Goal: Task Accomplishment & Management: Complete application form

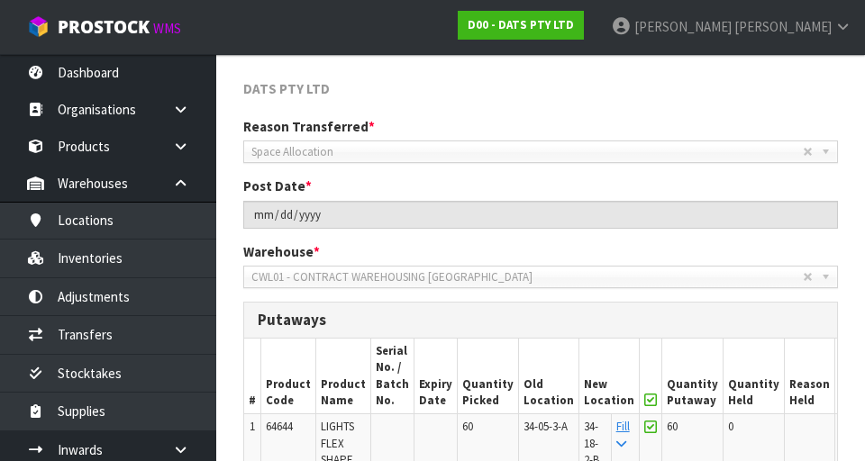
scroll to position [277, 0]
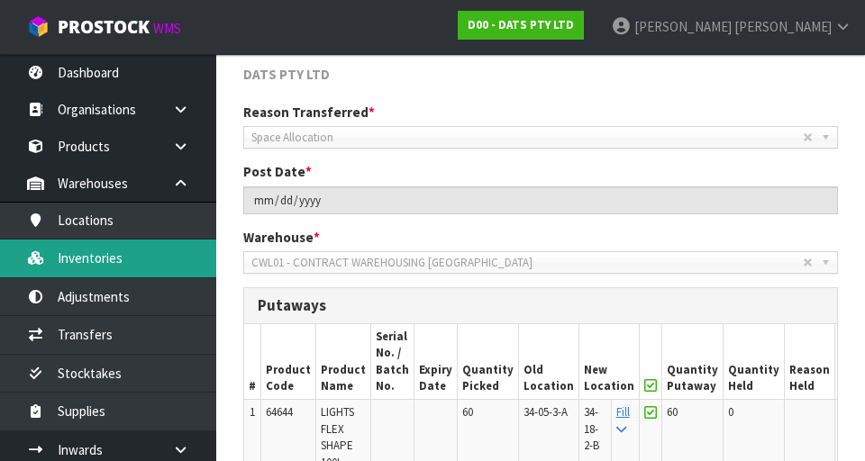
click at [71, 254] on link "Inventories" at bounding box center [108, 258] width 216 height 37
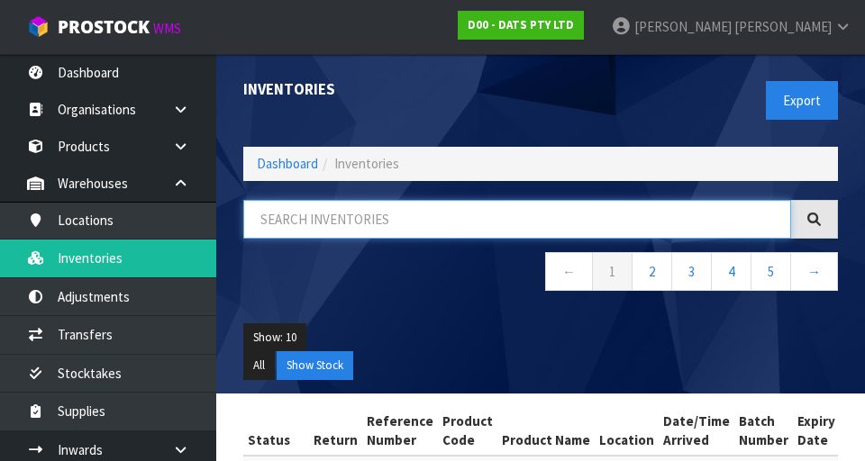
click at [301, 221] on input "text" at bounding box center [517, 219] width 548 height 39
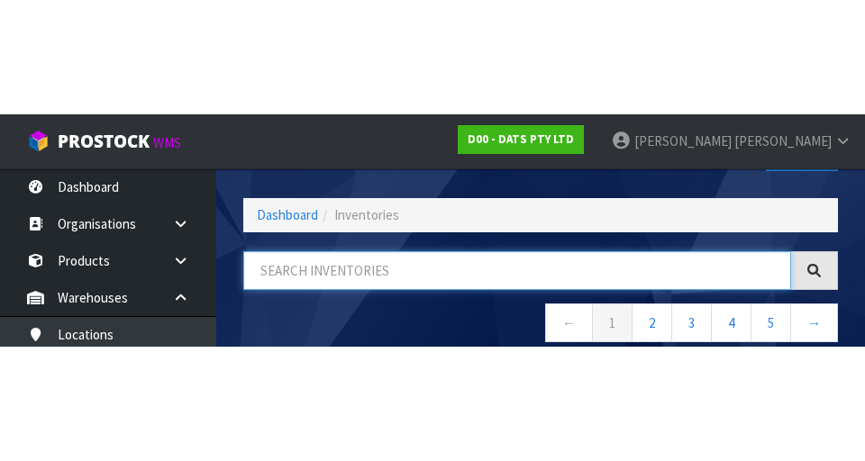
scroll to position [103, 0]
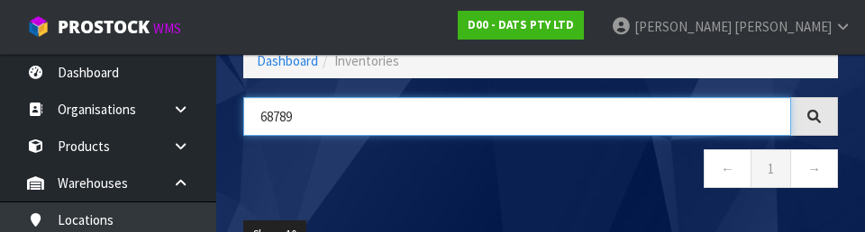
type input "68789"
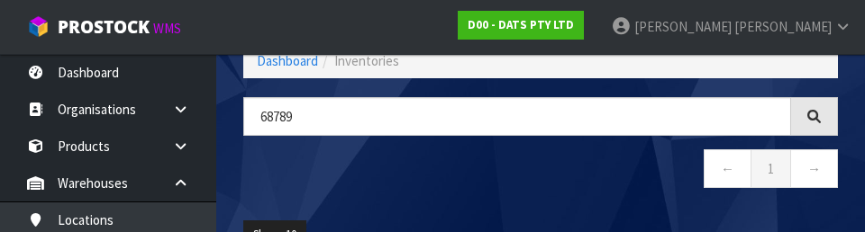
click at [540, 196] on div "68789 ← 1 →" at bounding box center [541, 152] width 622 height 110
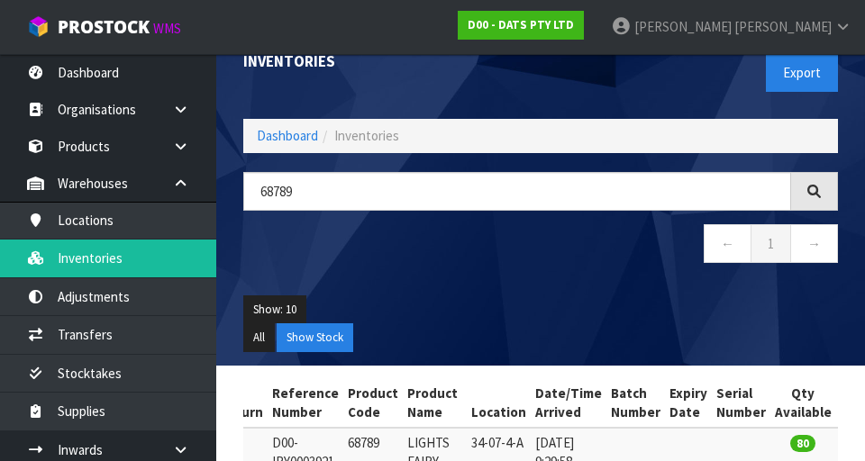
scroll to position [41, 0]
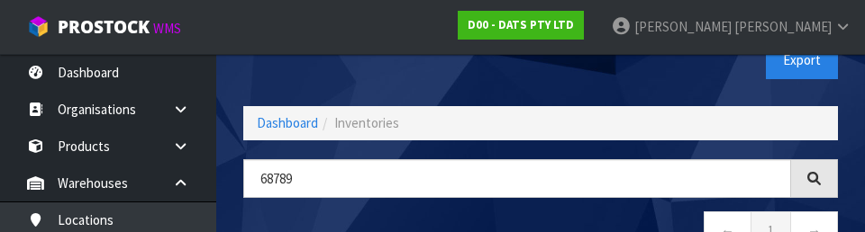
click at [540, 80] on div "Export" at bounding box center [696, 60] width 311 height 93
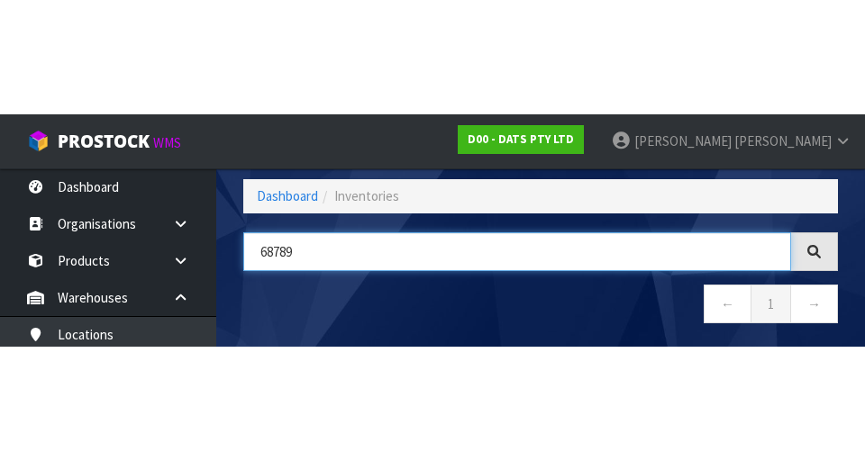
scroll to position [103, 0]
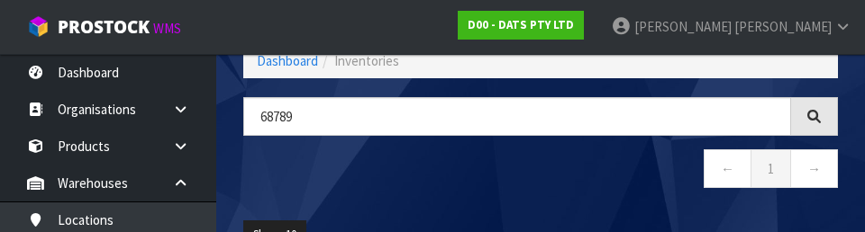
click at [540, 162] on nav "← 1 →" at bounding box center [540, 172] width 595 height 44
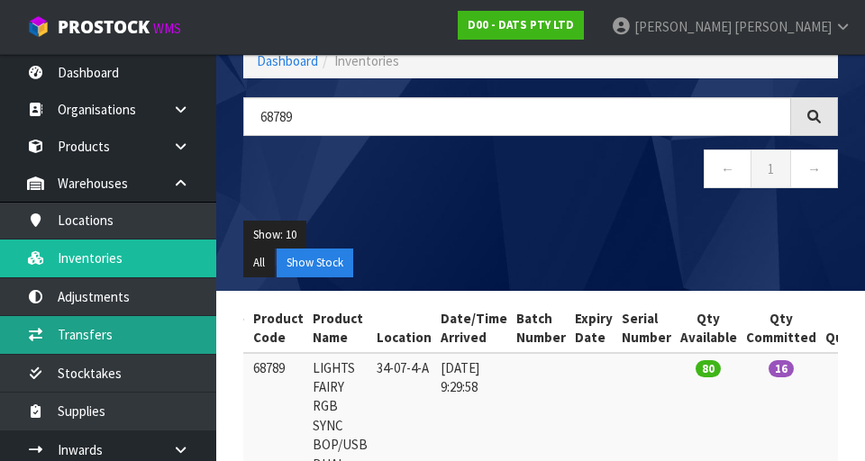
click at [68, 338] on link "Transfers" at bounding box center [108, 334] width 216 height 37
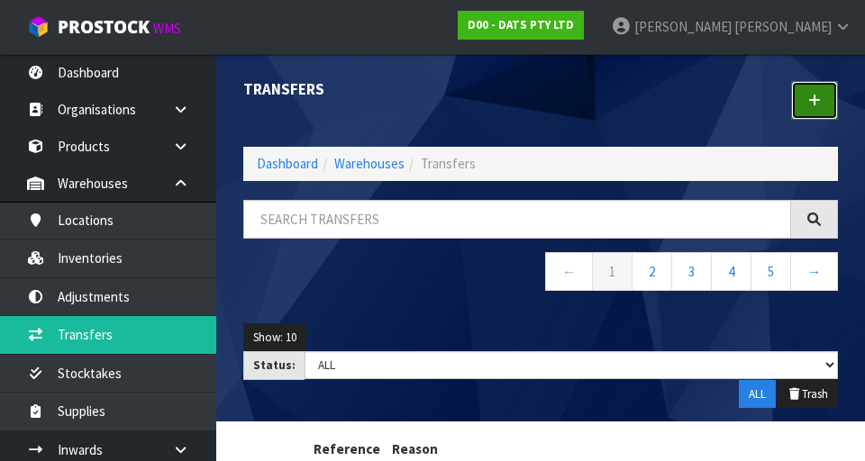
click at [540, 95] on link at bounding box center [814, 100] width 47 height 39
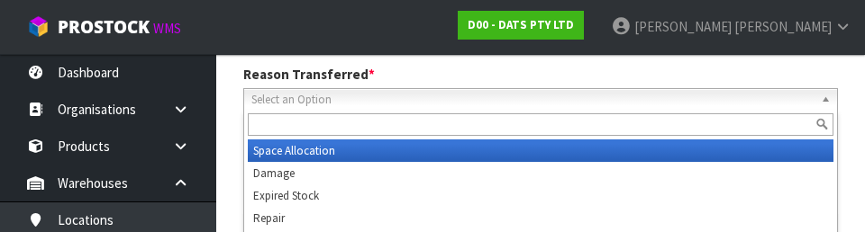
scroll to position [249, 0]
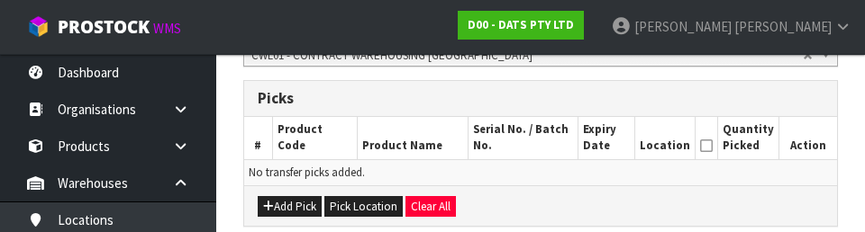
click at [540, 190] on div "Add Pick Pick Location Clear All" at bounding box center [540, 206] width 593 height 41
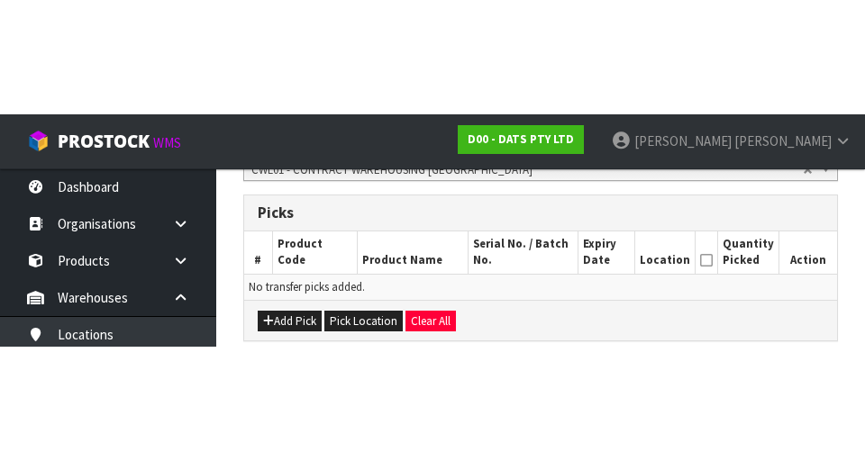
scroll to position [405, 0]
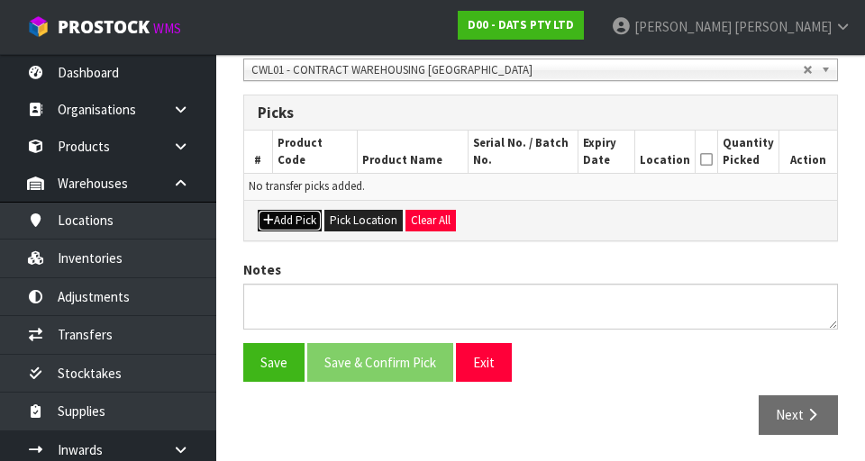
click at [279, 221] on button "Add Pick" at bounding box center [290, 221] width 64 height 22
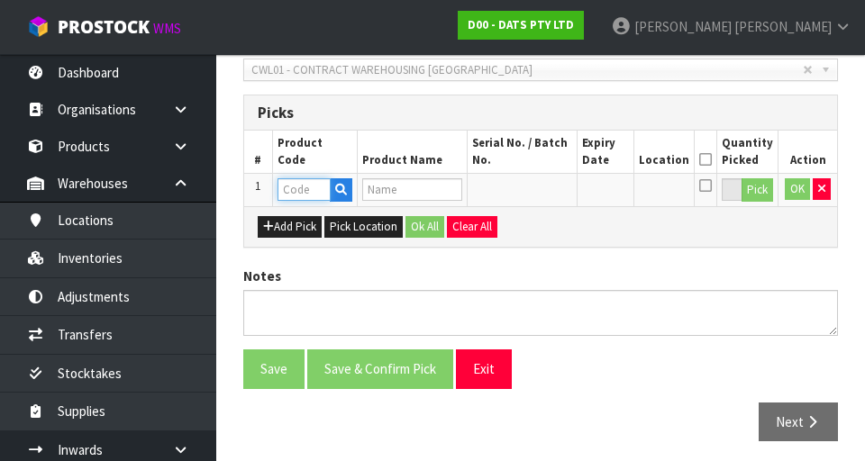
paste input "68789"
type input "68789"
type input "LIGHTS FAIRY RGB SYNC BOP/USB DUAL PK50"
type input "68789"
click at [540, 192] on button "Pick" at bounding box center [758, 189] width 32 height 23
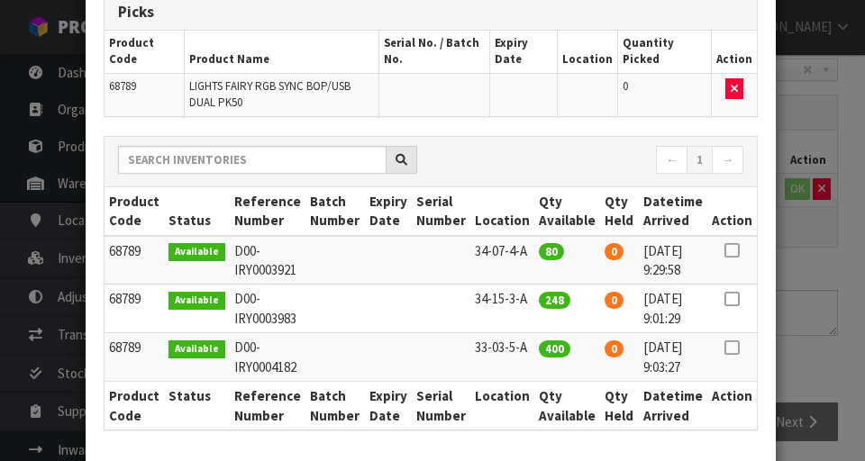
scroll to position [117, 0]
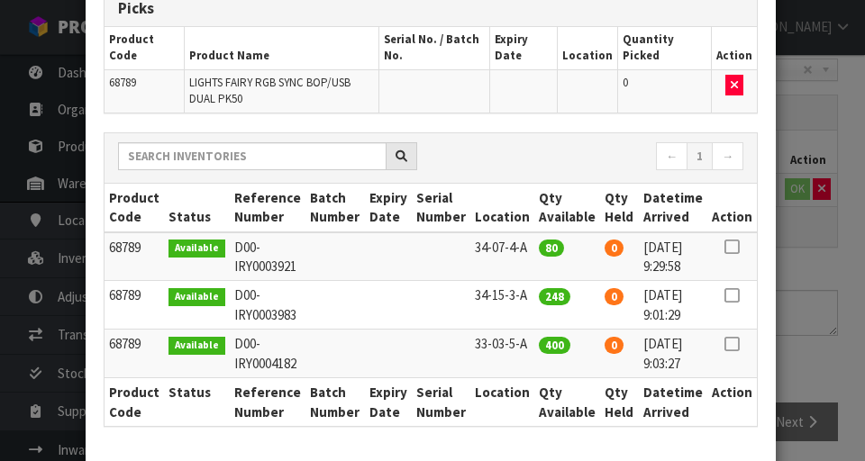
click at [540, 247] on icon at bounding box center [732, 247] width 14 height 1
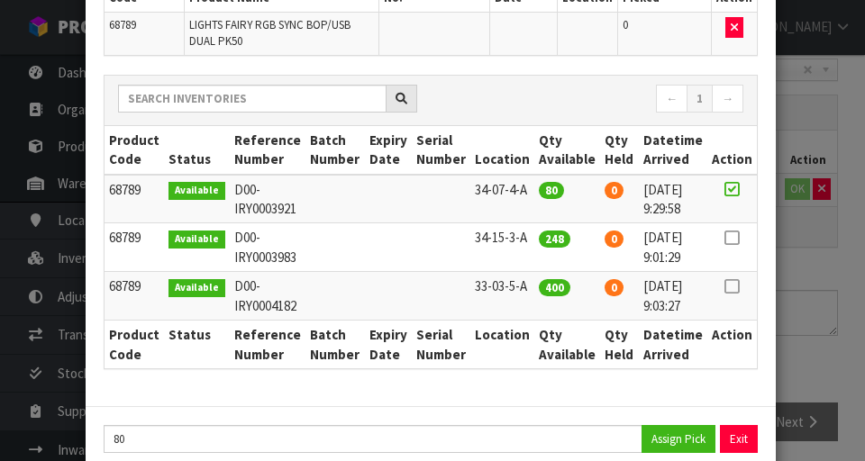
scroll to position [180, 0]
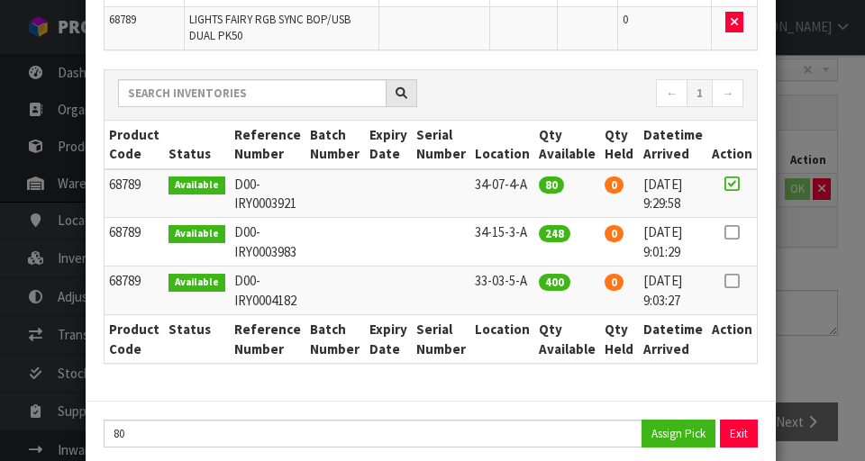
copy td "33-03-5-A"
click at [540, 443] on button "Assign Pick" at bounding box center [679, 434] width 74 height 28
type input "80"
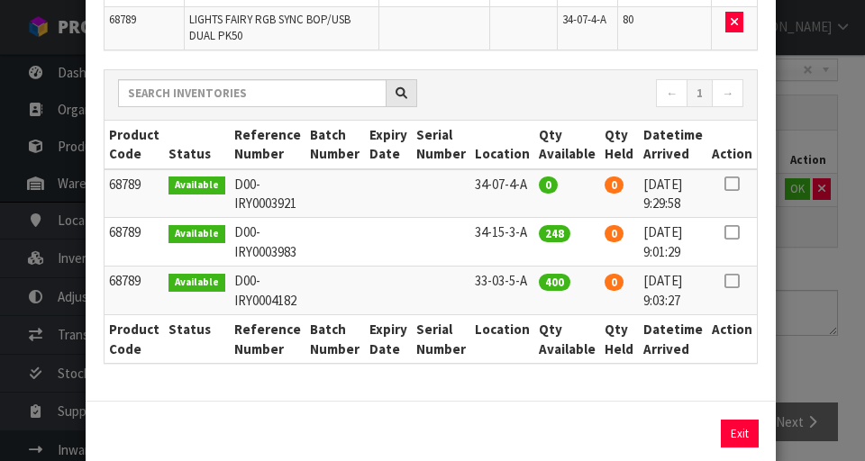
click at [540, 289] on div "Pick Line Picks Product Code Product Name Serial No. / Batch No. Expiry Date Lo…" at bounding box center [432, 230] width 865 height 461
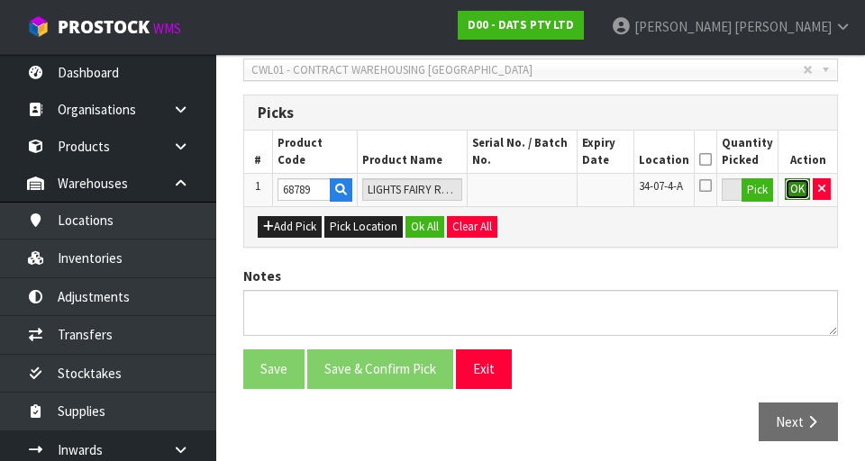
click at [540, 187] on button "OK" at bounding box center [797, 189] width 25 height 22
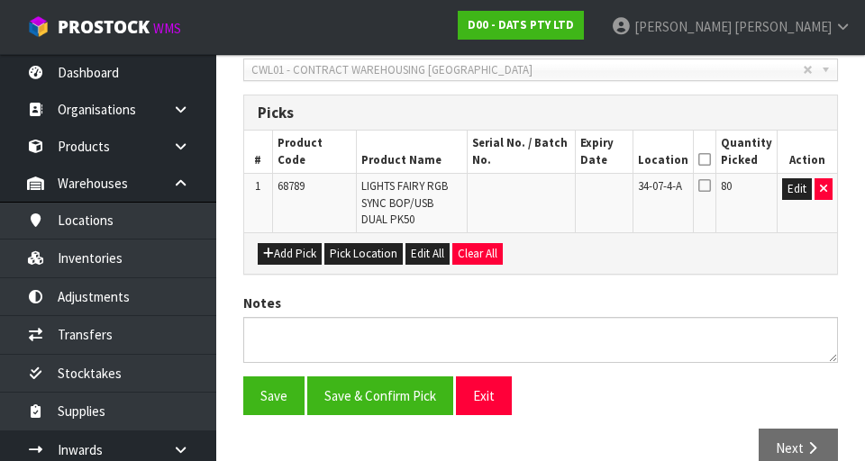
click at [540, 160] on icon at bounding box center [704, 160] width 13 height 1
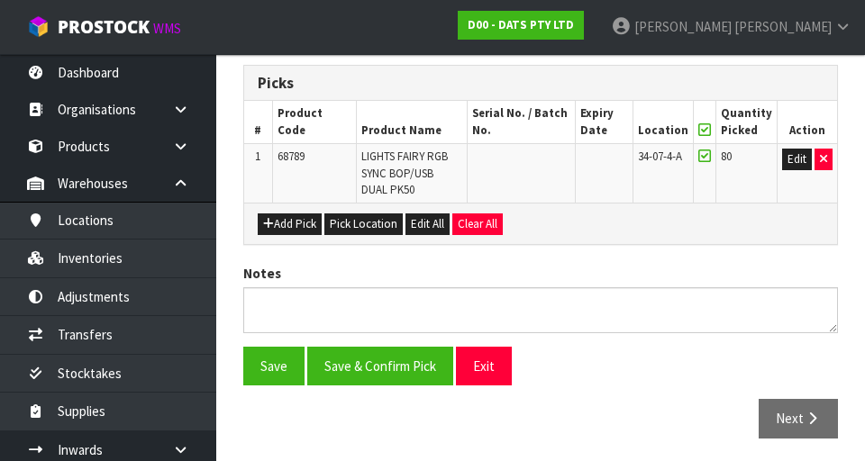
scroll to position [438, 0]
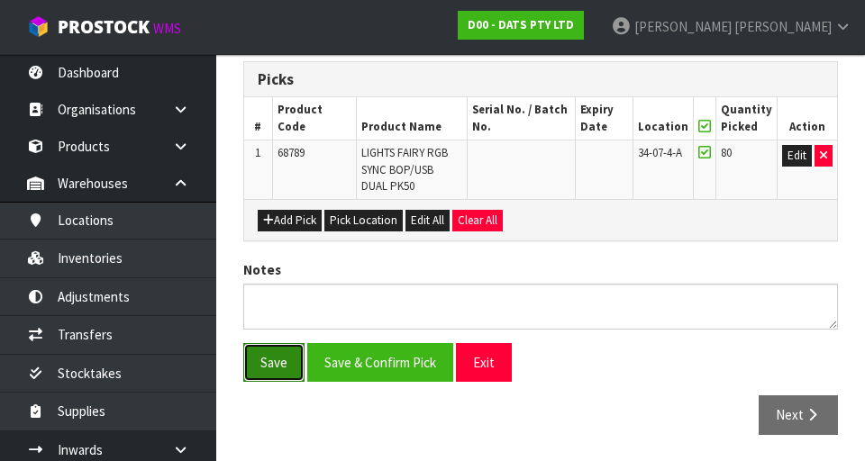
click at [267, 362] on button "Save" at bounding box center [273, 362] width 61 height 39
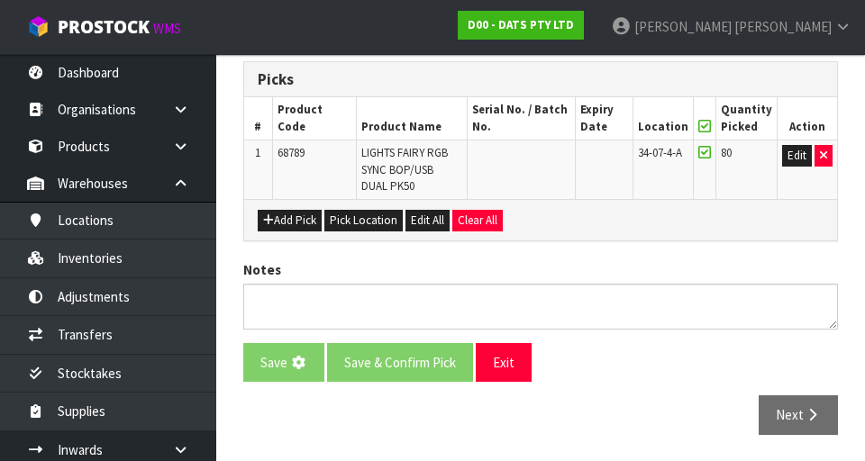
scroll to position [0, 0]
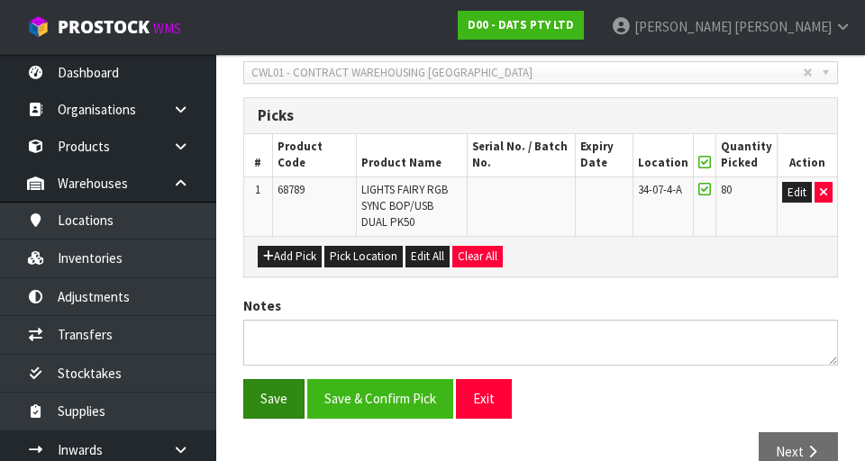
scroll to position [490, 0]
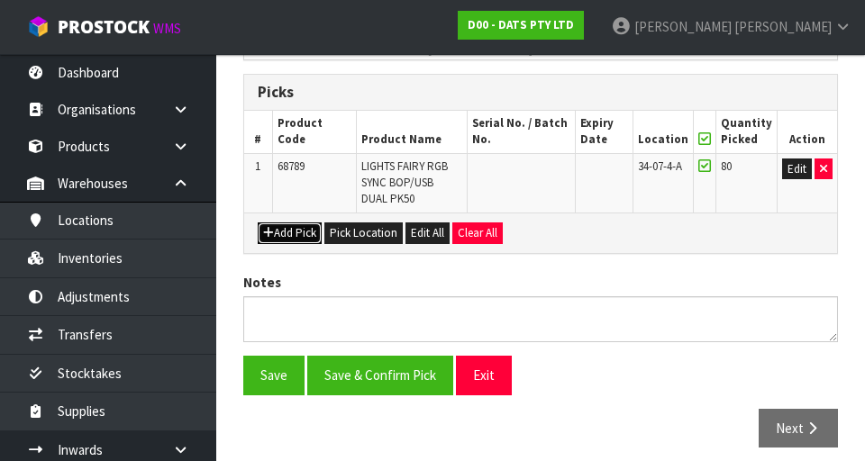
click at [279, 237] on button "Add Pick" at bounding box center [290, 234] width 64 height 22
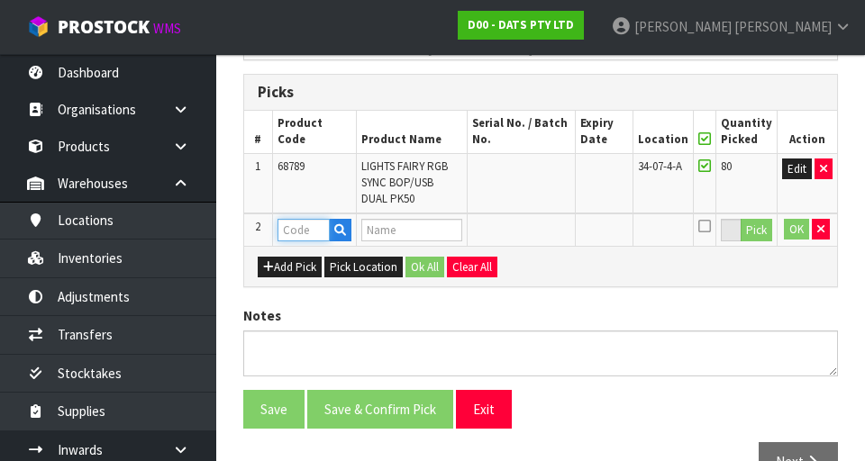
paste input "33-03-5-A"
click at [313, 233] on input "33-03-5-A" at bounding box center [304, 230] width 53 height 23
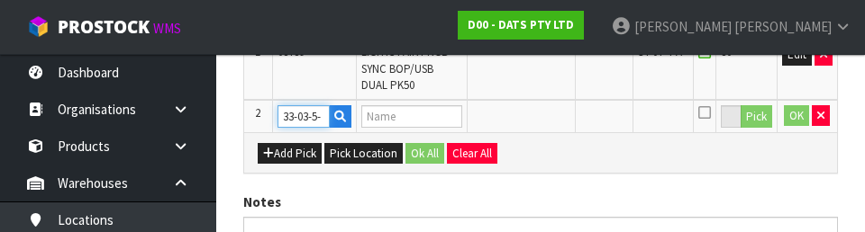
scroll to position [0, 0]
type input "3"
click at [540, 118] on icon "button" at bounding box center [820, 116] width 7 height 12
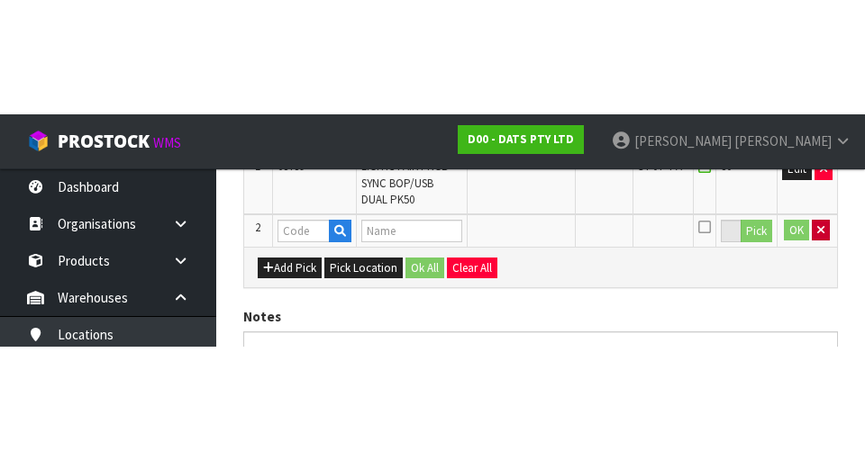
scroll to position [503, 0]
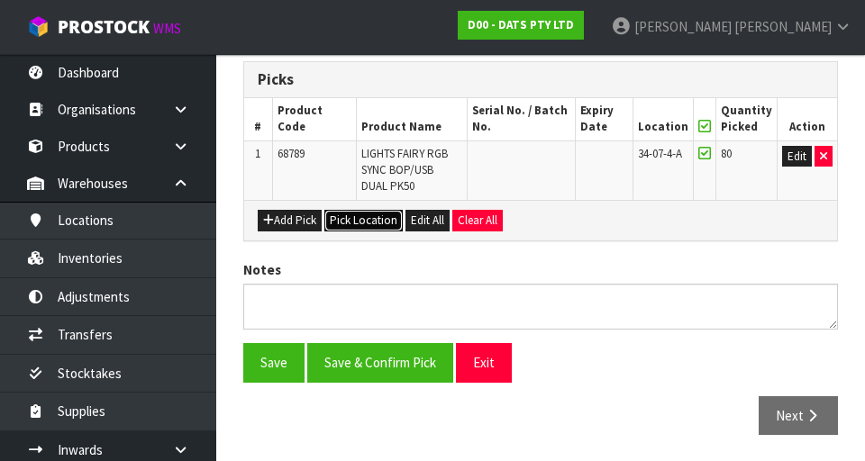
click at [352, 214] on button "Pick Location" at bounding box center [363, 221] width 78 height 22
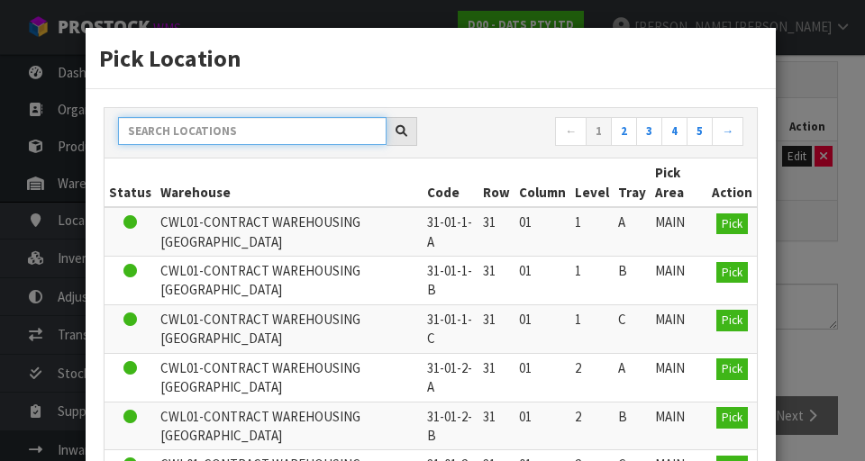
paste input "33-03-5-A"
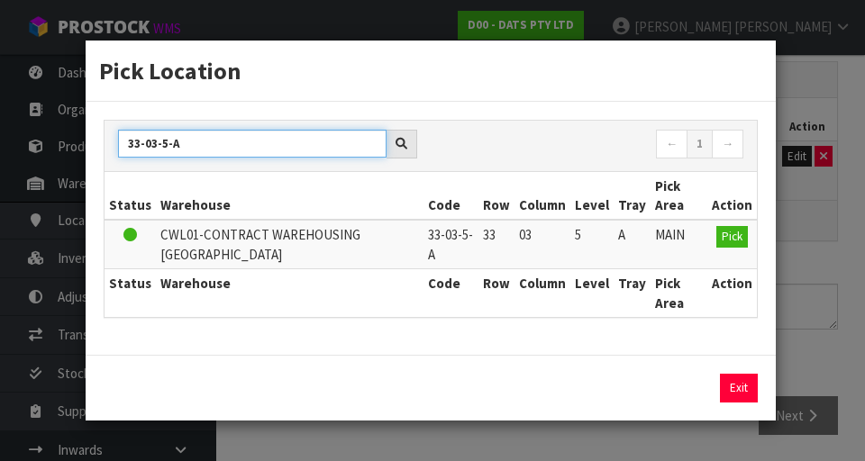
type input "33-03-5-A"
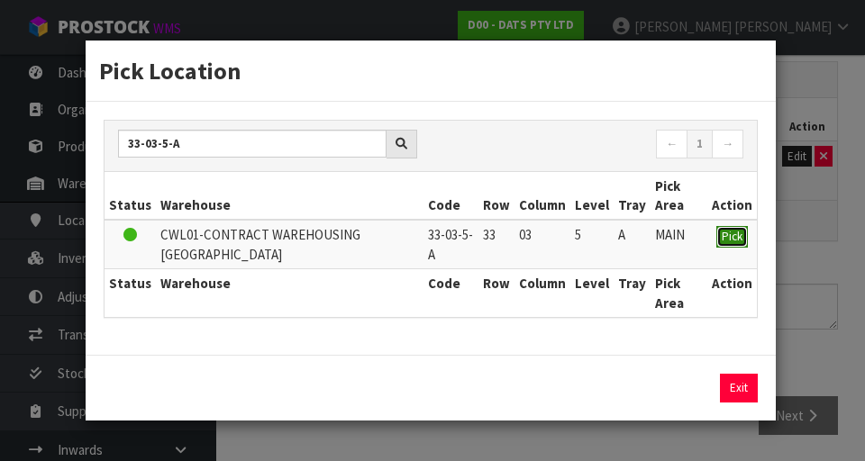
click at [540, 236] on span "Pick" at bounding box center [732, 236] width 21 height 15
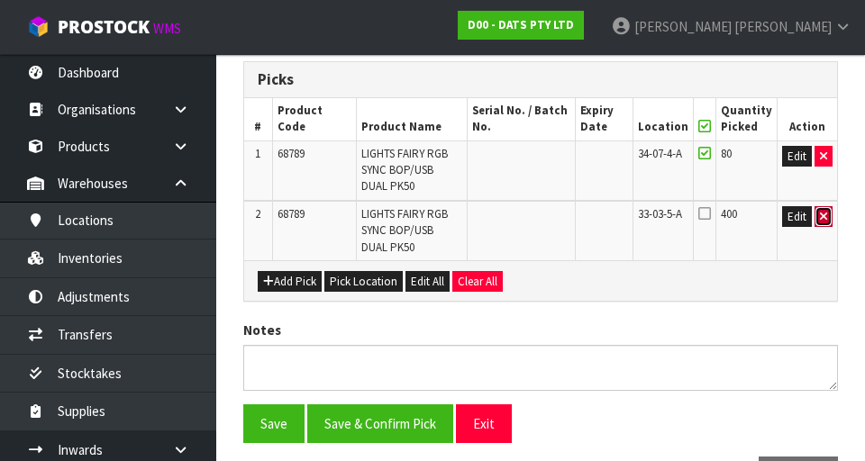
click at [540, 217] on button "button" at bounding box center [824, 217] width 18 height 22
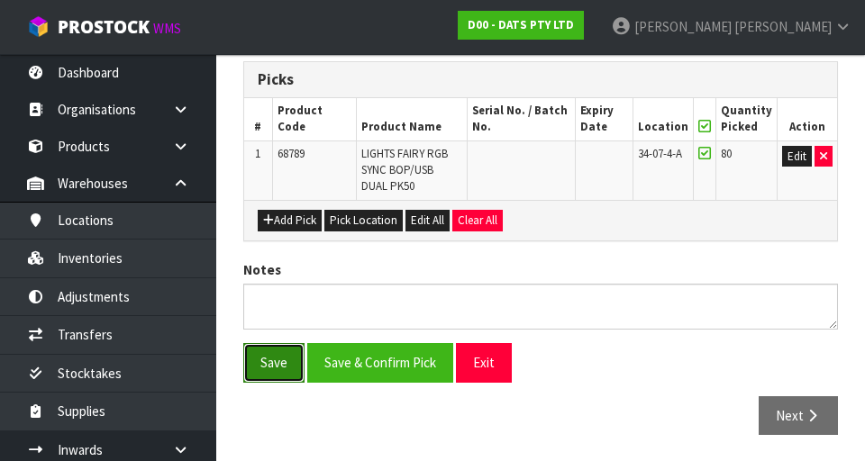
click at [267, 377] on button "Save" at bounding box center [273, 362] width 61 height 39
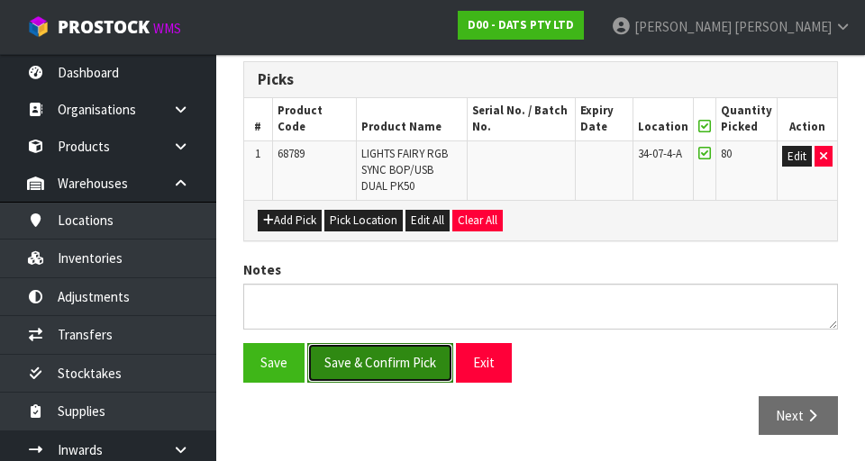
click at [372, 376] on button "Save & Confirm Pick" at bounding box center [380, 362] width 146 height 39
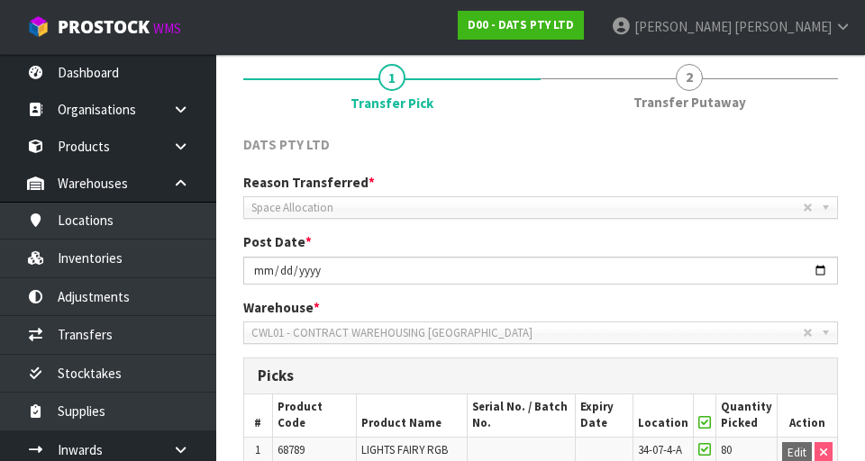
scroll to position [463, 0]
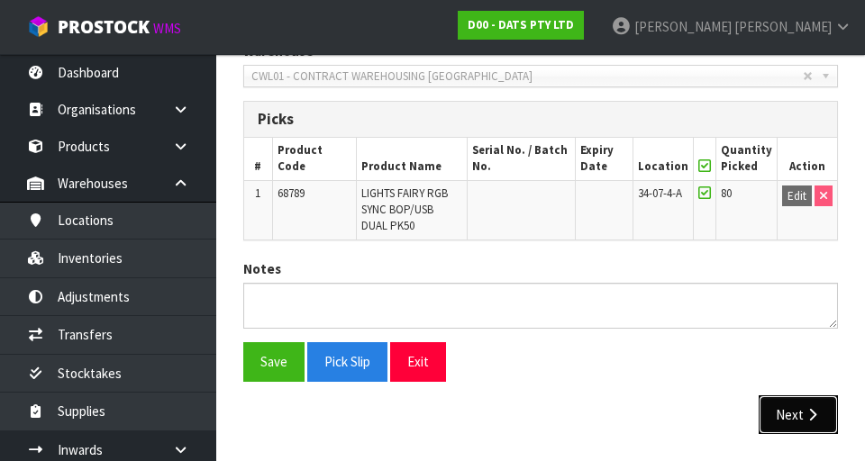
click at [540, 396] on button "Next" at bounding box center [798, 415] width 79 height 39
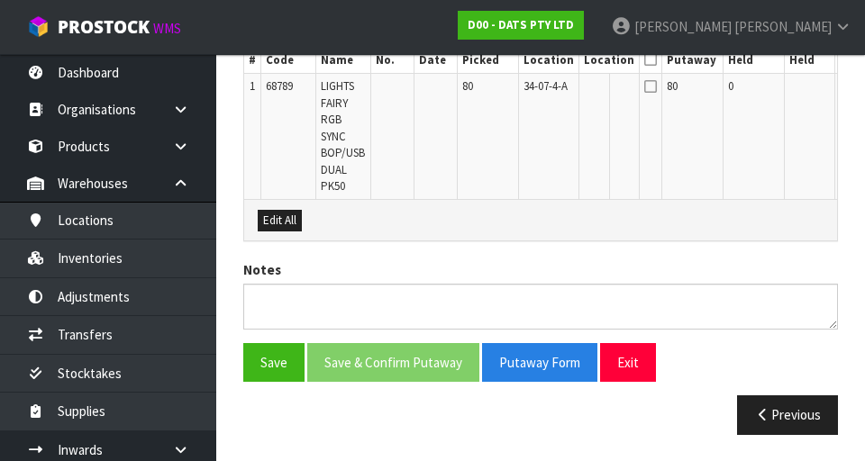
scroll to position [568, 0]
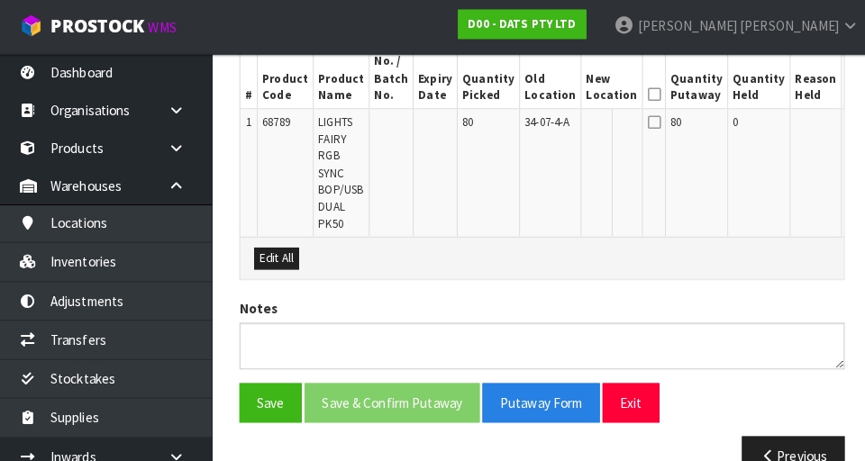
click at [540, 123] on button "Edit" at bounding box center [855, 125] width 30 height 22
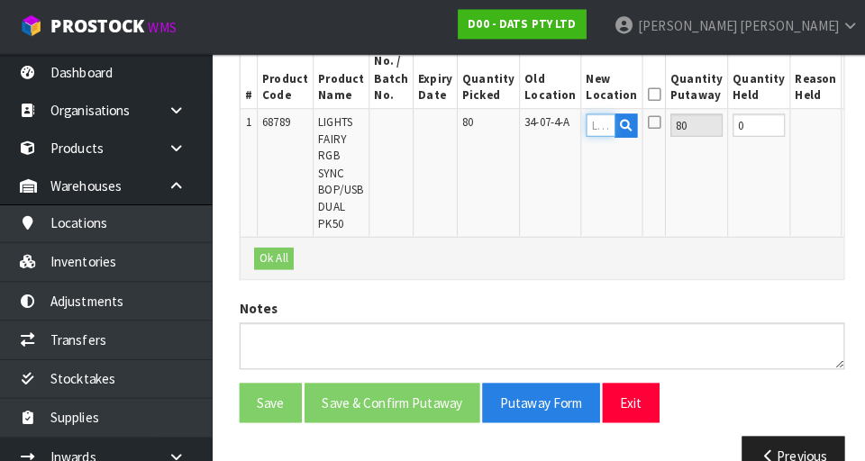
paste input "33-03-5-A"
type input "33-03-5-A"
click at [540, 118] on button "OK" at bounding box center [852, 125] width 25 height 22
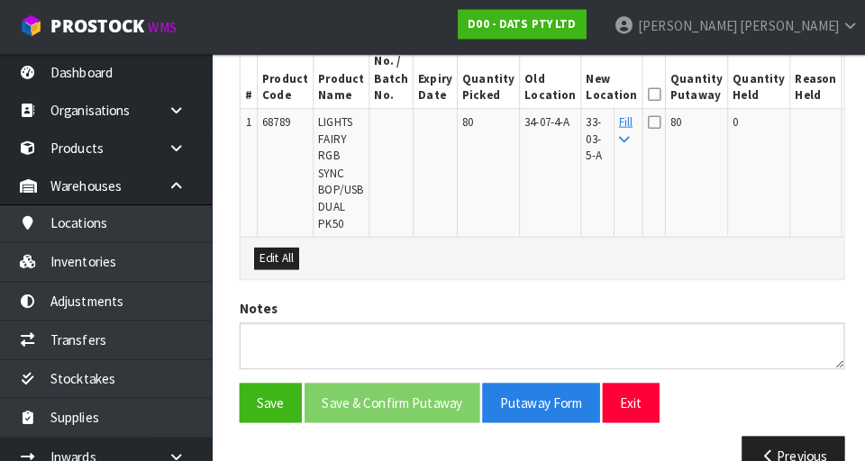
click at [540, 95] on icon at bounding box center [650, 95] width 13 height 1
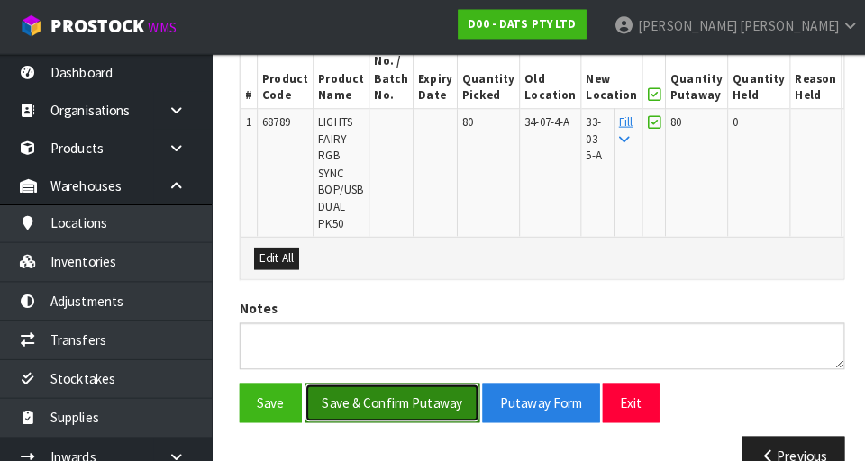
click at [370, 397] on button "Save & Confirm Putaway" at bounding box center [393, 397] width 172 height 39
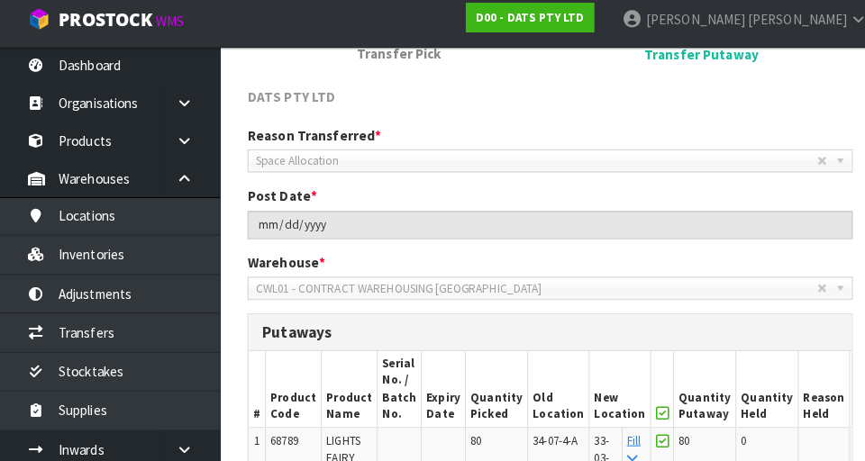
scroll to position [562, 0]
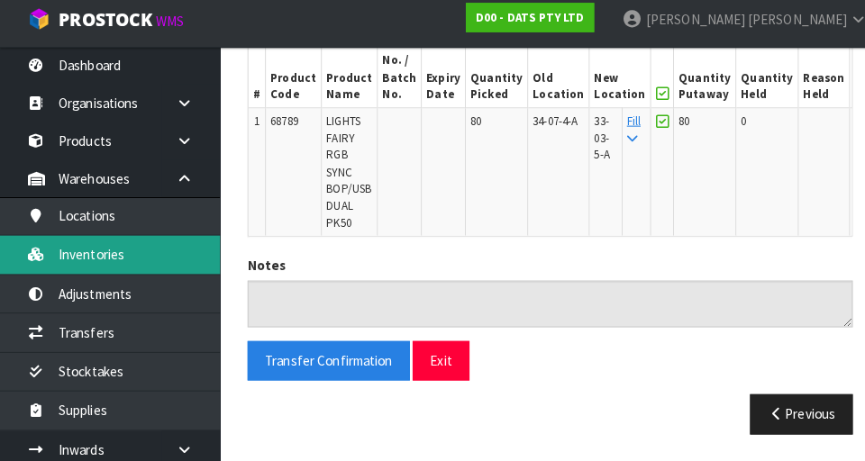
click at [82, 265] on link "Inventories" at bounding box center [108, 258] width 216 height 37
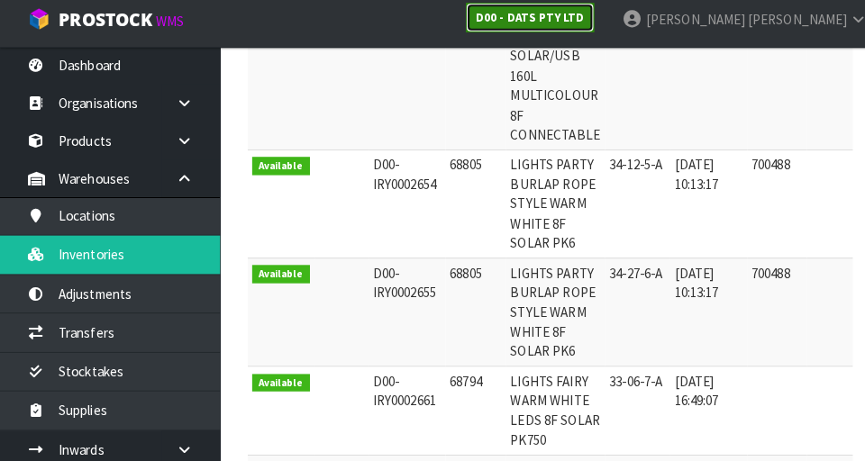
click at [540, 26] on strong "D00 - DATS PTY LTD" at bounding box center [521, 24] width 106 height 15
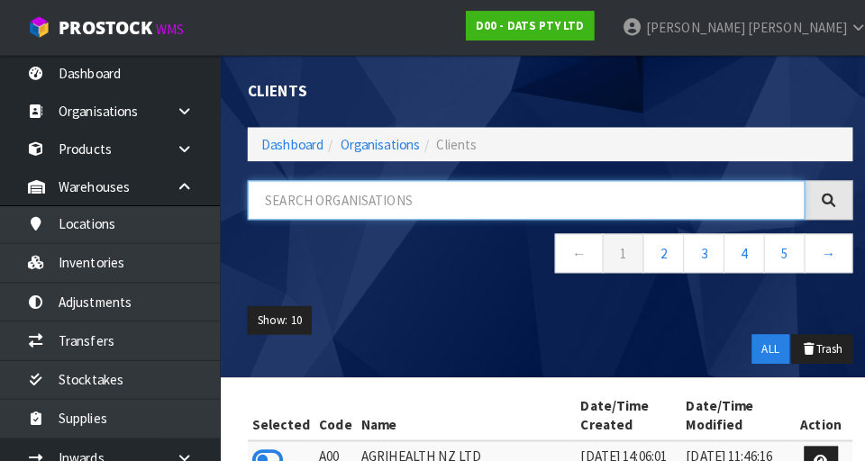
click at [305, 202] on input "text" at bounding box center [517, 197] width 548 height 39
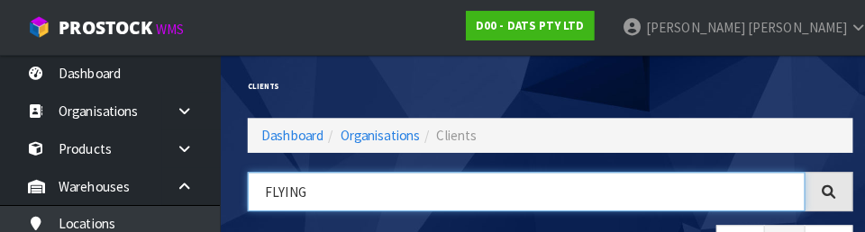
type input "FLYING"
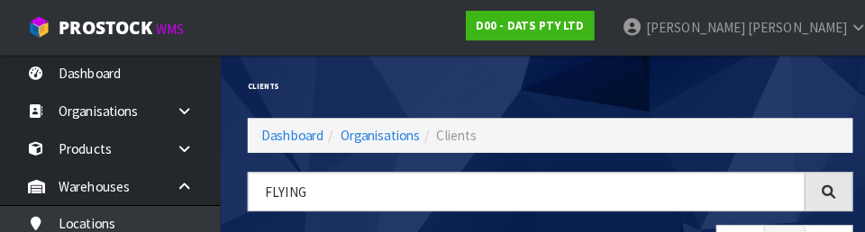
click at [540, 78] on div "Clients" at bounding box center [541, 85] width 622 height 62
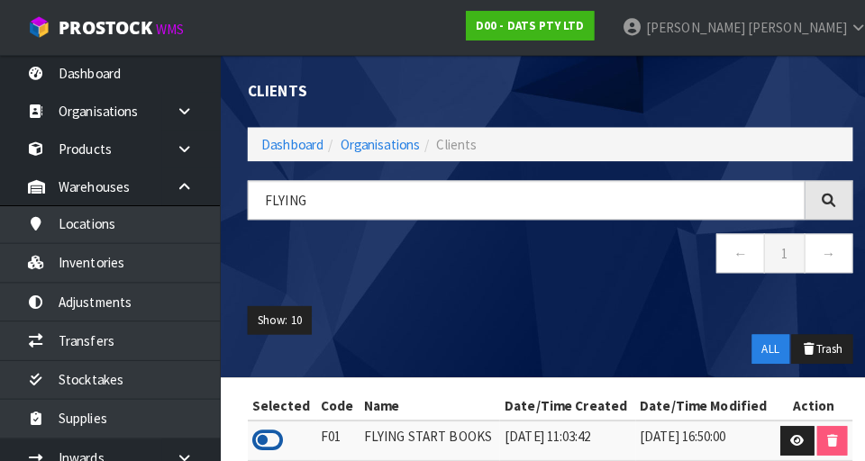
click at [264, 422] on icon at bounding box center [263, 432] width 31 height 27
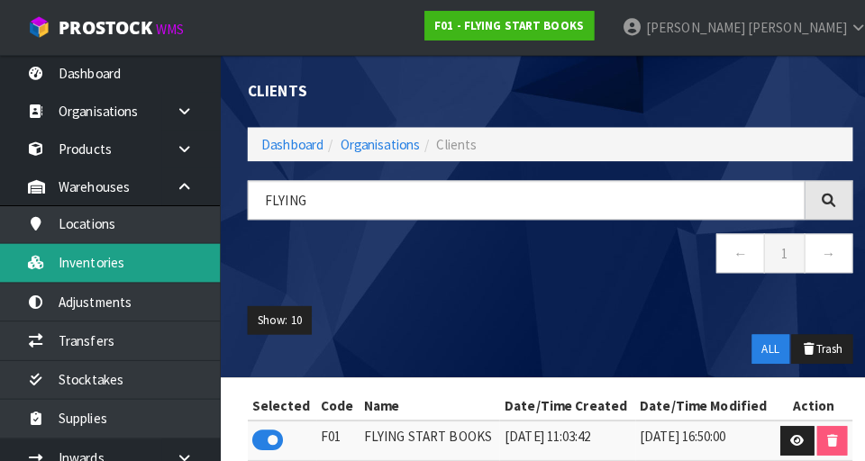
click at [71, 262] on link "Inventories" at bounding box center [108, 258] width 216 height 37
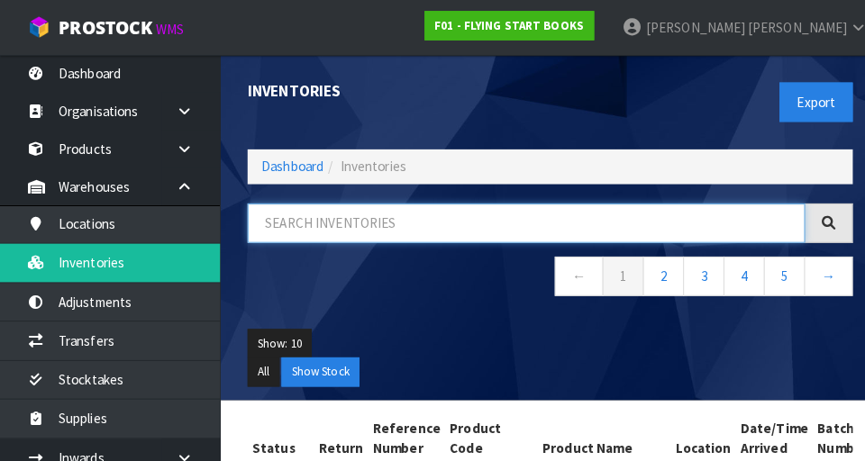
click at [540, 224] on input "text" at bounding box center [517, 219] width 548 height 39
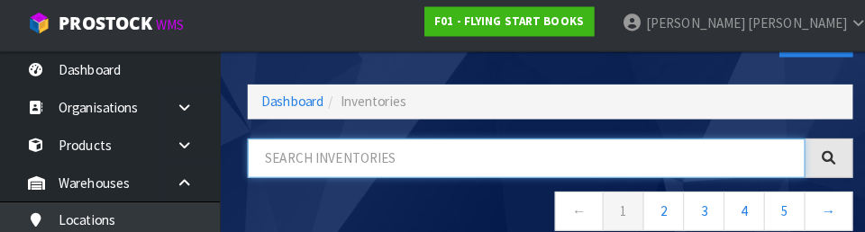
scroll to position [100, 0]
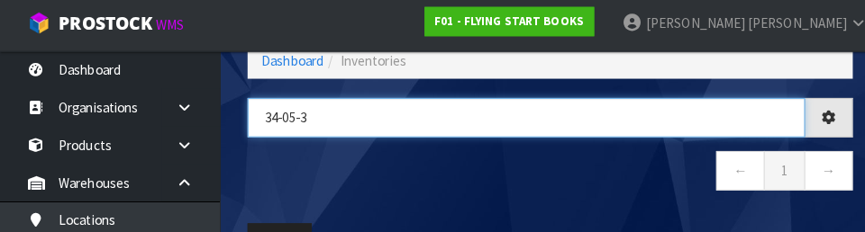
type input "34-05-3"
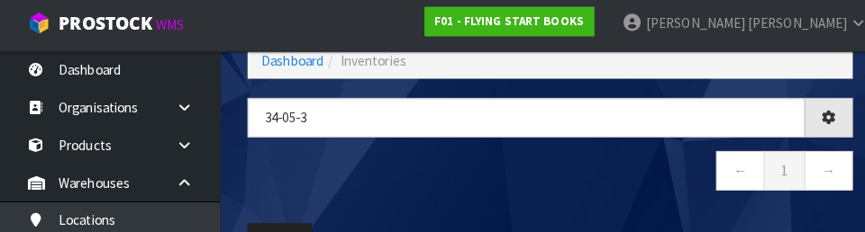
click at [540, 161] on nav "← 1 →" at bounding box center [540, 174] width 595 height 44
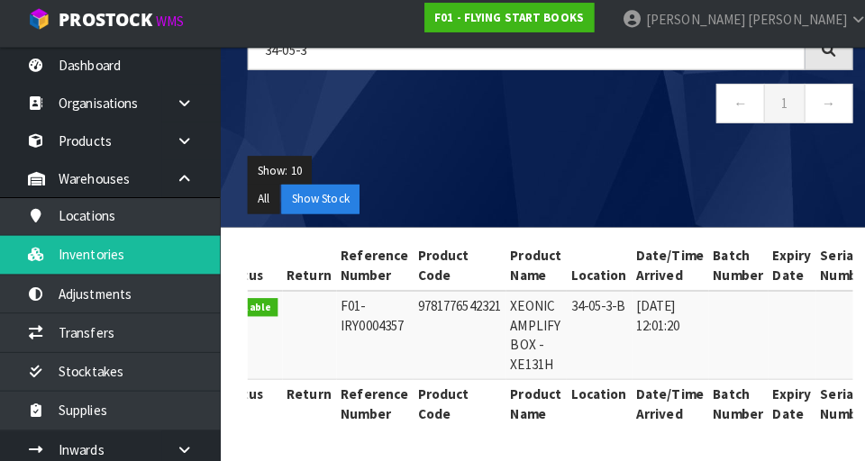
scroll to position [0, 0]
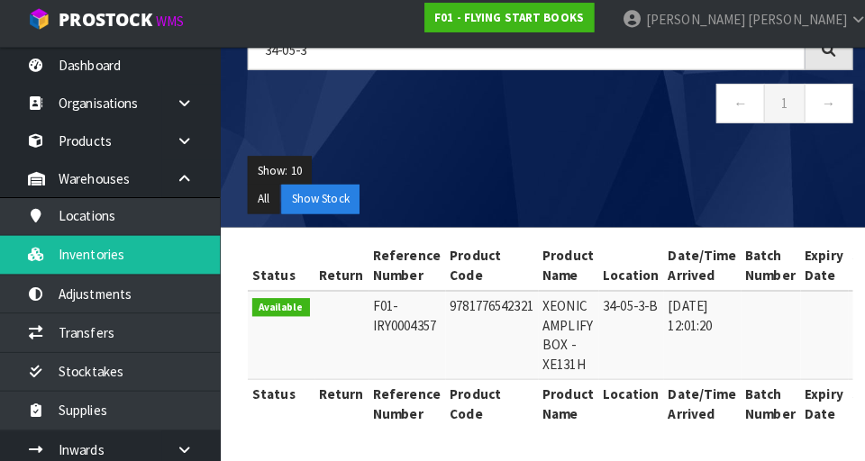
copy td "9781776542321"
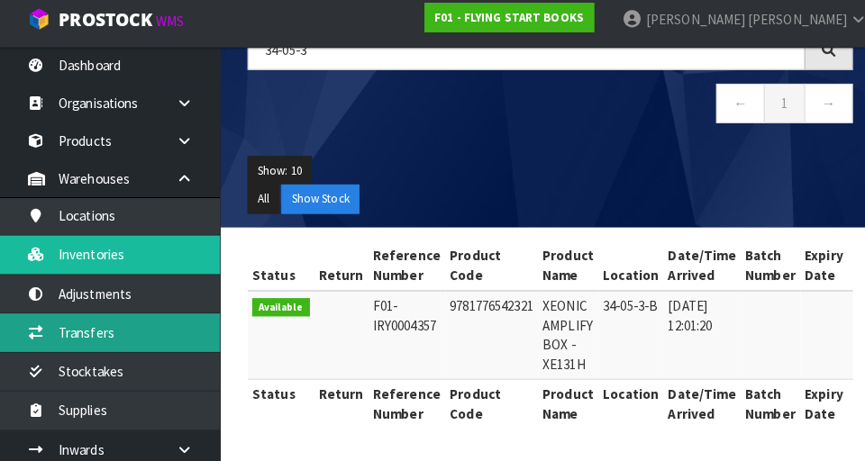
click at [92, 338] on link "Transfers" at bounding box center [108, 334] width 216 height 37
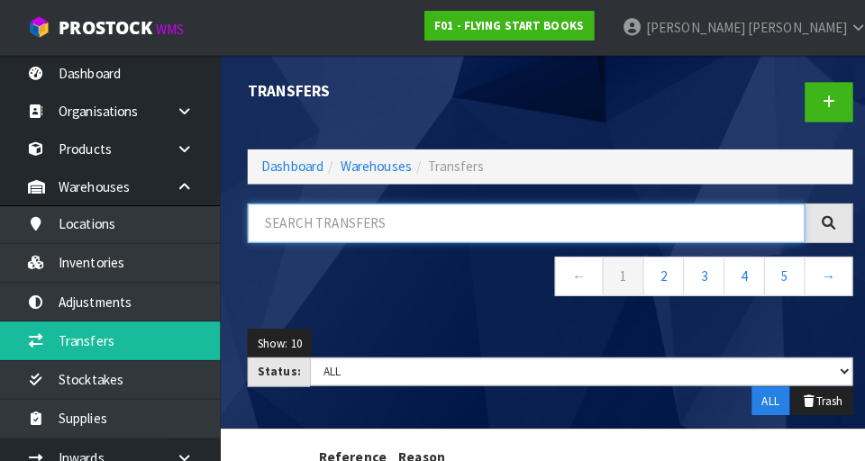
paste input "9781776542321"
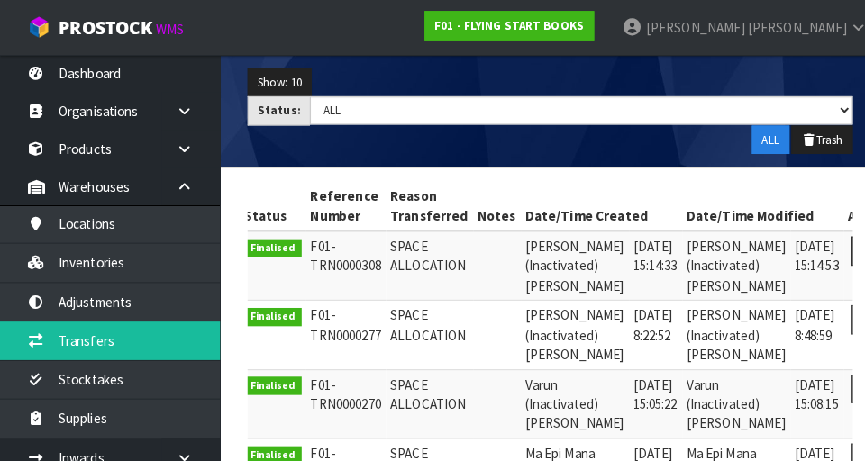
type input "9781776542321"
click at [540, 237] on link at bounding box center [853, 246] width 33 height 29
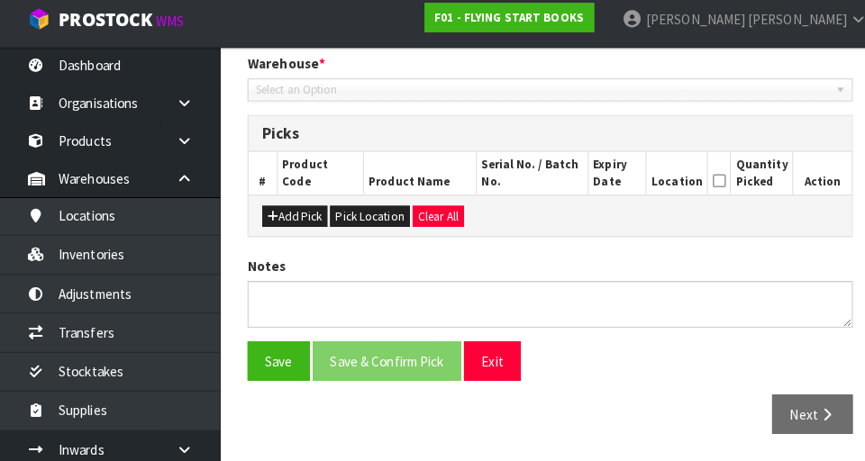
type input "[DATE]"
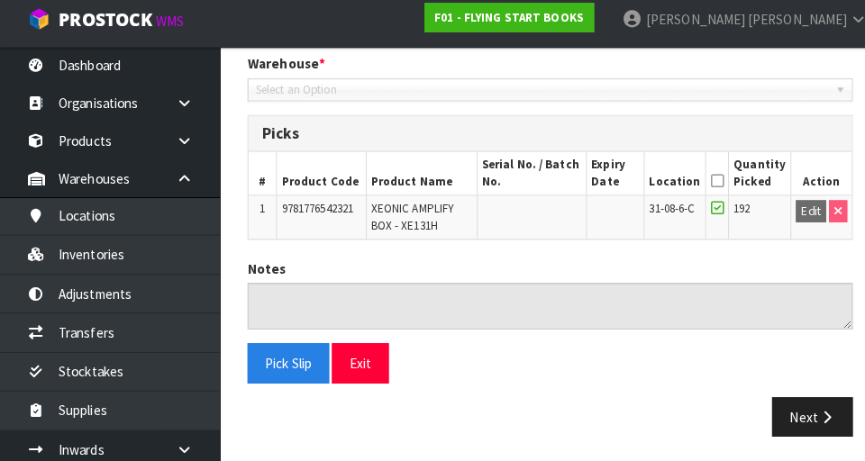
scroll to position [381, 0]
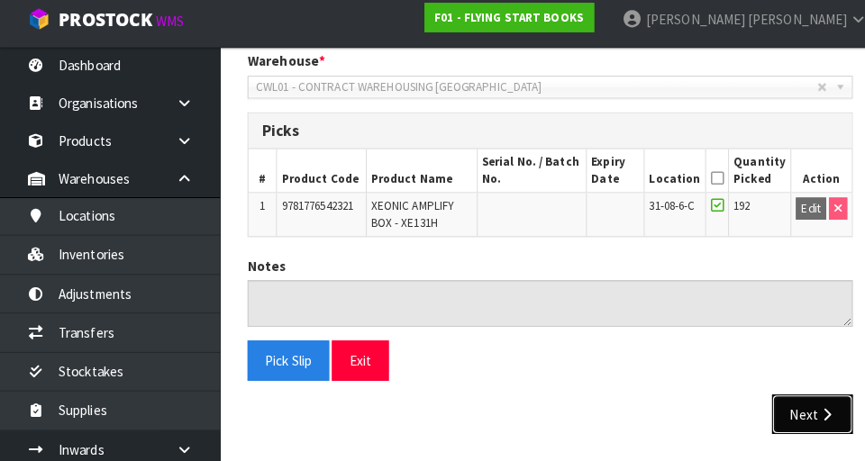
click at [540, 402] on button "Next" at bounding box center [798, 415] width 79 height 39
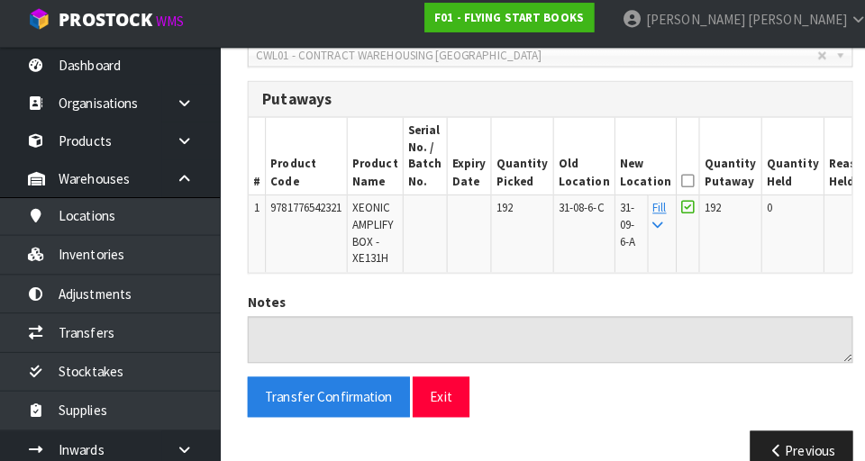
scroll to position [448, 0]
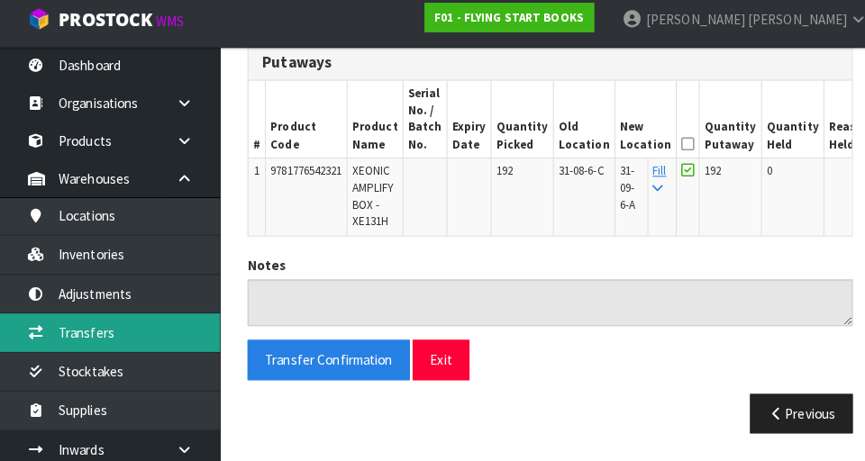
click at [71, 341] on link "Transfers" at bounding box center [108, 334] width 216 height 37
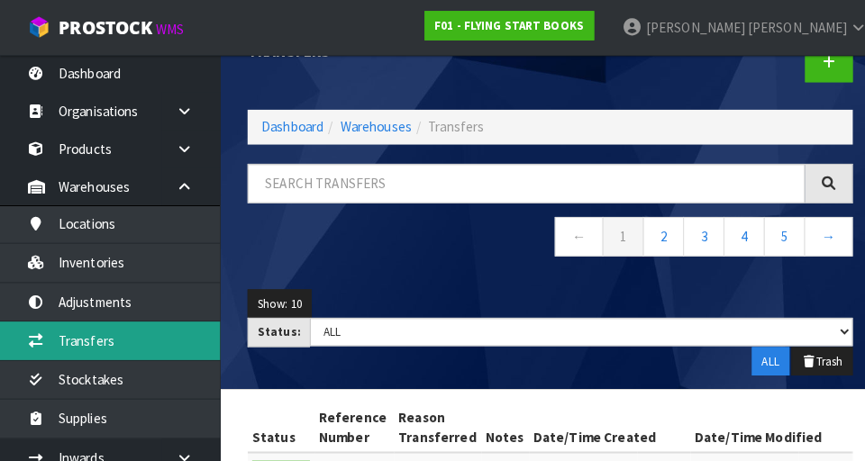
scroll to position [35, 0]
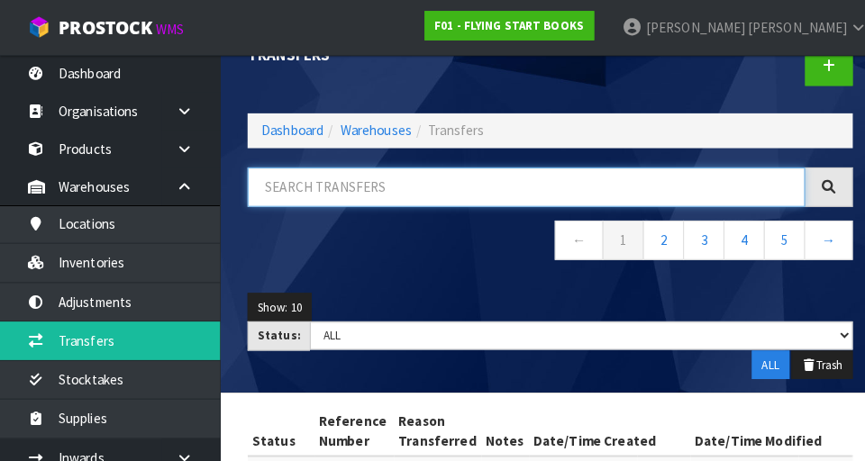
click at [309, 188] on input "text" at bounding box center [517, 184] width 548 height 39
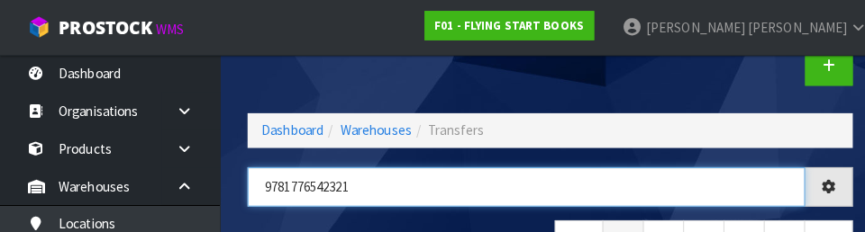
type input "9781776542321"
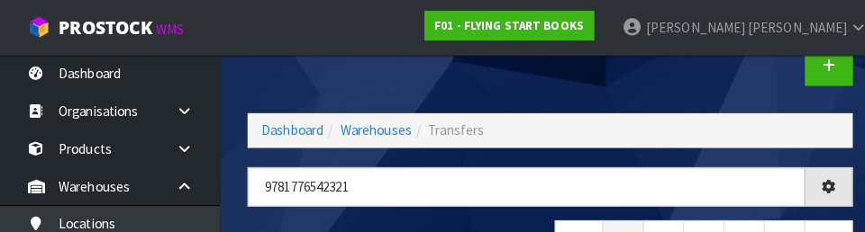
click at [540, 72] on div at bounding box center [696, 65] width 311 height 93
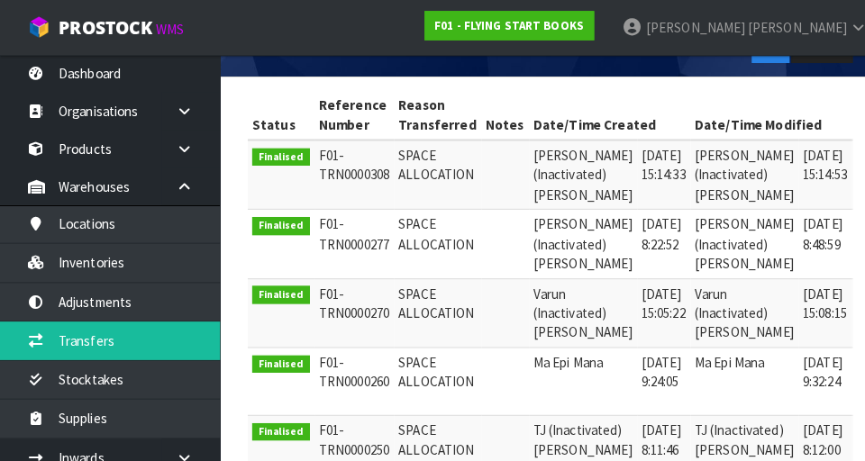
scroll to position [0, 23]
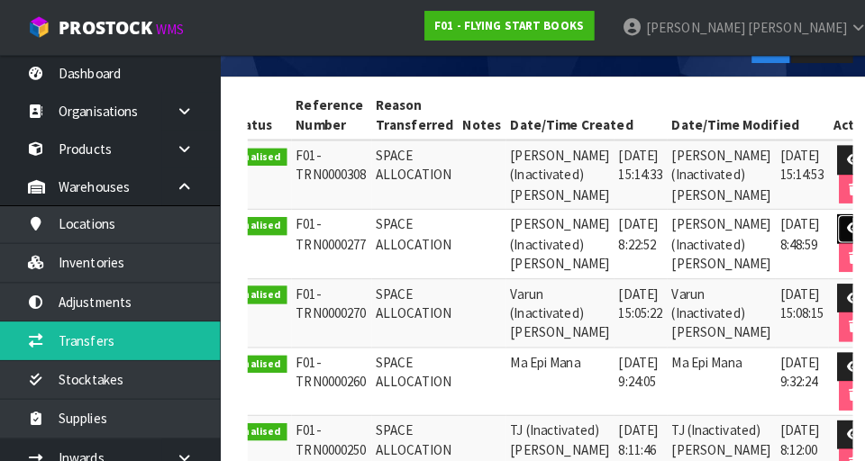
click at [540, 216] on link at bounding box center [839, 225] width 33 height 29
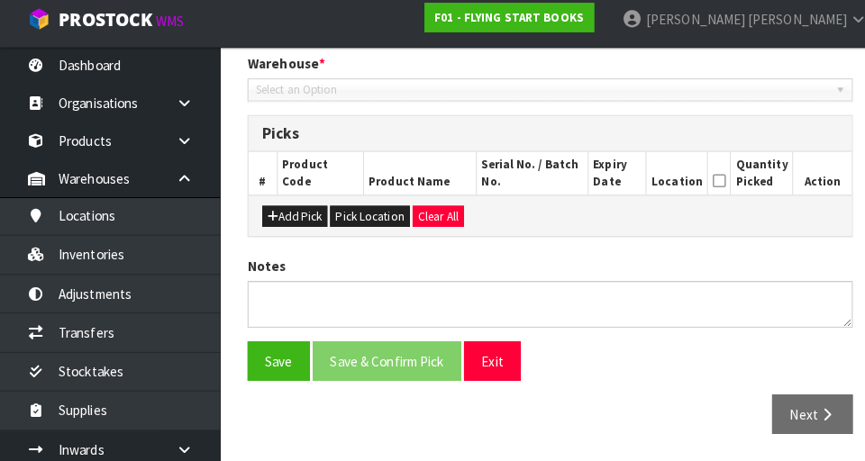
type input "[DATE]"
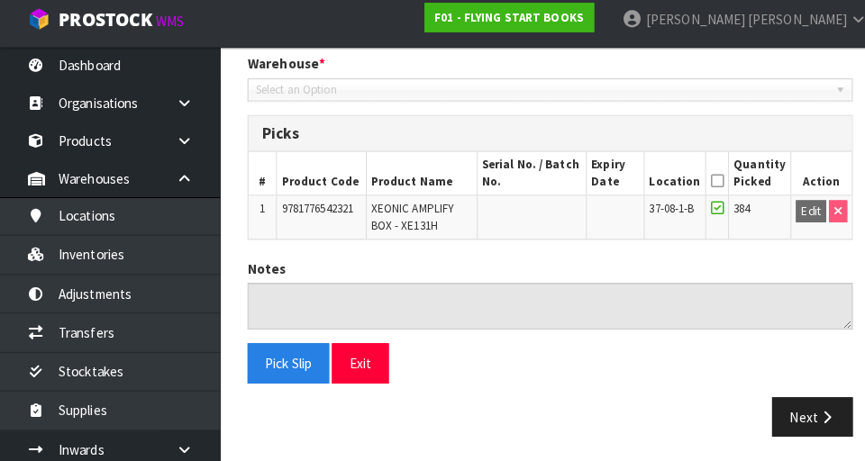
scroll to position [381, 0]
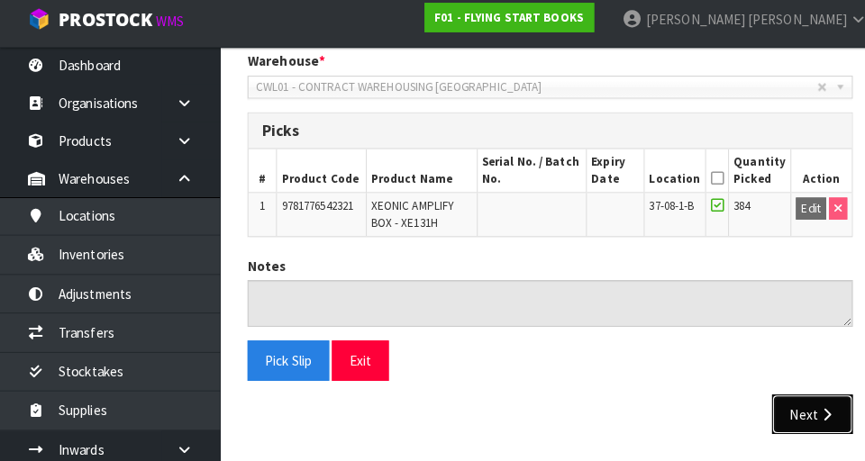
click at [540, 401] on button "Next" at bounding box center [798, 415] width 79 height 39
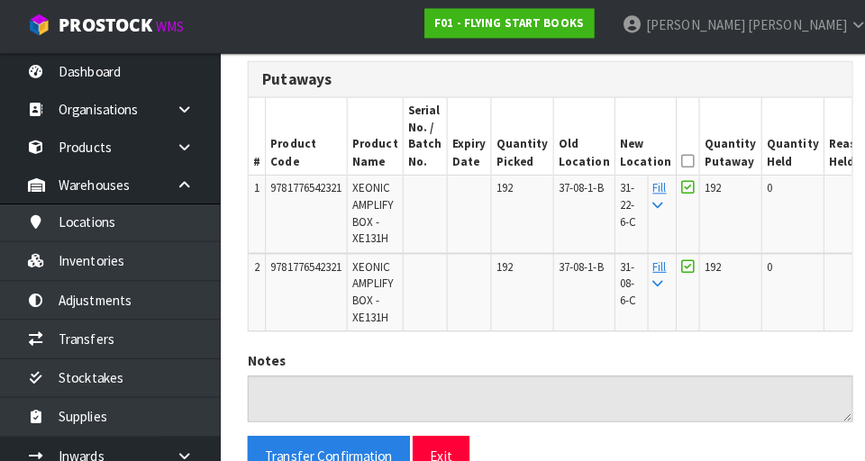
scroll to position [524, 0]
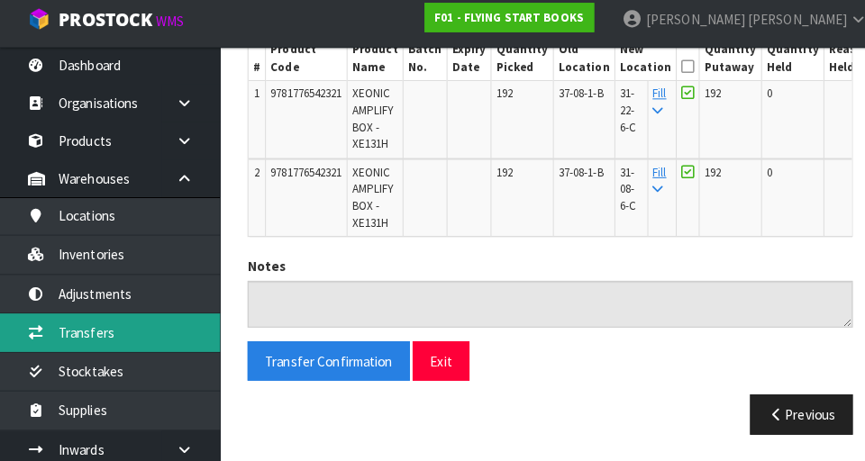
click at [79, 343] on link "Transfers" at bounding box center [108, 334] width 216 height 37
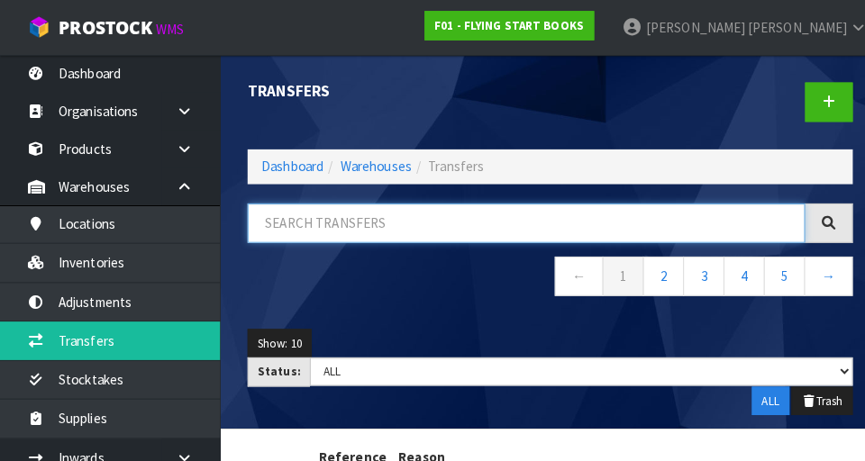
paste input "9781776542321"
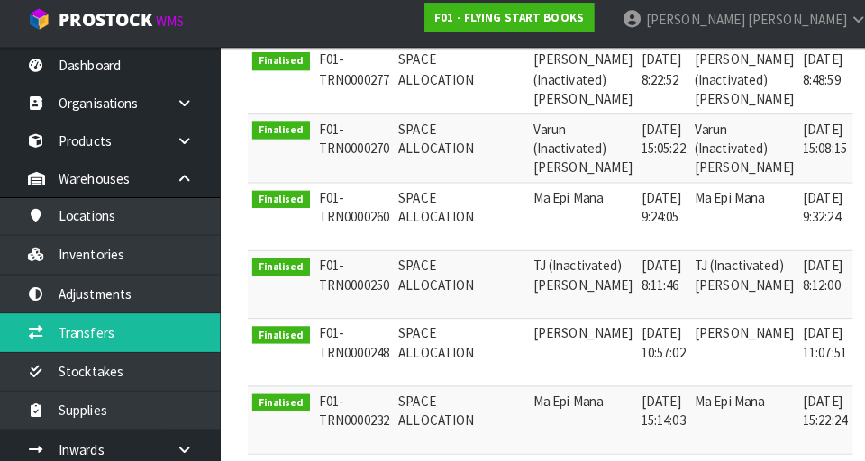
scroll to position [0, 23]
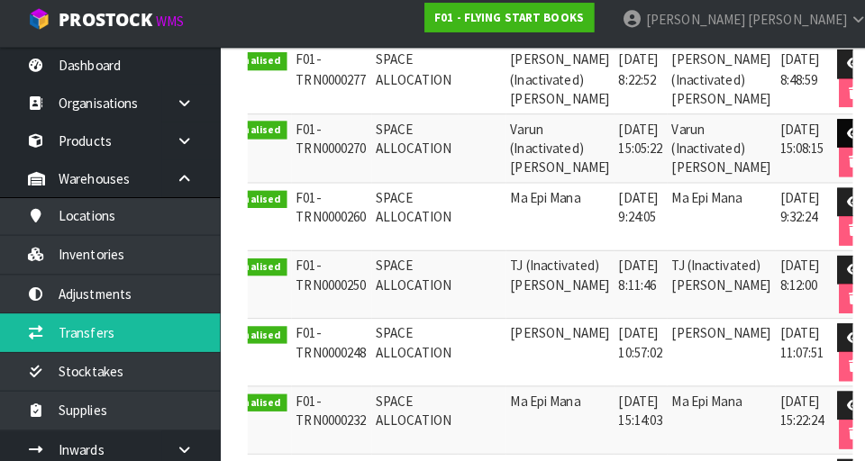
type input "9781776542321"
click at [540, 138] on icon at bounding box center [840, 139] width 14 height 12
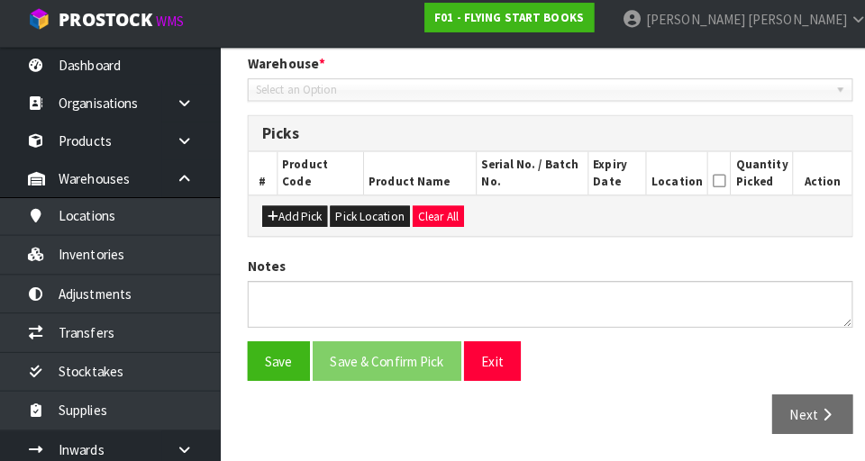
type input "[DATE]"
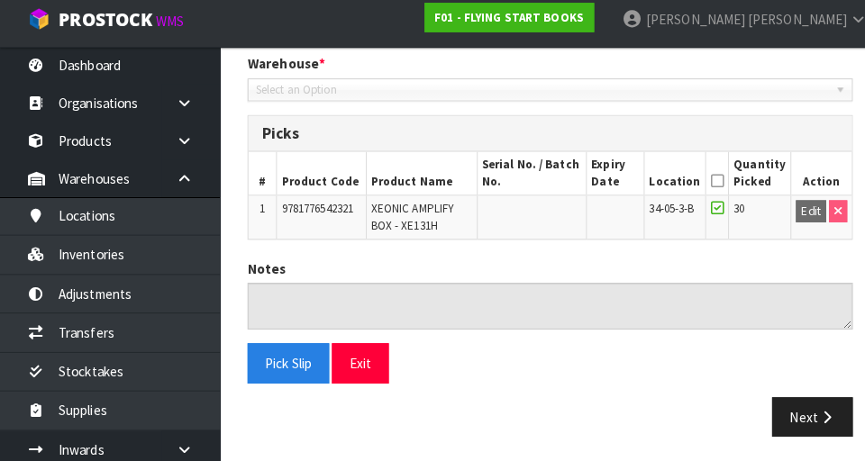
scroll to position [381, 0]
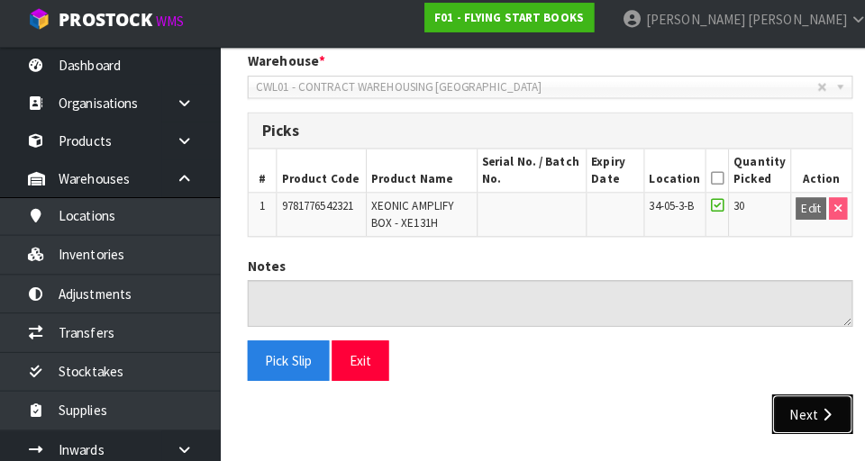
click at [540, 405] on button "Next" at bounding box center [798, 415] width 79 height 39
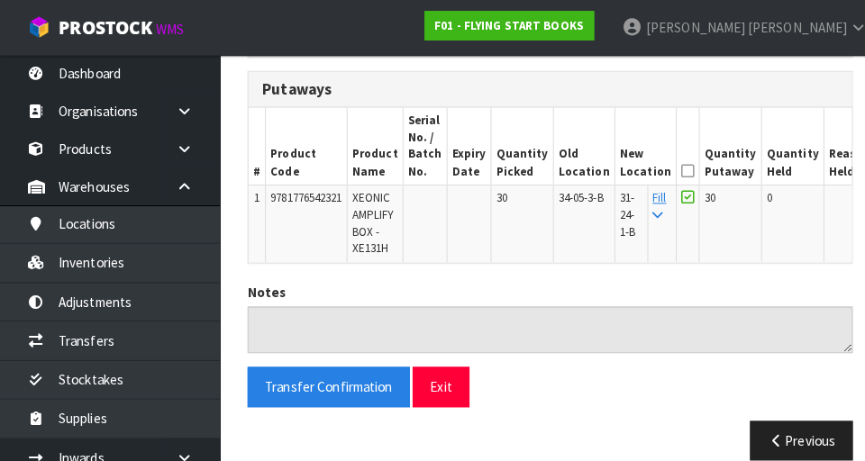
scroll to position [428, 0]
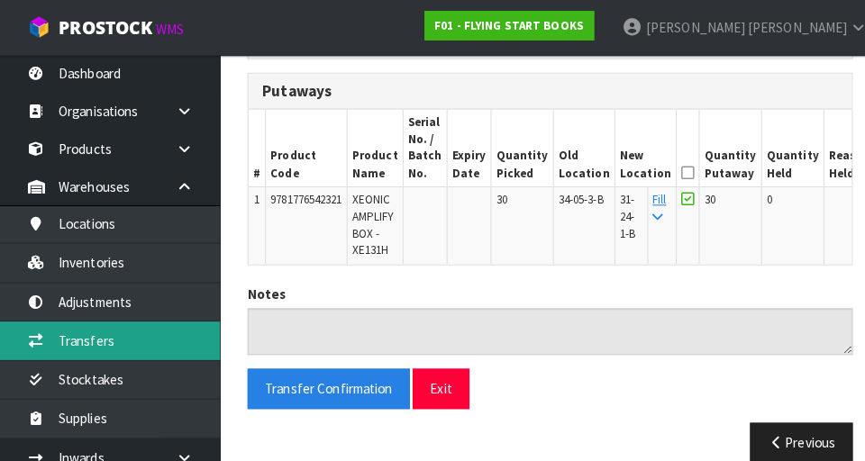
click at [65, 335] on link "Transfers" at bounding box center [108, 334] width 216 height 37
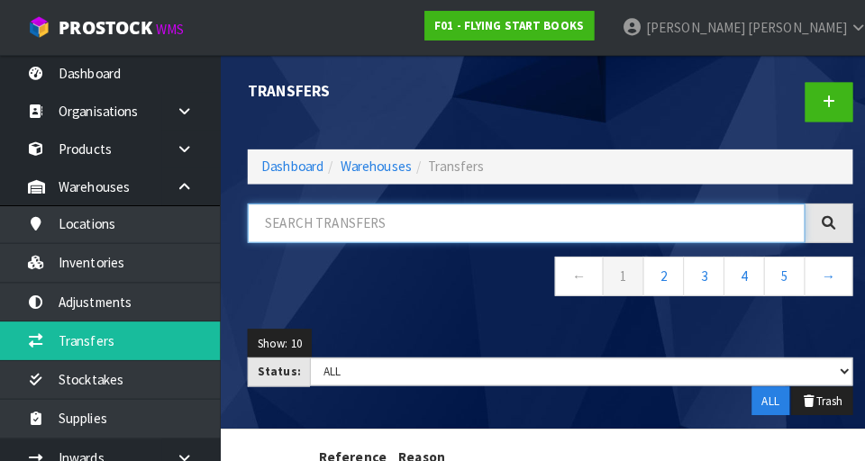
paste input "9781776542321"
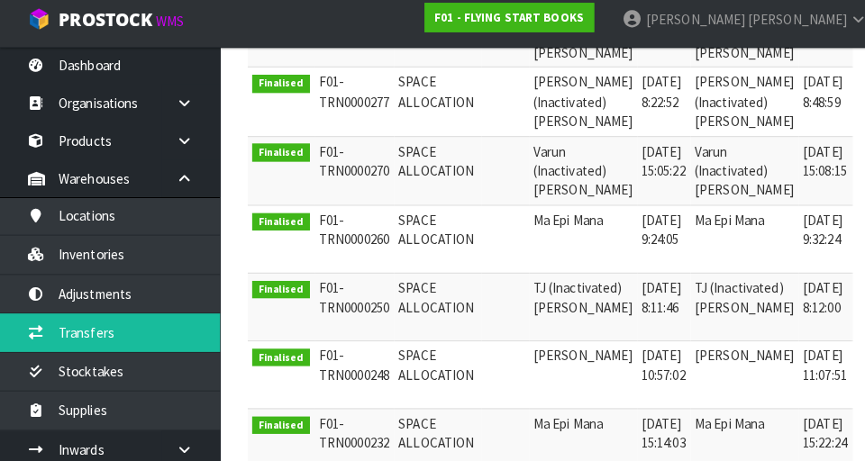
scroll to position [0, 23]
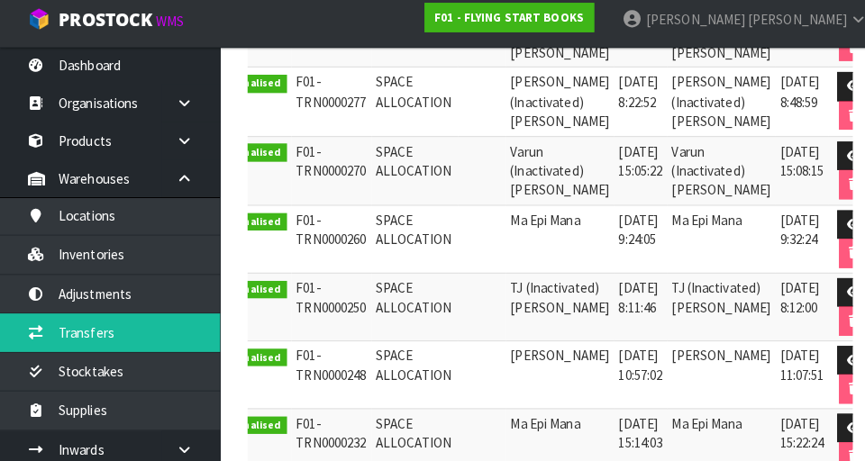
type input "9781776542321"
click at [540, 230] on link at bounding box center [839, 228] width 33 height 29
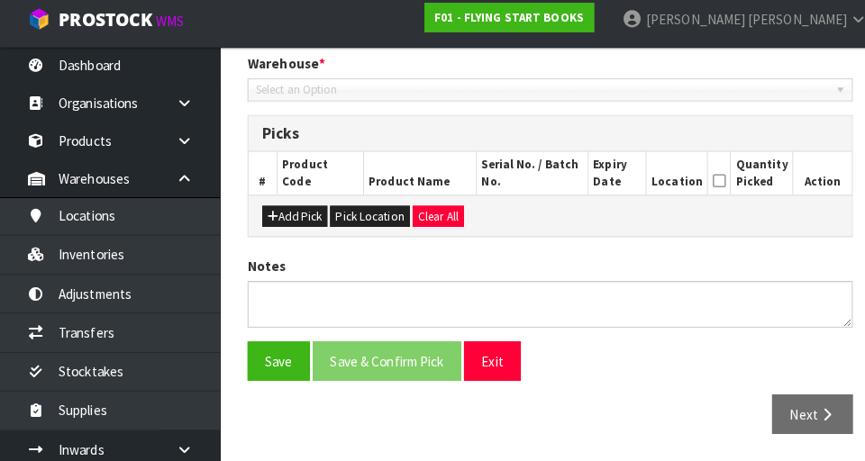
type input "[DATE]"
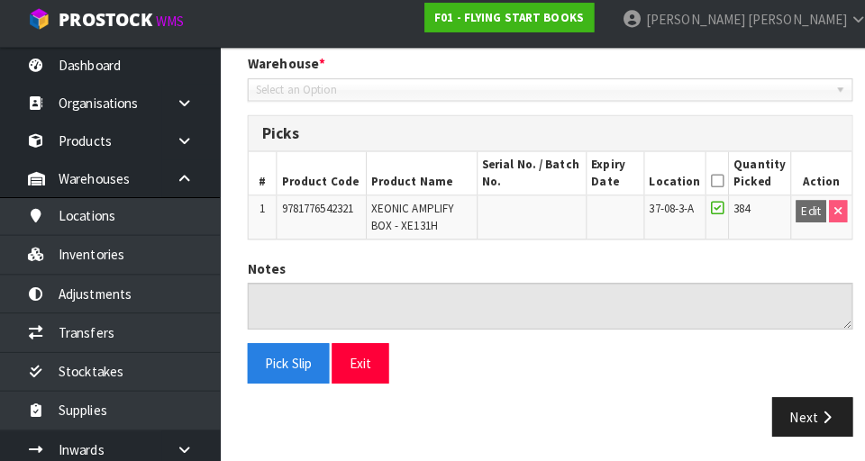
scroll to position [381, 0]
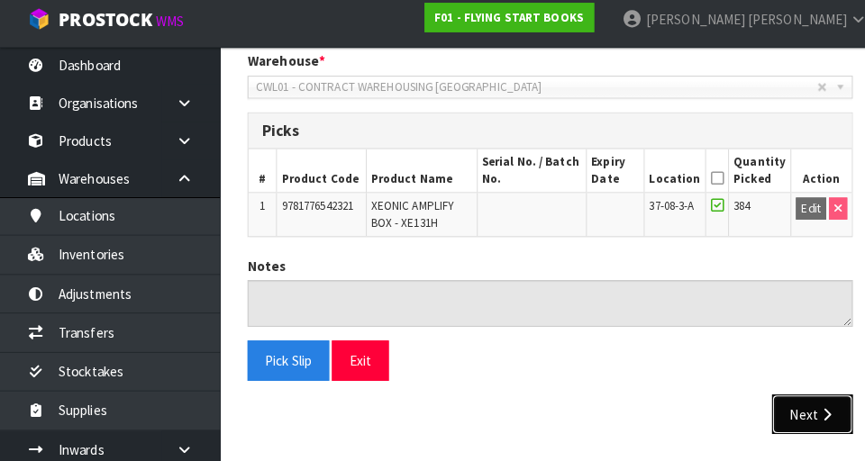
click at [540, 406] on button "Next" at bounding box center [798, 415] width 79 height 39
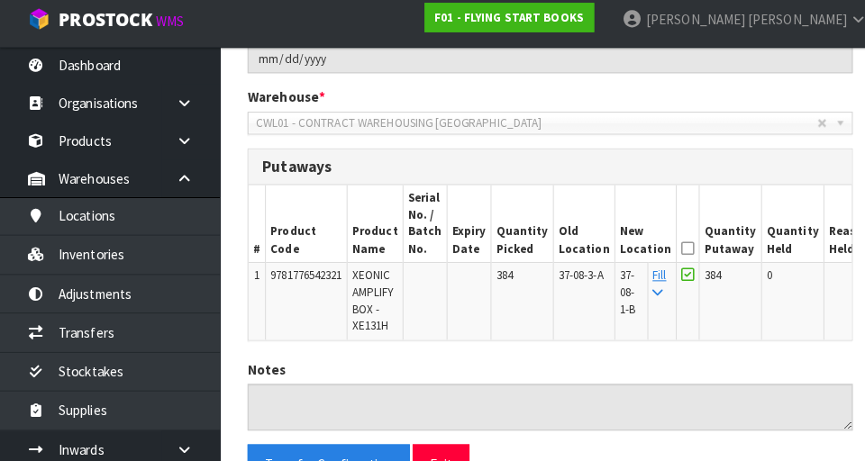
scroll to position [349, 0]
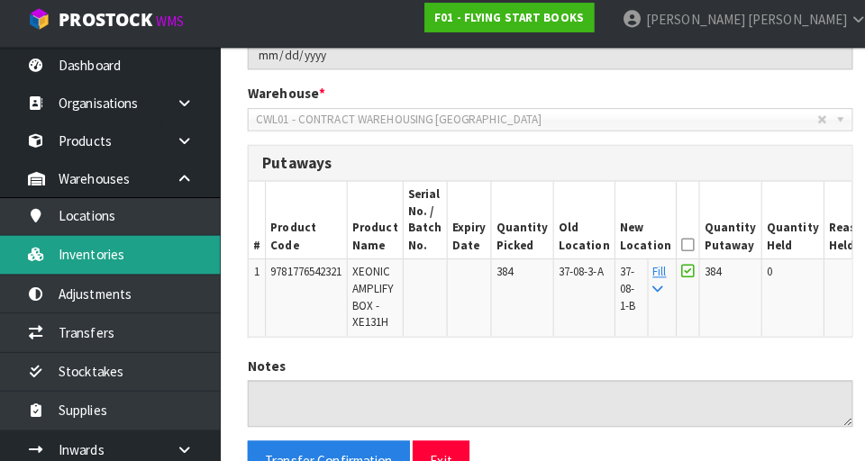
click at [77, 267] on link "Inventories" at bounding box center [108, 258] width 216 height 37
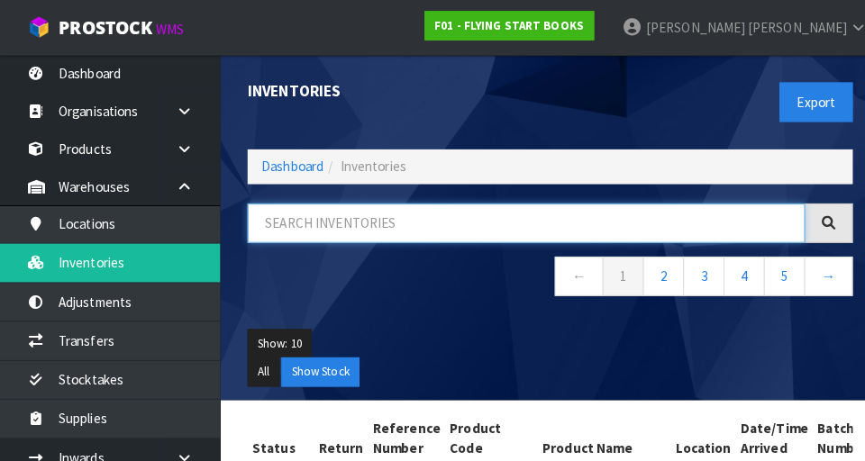
paste input "9781776542321"
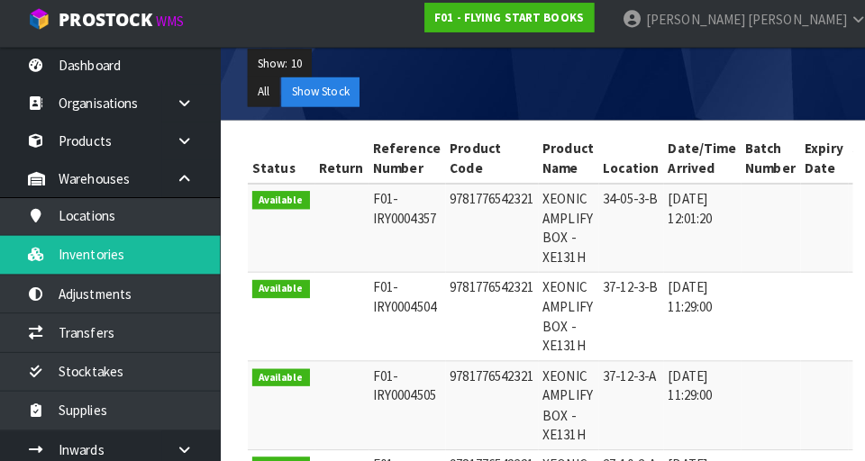
scroll to position [269, 0]
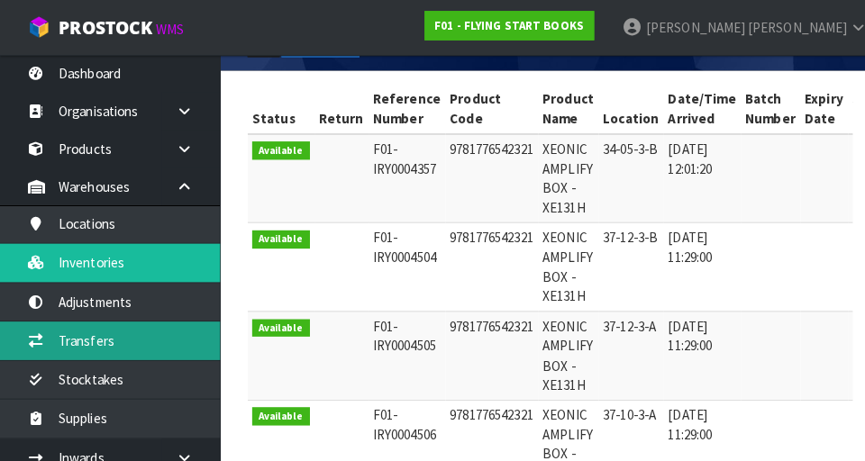
type input "9781776542321"
click at [70, 350] on link "Transfers" at bounding box center [108, 334] width 216 height 37
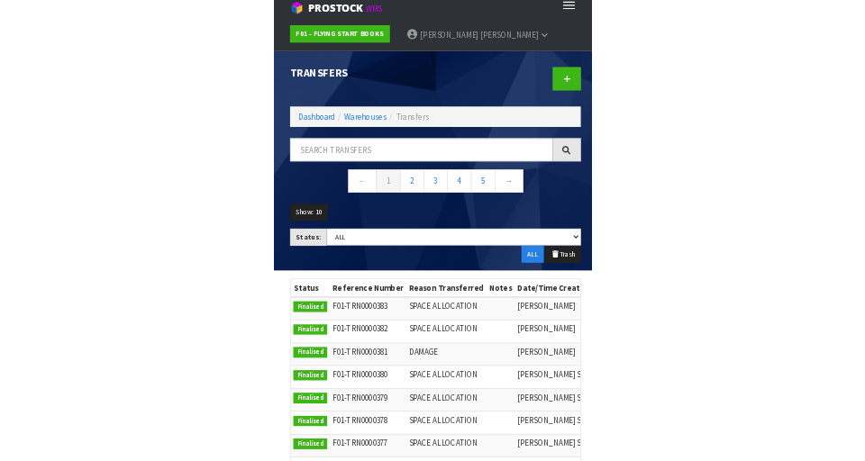
scroll to position [7, 0]
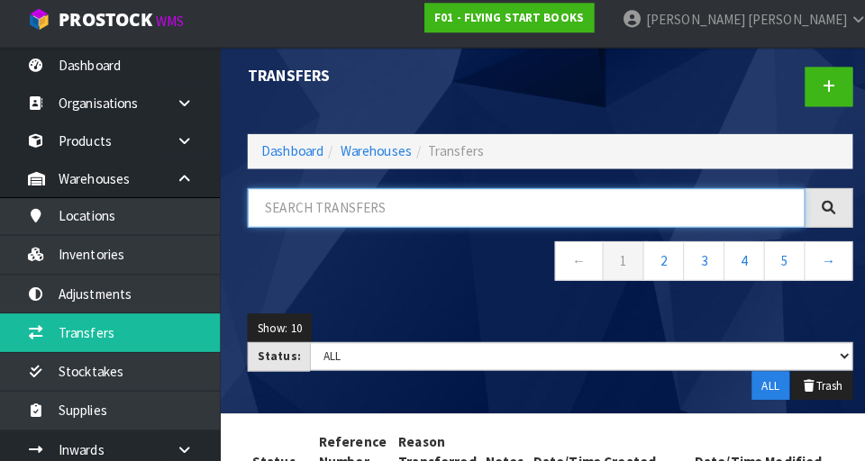
click at [304, 210] on input "text" at bounding box center [517, 212] width 548 height 39
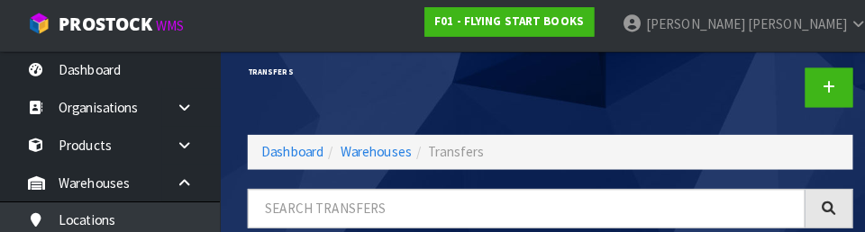
click at [540, 87] on div at bounding box center [696, 89] width 311 height 93
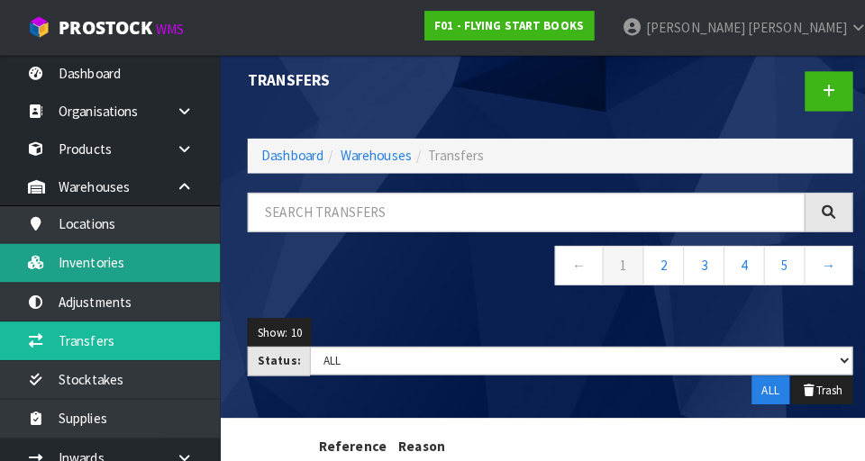
click at [79, 264] on link "Inventories" at bounding box center [108, 258] width 216 height 37
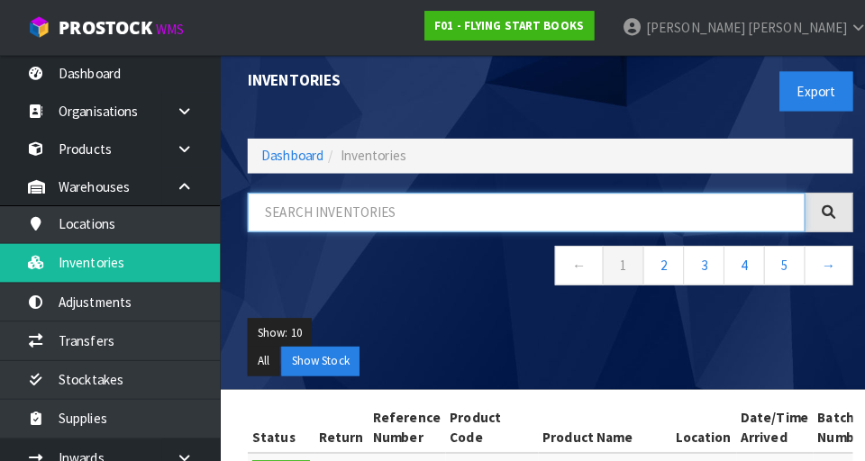
click at [304, 203] on input "text" at bounding box center [517, 208] width 548 height 39
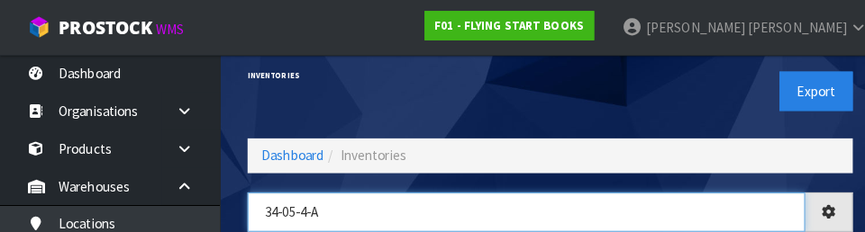
type input "34-05-4-A"
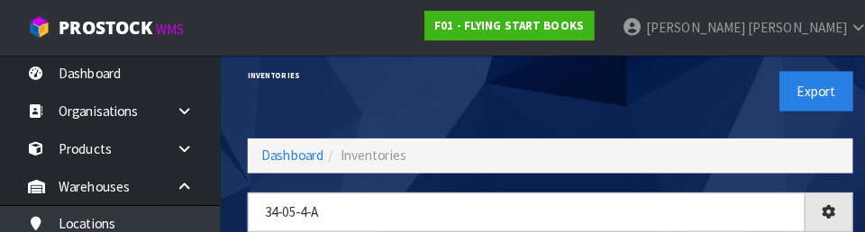
click at [540, 117] on div "Export" at bounding box center [696, 89] width 311 height 93
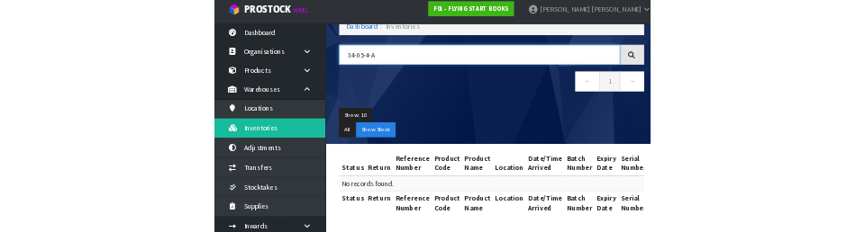
scroll to position [109, 0]
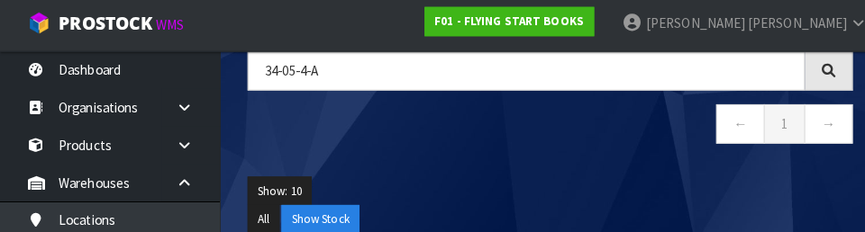
click at [540, 178] on ul "Show: 10 5 10 25 50" at bounding box center [540, 192] width 595 height 29
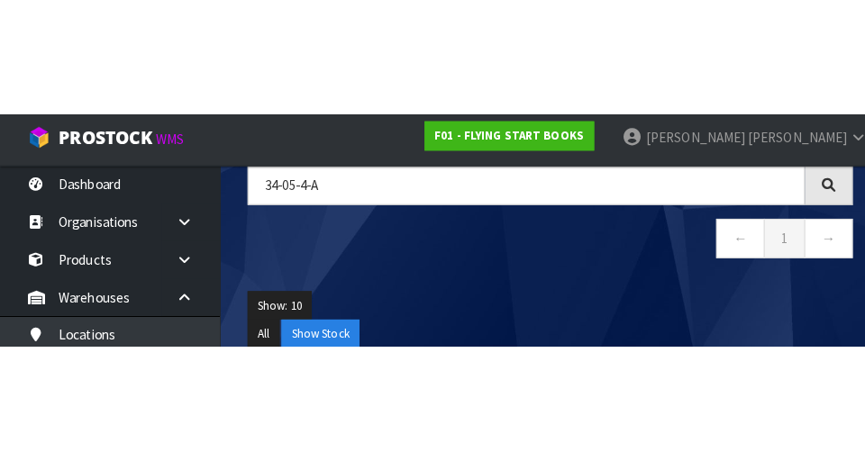
scroll to position [105, 0]
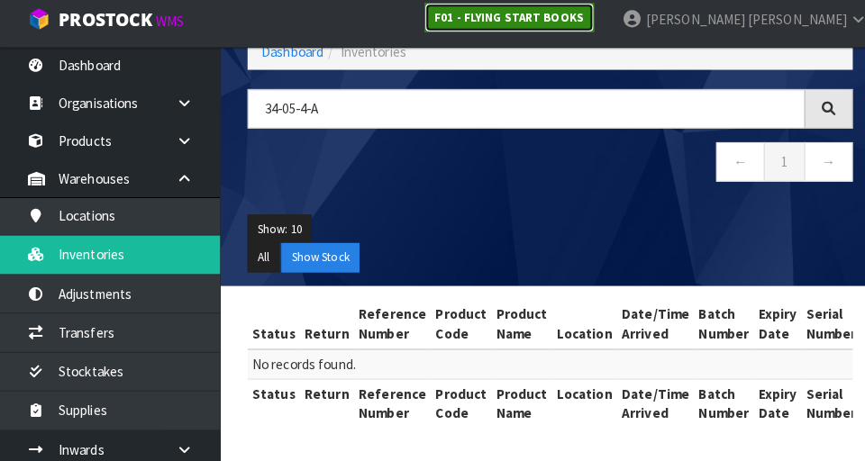
click at [540, 35] on link "F01 - FLYING START BOOKS" at bounding box center [500, 25] width 167 height 29
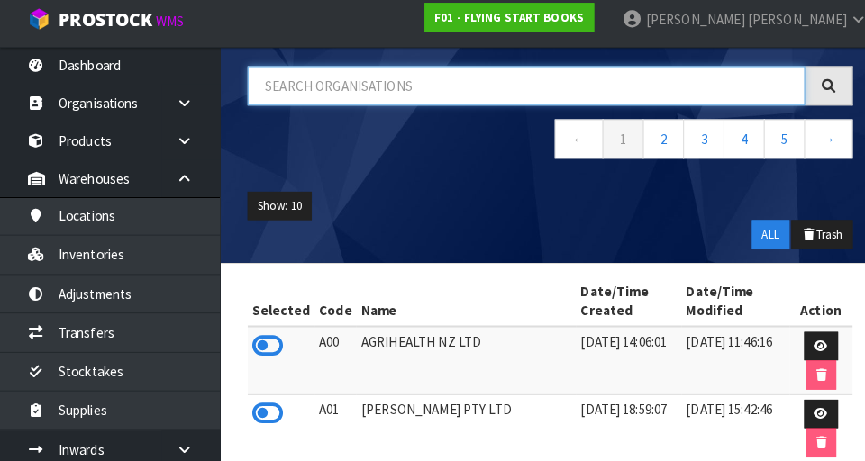
click at [540, 99] on input "text" at bounding box center [517, 92] width 548 height 39
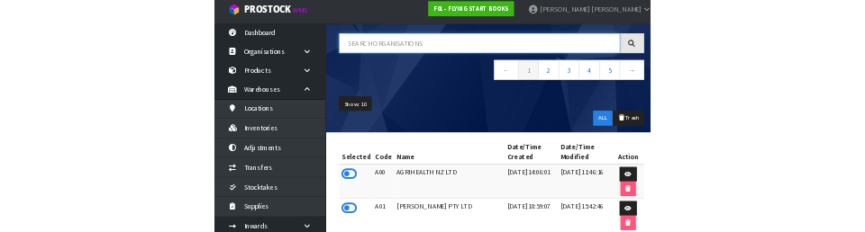
scroll to position [109, 0]
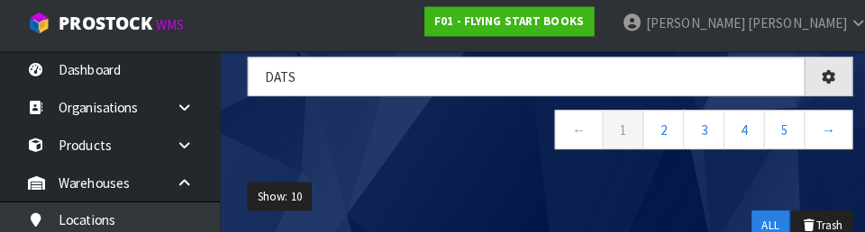
click at [264, 144] on nav "← 1 2 3 4 5 →" at bounding box center [540, 135] width 595 height 44
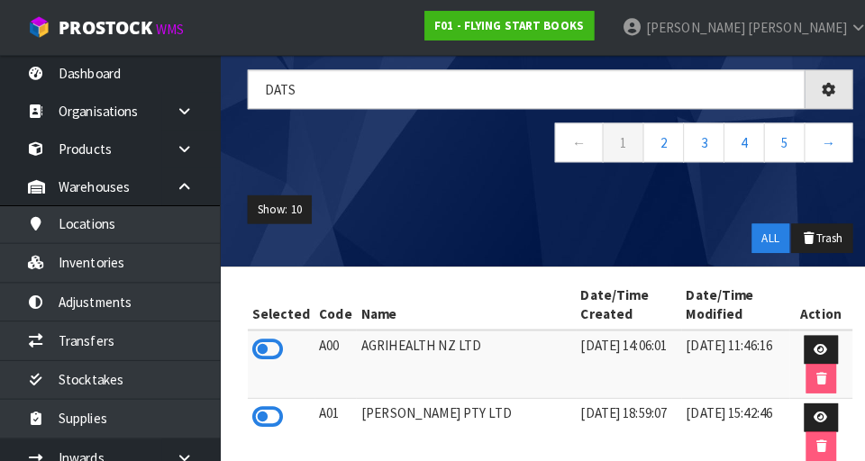
type input "DATS"
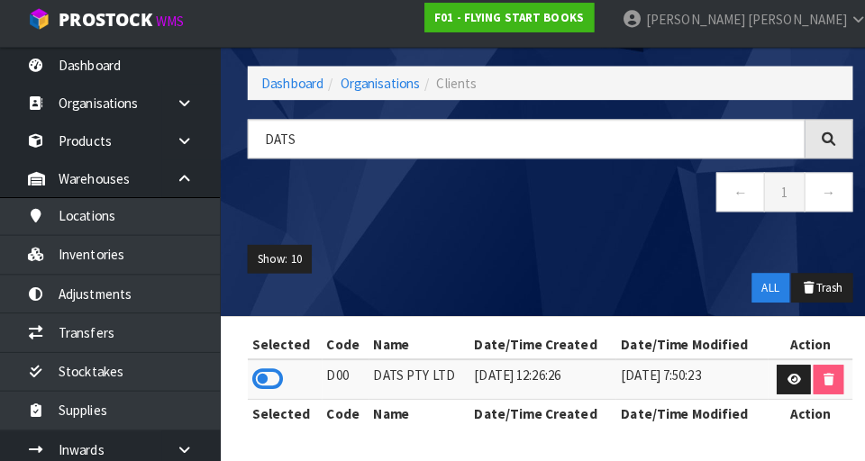
click at [260, 343] on th "Selected" at bounding box center [279, 347] width 73 height 29
click at [257, 389] on icon at bounding box center [263, 380] width 31 height 27
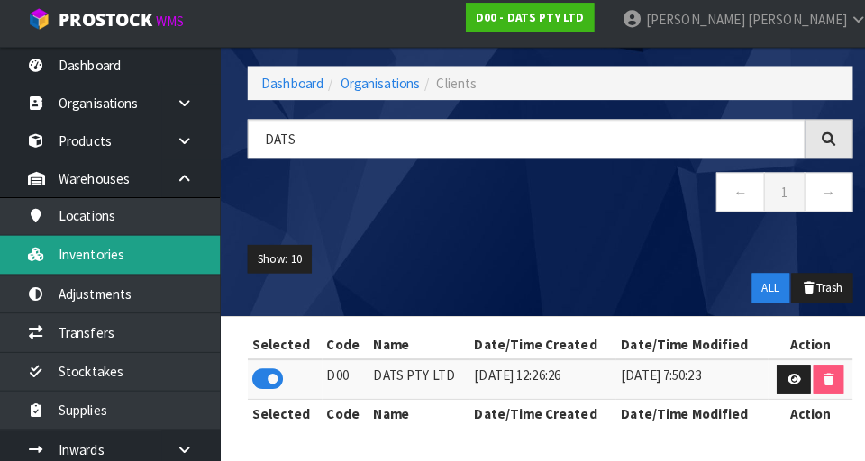
click at [79, 260] on link "Inventories" at bounding box center [108, 258] width 216 height 37
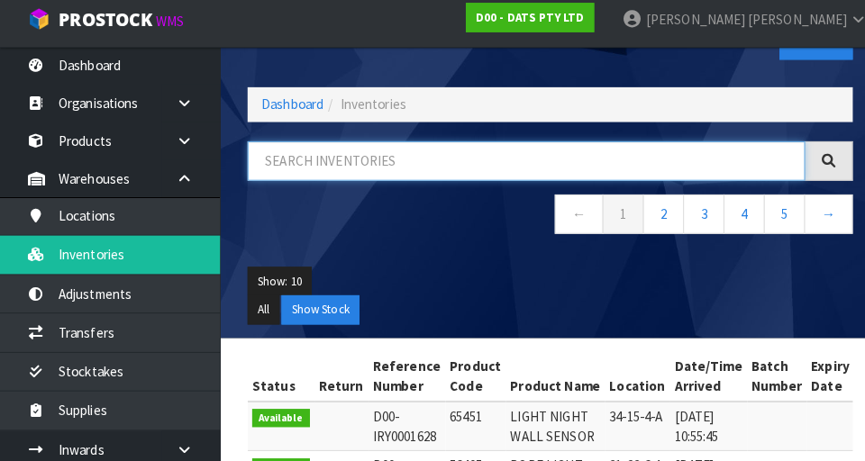
paste input "34-05-4-A"
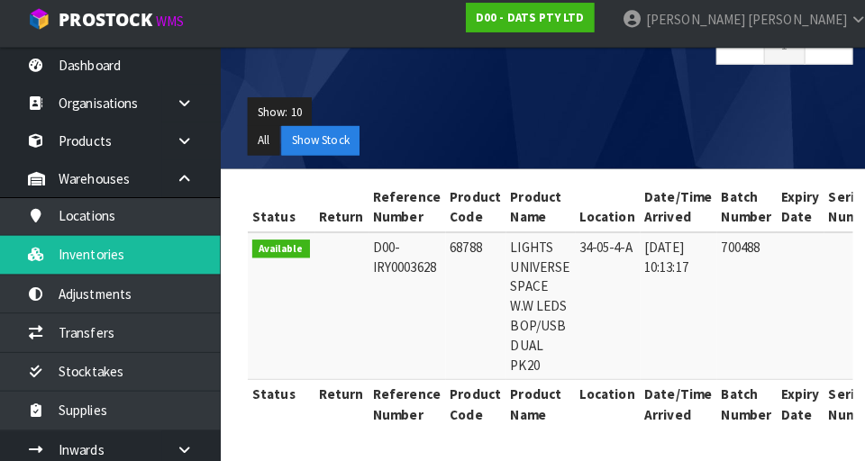
click at [540, 295] on td at bounding box center [786, 308] width 47 height 145
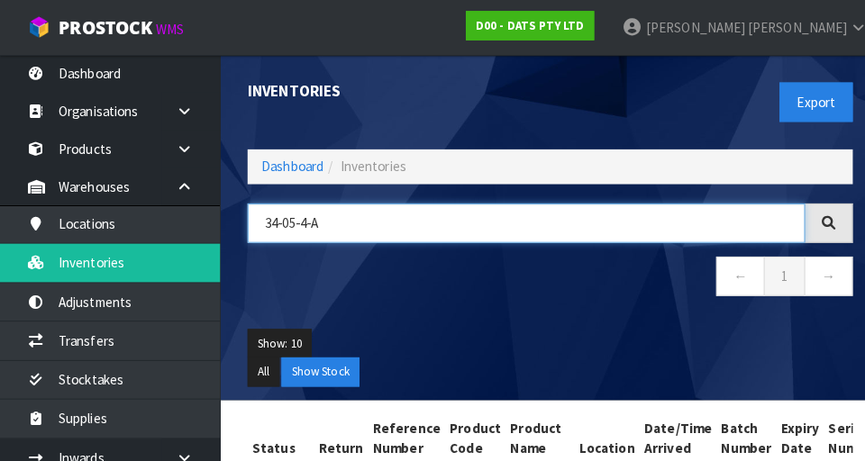
click at [355, 227] on input "34-05-4-A" at bounding box center [517, 219] width 548 height 39
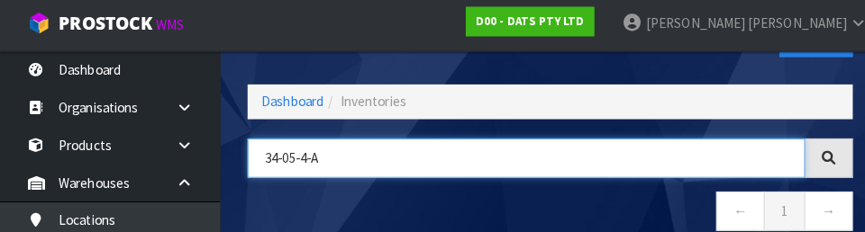
scroll to position [100, 0]
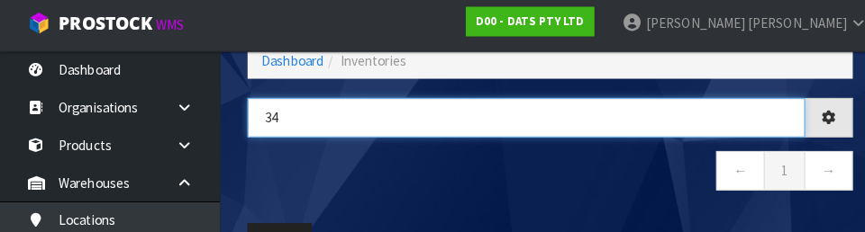
type input "3"
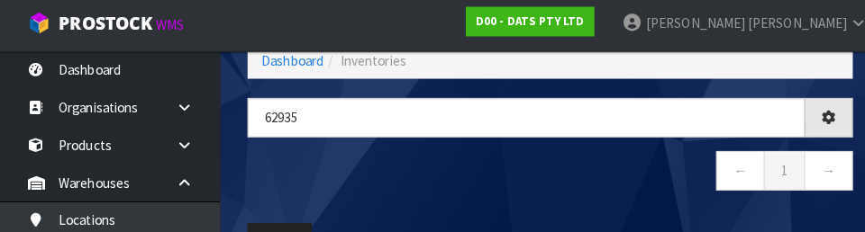
click at [369, 192] on nav "← 1 →" at bounding box center [540, 174] width 595 height 44
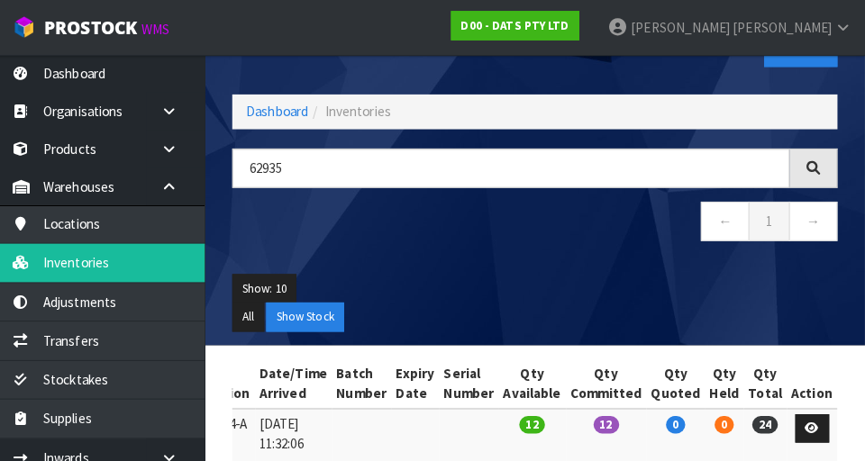
scroll to position [0, 333]
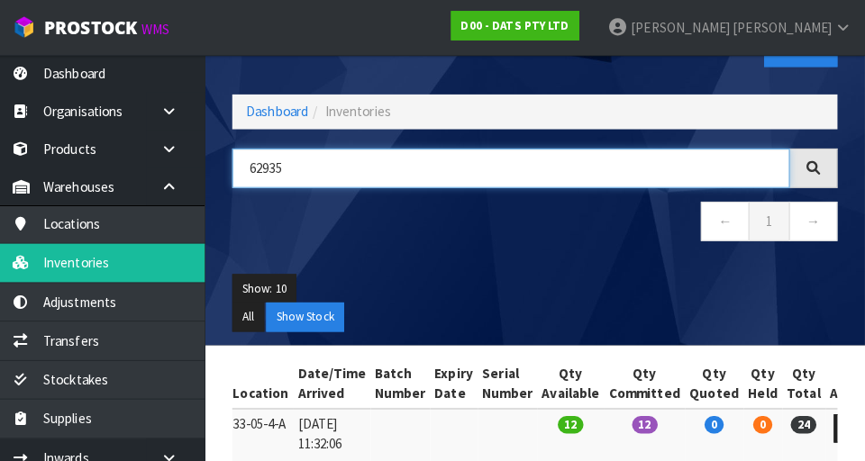
click at [367, 169] on input "62935" at bounding box center [517, 165] width 548 height 39
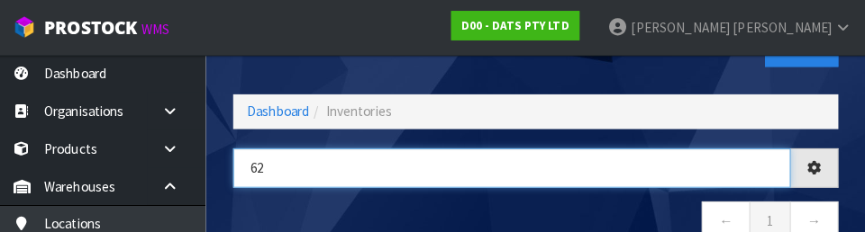
type input "6"
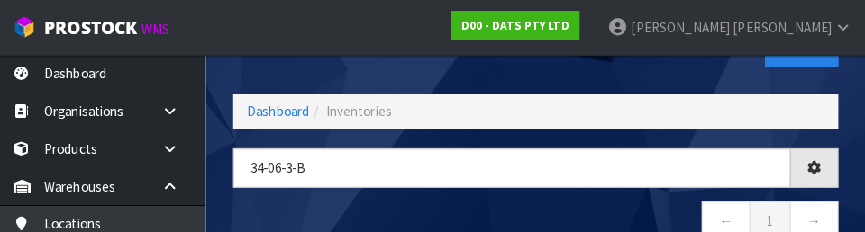
click at [373, 52] on nav "Toggle navigation ProStock WMS D00 - DATS PTY LTD [PERSON_NAME] Logout" at bounding box center [432, 27] width 865 height 55
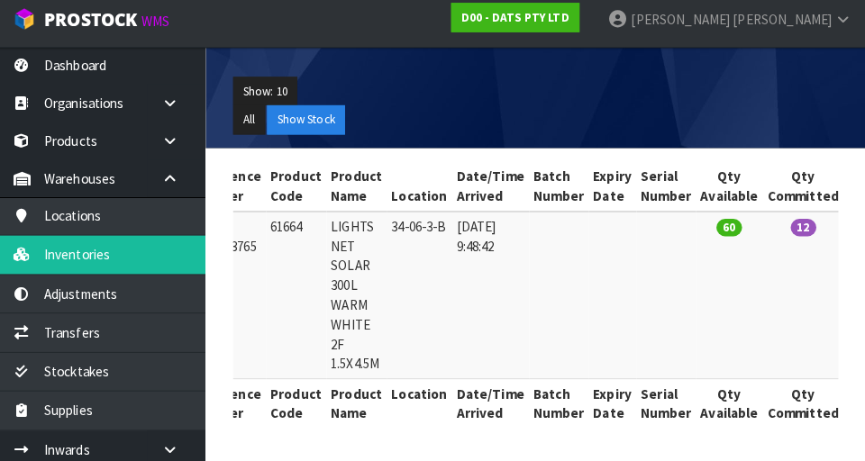
scroll to position [0, 162]
click at [427, 321] on td "34-06-3-B" at bounding box center [427, 298] width 64 height 165
copy td "61664"
click at [291, 317] on td "61664" at bounding box center [305, 298] width 59 height 165
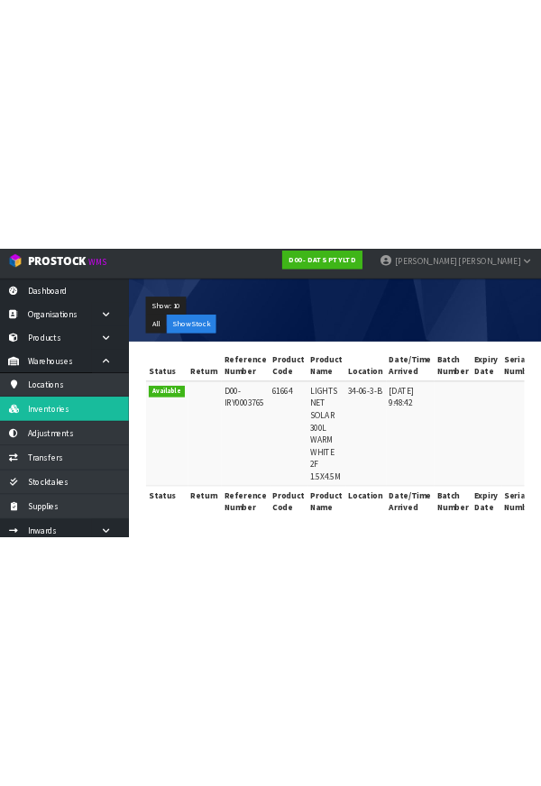
scroll to position [0, 0]
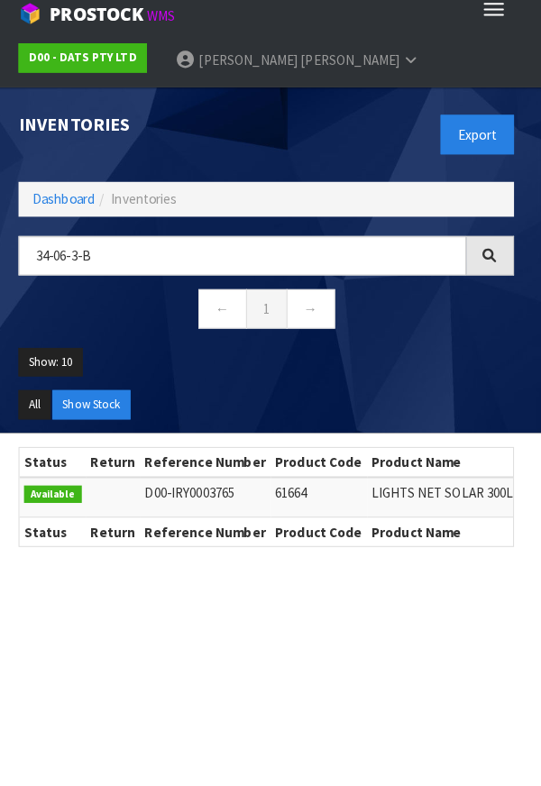
copy td "61664"
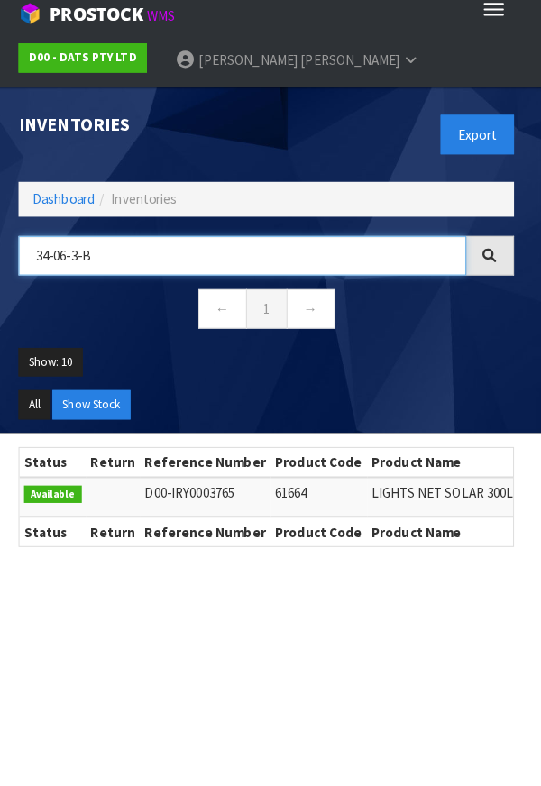
click at [145, 271] on input "34-06-3-B" at bounding box center [247, 264] width 440 height 39
type input "3"
type input "61664"
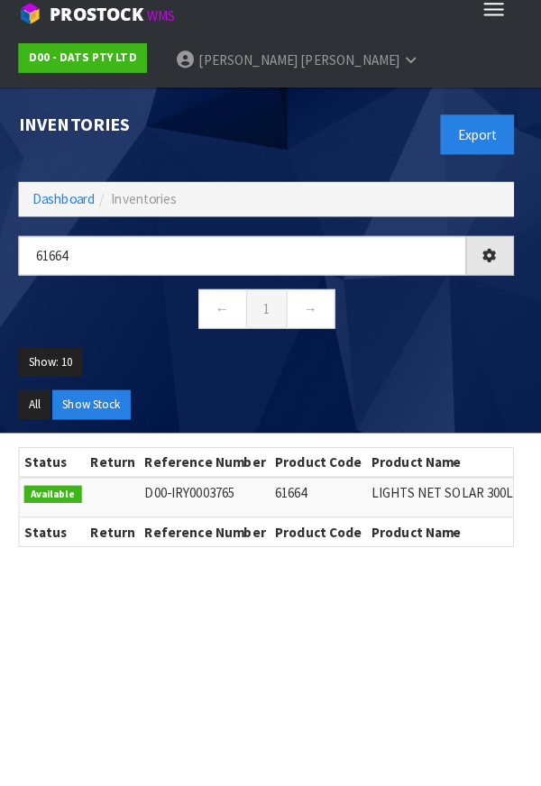
click at [449, 336] on nav "← 1 →" at bounding box center [270, 319] width 487 height 44
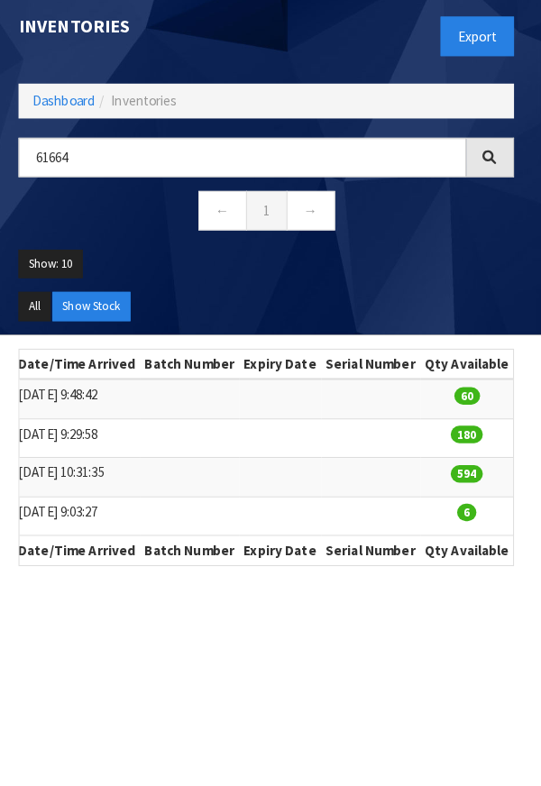
scroll to position [0, 707]
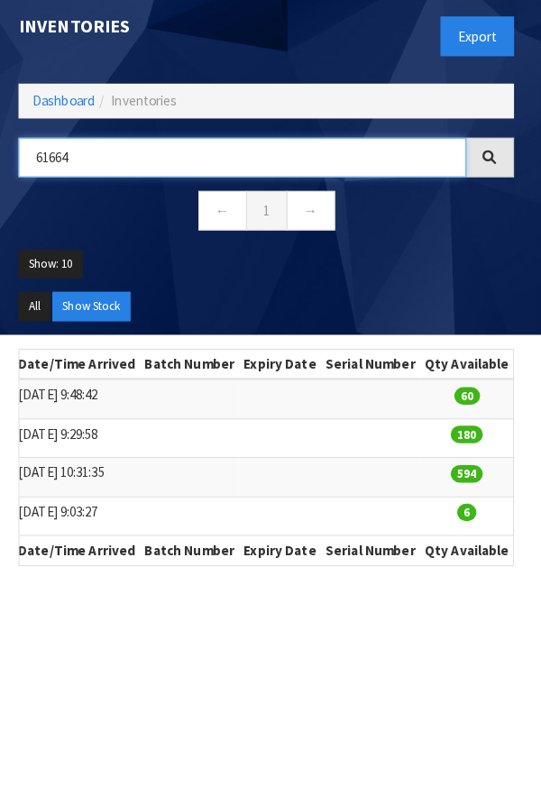
click at [206, 158] on input "61664" at bounding box center [247, 165] width 440 height 39
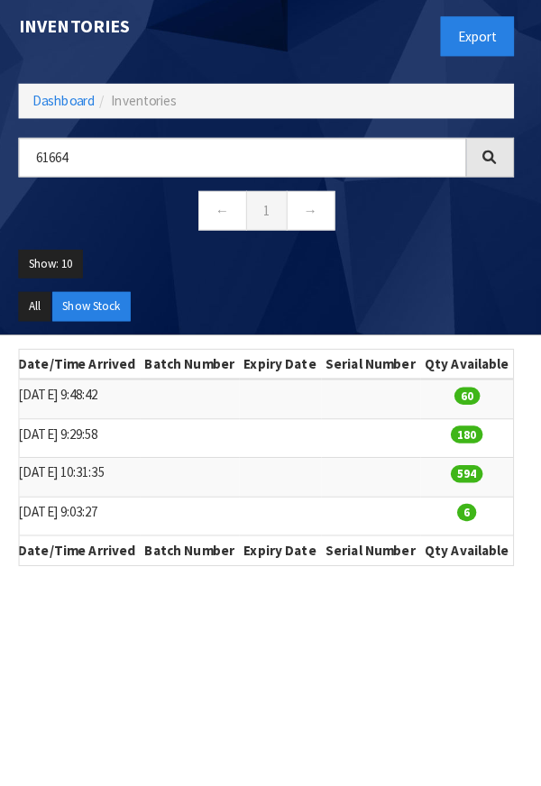
click at [401, 263] on ul "Show: 10 5 10 25 50" at bounding box center [270, 277] width 487 height 42
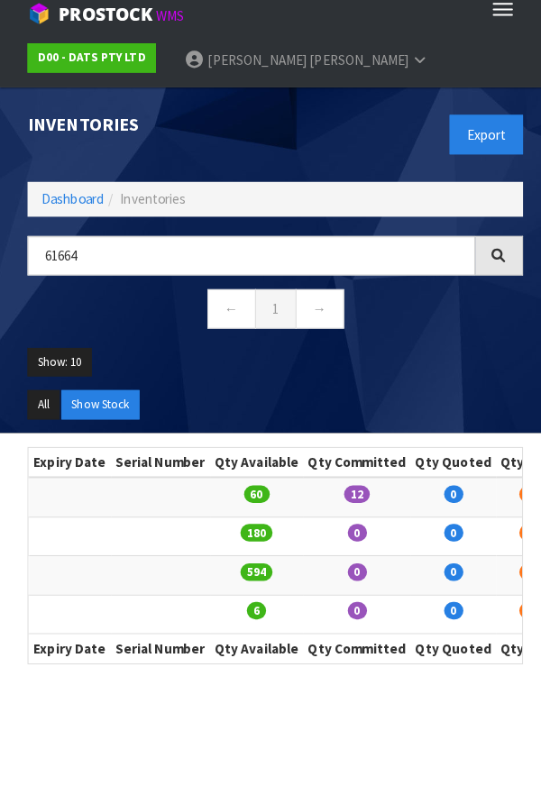
scroll to position [0, 926]
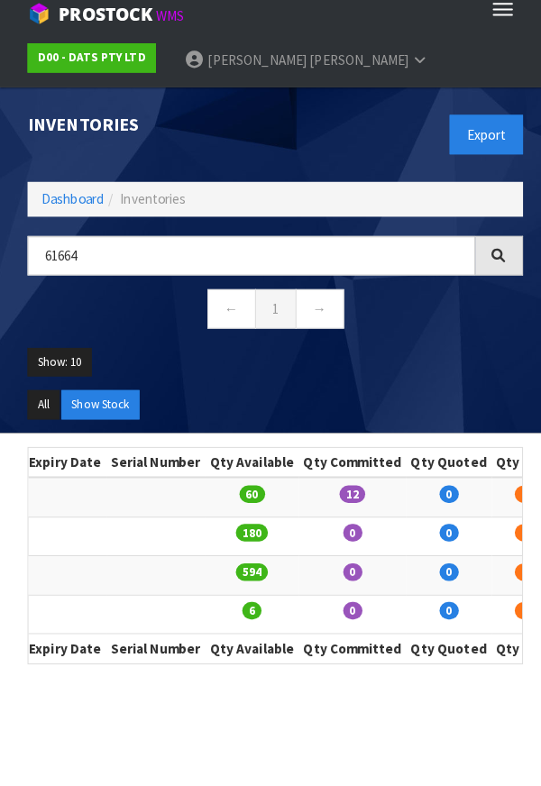
click at [148, 466] on th "Serial Number" at bounding box center [153, 466] width 97 height 29
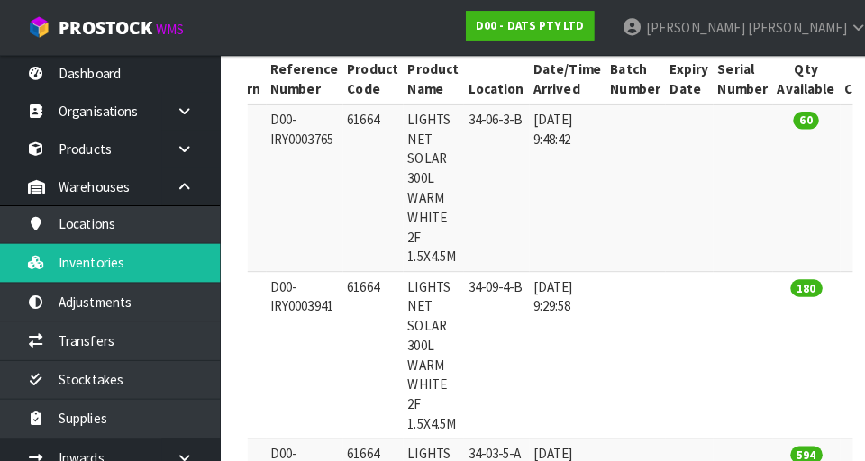
scroll to position [352, 0]
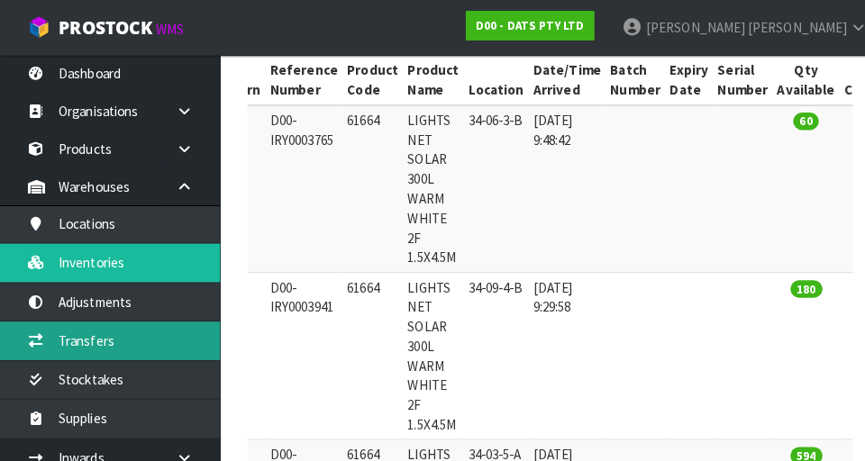
click at [77, 349] on link "Transfers" at bounding box center [108, 334] width 216 height 37
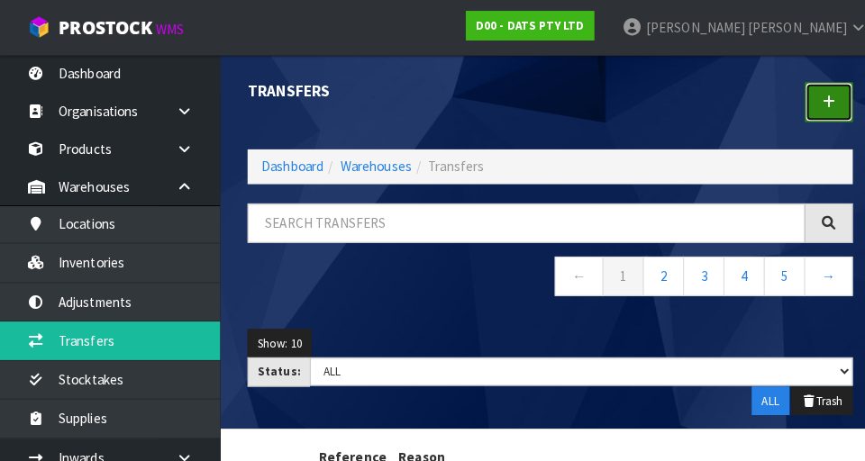
click at [540, 95] on icon at bounding box center [814, 101] width 13 height 14
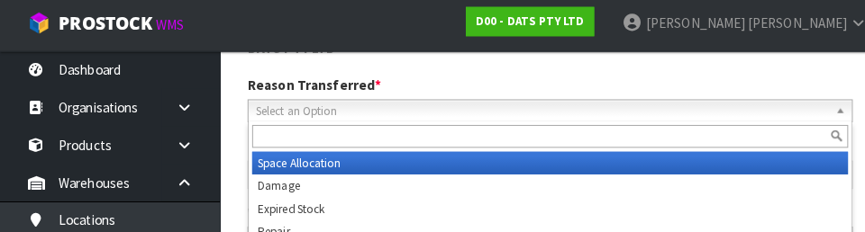
scroll to position [247, 0]
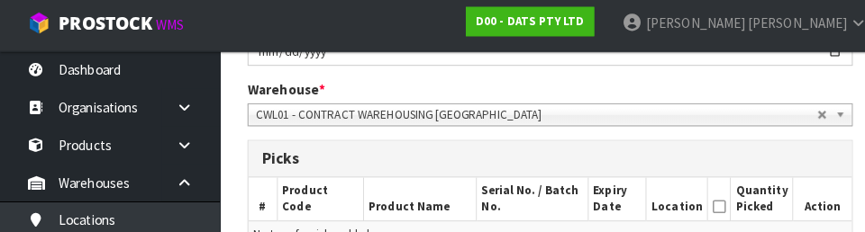
click at [540, 162] on h3 "Picks" at bounding box center [541, 159] width 566 height 17
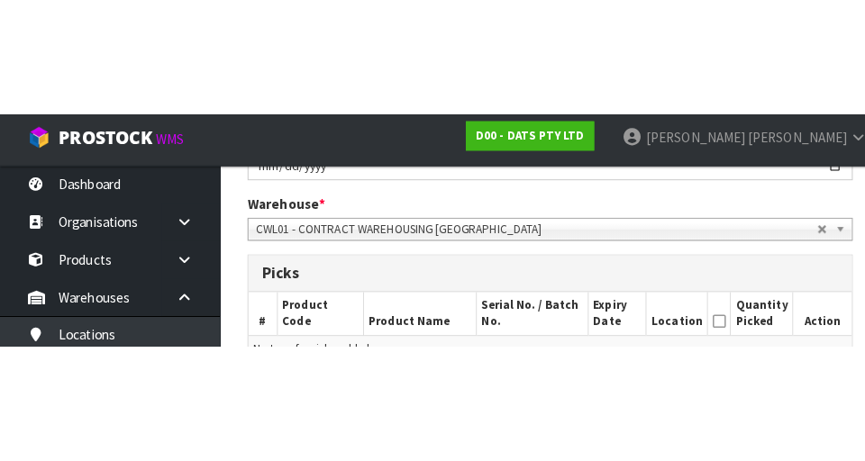
scroll to position [357, 0]
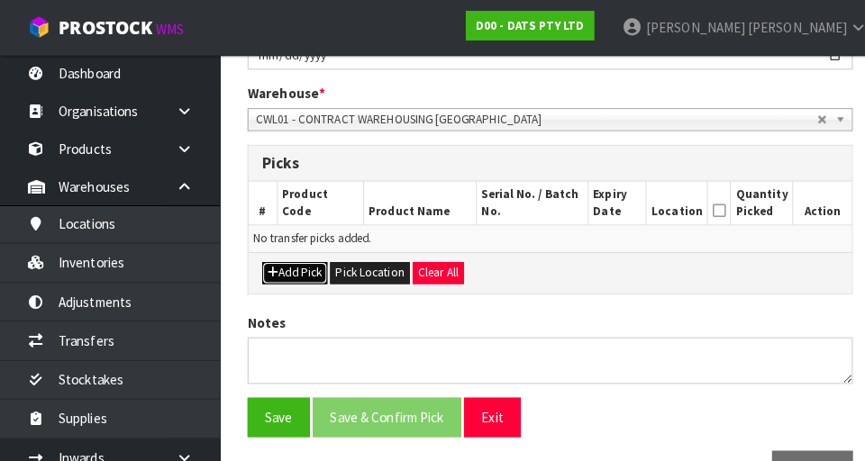
click at [285, 273] on button "Add Pick" at bounding box center [290, 269] width 64 height 22
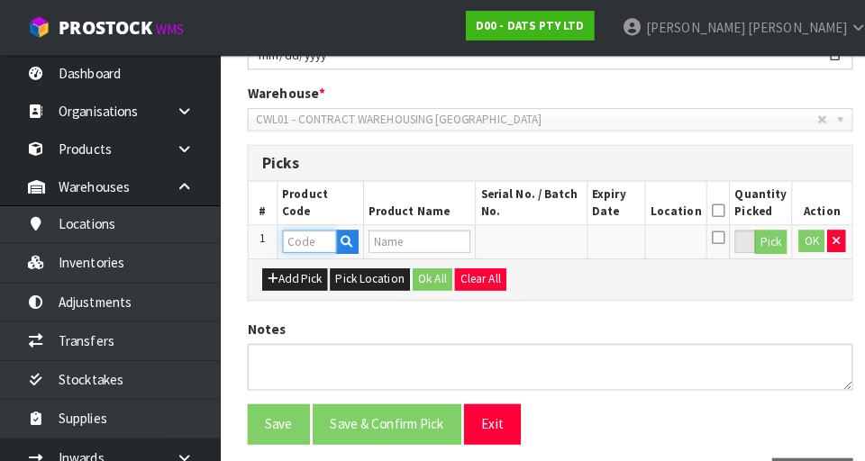
paste input "61664"
type input "61664"
type input "LIGHTS NET SOLAR 300L WARM WHITE 2F 1.5X4.5M"
type input "61664"
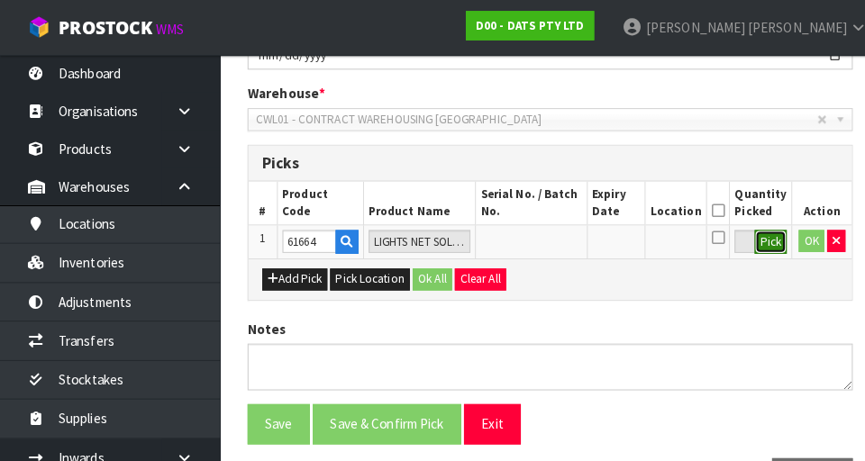
click at [540, 237] on button "Pick" at bounding box center [758, 237] width 32 height 23
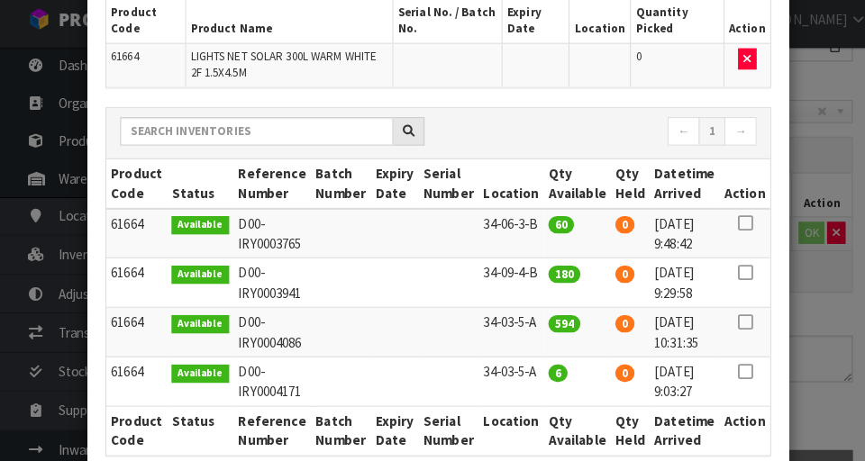
scroll to position [138, 0]
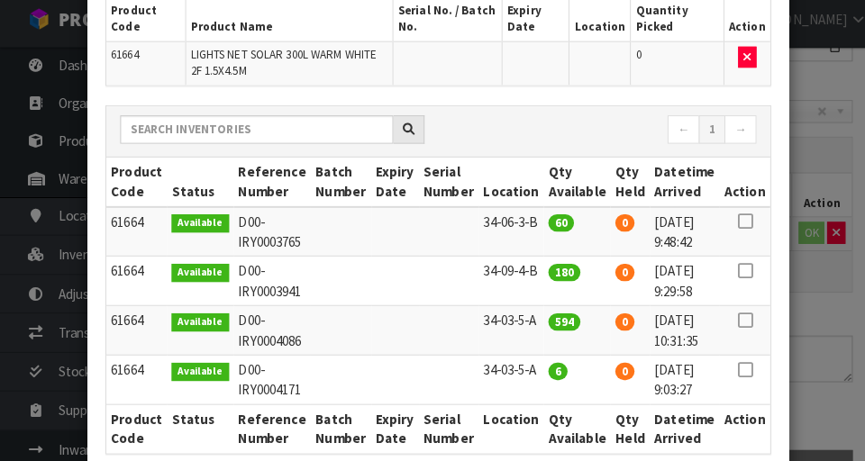
copy td "34-06-3-B"
copy td "34-09-4-B"
click at [540, 226] on icon at bounding box center [732, 226] width 14 height 1
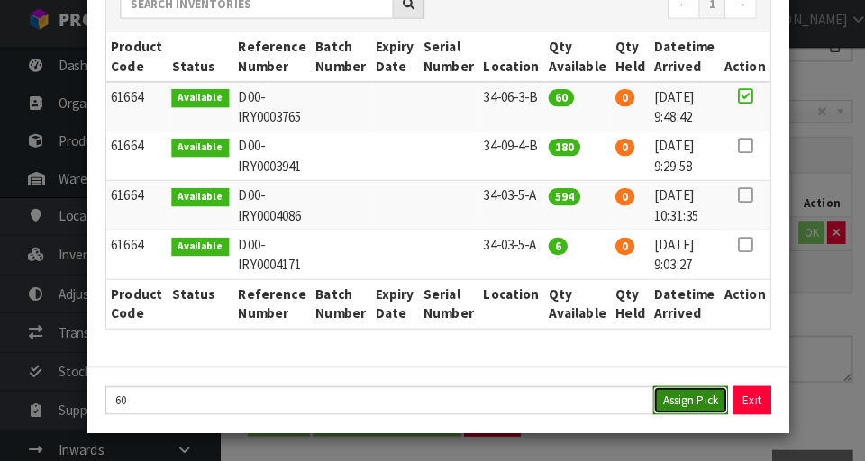
click at [540, 413] on button "Assign Pick" at bounding box center [679, 401] width 74 height 28
type input "60"
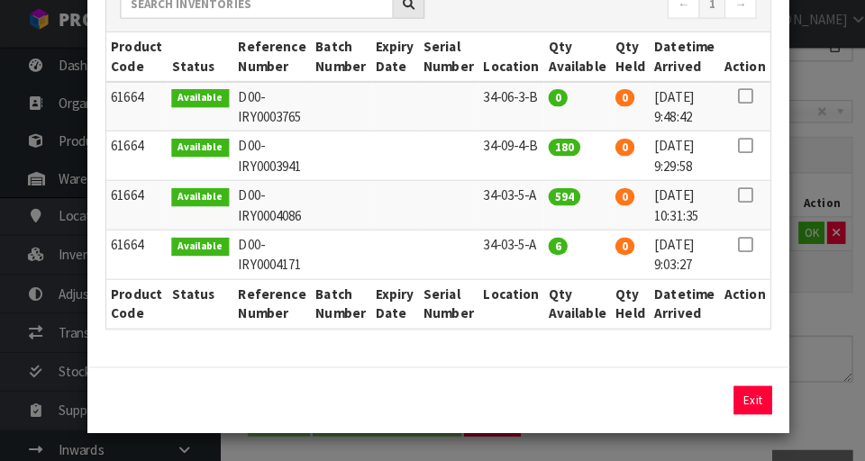
click at [540, 290] on div "Pick Line Picks Product Code Product Name Serial No. / Batch No. Expiry Date Lo…" at bounding box center [432, 230] width 865 height 461
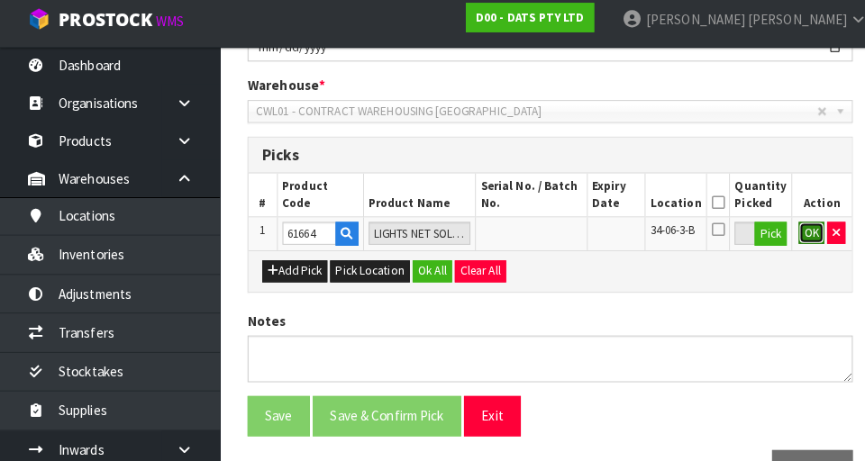
click at [540, 243] on button "OK" at bounding box center [797, 237] width 25 height 22
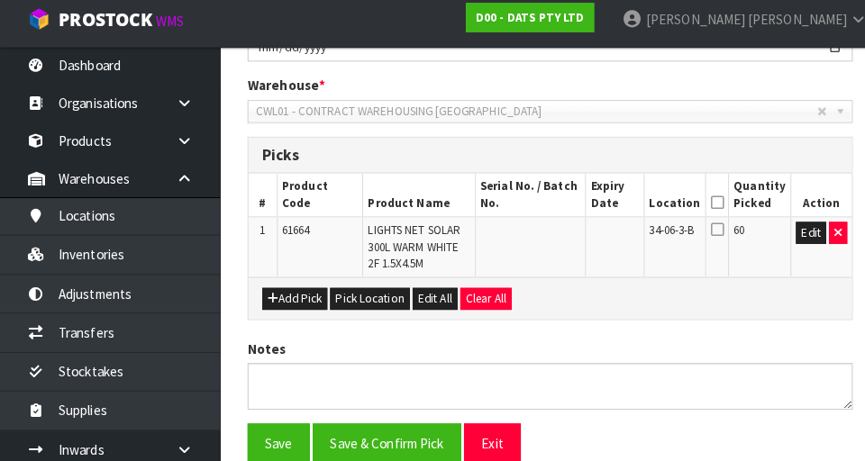
click at [540, 207] on icon at bounding box center [704, 207] width 13 height 1
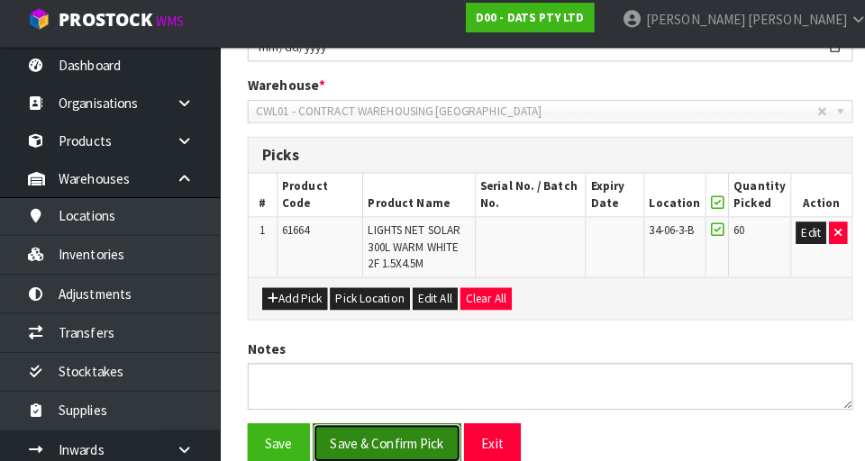
click at [347, 426] on button "Save & Confirm Pick" at bounding box center [380, 443] width 146 height 39
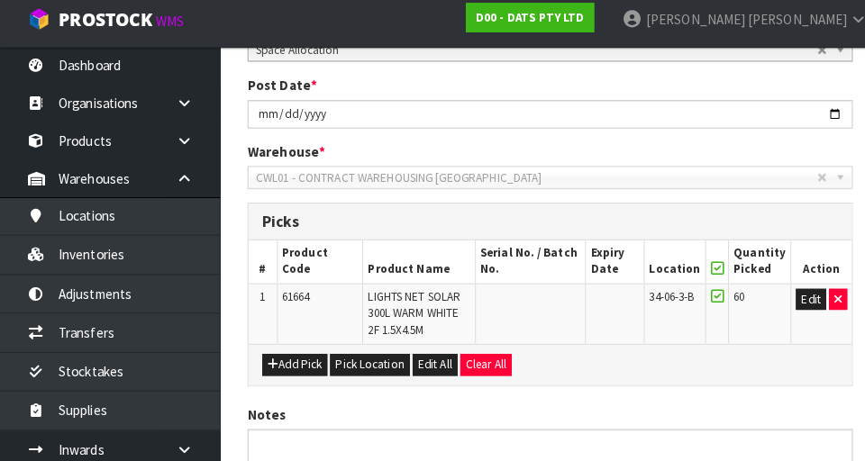
scroll to position [0, 0]
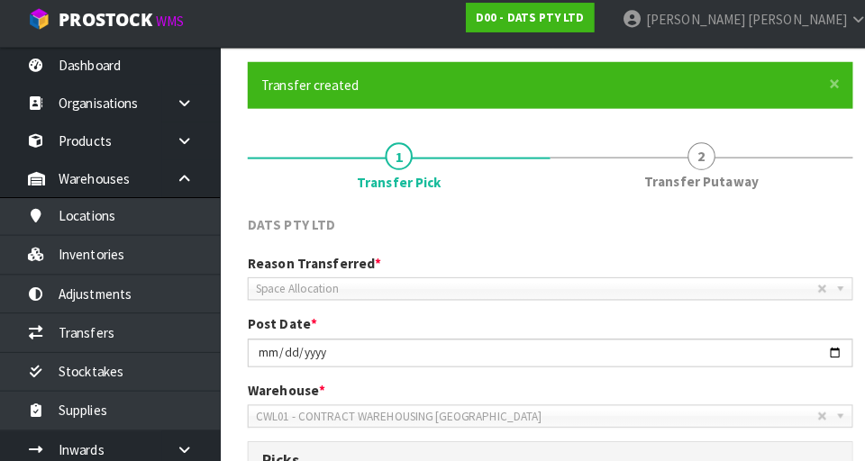
scroll to position [463, 0]
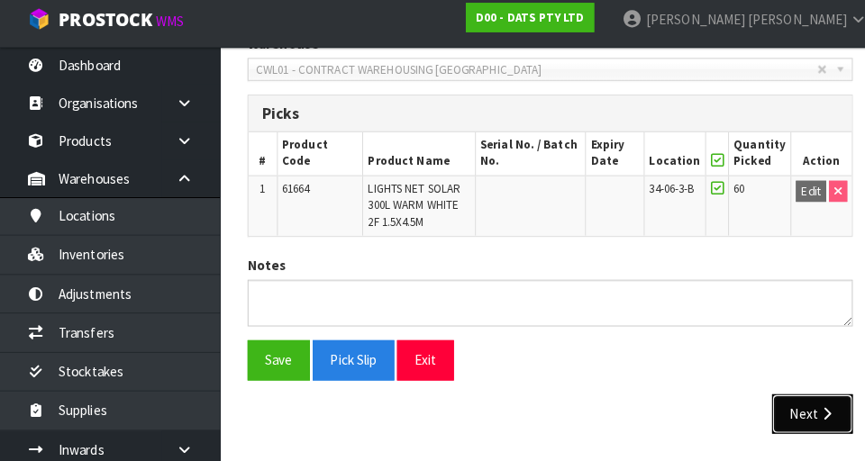
click at [540, 408] on button "Next" at bounding box center [798, 415] width 79 height 39
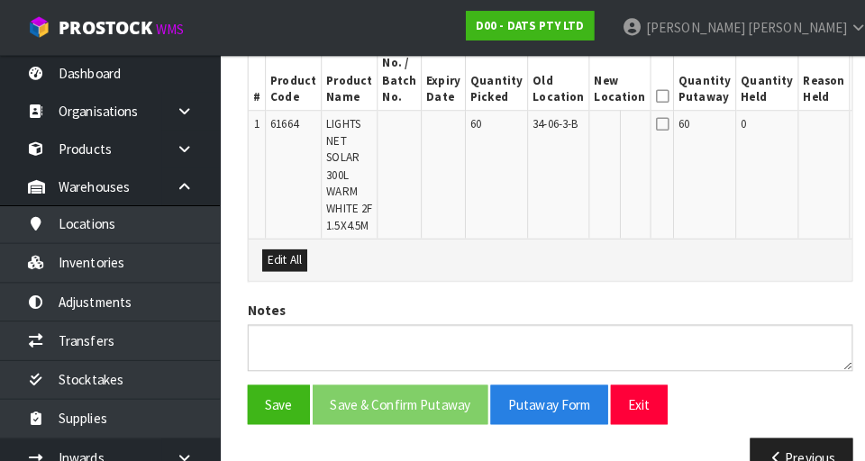
scroll to position [551, 0]
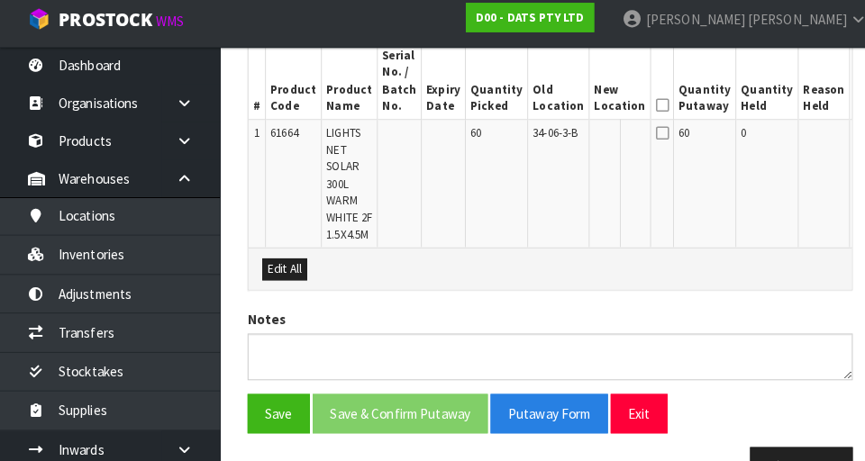
click at [540, 132] on button "Edit" at bounding box center [855, 142] width 30 height 22
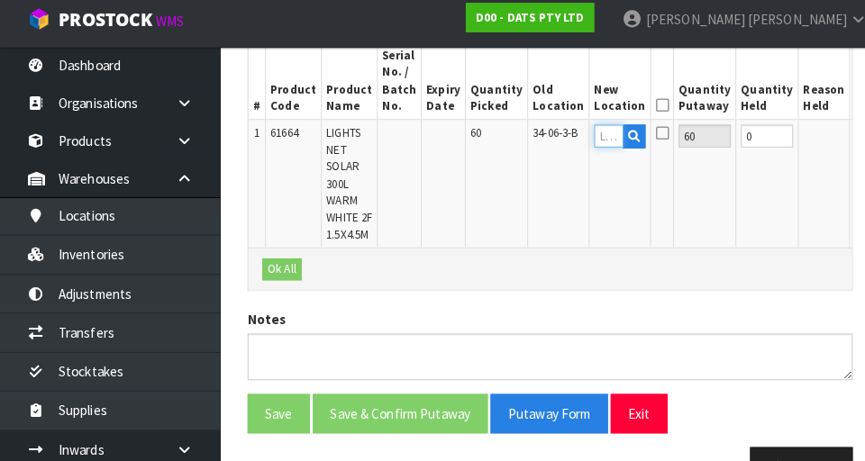
paste input "34-09-4-B"
type input "34-09-4-B"
click at [540, 133] on button "OK" at bounding box center [852, 142] width 25 height 22
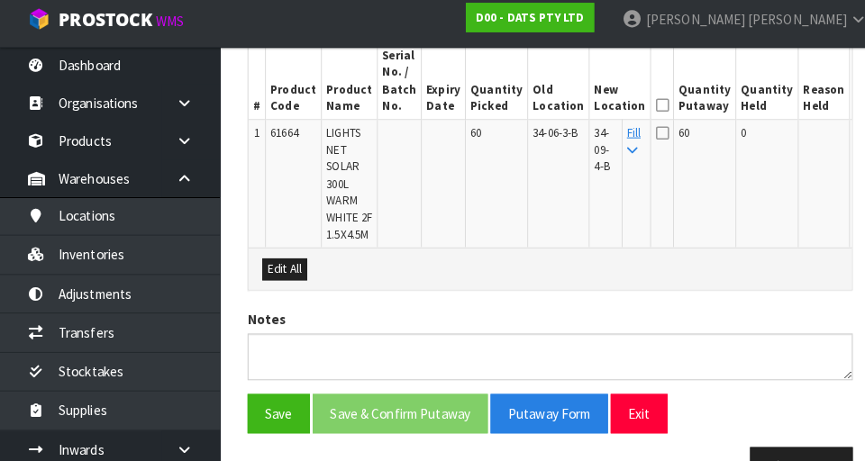
click at [540, 112] on icon at bounding box center [650, 112] width 13 height 1
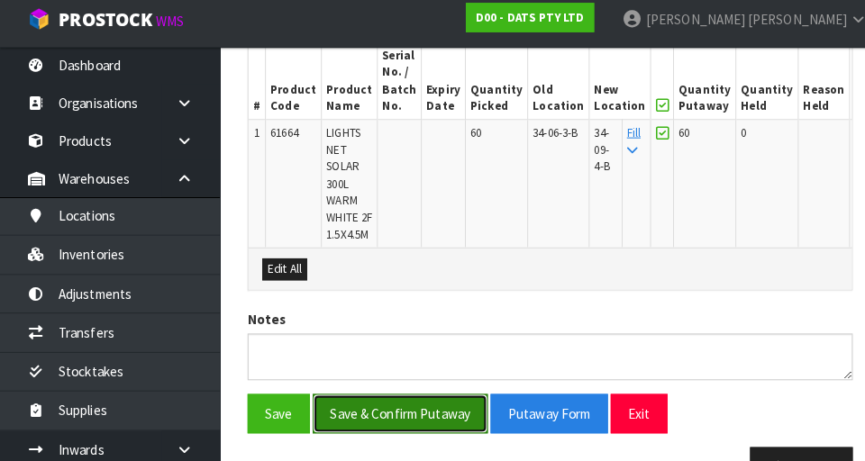
click at [346, 425] on button "Save & Confirm Putaway" at bounding box center [393, 415] width 172 height 39
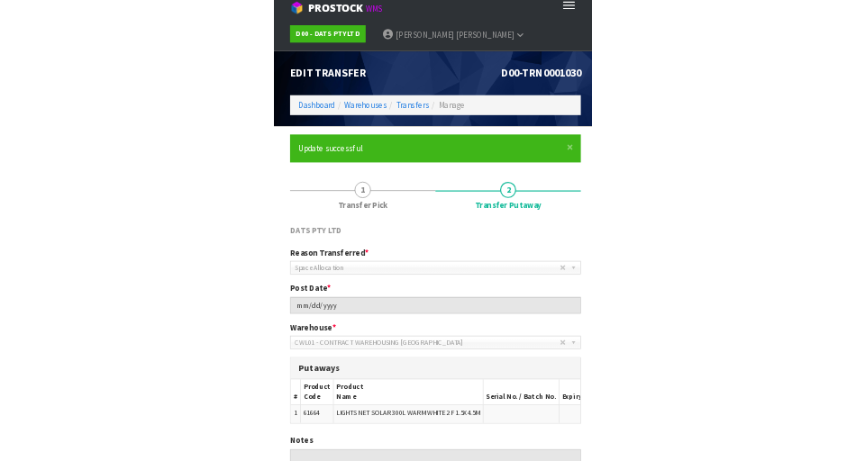
scroll to position [7, 0]
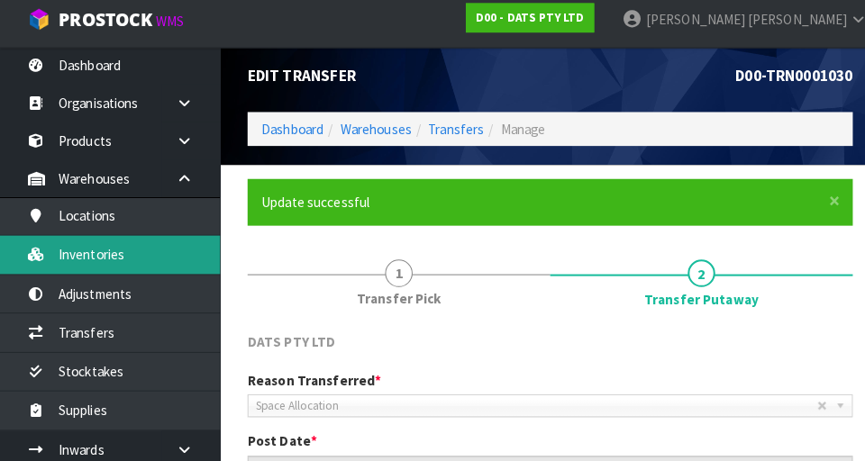
click at [77, 275] on link "Inventories" at bounding box center [108, 258] width 216 height 37
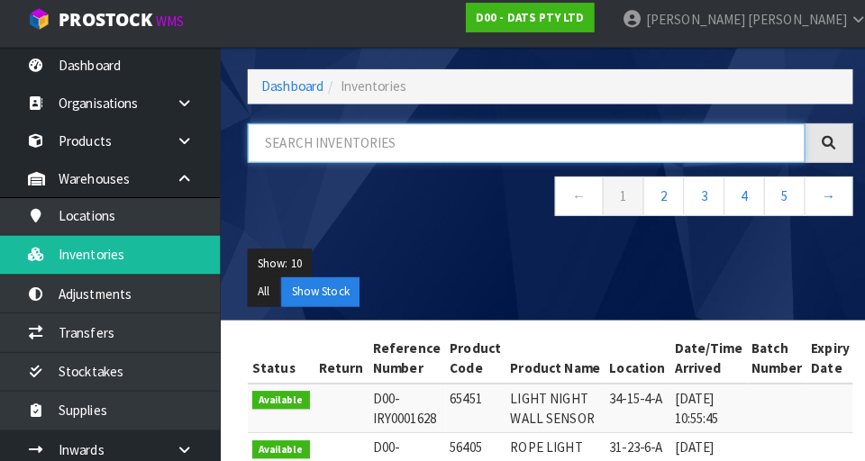
click at [299, 142] on input "text" at bounding box center [517, 148] width 548 height 39
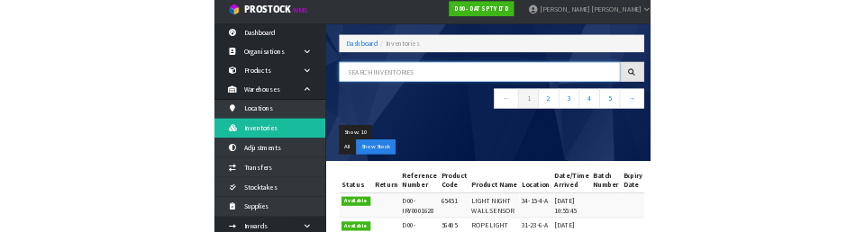
scroll to position [75, 0]
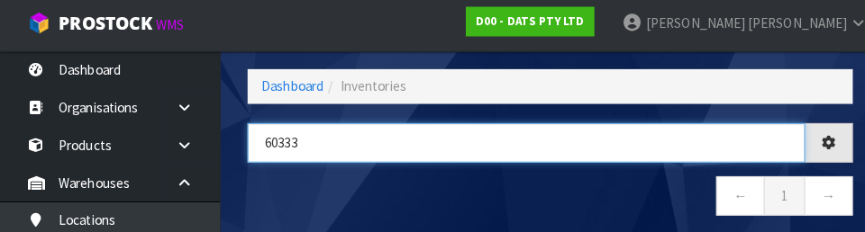
type input "60333"
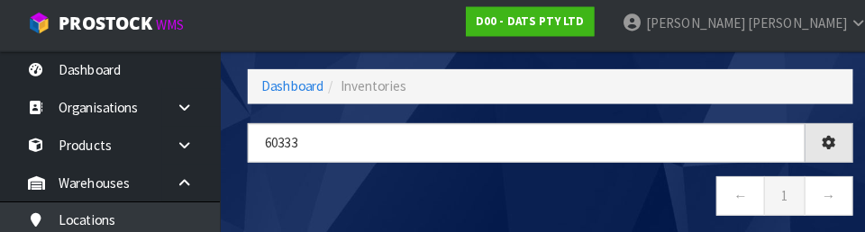
click at [290, 178] on nav "← 1 →" at bounding box center [540, 200] width 595 height 44
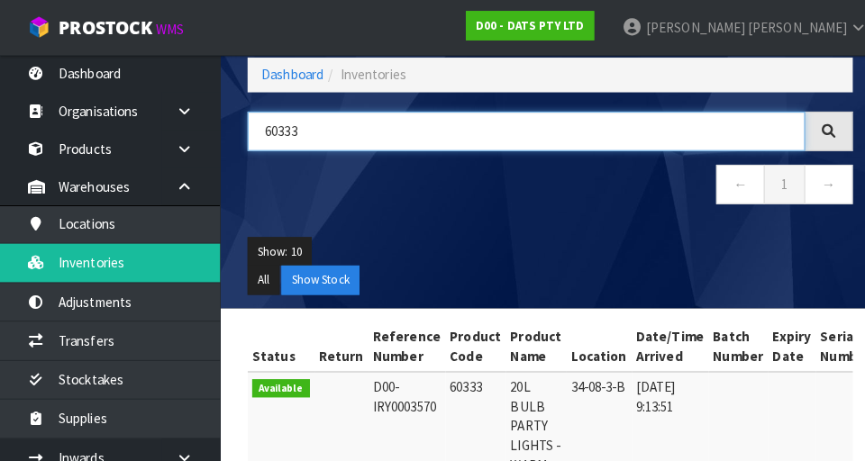
scroll to position [91, 0]
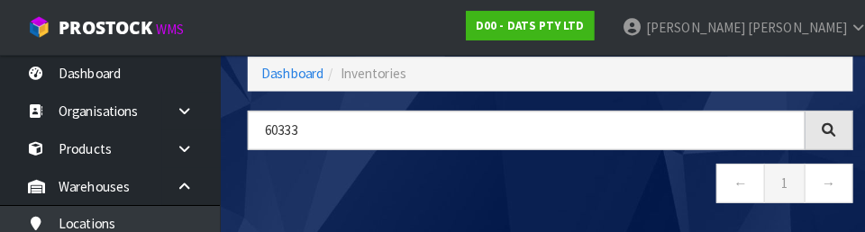
click at [375, 181] on nav "← 1 →" at bounding box center [540, 183] width 595 height 44
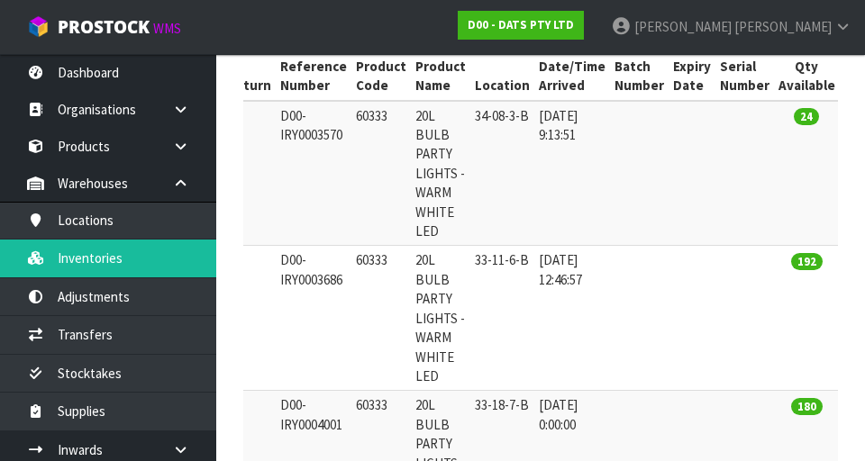
scroll to position [0, 0]
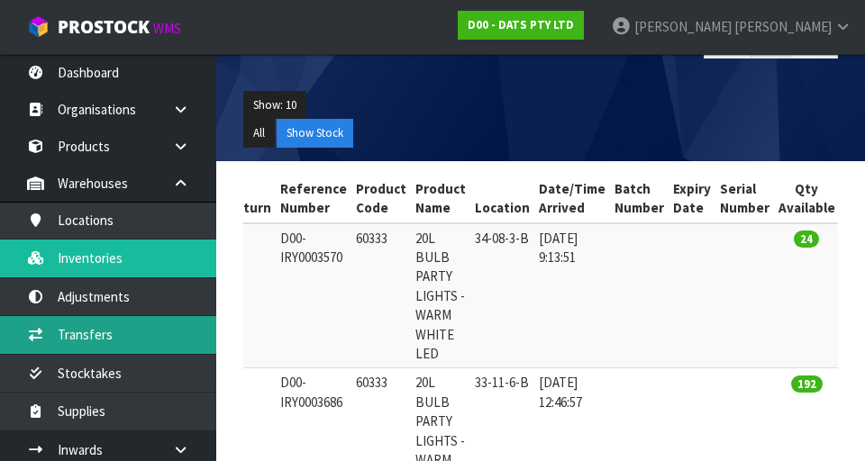
click at [77, 336] on link "Transfers" at bounding box center [108, 334] width 216 height 37
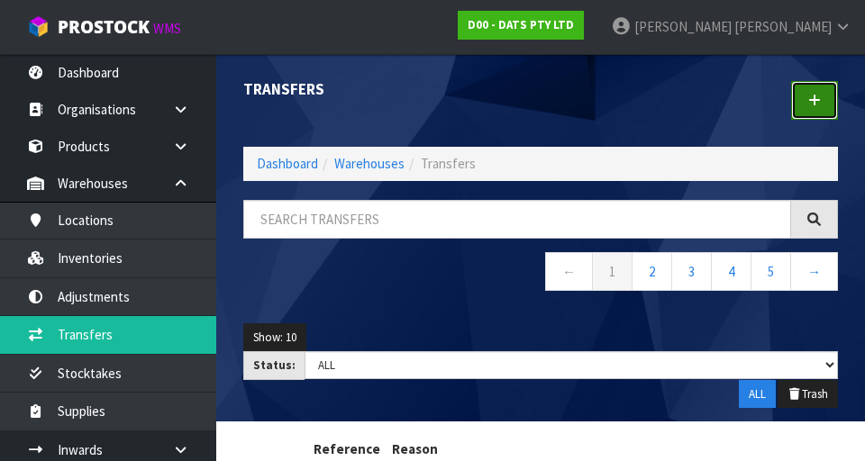
click at [540, 99] on icon at bounding box center [814, 101] width 13 height 14
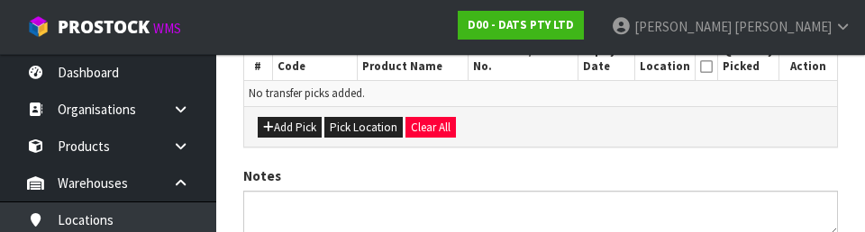
scroll to position [497, 0]
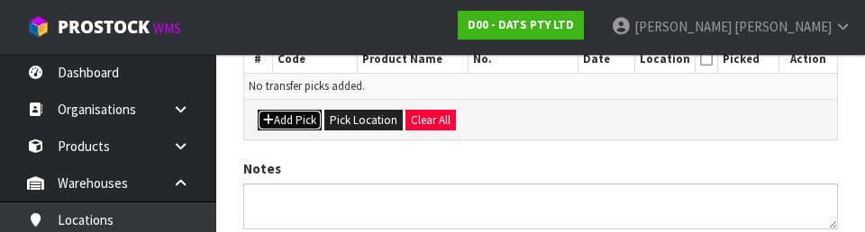
click at [282, 123] on button "Add Pick" at bounding box center [290, 121] width 64 height 22
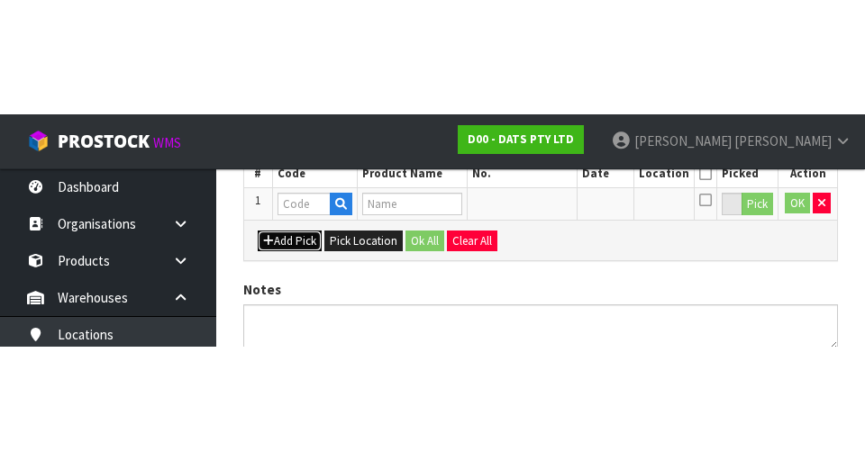
scroll to position [411, 0]
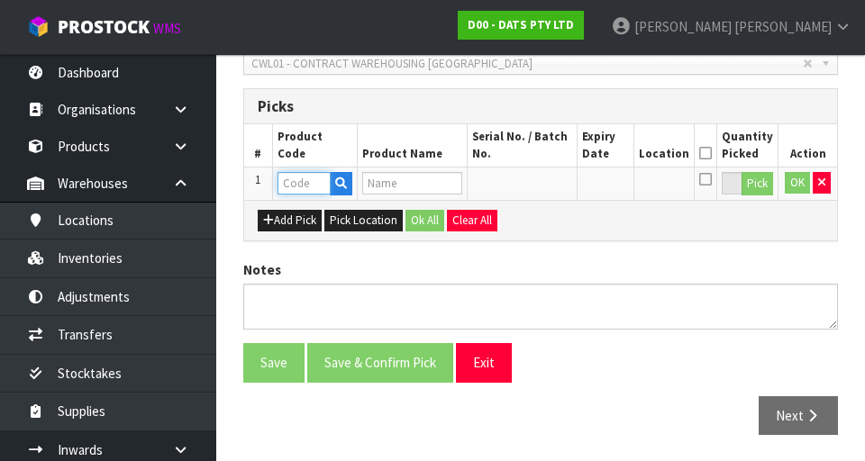
paste input "60333"
type input "60333"
type input "20L BULB PARTY LIGHTS - WARM WHITE LED"
type input "60333"
click at [540, 184] on button "Pick" at bounding box center [758, 183] width 32 height 23
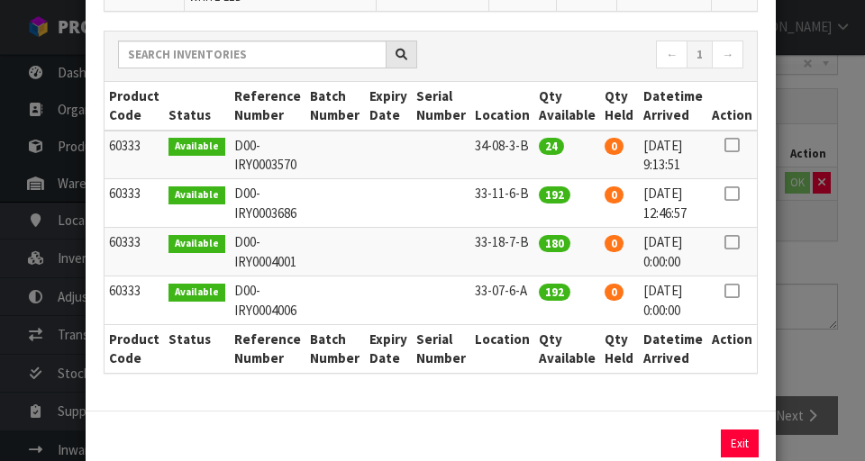
click at [540, 145] on icon at bounding box center [732, 145] width 14 height 1
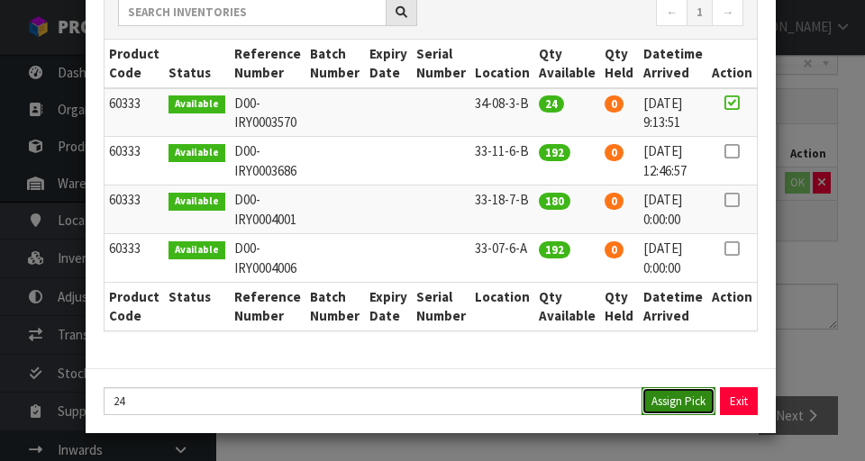
click at [540, 393] on button "Assign Pick" at bounding box center [679, 401] width 74 height 28
type input "24"
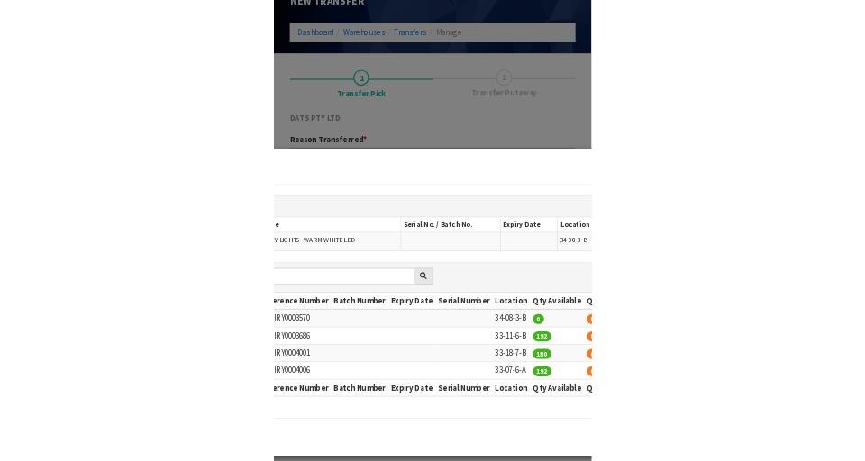
scroll to position [134, 0]
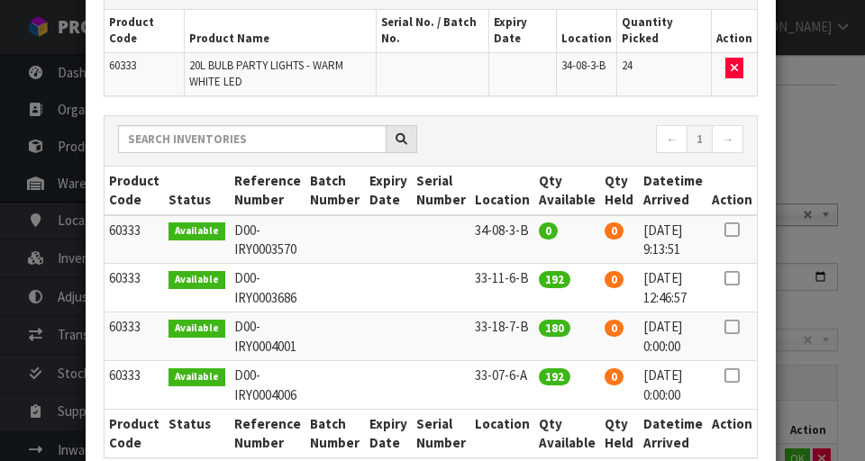
copy td "33-11-6-B"
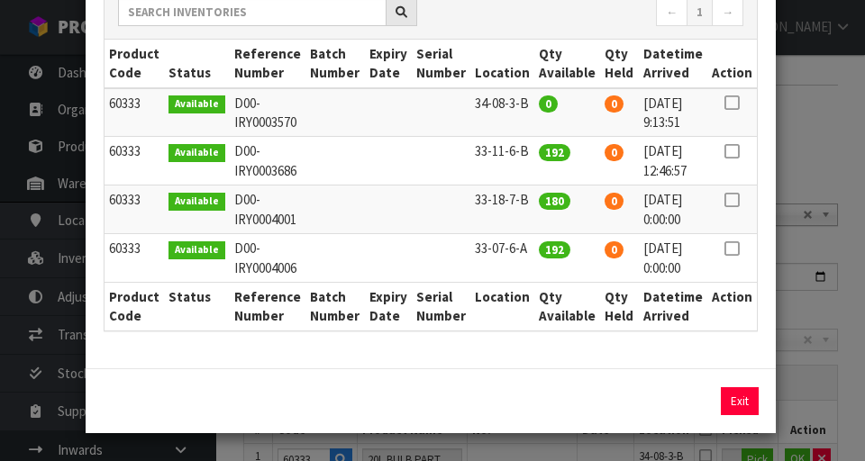
click at [540, 144] on div "Pick Line Picks Product Code Product Name Serial No. / Batch No. Expiry Date Lo…" at bounding box center [432, 230] width 865 height 461
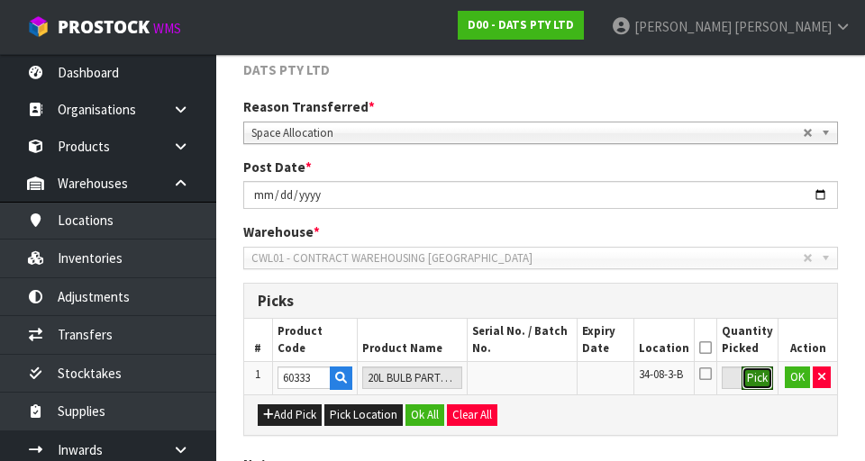
scroll to position [411, 0]
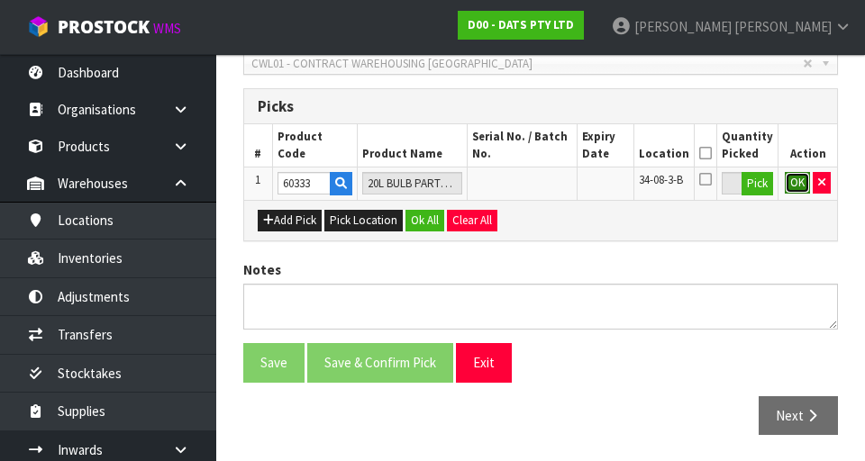
click at [540, 182] on button "OK" at bounding box center [797, 183] width 25 height 22
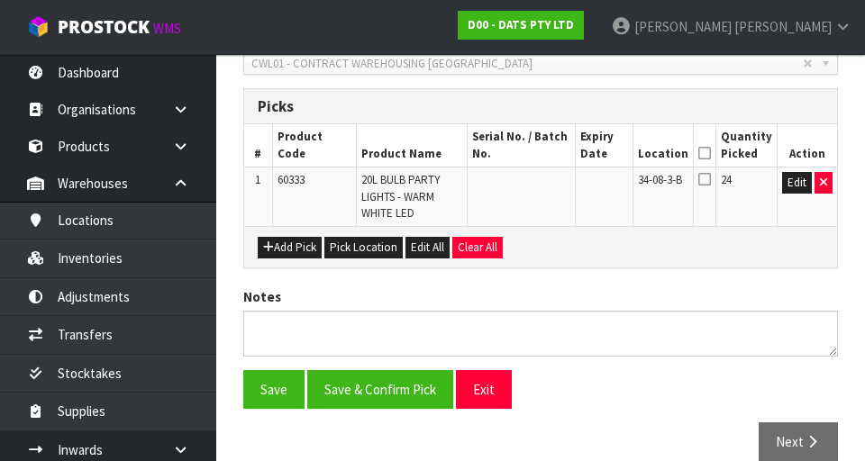
click at [540, 136] on th at bounding box center [704, 145] width 23 height 42
click at [540, 153] on icon at bounding box center [704, 153] width 13 height 1
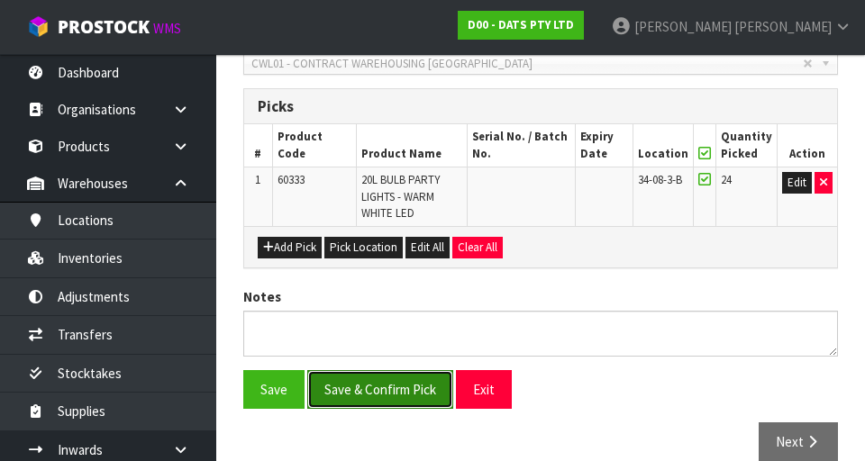
click at [342, 381] on button "Save & Confirm Pick" at bounding box center [380, 389] width 146 height 39
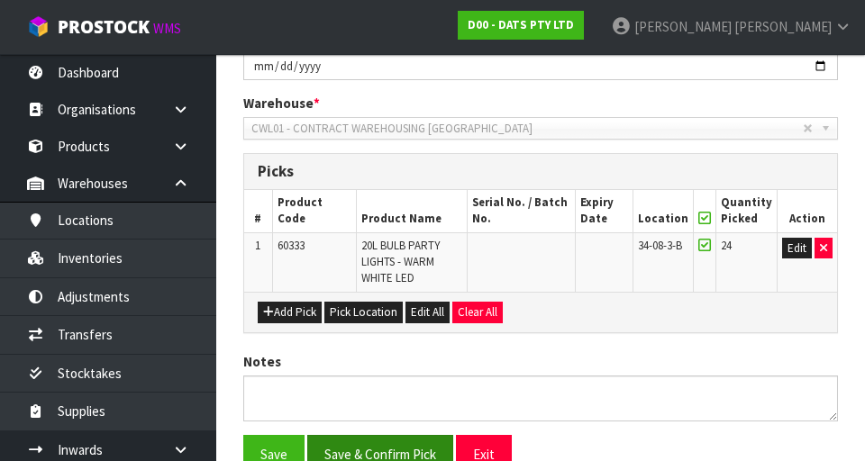
scroll to position [0, 0]
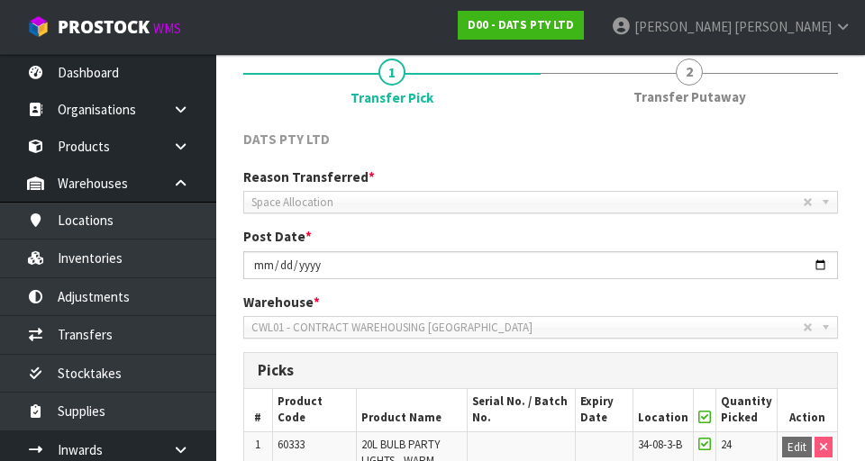
scroll to position [463, 0]
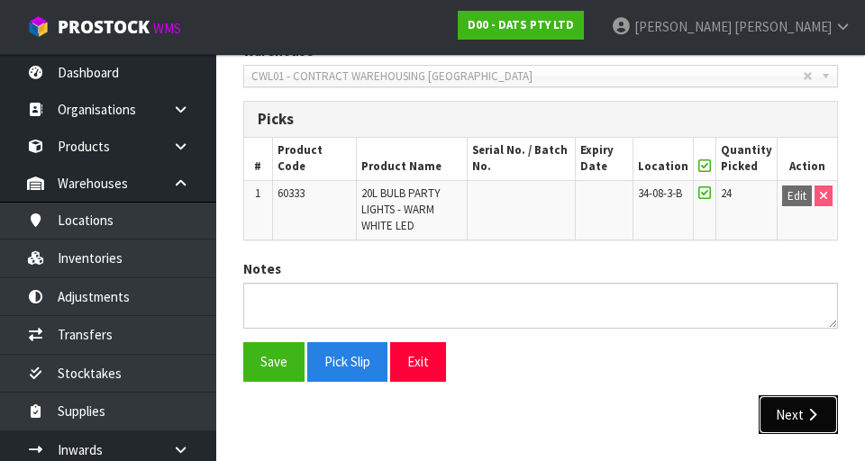
click at [540, 415] on icon "button" at bounding box center [812, 415] width 17 height 14
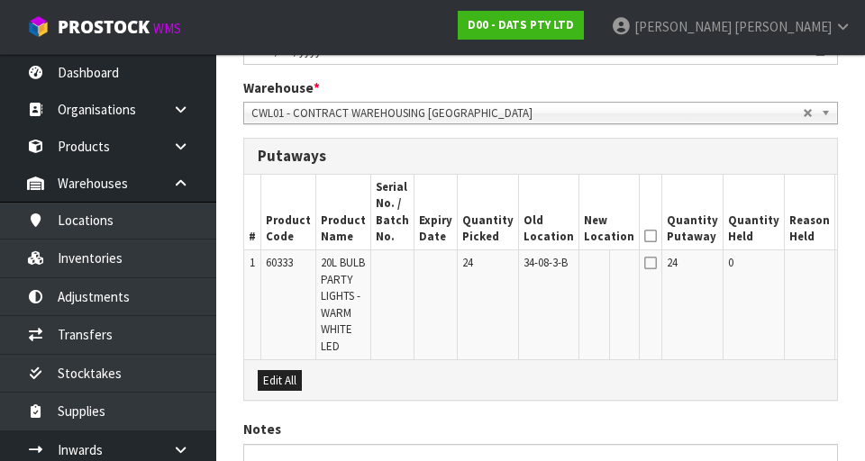
scroll to position [603, 0]
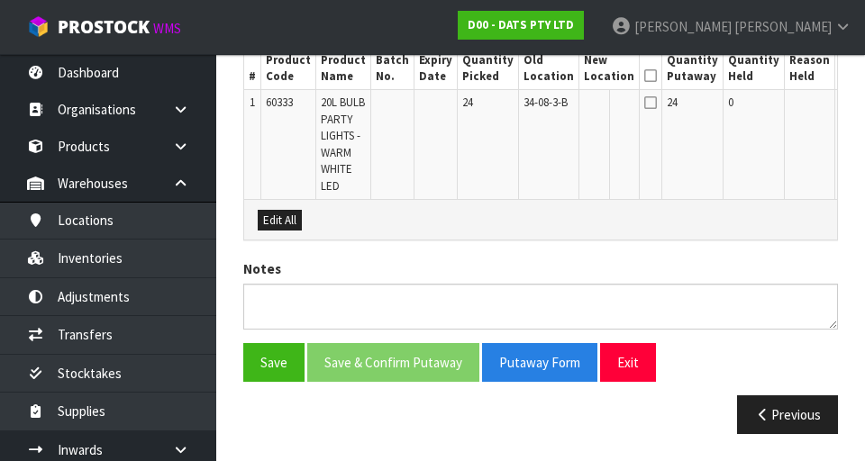
click at [540, 95] on button "Edit" at bounding box center [855, 106] width 30 height 22
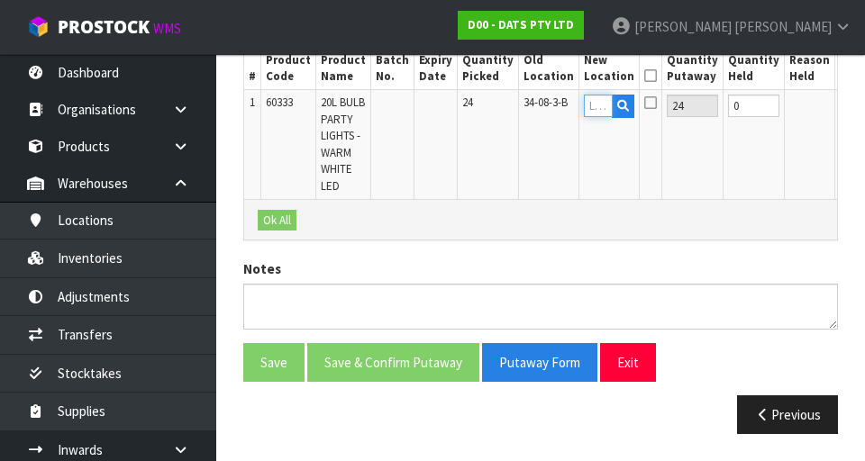
paste input "33-11-6-B"
type input "33-11-6-B"
click at [540, 96] on button "OK" at bounding box center [852, 106] width 25 height 22
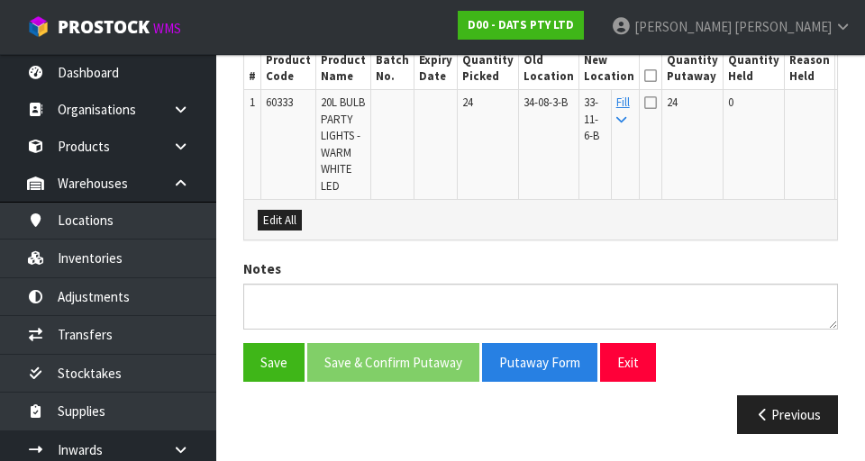
click at [540, 76] on icon at bounding box center [650, 76] width 13 height 1
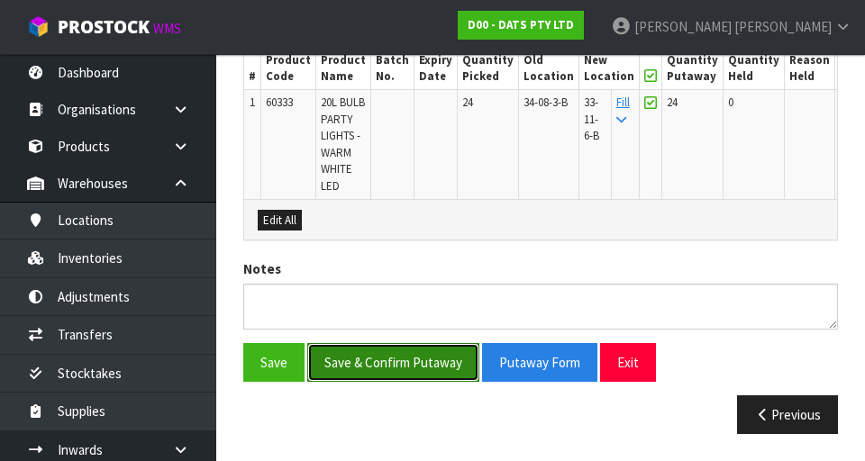
click at [380, 356] on button "Save & Confirm Putaway" at bounding box center [393, 362] width 172 height 39
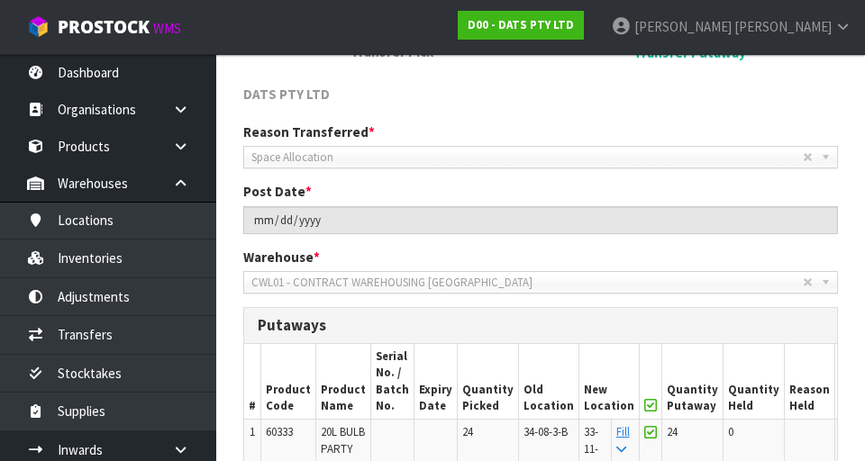
scroll to position [562, 0]
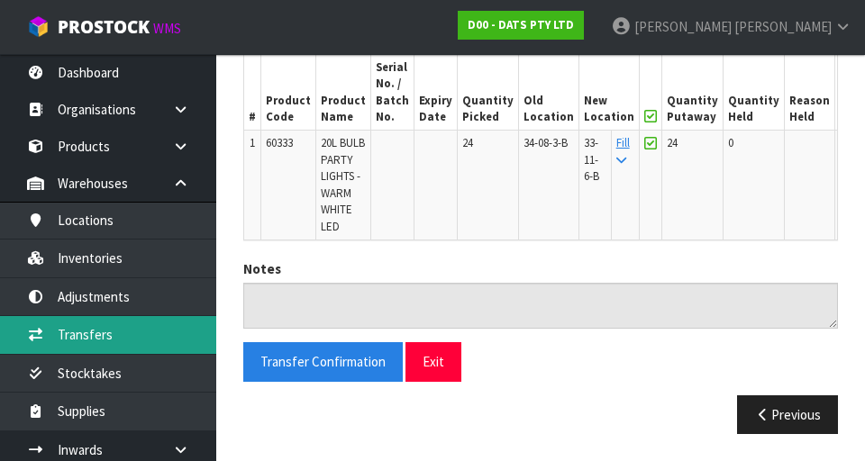
click at [73, 334] on link "Transfers" at bounding box center [108, 334] width 216 height 37
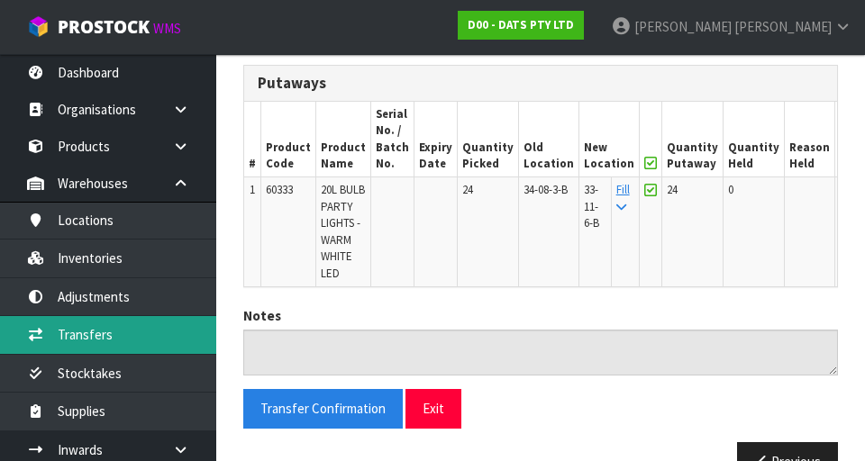
scroll to position [0, 0]
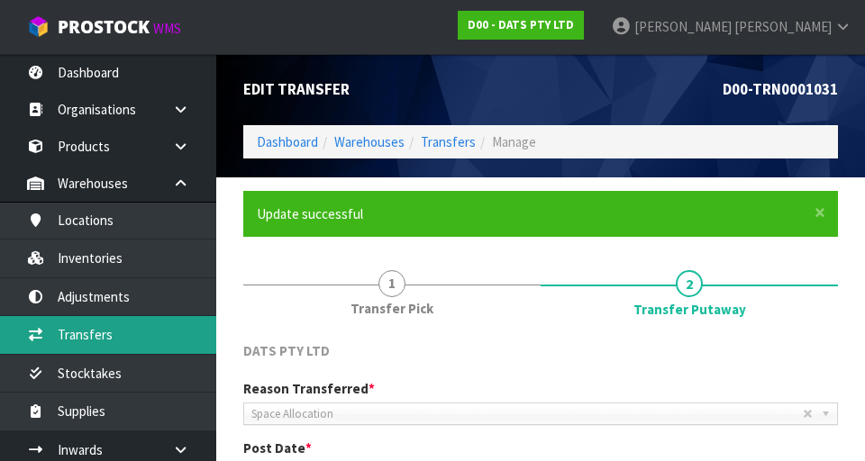
click at [76, 330] on link "Transfers" at bounding box center [108, 334] width 216 height 37
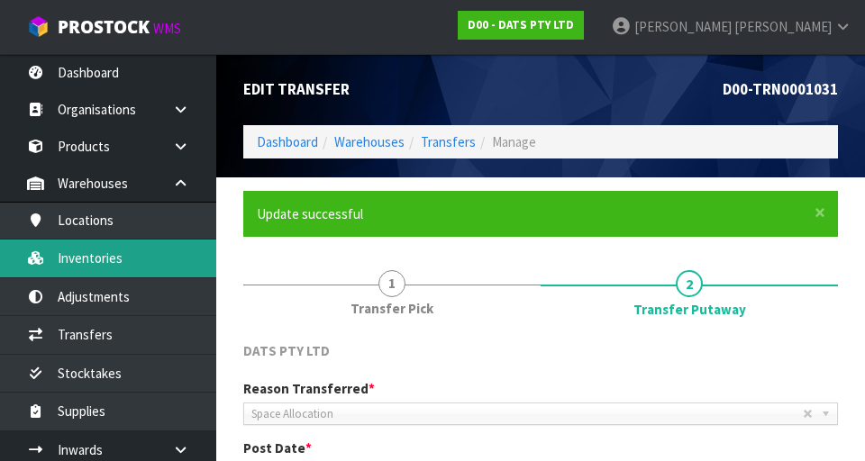
click at [85, 252] on link "Inventories" at bounding box center [108, 258] width 216 height 37
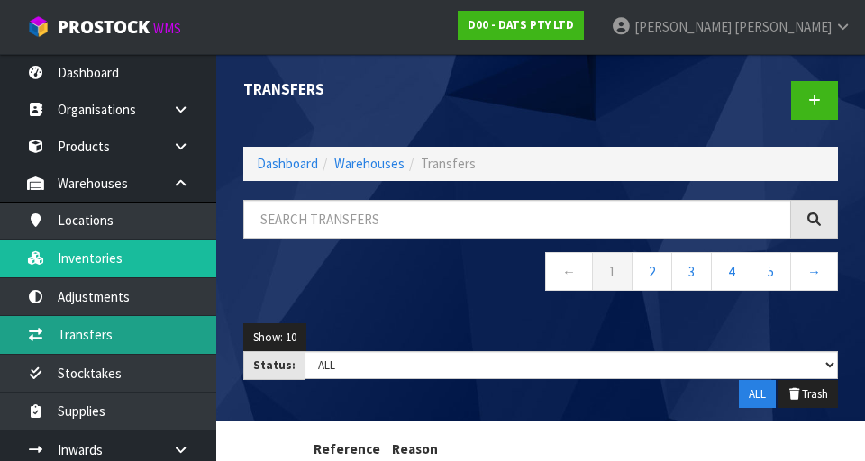
click at [80, 342] on link "Transfers" at bounding box center [108, 334] width 216 height 37
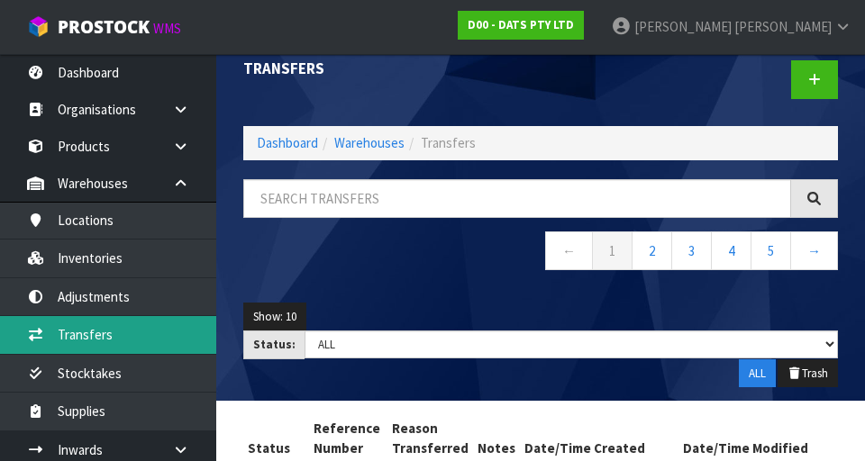
scroll to position [17, 0]
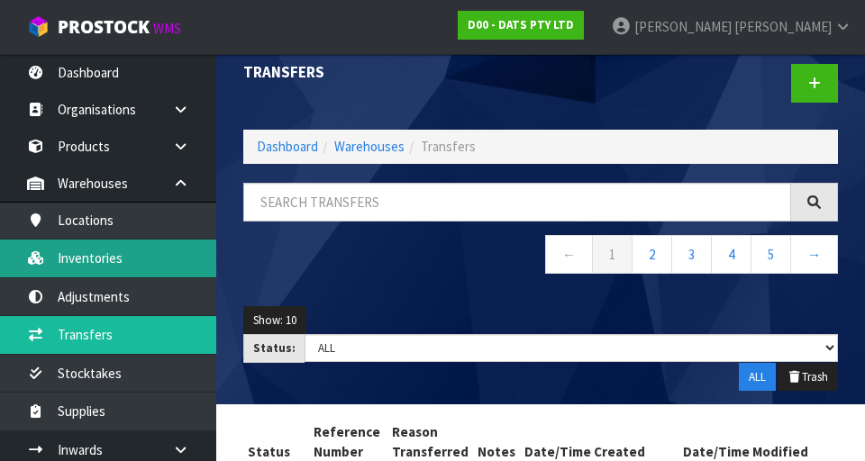
click at [80, 263] on link "Inventories" at bounding box center [108, 258] width 216 height 37
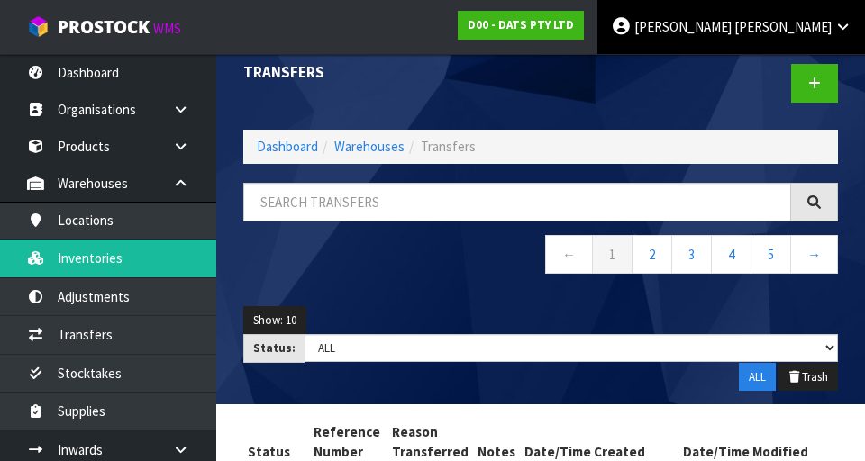
click at [540, 23] on span at bounding box center [733, 26] width 3 height 17
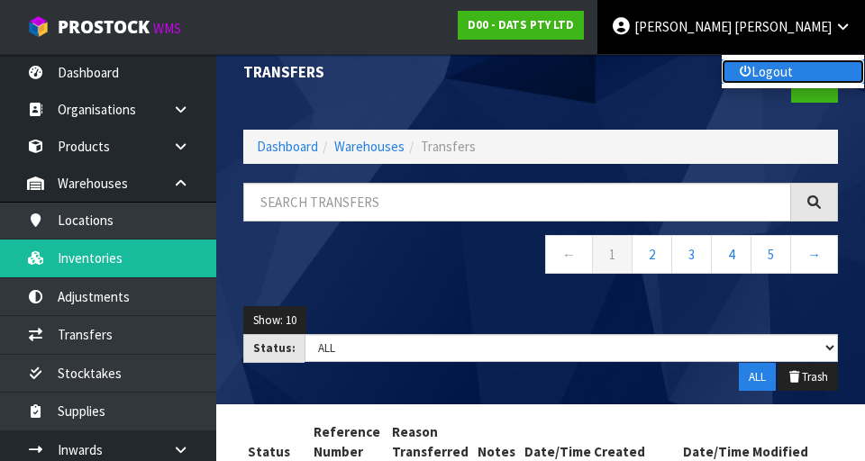
click at [540, 83] on link "Logout" at bounding box center [793, 71] width 142 height 24
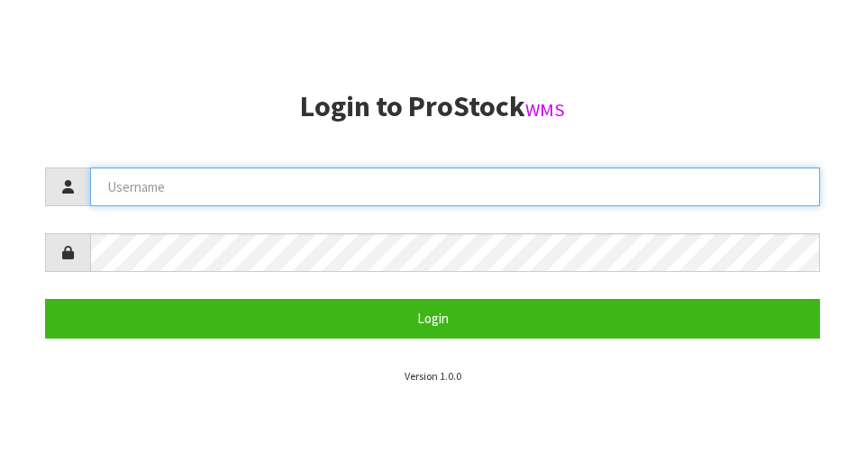
click at [561, 194] on input "text" at bounding box center [455, 187] width 730 height 39
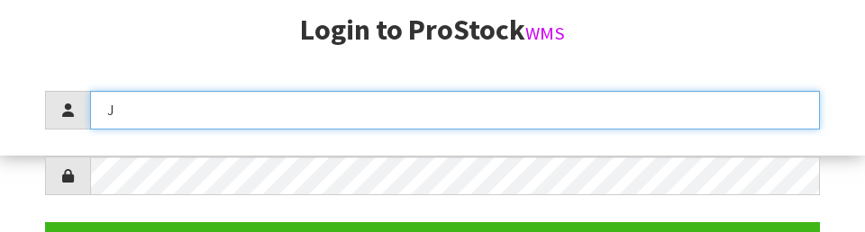
scroll to position [232, 0]
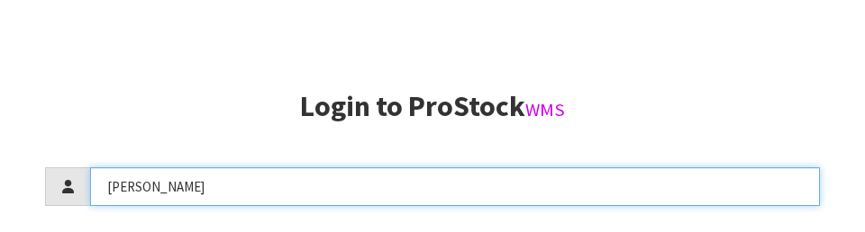
type input "[PERSON_NAME]"
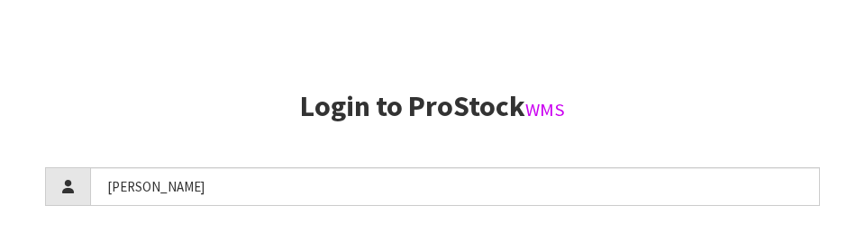
click at [743, 99] on h2 "Login to ProStock WMS" at bounding box center [432, 107] width 775 height 32
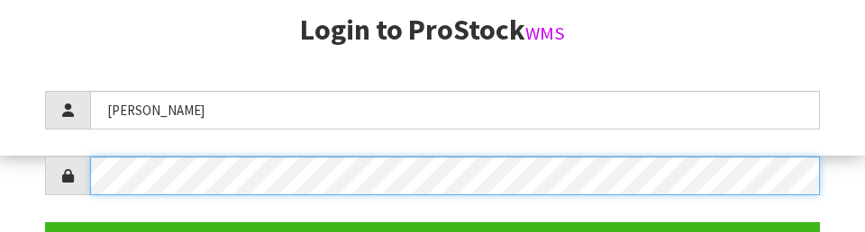
scroll to position [261, 0]
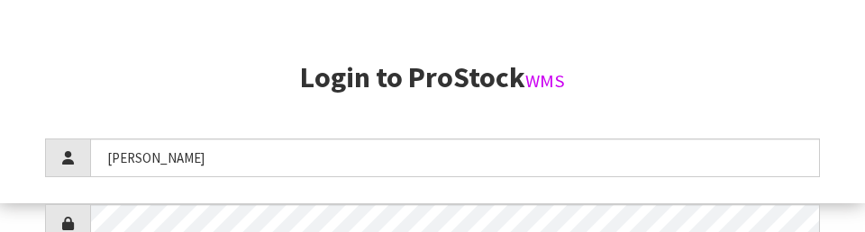
click at [754, 68] on h2 "Login to ProStock WMS" at bounding box center [432, 78] width 775 height 32
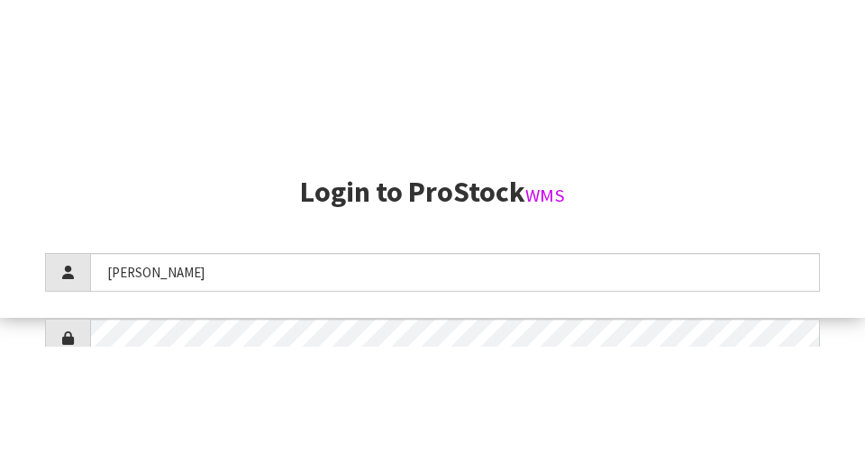
scroll to position [461, 0]
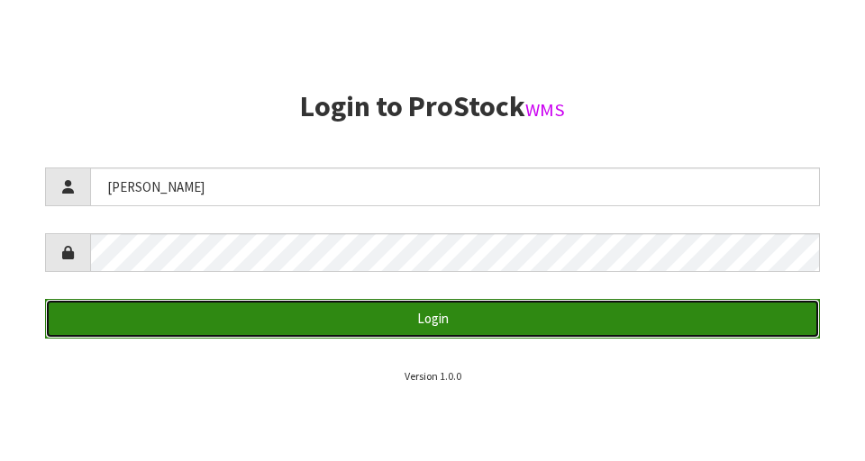
click at [161, 315] on button "Login" at bounding box center [432, 318] width 775 height 39
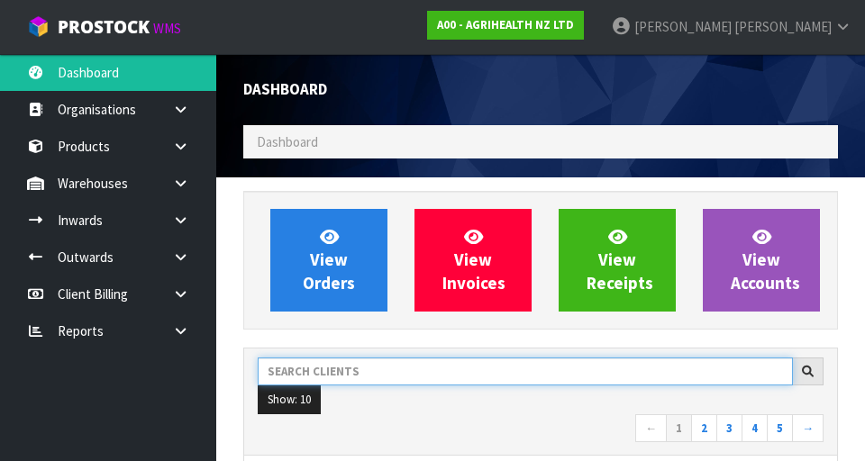
click at [313, 371] on input "text" at bounding box center [525, 372] width 535 height 28
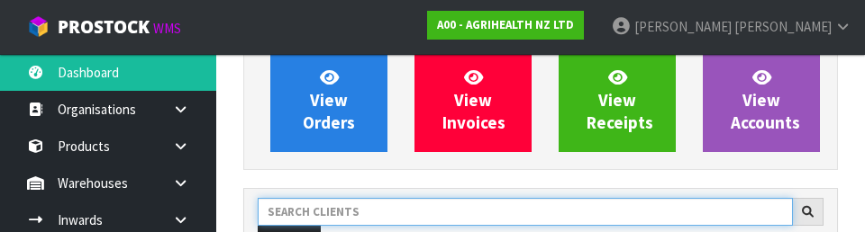
scroll to position [247, 0]
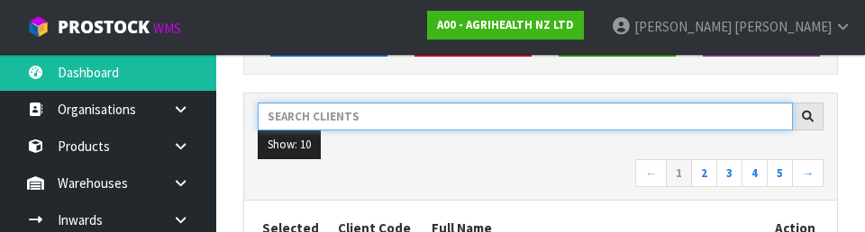
type input "D"
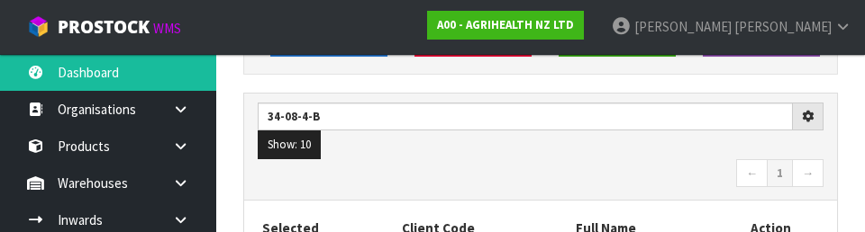
click at [570, 176] on nav "← 1 →" at bounding box center [541, 176] width 566 height 32
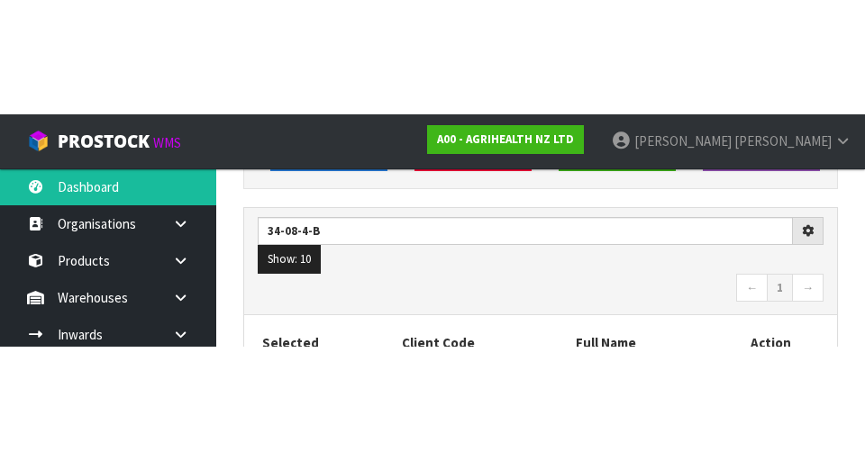
scroll to position [255, 0]
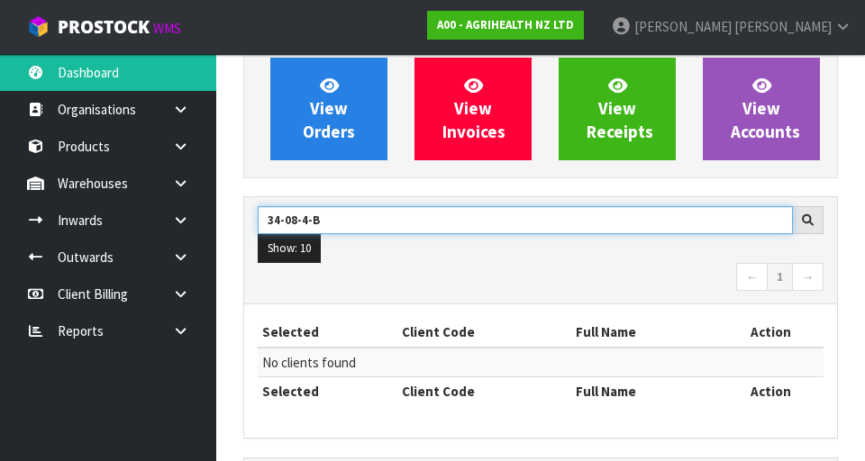
click at [673, 223] on input "34-08-4-B" at bounding box center [525, 220] width 535 height 28
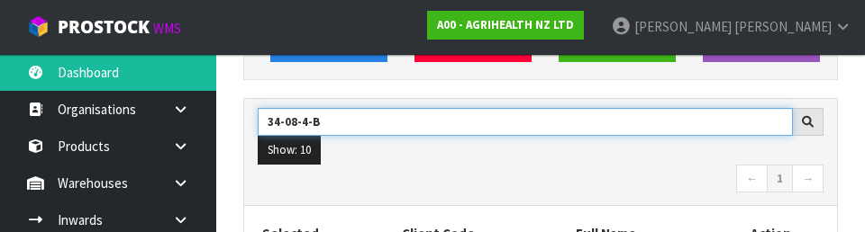
scroll to position [247, 0]
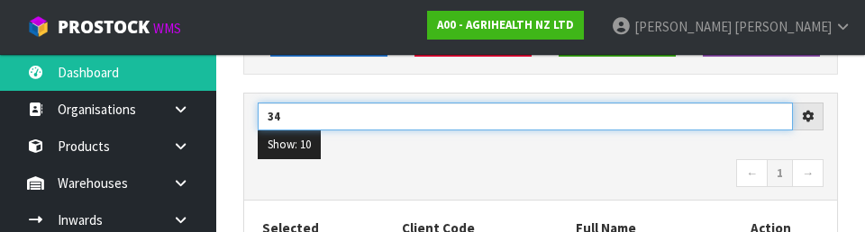
type input "3"
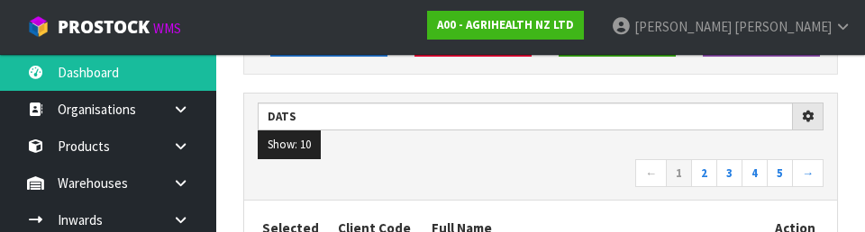
click at [497, 176] on nav "← 1 2 3 4 5 →" at bounding box center [541, 176] width 566 height 32
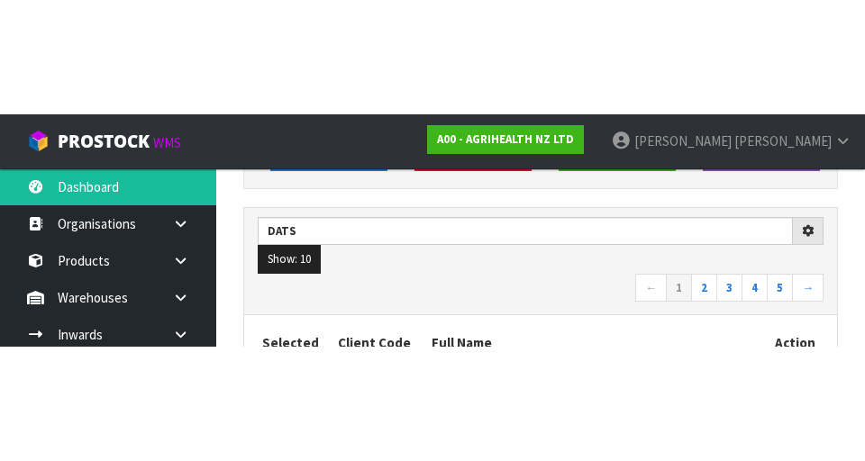
scroll to position [255, 0]
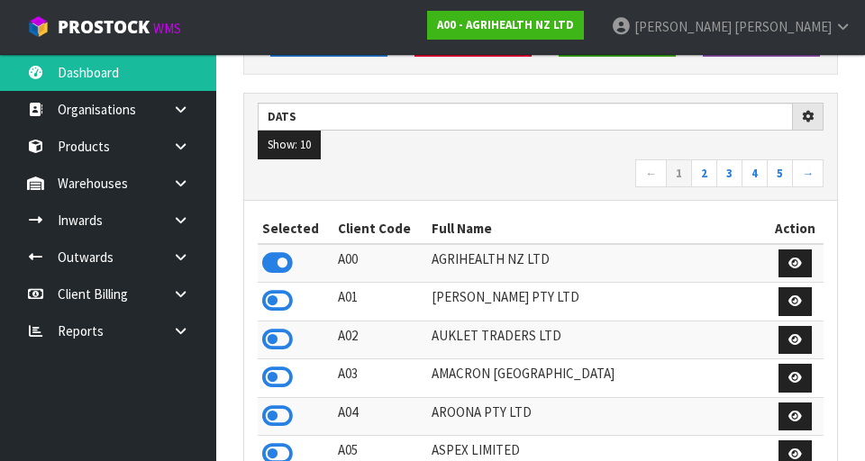
type input "DATS"
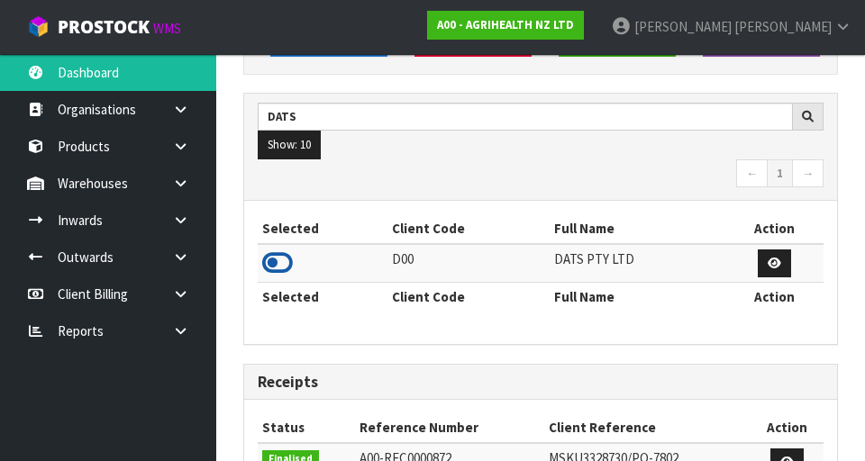
click at [276, 260] on icon at bounding box center [277, 263] width 31 height 27
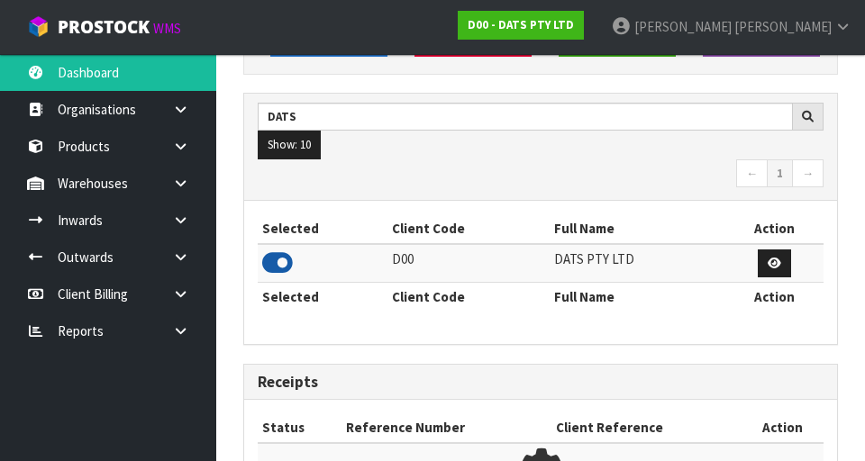
scroll to position [1188, 622]
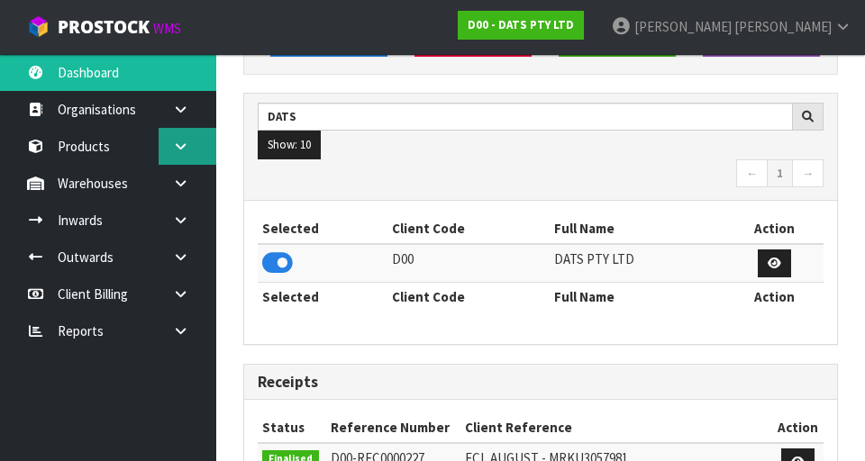
click at [172, 155] on link at bounding box center [188, 146] width 58 height 37
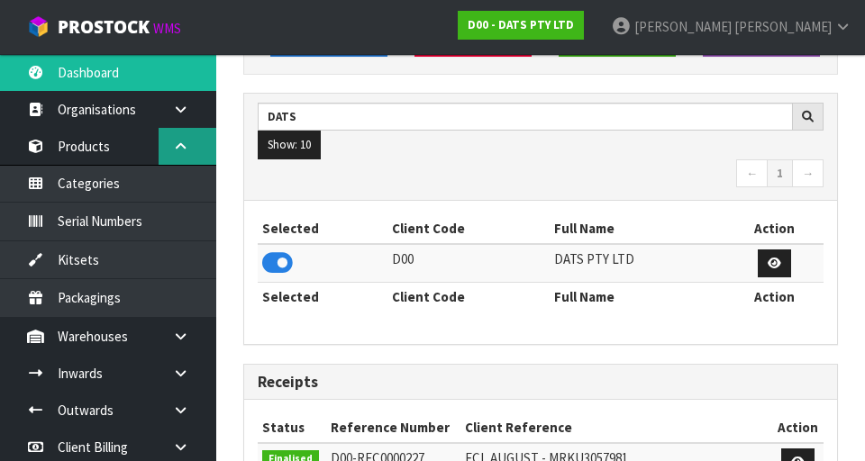
scroll to position [1430, 622]
click at [179, 154] on link at bounding box center [188, 146] width 58 height 37
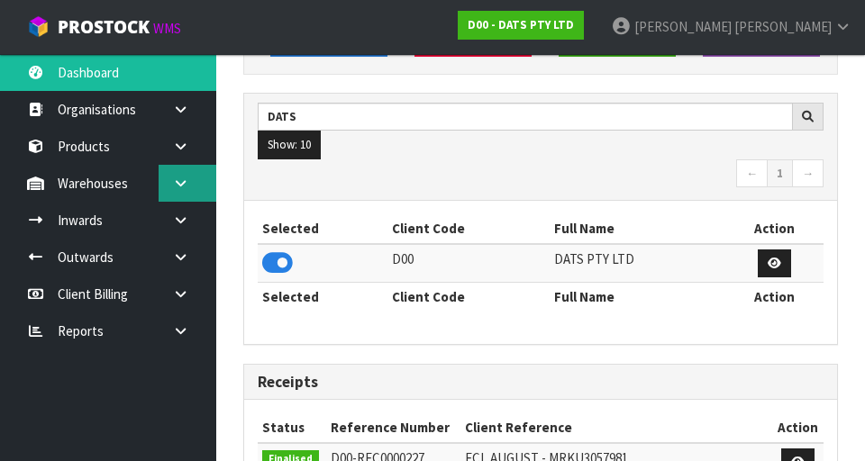
click at [179, 174] on link at bounding box center [188, 183] width 58 height 37
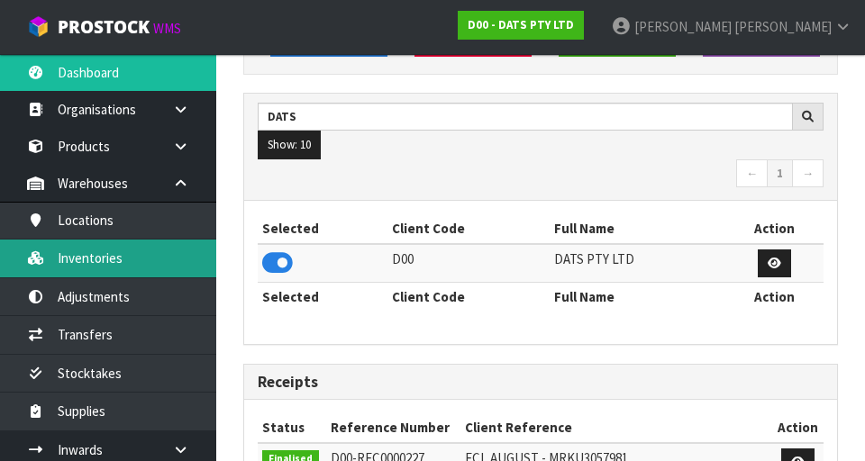
click at [86, 260] on link "Inventories" at bounding box center [108, 258] width 216 height 37
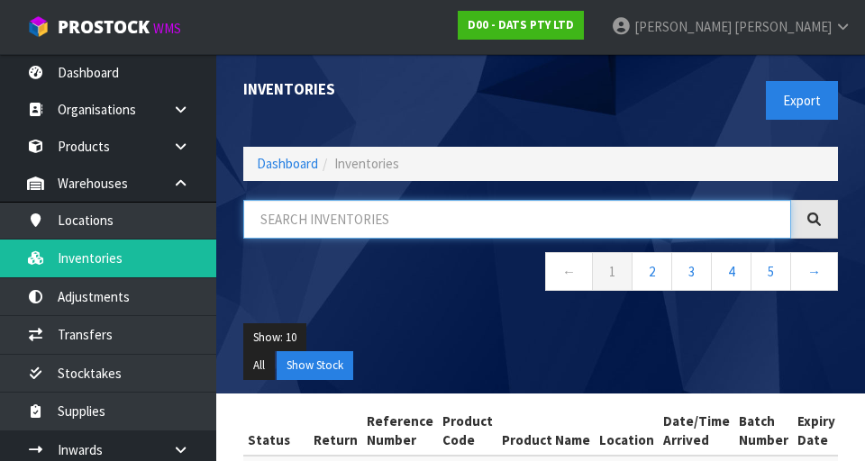
paste input "34-08-4-B"
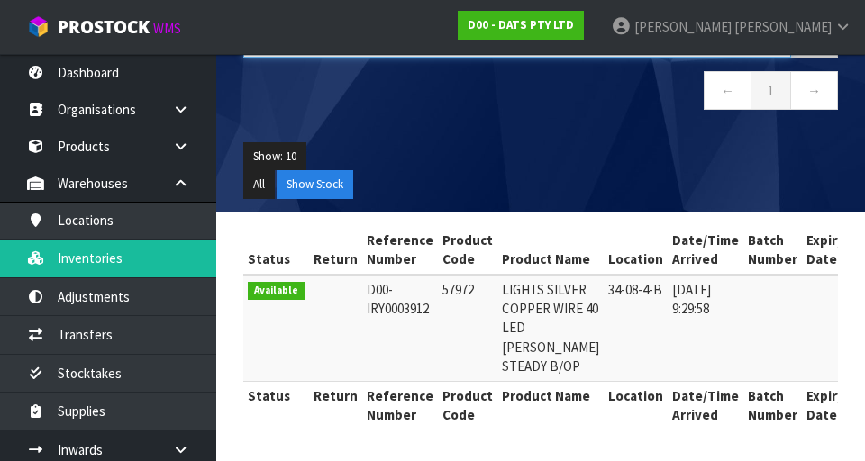
type input "34-08-4-B"
copy td "57972"
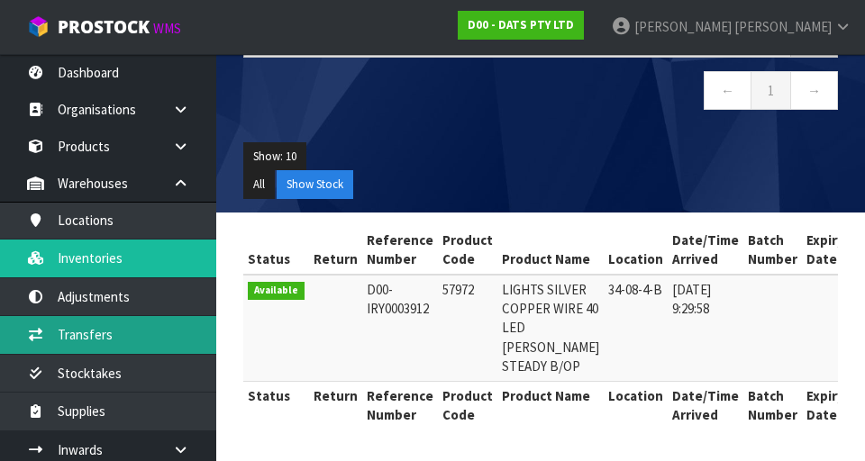
click at [80, 341] on link "Transfers" at bounding box center [108, 334] width 216 height 37
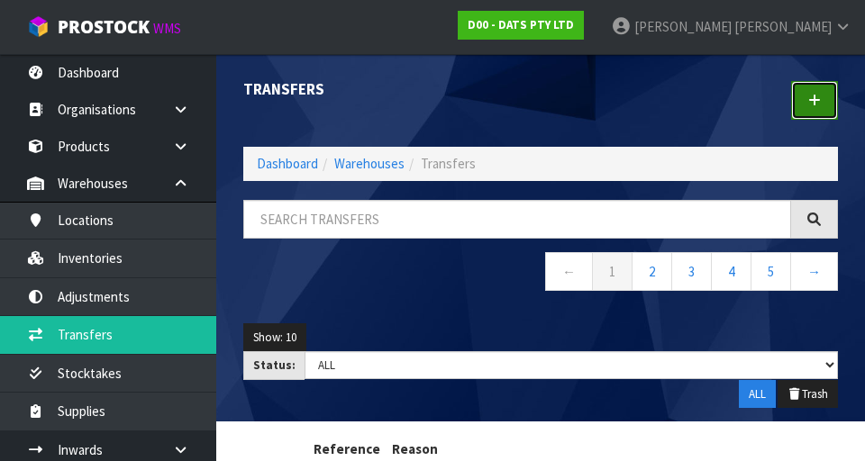
click at [816, 106] on link at bounding box center [814, 100] width 47 height 39
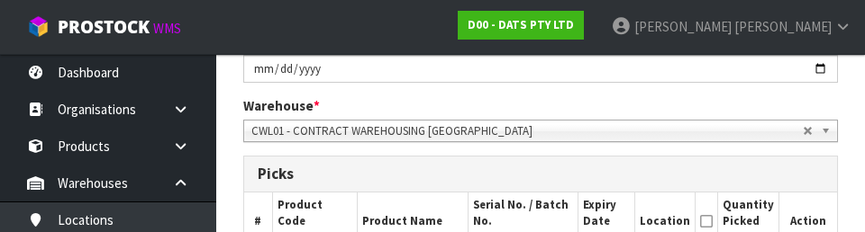
click at [657, 182] on h3 "Picks" at bounding box center [541, 174] width 566 height 17
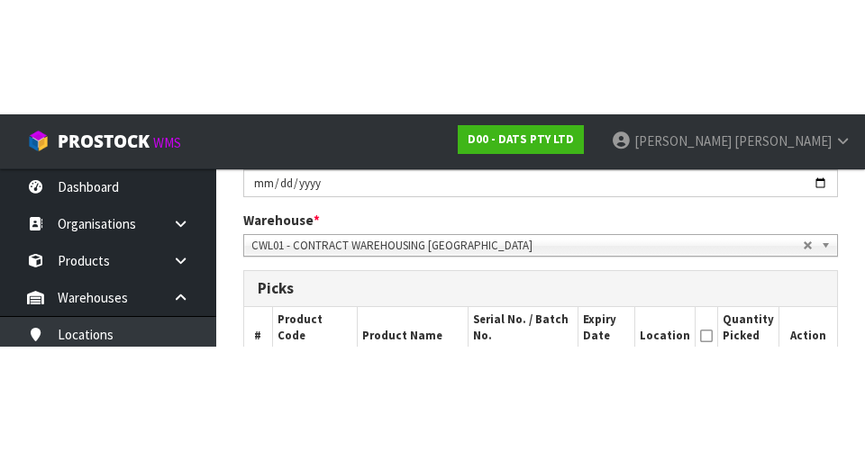
scroll to position [342, 0]
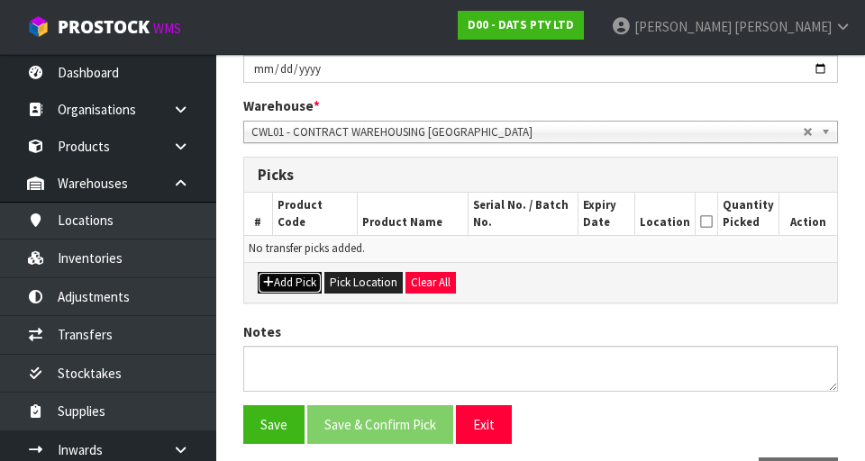
click at [286, 282] on button "Add Pick" at bounding box center [290, 283] width 64 height 22
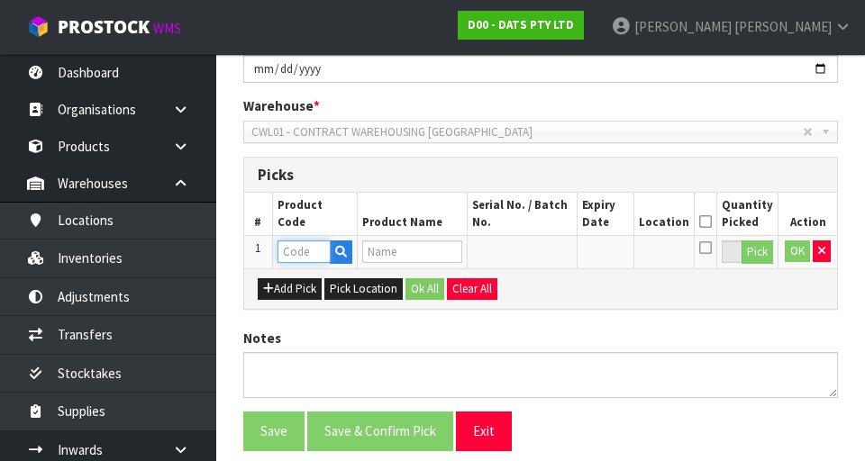
paste input "57972"
type input "57972"
type input "LIGHTS SILVER COPPER WIRE 40 LED W. WHITE STEADY B/OP"
type input "57972"
click at [753, 250] on button "Pick" at bounding box center [758, 252] width 32 height 23
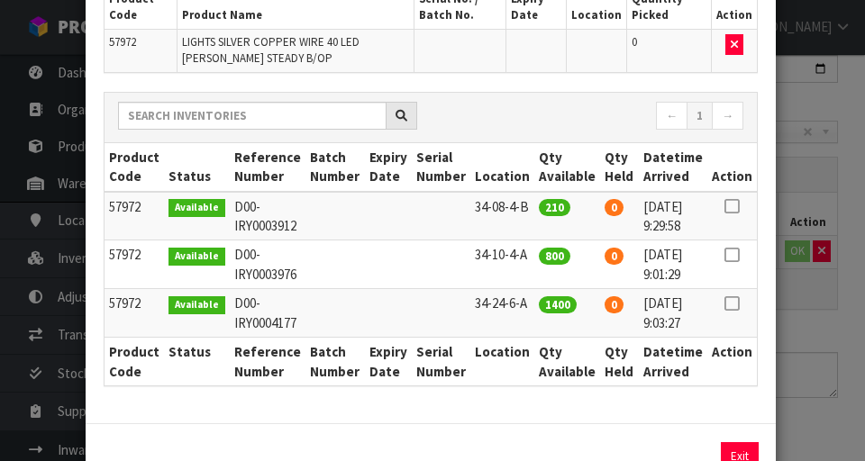
scroll to position [187, 0]
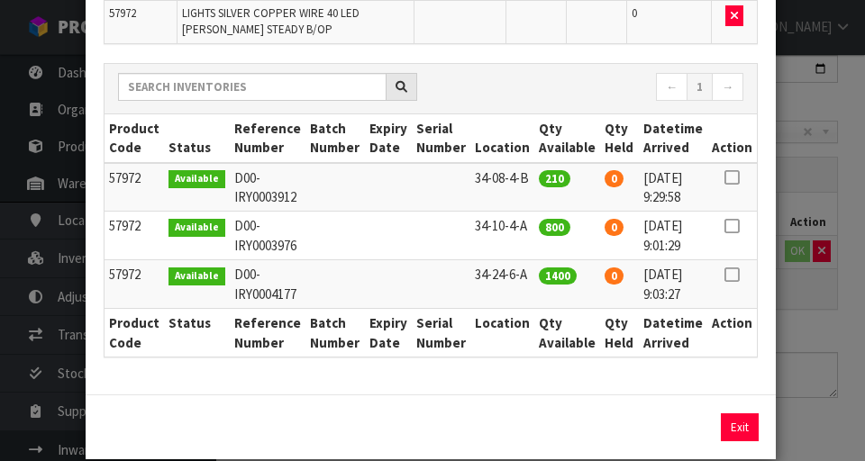
click at [727, 178] on icon at bounding box center [732, 178] width 14 height 1
click at [671, 422] on button "Assign Pick" at bounding box center [679, 428] width 74 height 28
type input "210"
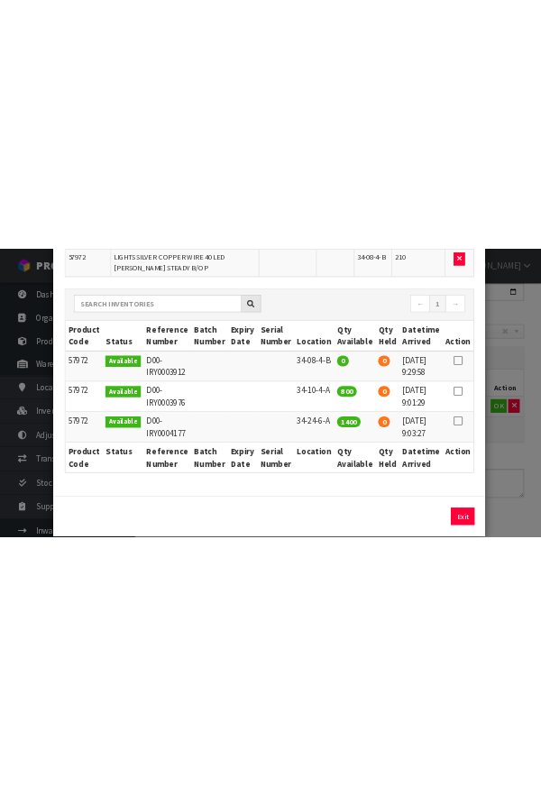
scroll to position [513, 240]
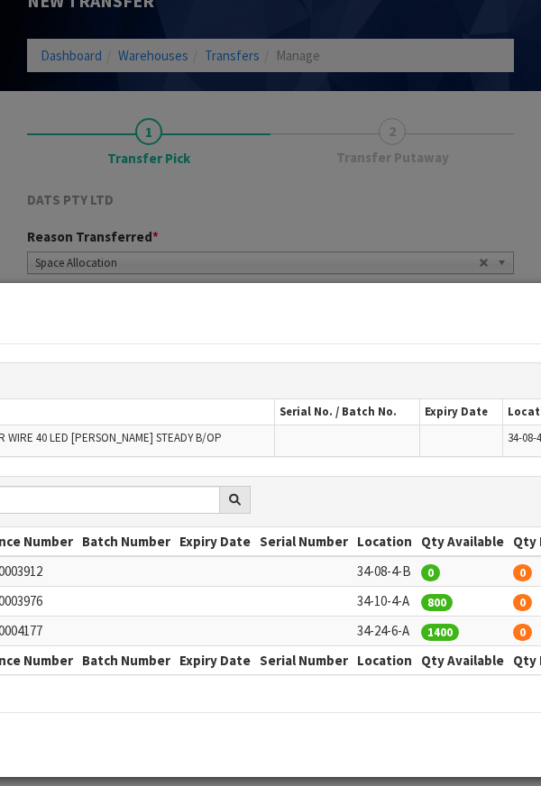
click at [334, 196] on div "Pick Line Picks Product Code Product Name Serial No. / Batch No. Expiry Date Lo…" at bounding box center [270, 393] width 541 height 786
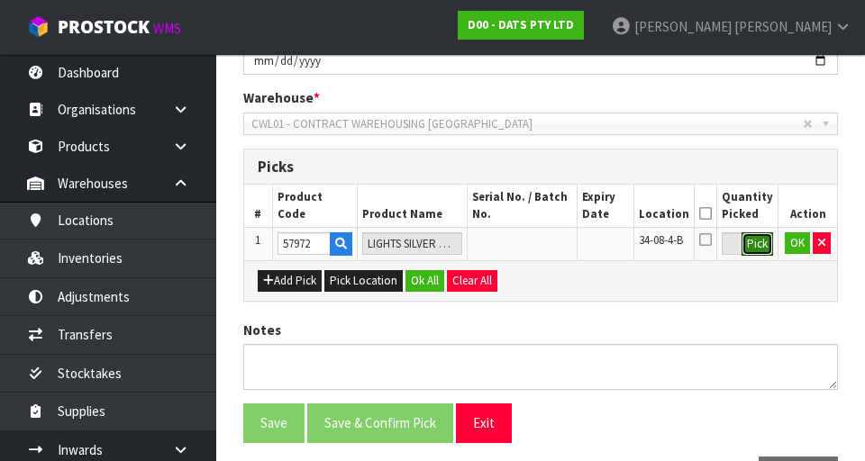
scroll to position [411, 0]
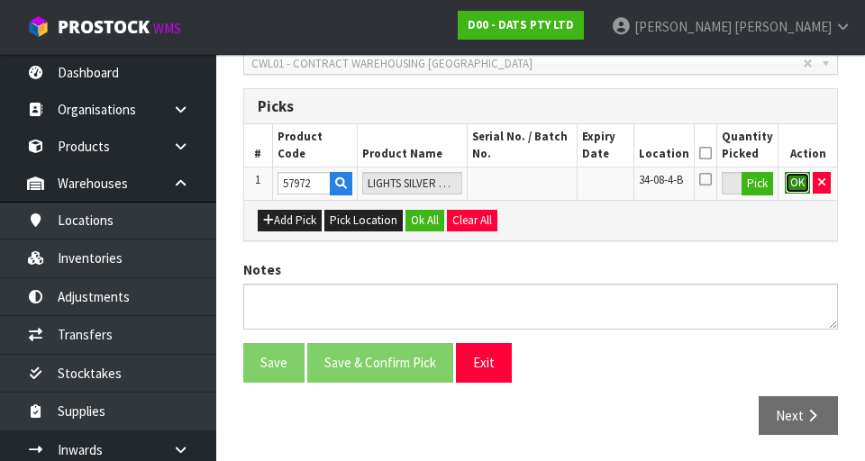
click at [794, 175] on button "OK" at bounding box center [797, 183] width 25 height 22
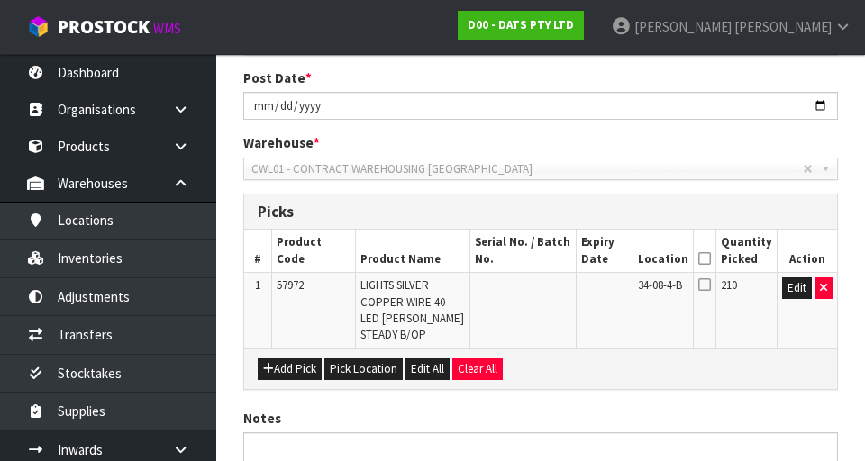
scroll to position [454, 0]
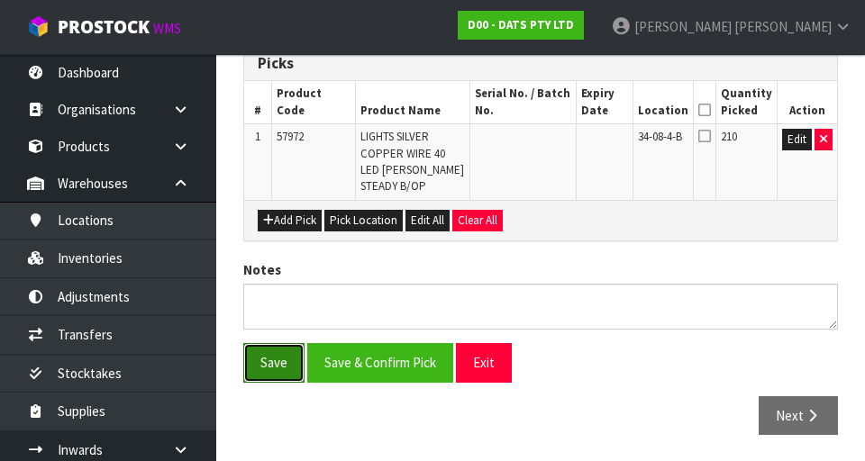
click at [277, 358] on button "Save" at bounding box center [273, 362] width 61 height 39
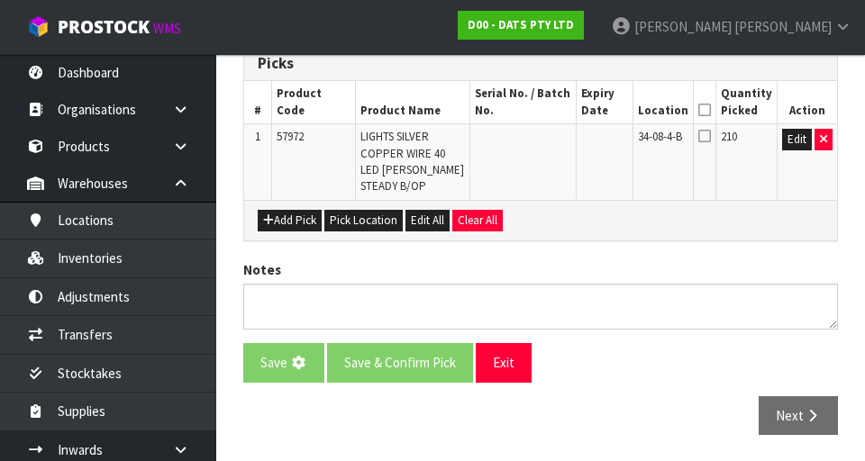
scroll to position [0, 0]
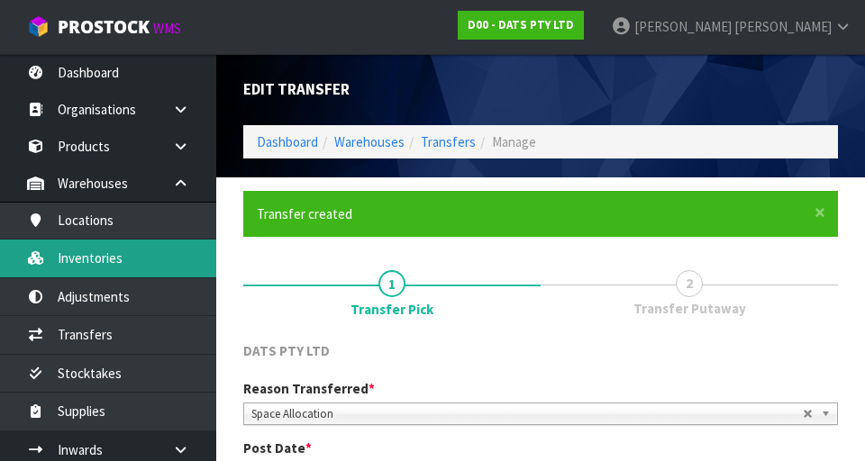
click at [71, 260] on link "Inventories" at bounding box center [108, 258] width 216 height 37
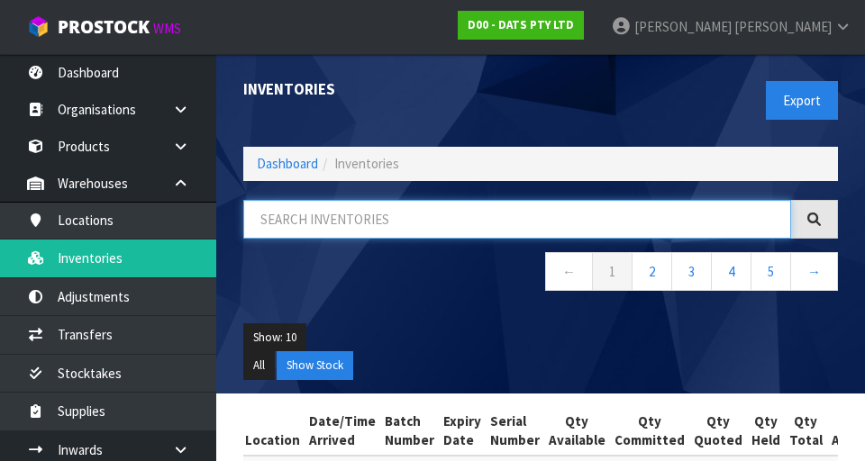
click at [296, 214] on input "text" at bounding box center [517, 219] width 548 height 39
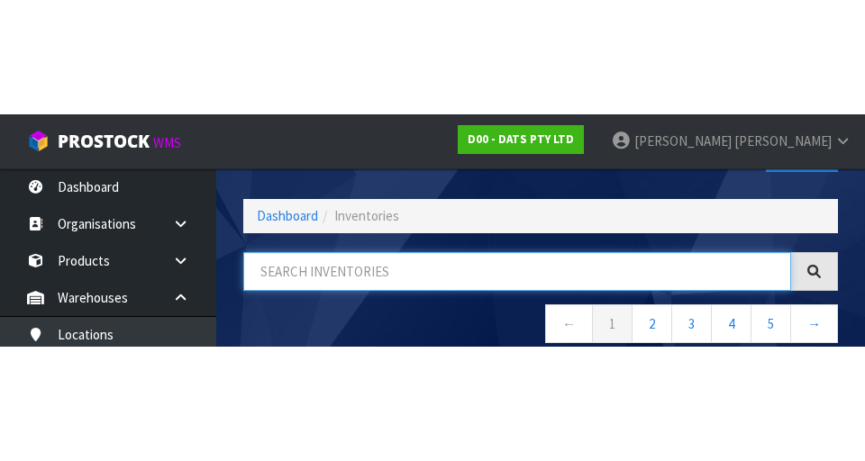
scroll to position [103, 0]
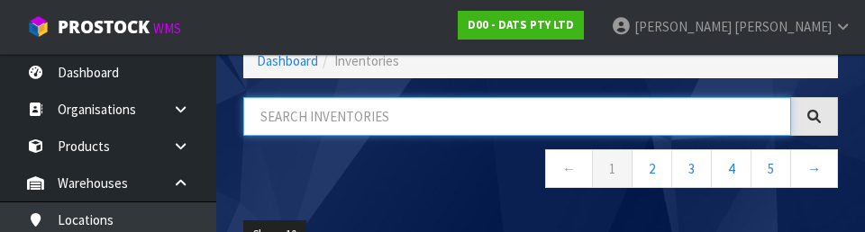
click at [286, 117] on input "text" at bounding box center [517, 116] width 548 height 39
paste input "57972"
type input "57972"
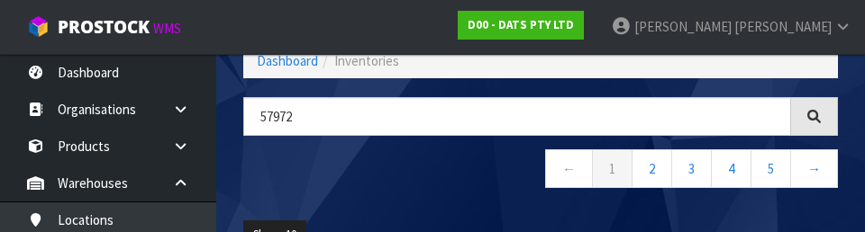
click at [273, 157] on nav "← 1 2 3 4 5 →" at bounding box center [540, 172] width 595 height 44
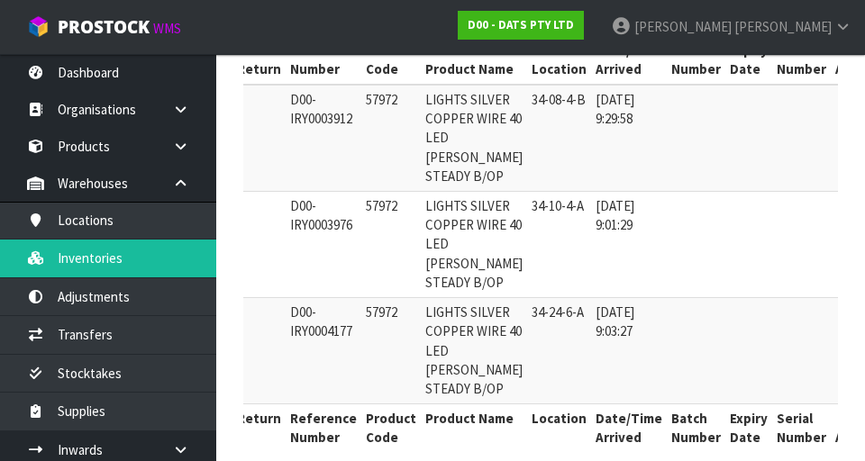
scroll to position [0, 0]
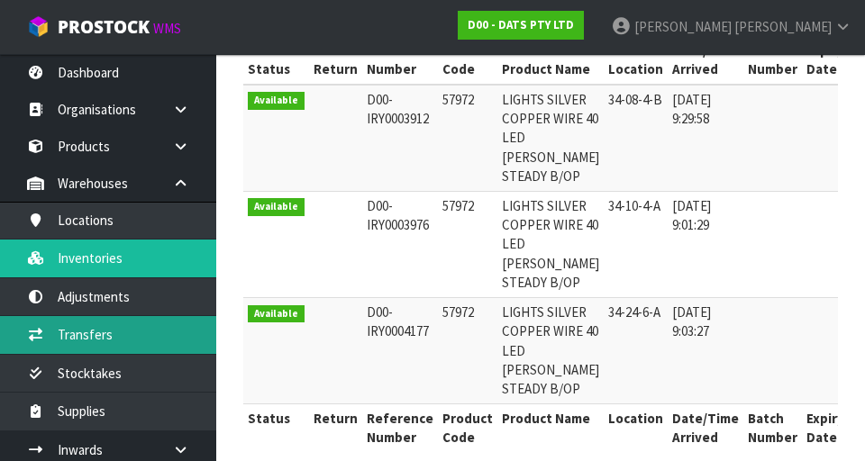
click at [80, 335] on link "Transfers" at bounding box center [108, 334] width 216 height 37
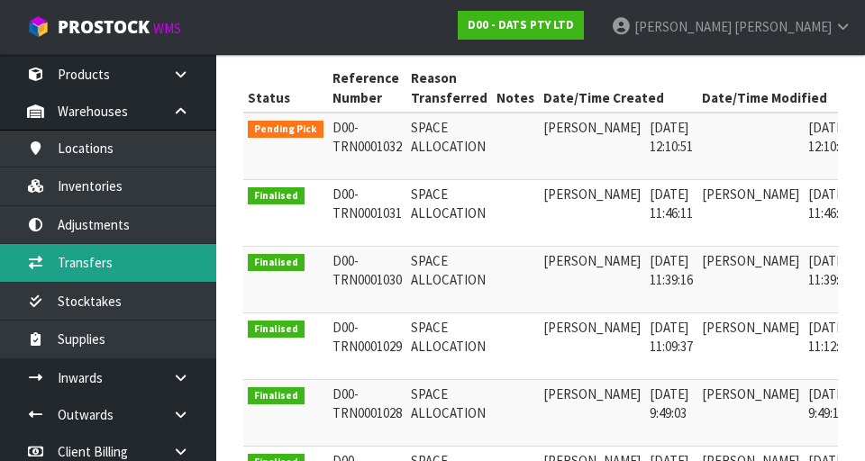
scroll to position [72, 0]
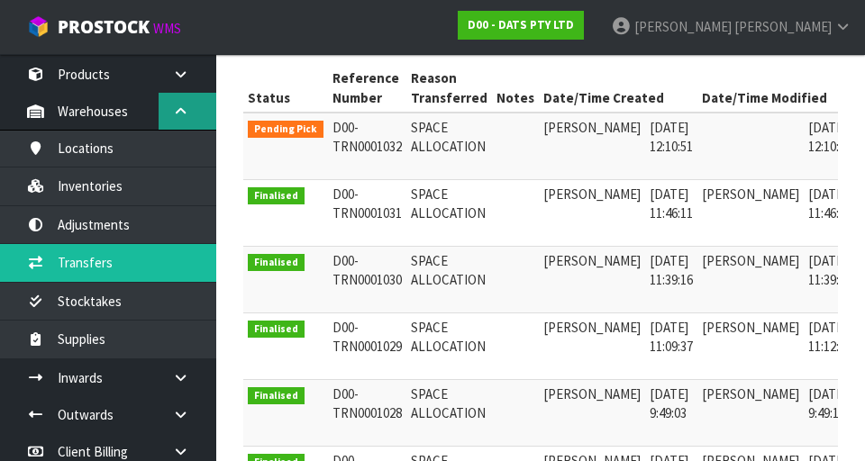
click at [184, 115] on icon at bounding box center [180, 112] width 17 height 14
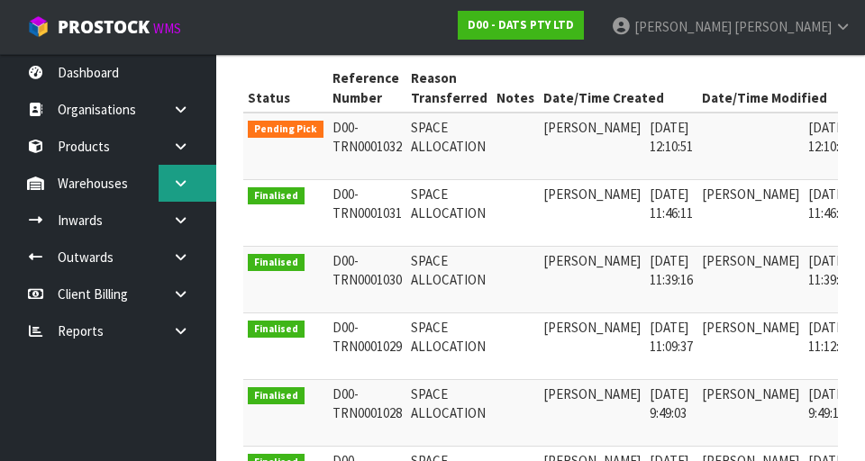
scroll to position [0, 0]
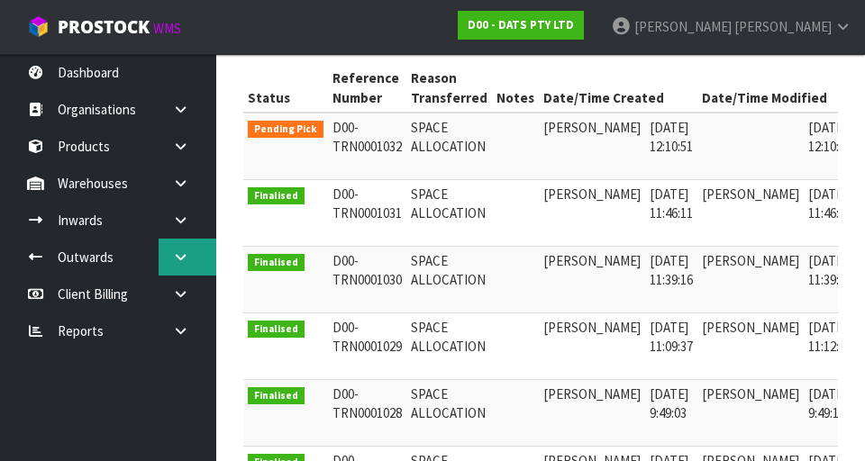
click at [182, 251] on icon at bounding box center [180, 258] width 17 height 14
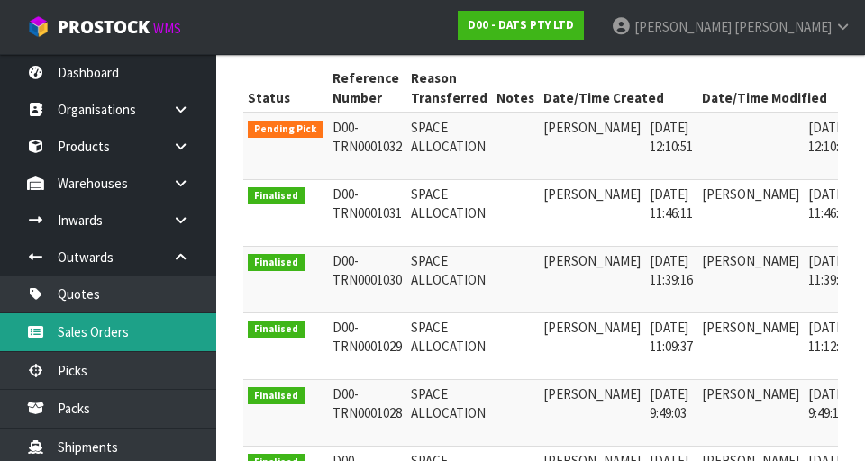
click at [73, 330] on link "Sales Orders" at bounding box center [108, 332] width 216 height 37
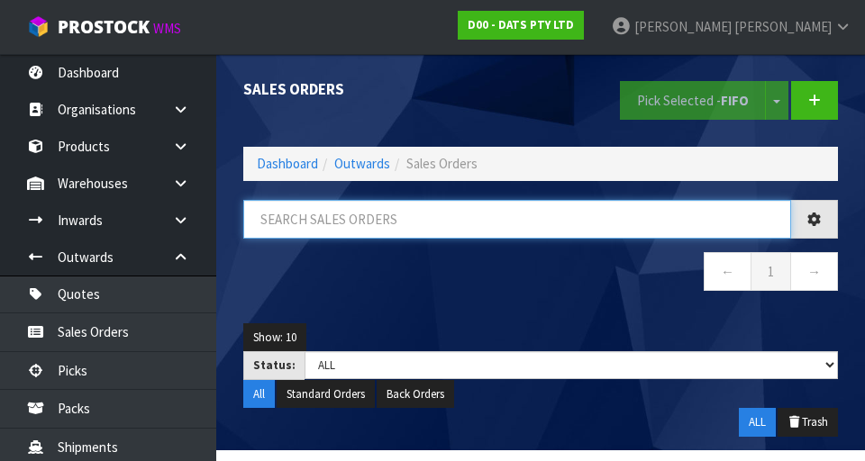
paste input "57972"
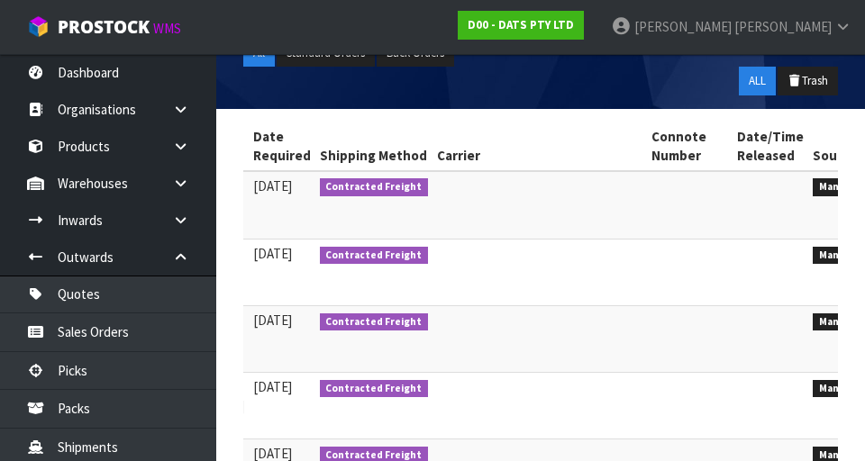
scroll to position [0, 497]
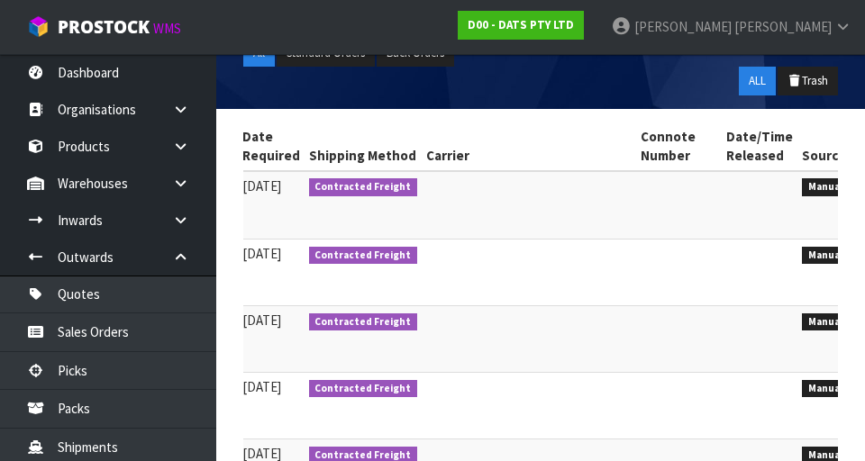
type input "57972"
click at [862, 321] on link at bounding box center [878, 325] width 33 height 29
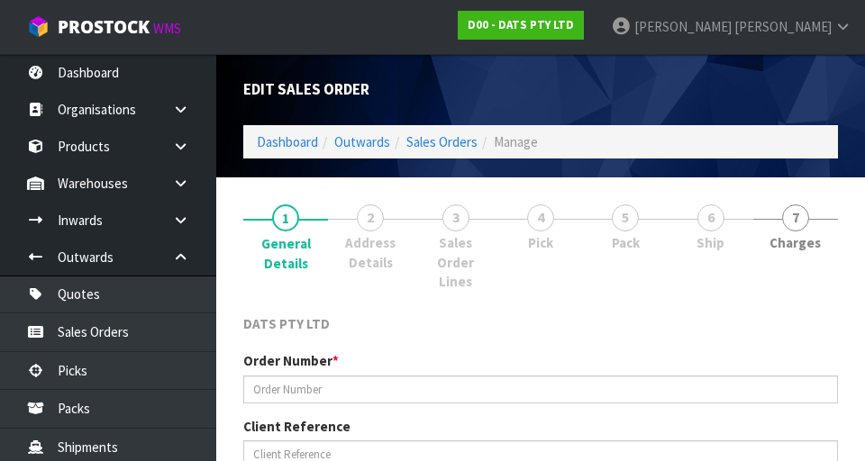
type input "9474Y100255414"
select select "number:0"
type input "[DATE]"
type input "09:39:00.000"
type input "[DATE]"
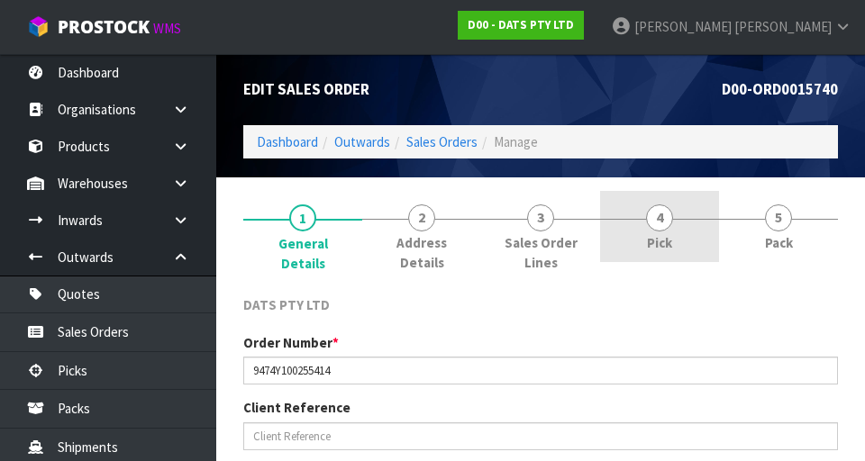
click at [663, 229] on span "4" at bounding box center [659, 218] width 27 height 27
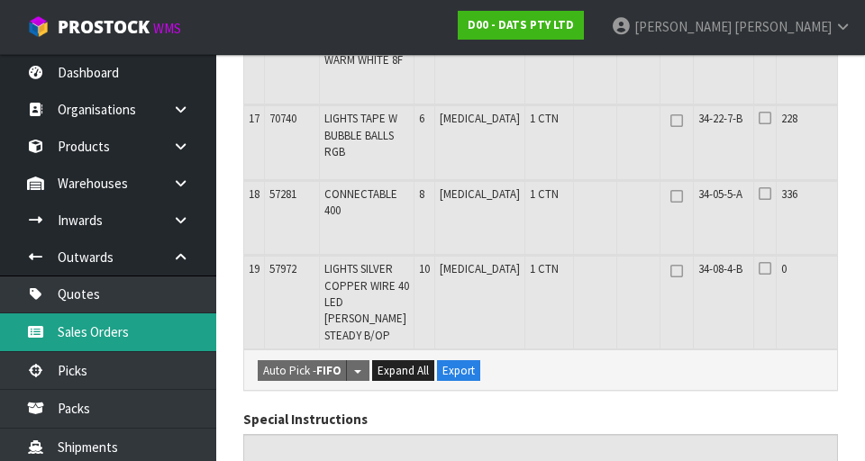
click at [62, 330] on link "Sales Orders" at bounding box center [108, 332] width 216 height 37
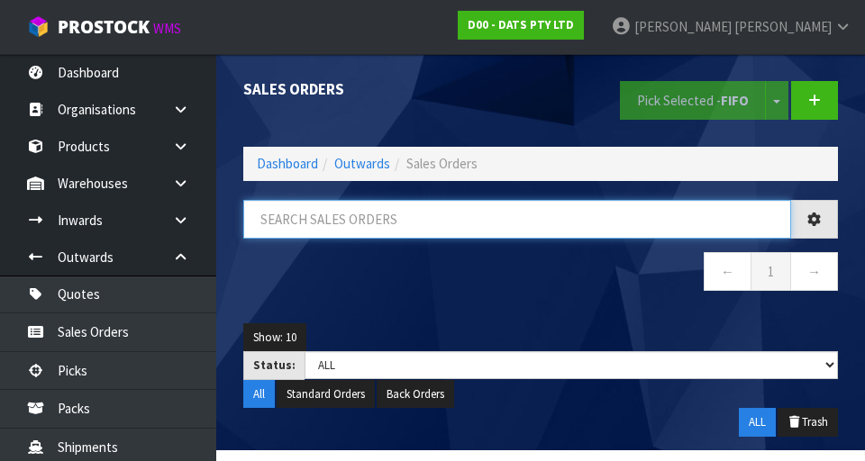
paste input "57972"
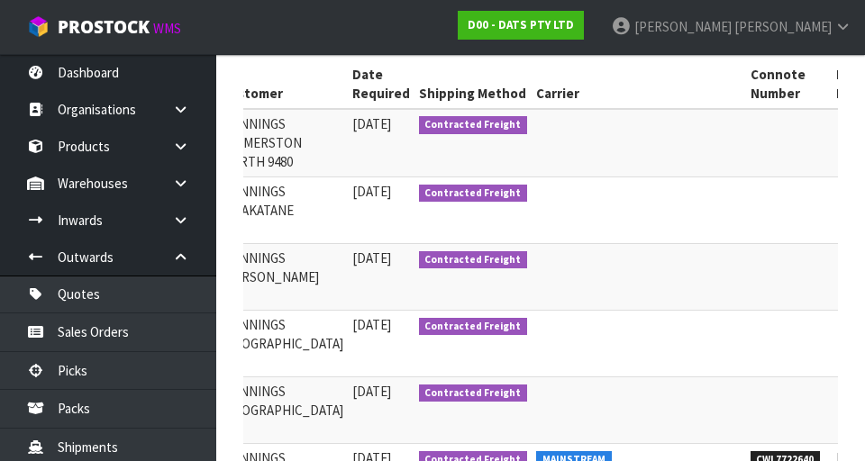
scroll to position [0, 497]
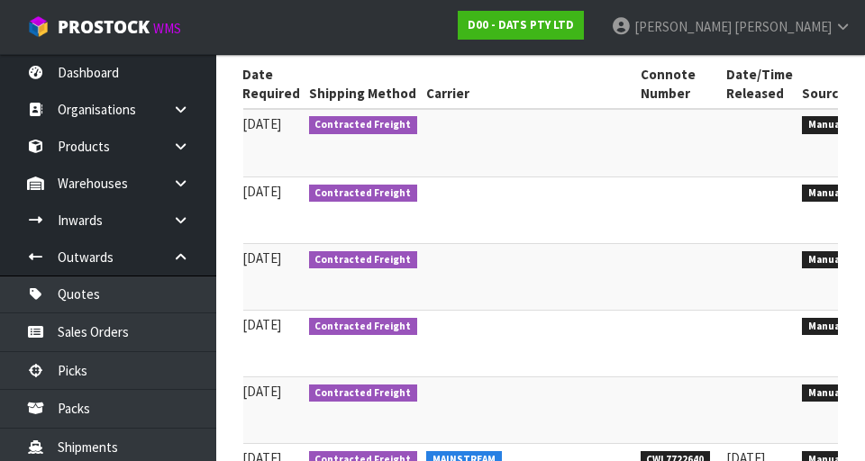
type input "57972"
click at [864, 196] on icon at bounding box center [879, 196] width 14 height 12
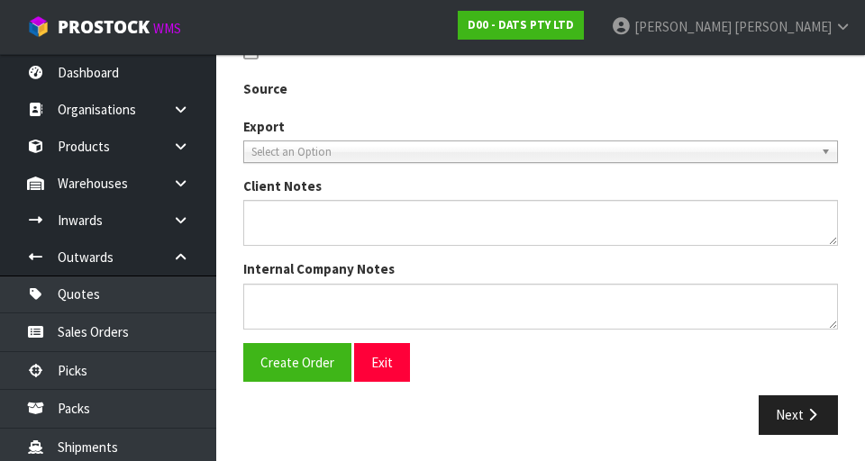
type input "9481Y100254602"
select select "number:0"
type input "[DATE]"
type input "09:46:00.000"
type input "[DATE]"
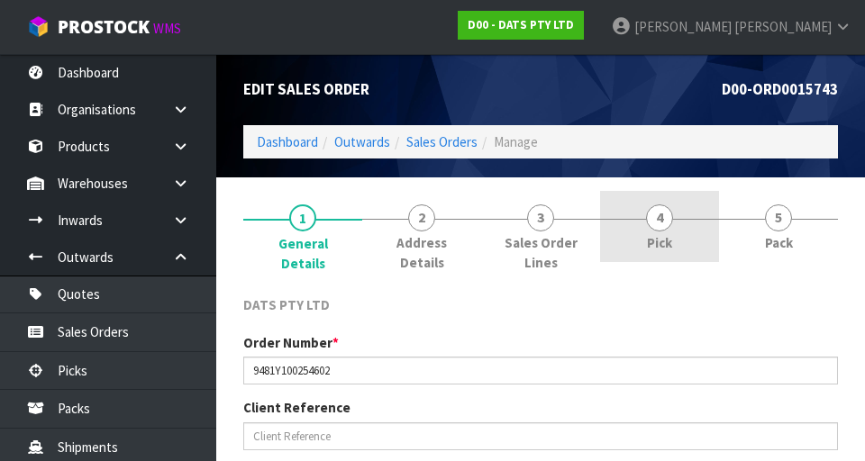
click at [665, 235] on span "Pick" at bounding box center [659, 242] width 25 height 19
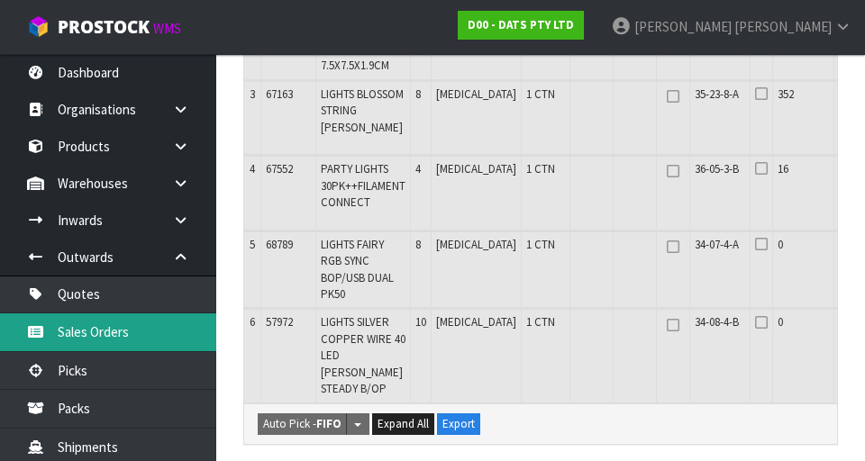
click at [50, 338] on link "Sales Orders" at bounding box center [108, 332] width 216 height 37
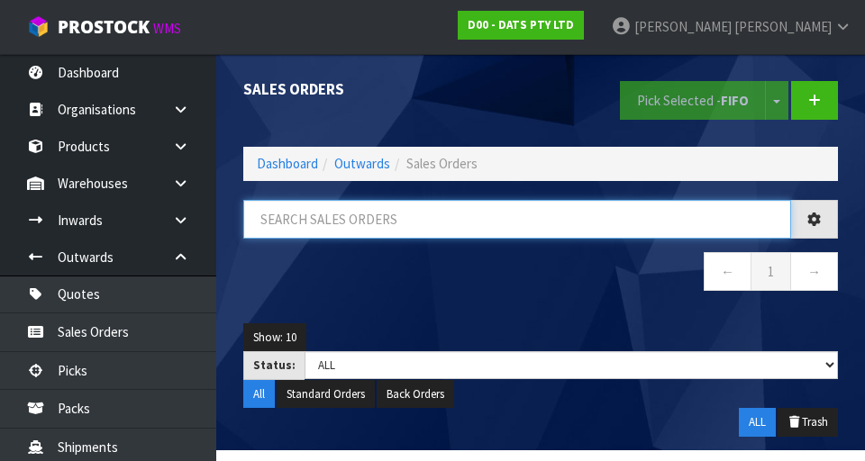
paste input "57972"
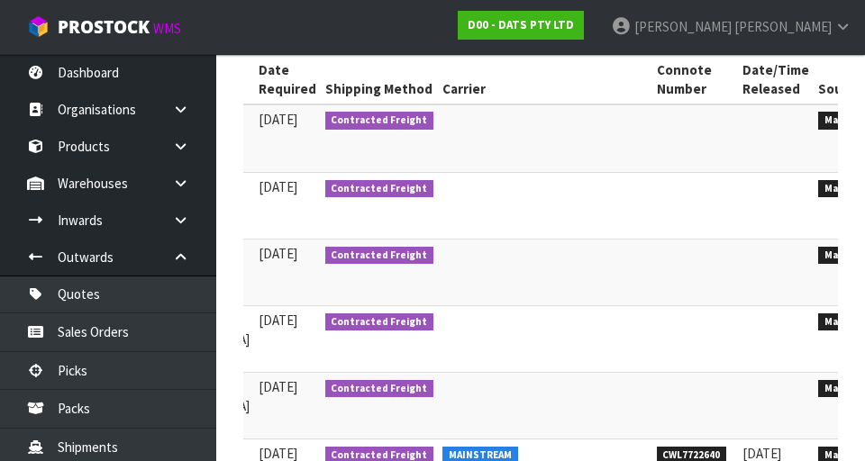
scroll to position [0, 497]
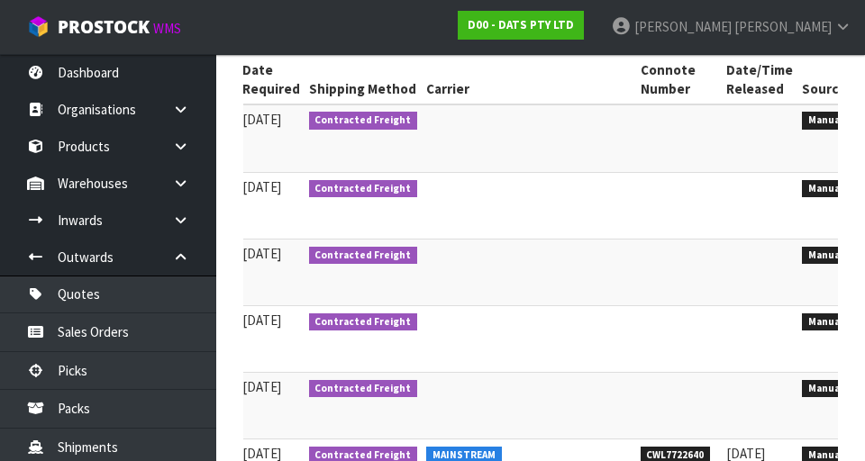
type input "57972"
click at [864, 126] on icon at bounding box center [879, 124] width 14 height 12
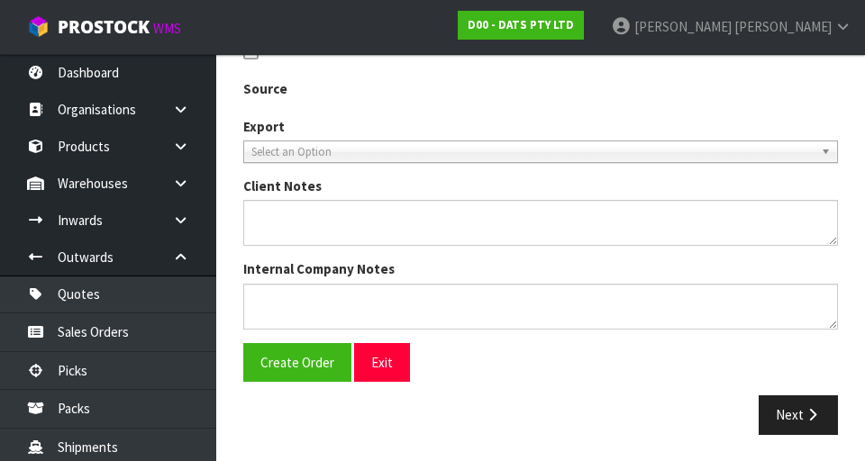
type input "9480Y100255081"
select select "number:0"
type input "[DATE]"
type input "11:10:00.000"
type input "[DATE]"
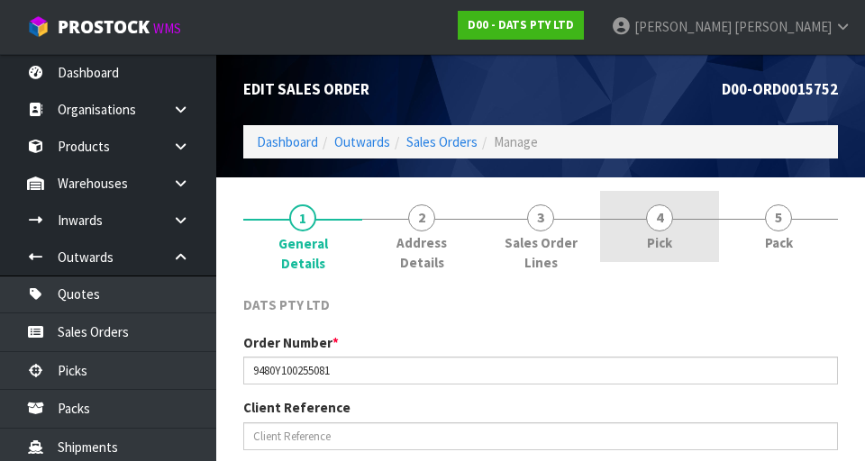
click at [658, 221] on span "4" at bounding box center [659, 218] width 27 height 27
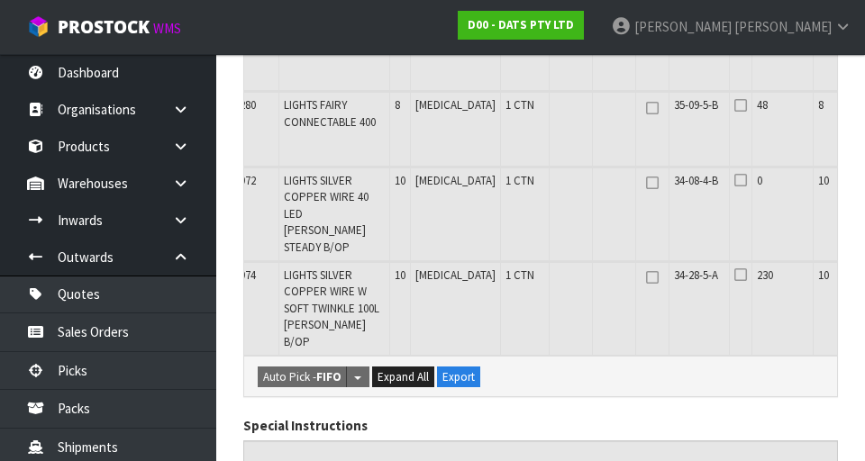
scroll to position [1866, 0]
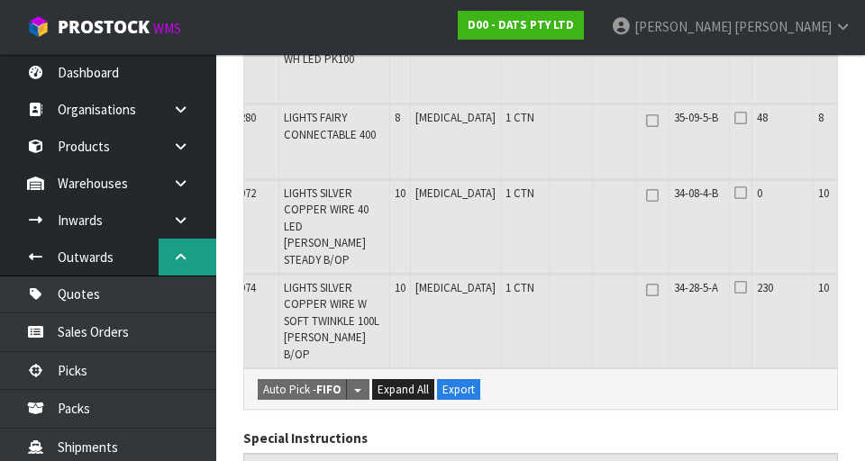
click at [173, 253] on icon at bounding box center [180, 258] width 17 height 14
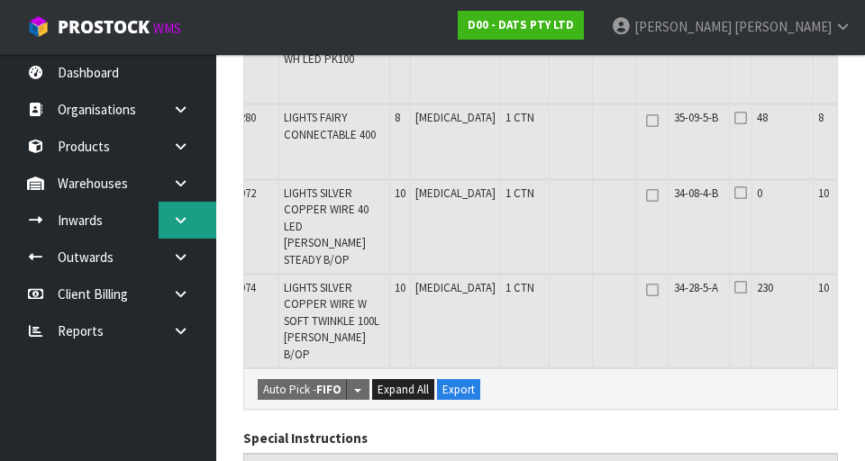
click at [165, 220] on link at bounding box center [188, 220] width 58 height 37
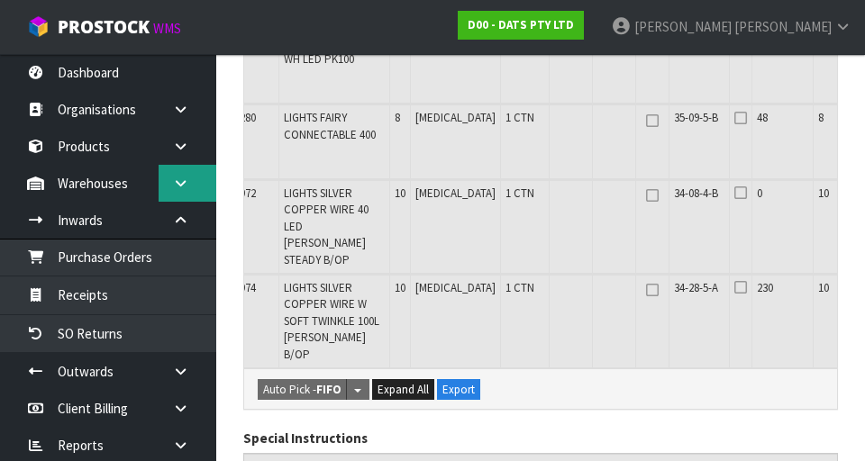
click at [177, 184] on icon at bounding box center [180, 184] width 17 height 14
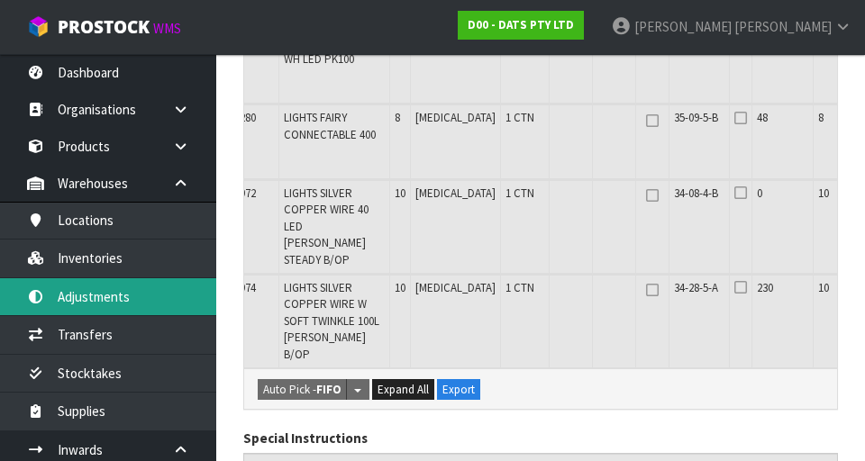
click at [75, 294] on link "Adjustments" at bounding box center [108, 296] width 216 height 37
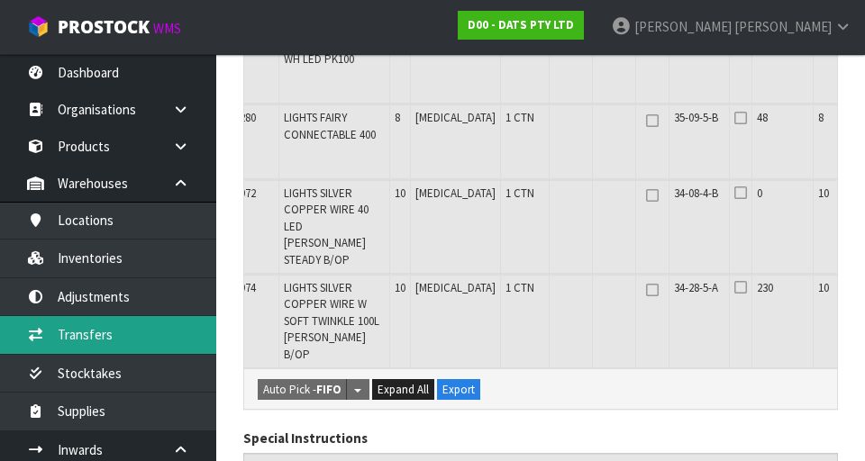
click at [59, 344] on link "Transfers" at bounding box center [108, 334] width 216 height 37
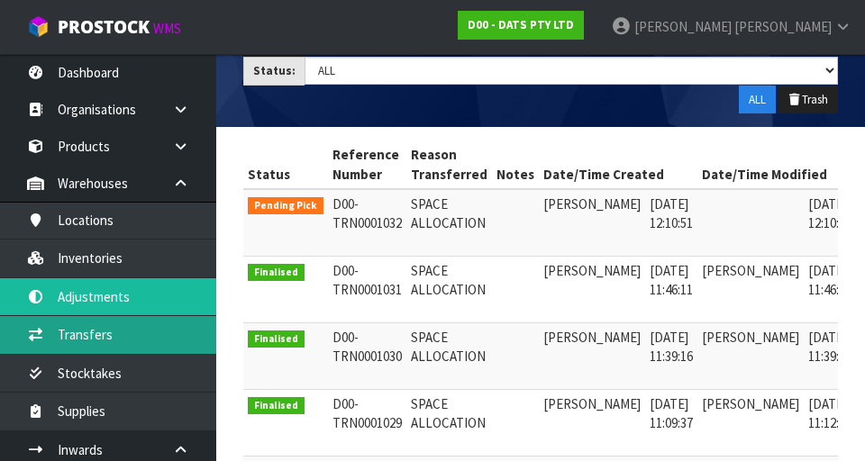
scroll to position [291, 0]
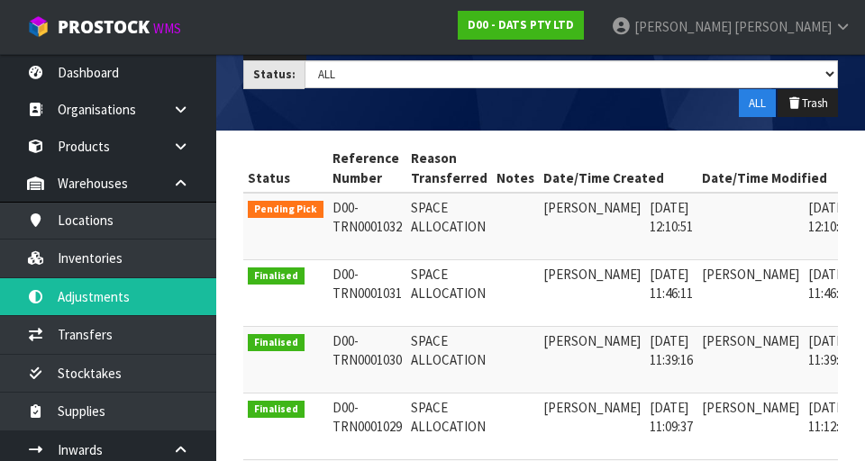
click at [864, 208] on icon at bounding box center [881, 212] width 14 height 12
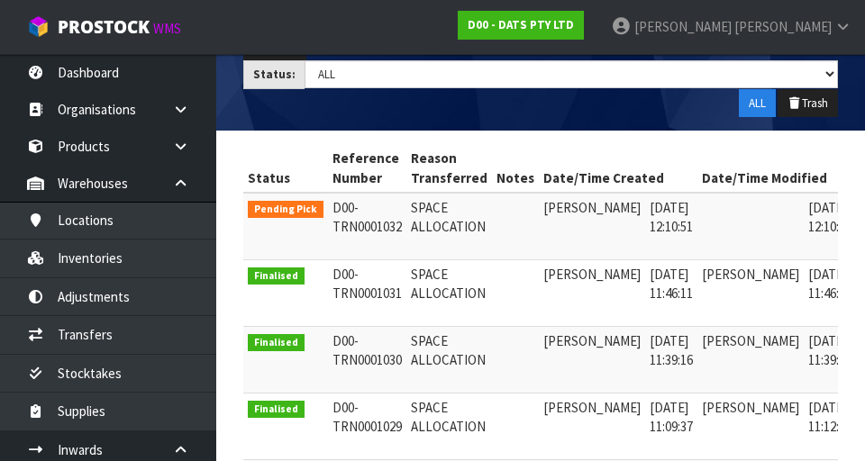
click at [864, 211] on icon at bounding box center [881, 212] width 14 height 12
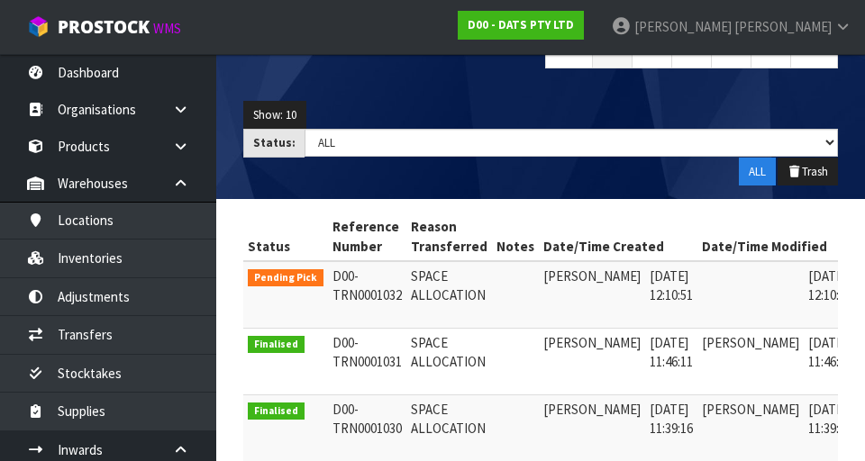
scroll to position [221, 0]
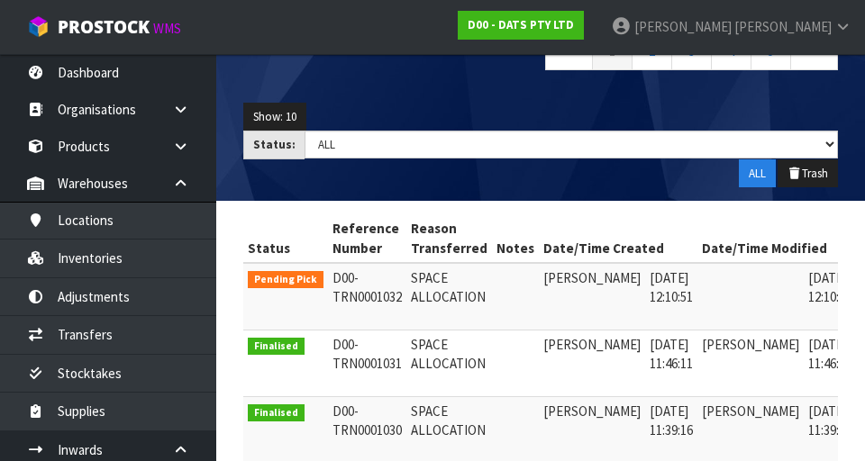
click at [864, 269] on link at bounding box center [880, 283] width 33 height 29
click at [864, 287] on icon at bounding box center [881, 283] width 14 height 12
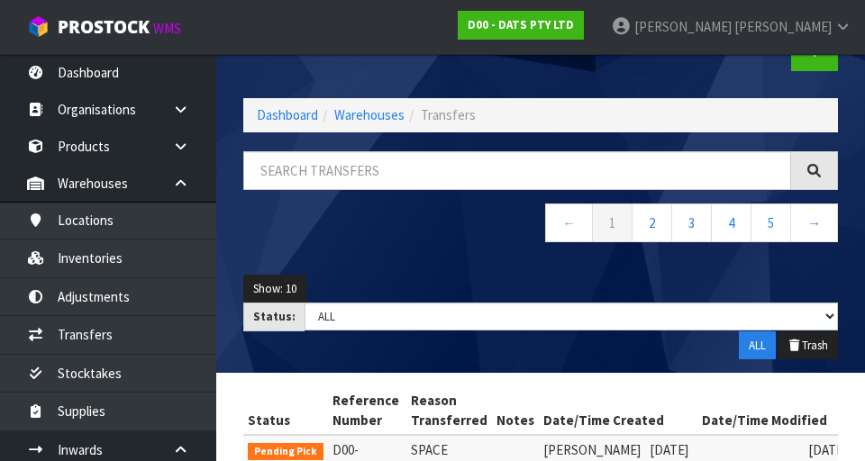
scroll to position [50, 0]
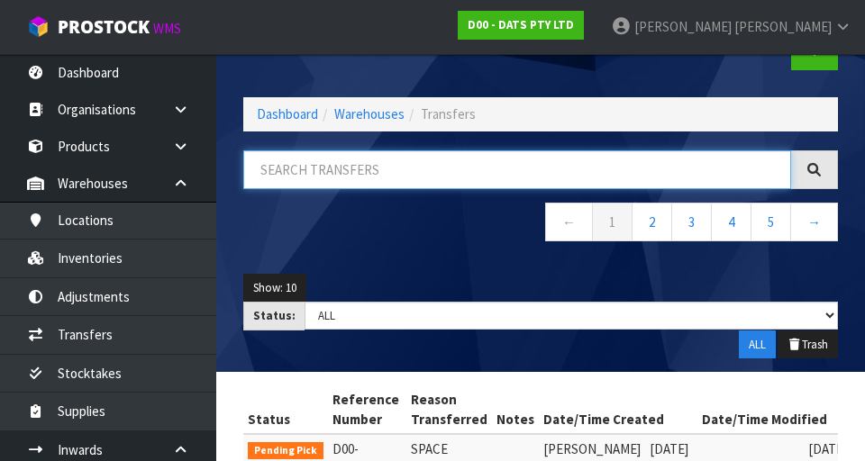
click at [682, 166] on input "text" at bounding box center [517, 169] width 548 height 39
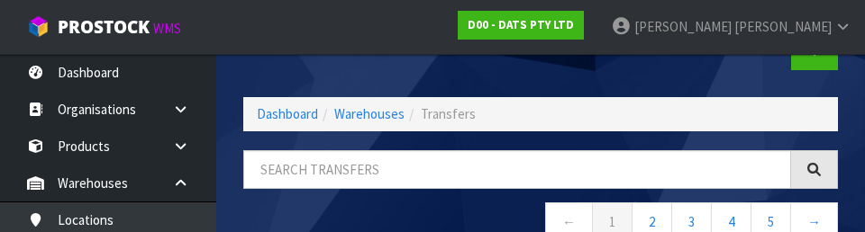
click at [488, 207] on nav "← 1 2 3 4 5 →" at bounding box center [540, 225] width 595 height 44
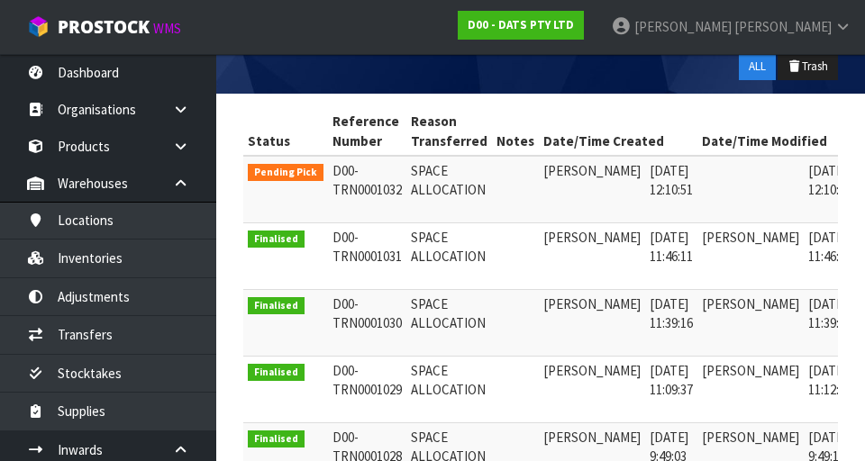
scroll to position [330, 0]
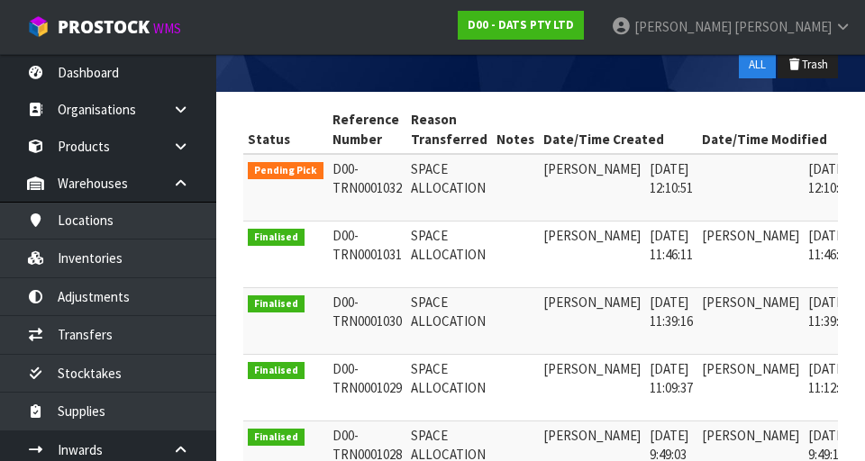
click at [864, 169] on icon at bounding box center [881, 174] width 14 height 12
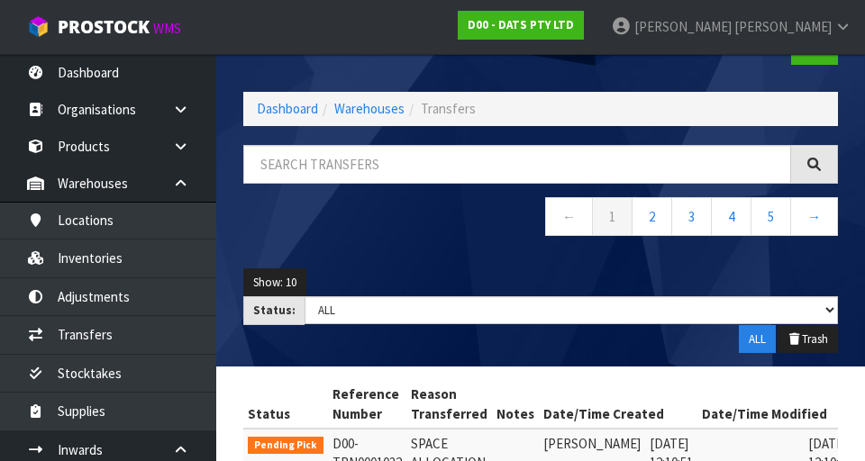
scroll to position [0, 0]
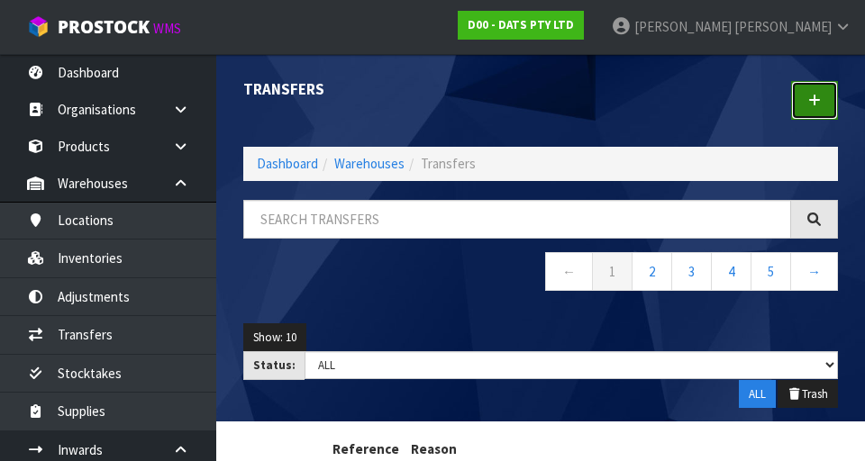
click at [826, 102] on link at bounding box center [814, 100] width 47 height 39
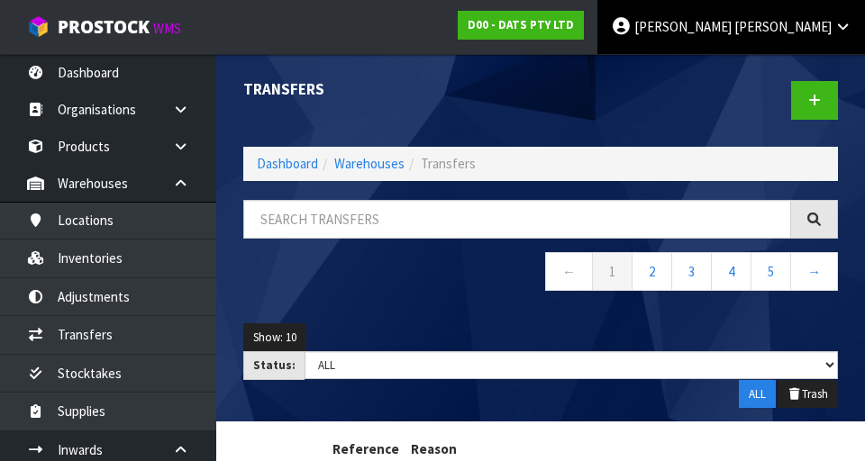
click at [821, 18] on span "[PERSON_NAME]" at bounding box center [782, 26] width 97 height 17
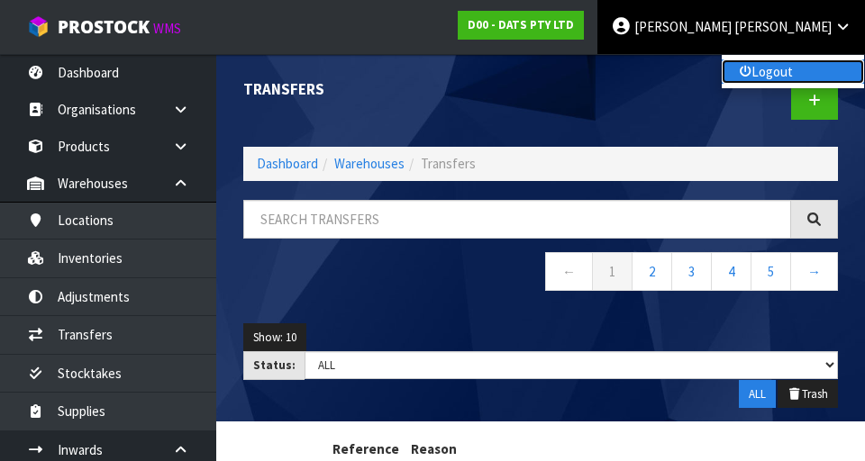
click at [789, 77] on link "Logout" at bounding box center [793, 71] width 142 height 24
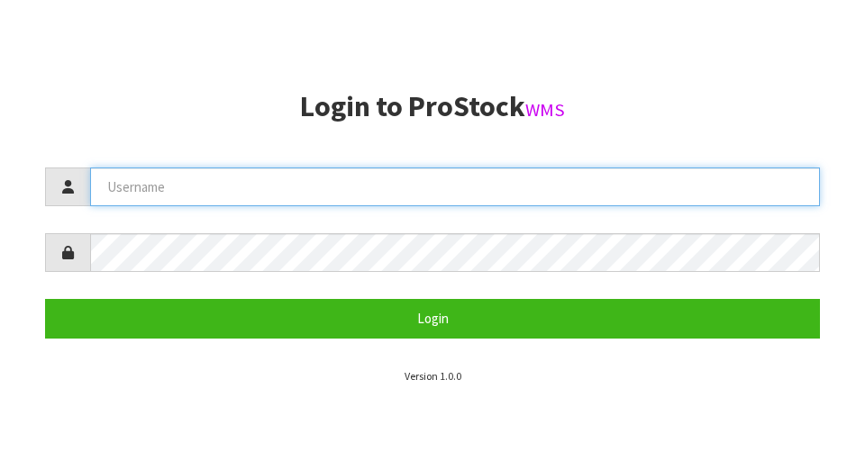
click at [134, 180] on input "text" at bounding box center [455, 187] width 730 height 39
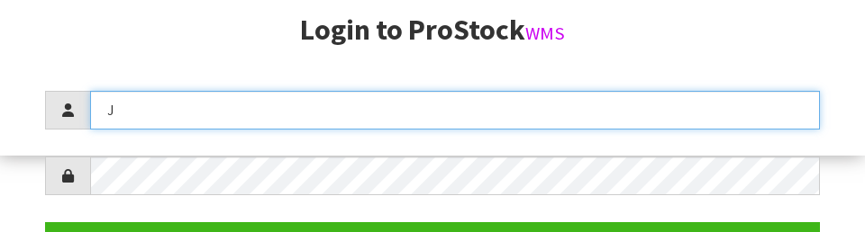
scroll to position [232, 0]
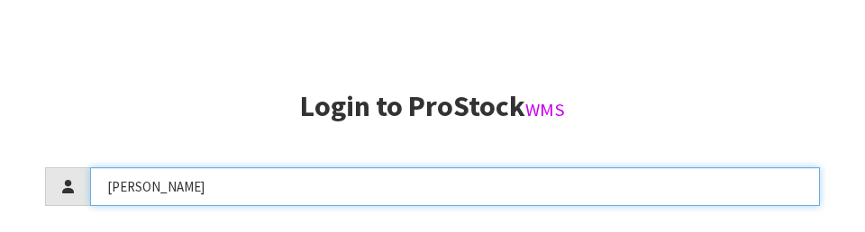
type input "[PERSON_NAME]"
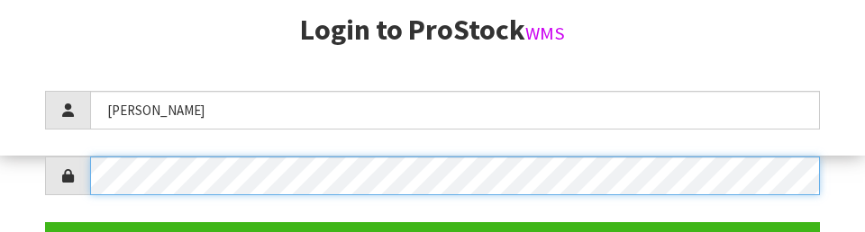
scroll to position [261, 0]
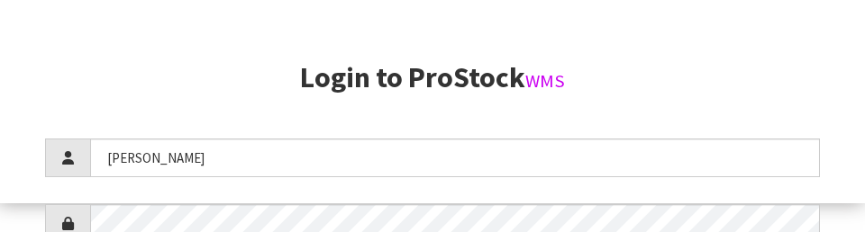
click at [753, 41] on aside "Login to ProStock WMS James Login Version 1.0.0" at bounding box center [432, 87] width 865 height 232
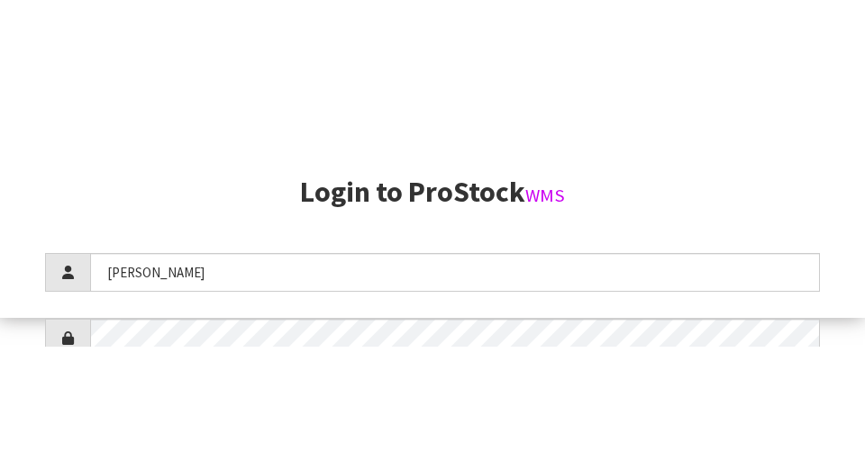
scroll to position [461, 0]
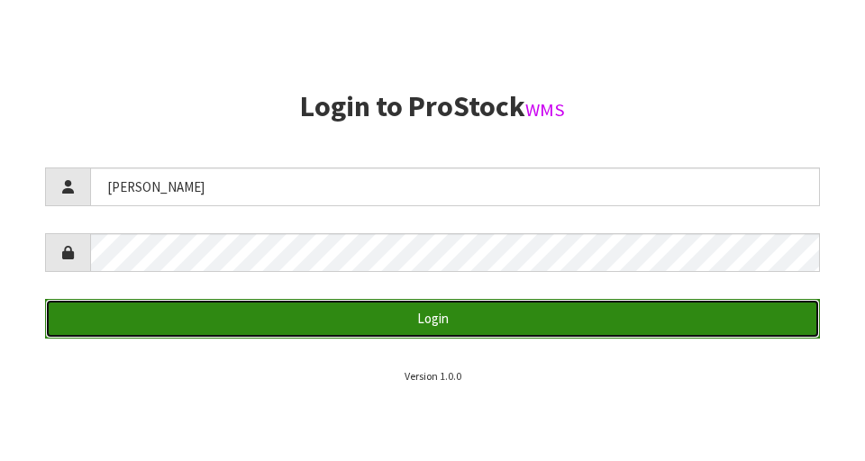
click at [138, 307] on button "Login" at bounding box center [432, 318] width 775 height 39
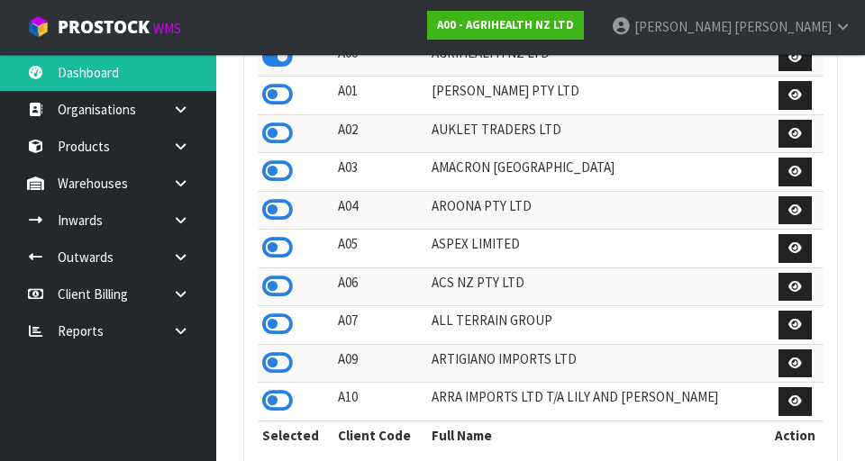
scroll to position [1430, 622]
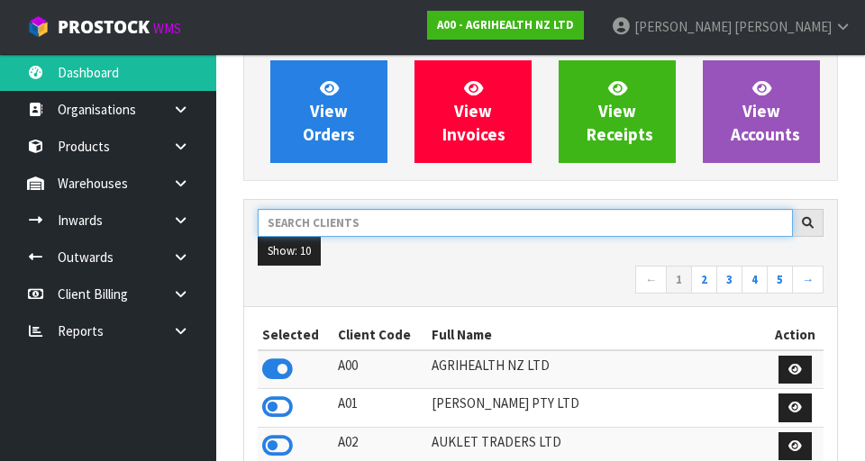
click at [305, 215] on input "text" at bounding box center [525, 223] width 535 height 28
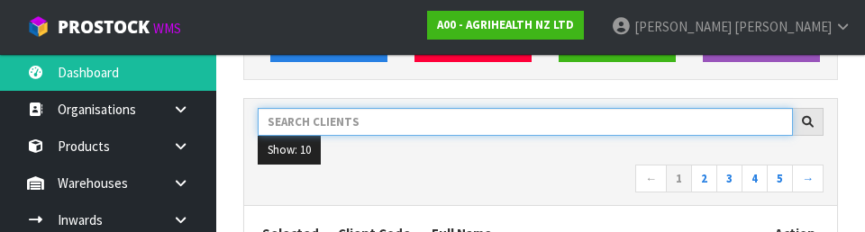
scroll to position [247, 0]
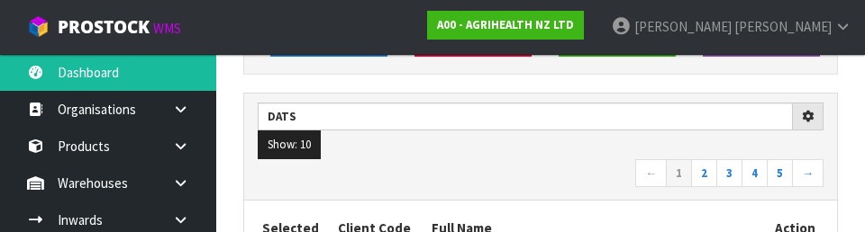
click at [516, 196] on div "Dats Show: 10 5 10 25 50 ← 1 2 3 4 5 →" at bounding box center [540, 147] width 593 height 107
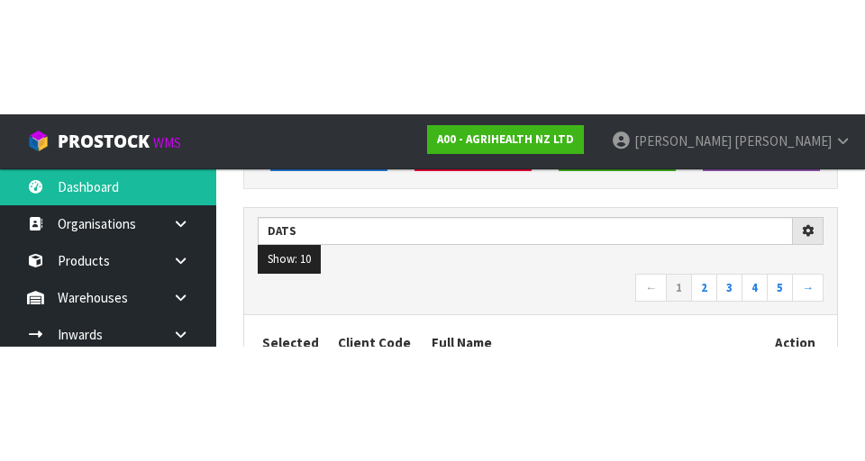
scroll to position [255, 0]
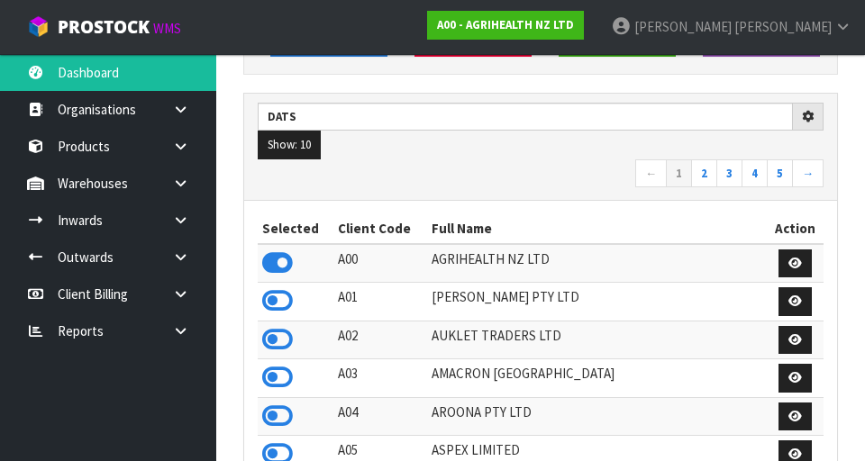
type input "DATS"
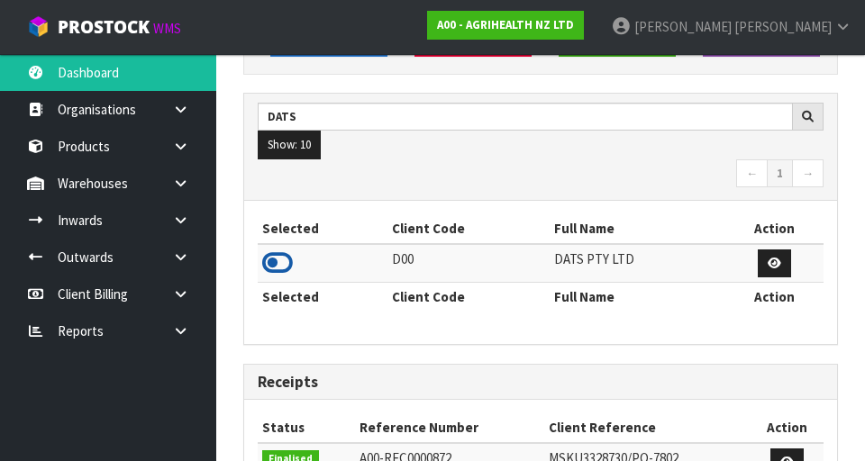
click at [272, 252] on icon at bounding box center [277, 263] width 31 height 27
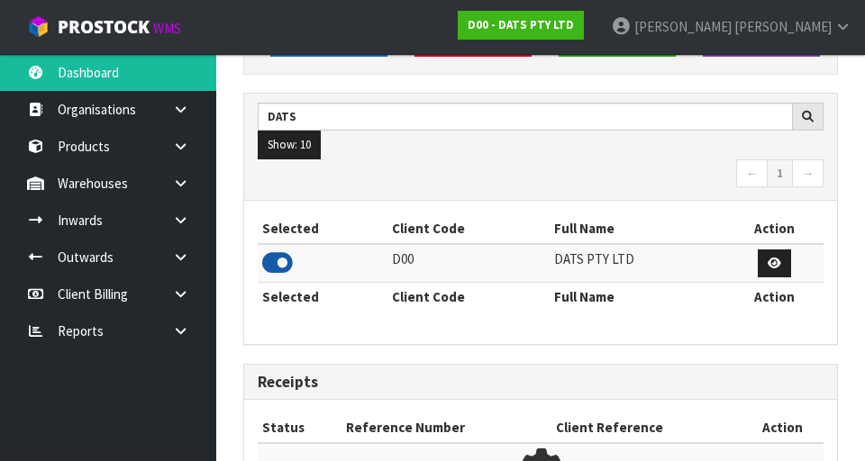
scroll to position [1188, 622]
click at [186, 182] on icon at bounding box center [180, 184] width 17 height 14
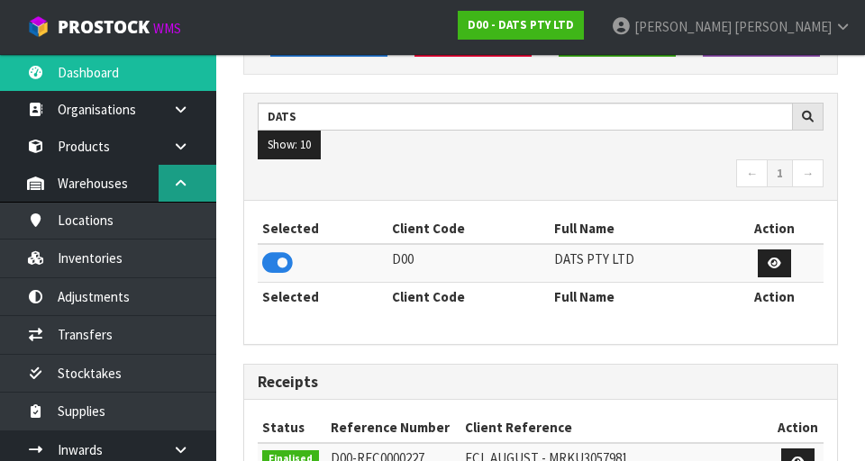
scroll to position [1430, 622]
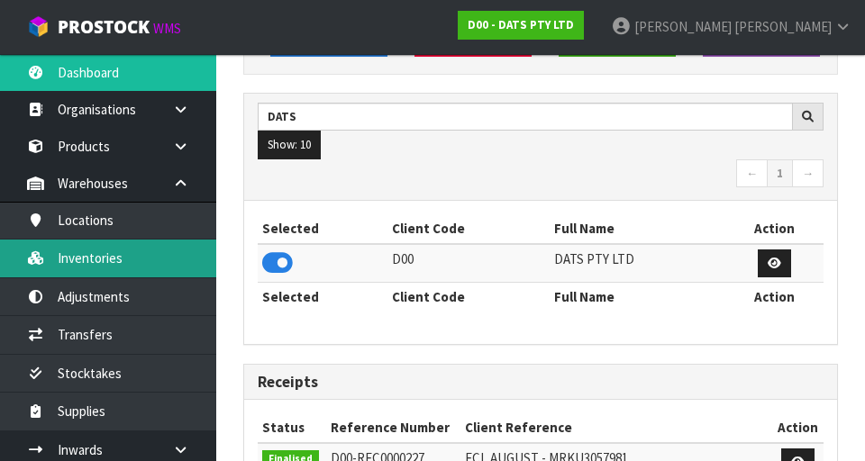
click at [77, 269] on link "Inventories" at bounding box center [108, 258] width 216 height 37
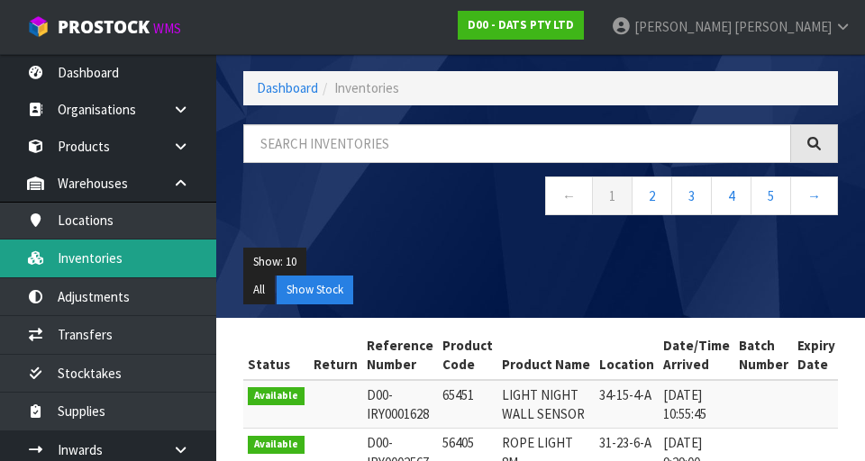
scroll to position [255, 0]
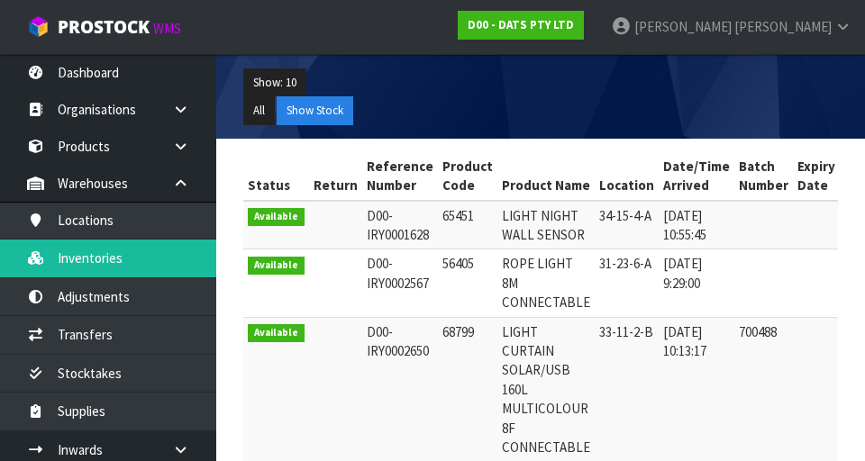
click at [87, 328] on div "Inventories Export Dashboard Inventories ← 1 2 3 4 5 → Show: 10 5 10 25 50 All …" at bounding box center [432, 468] width 865 height 1446
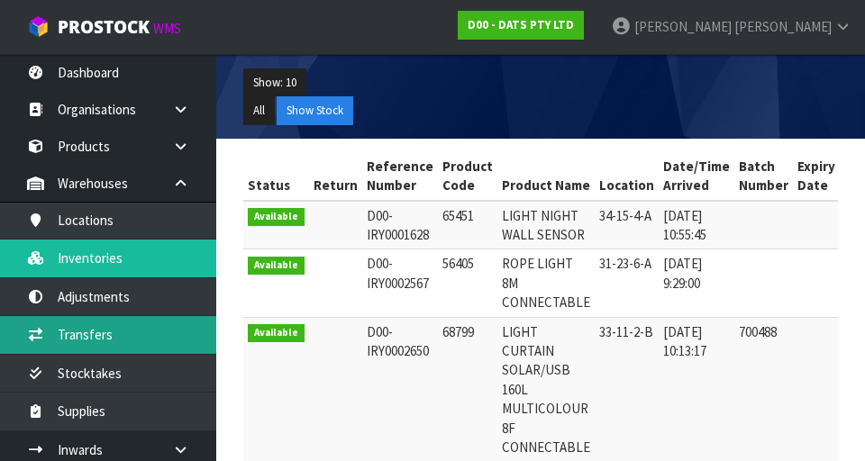
click at [91, 333] on link "Transfers" at bounding box center [108, 334] width 216 height 37
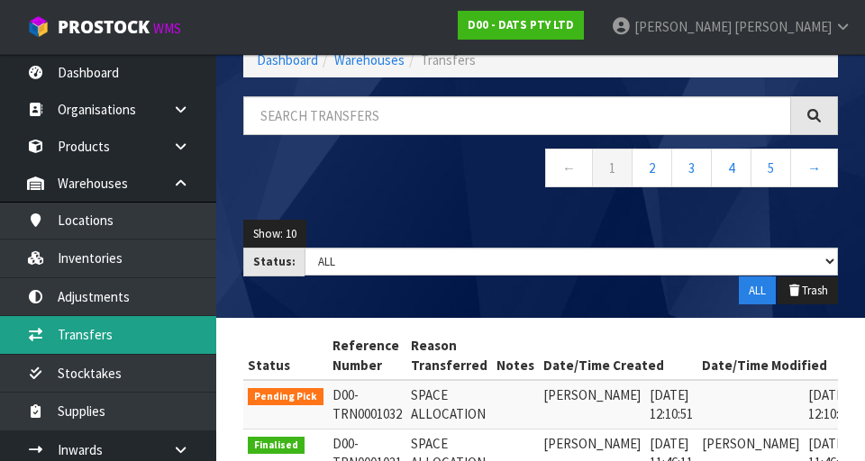
scroll to position [255, 0]
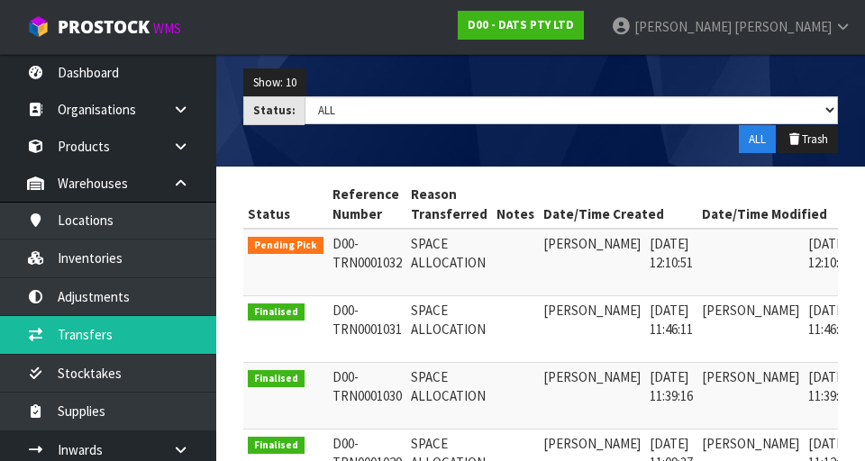
click at [864, 242] on link at bounding box center [880, 248] width 33 height 29
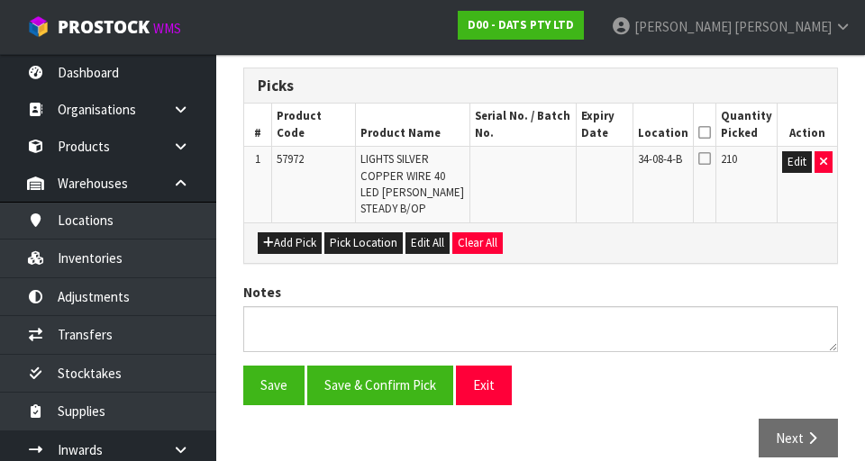
scroll to position [433, 0]
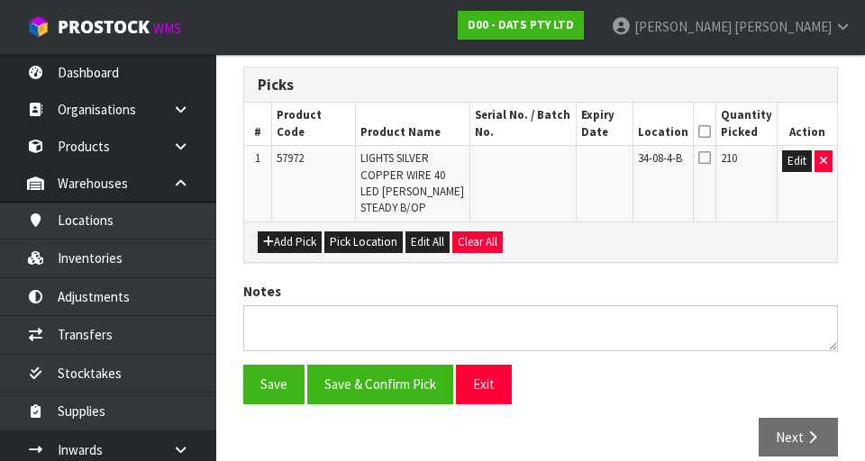
click at [709, 132] on icon at bounding box center [704, 132] width 13 height 1
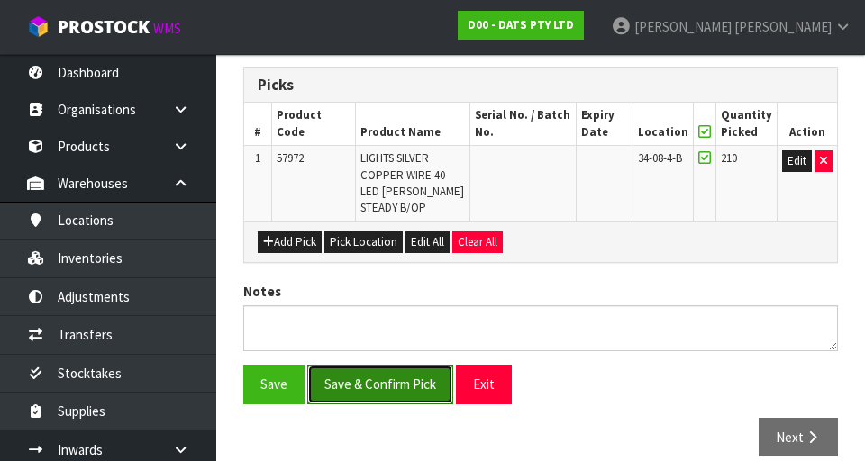
click at [377, 379] on button "Save & Confirm Pick" at bounding box center [380, 384] width 146 height 39
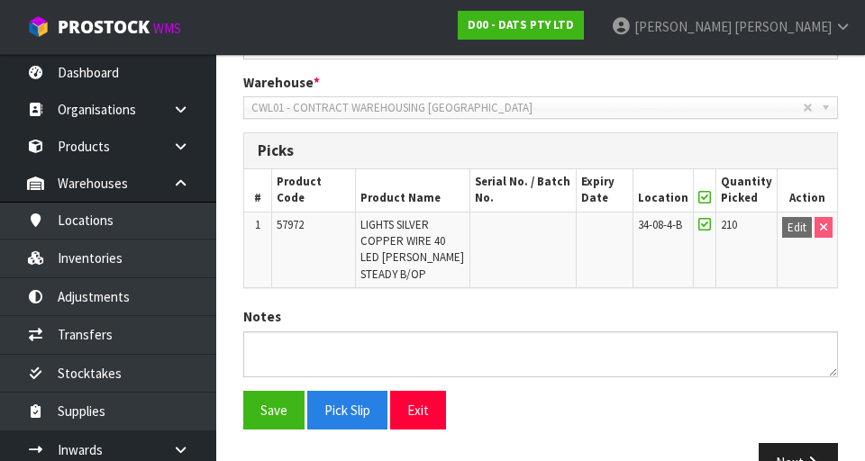
scroll to position [437, 0]
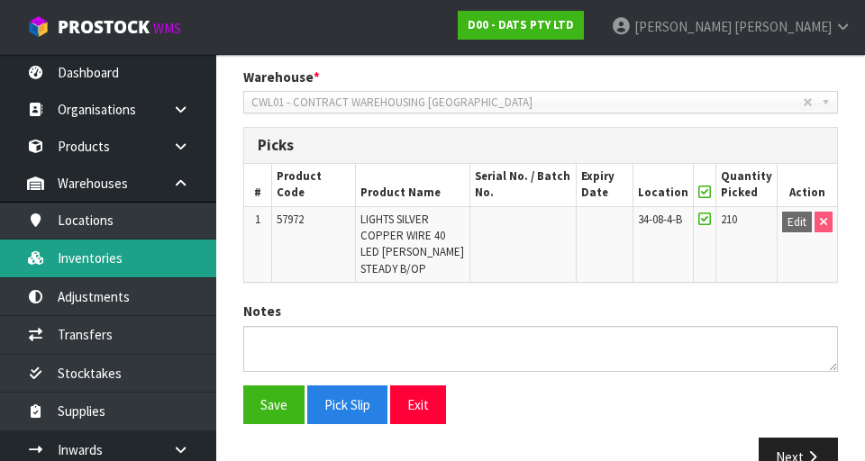
click at [74, 265] on link "Inventories" at bounding box center [108, 258] width 216 height 37
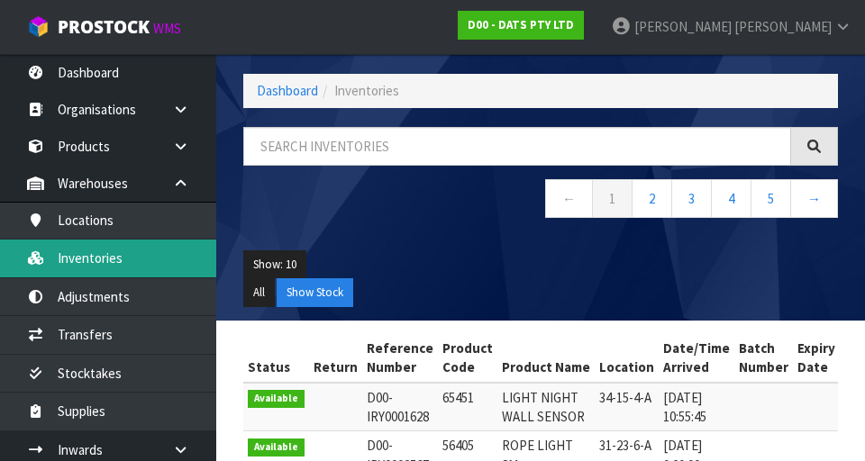
scroll to position [72, 0]
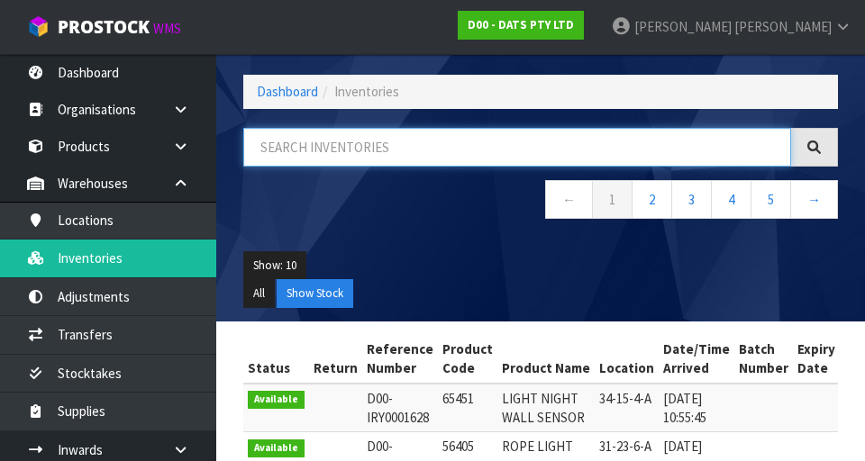
click at [304, 154] on input "text" at bounding box center [517, 147] width 548 height 39
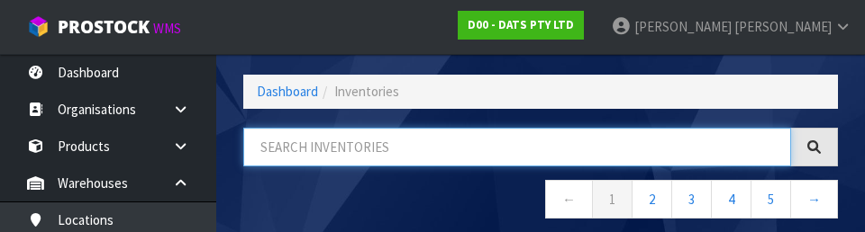
paste input "57972"
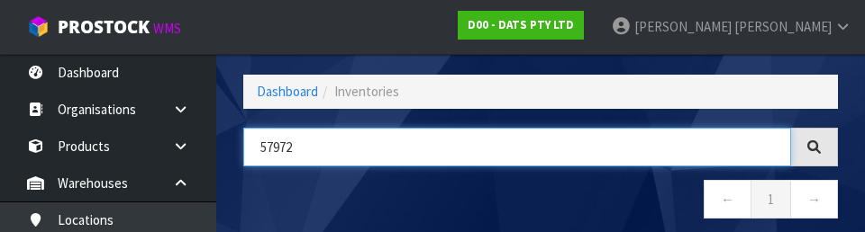
type input "57972"
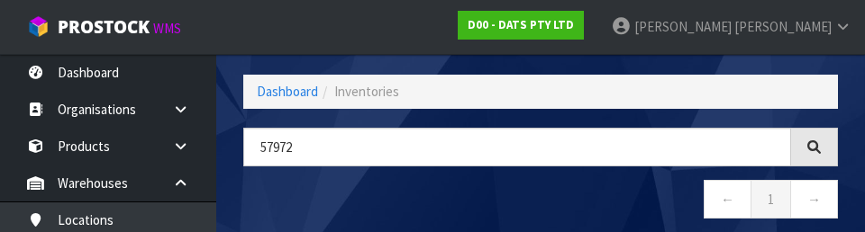
click at [294, 189] on nav "← 1 →" at bounding box center [540, 202] width 595 height 44
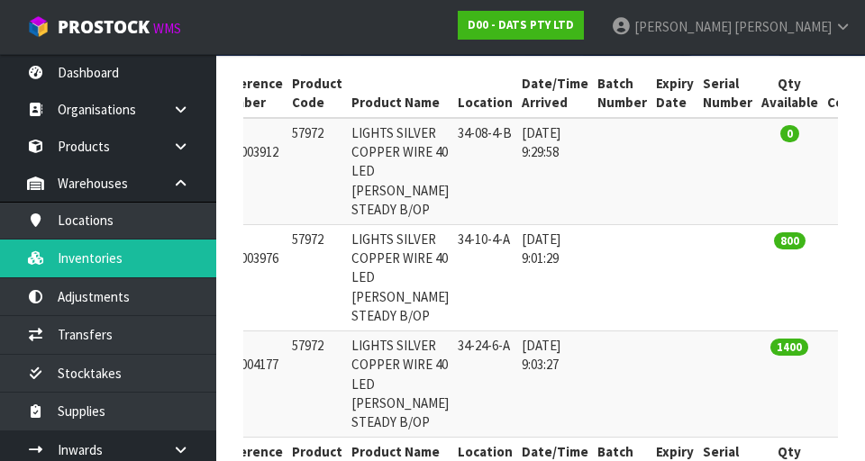
scroll to position [357, 0]
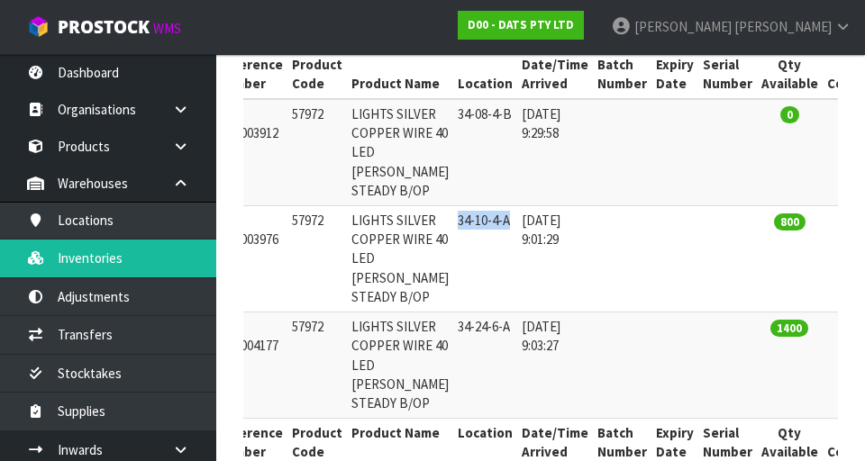
copy td "34-10-4-A"
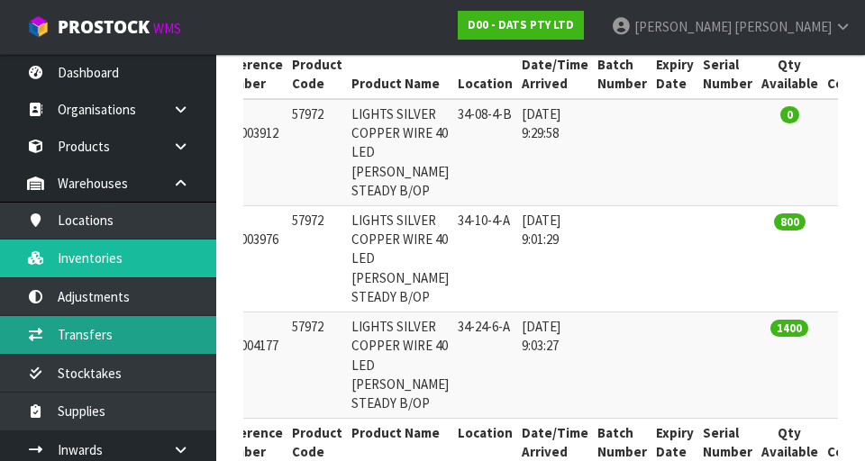
click at [87, 342] on link "Transfers" at bounding box center [108, 334] width 216 height 37
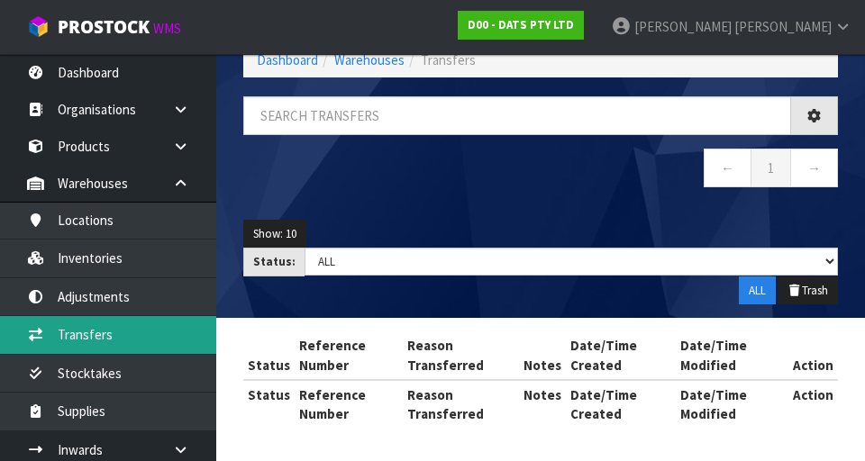
scroll to position [357, 0]
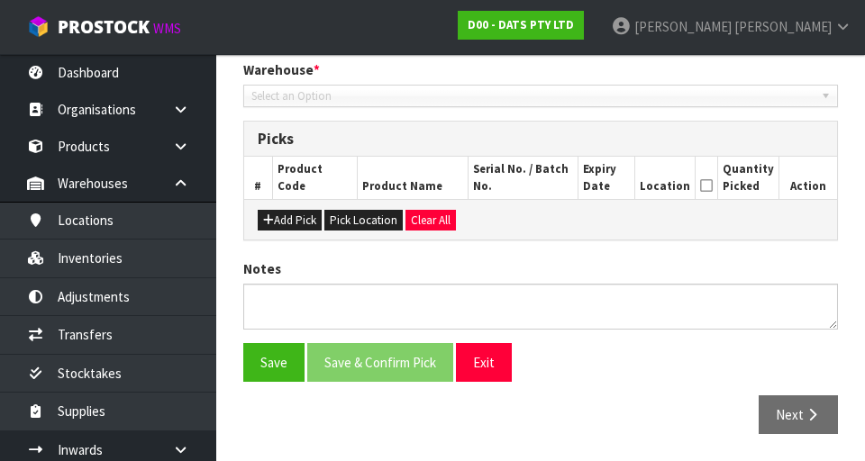
type input "[DATE]"
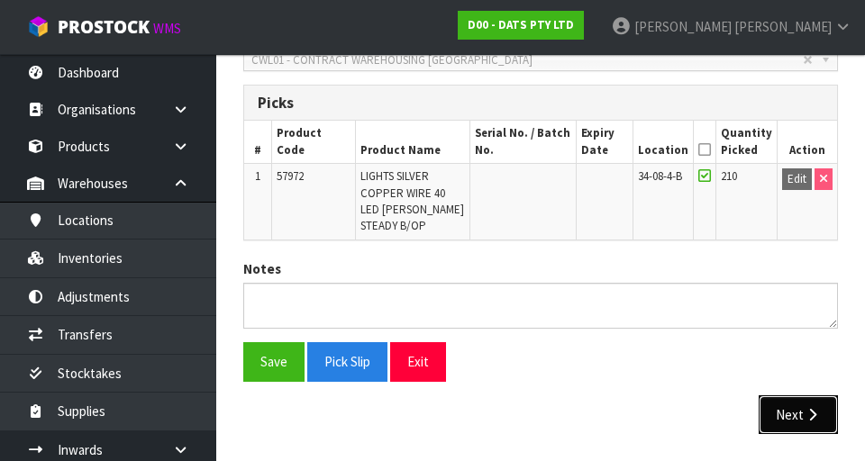
click at [802, 415] on button "Next" at bounding box center [798, 415] width 79 height 39
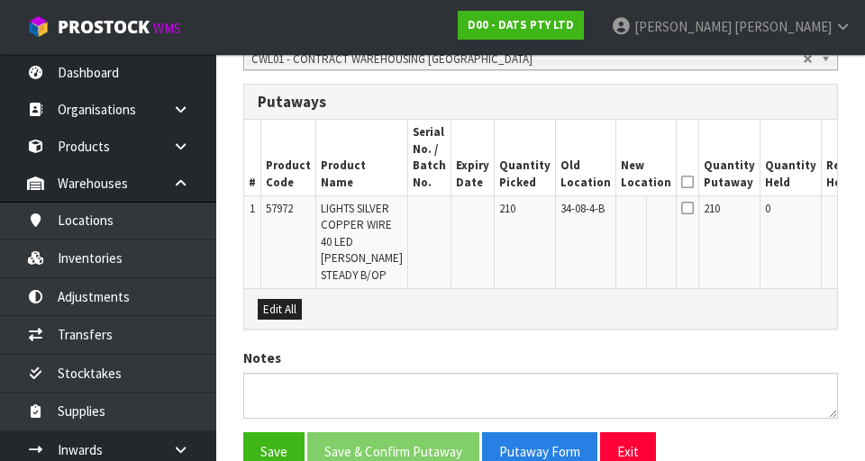
scroll to position [417, 0]
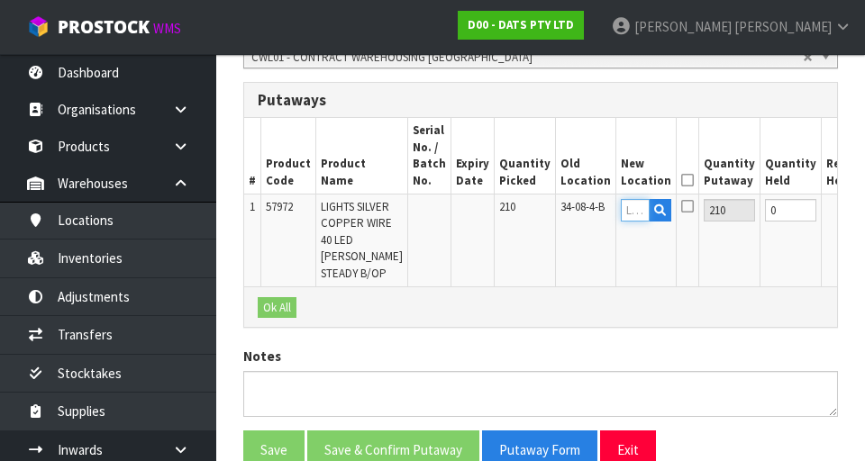
paste input "34-10-4-A"
type input "34-10-4-A"
paste input "34-10-4-A"
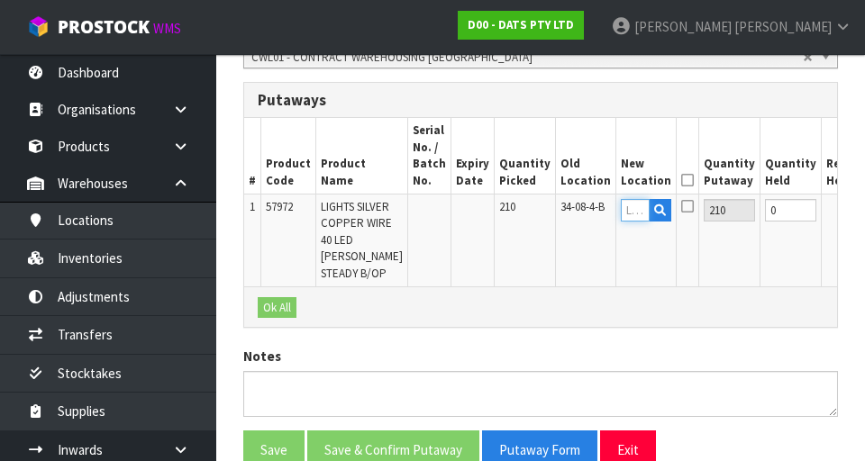
type input "34-10-4-A"
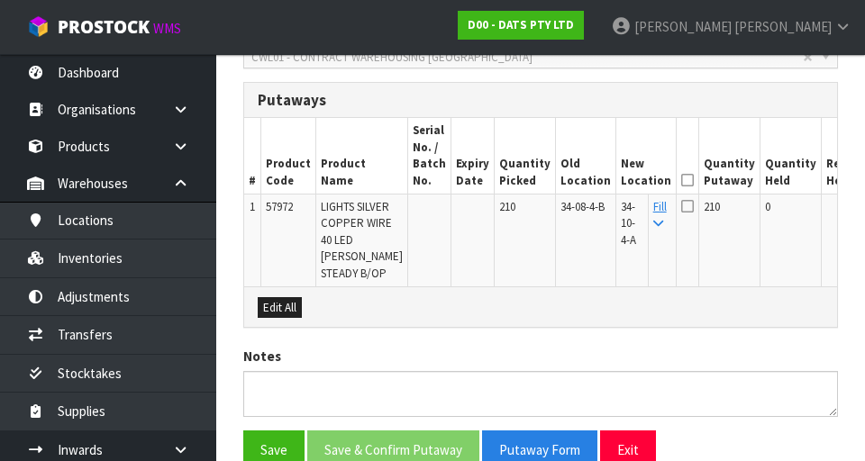
click at [681, 180] on icon at bounding box center [687, 180] width 13 height 1
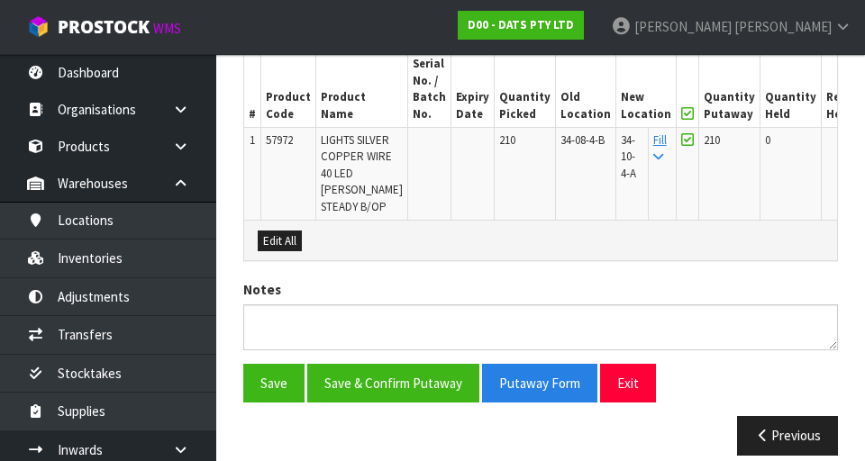
scroll to position [554, 0]
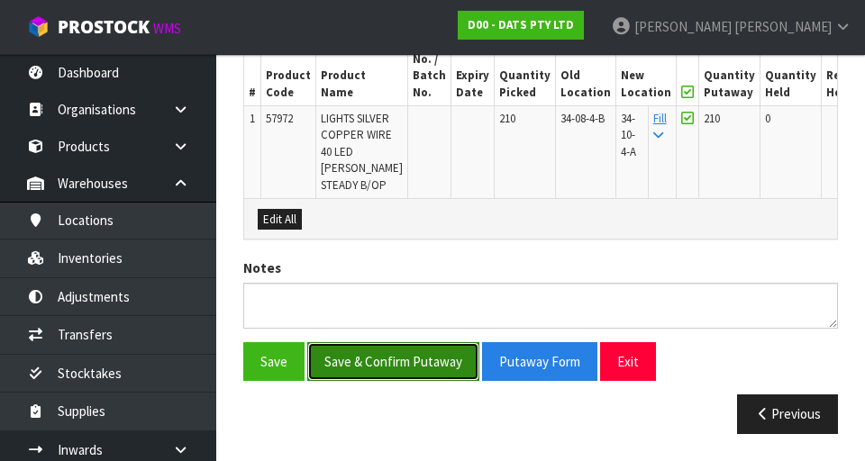
click at [382, 355] on button "Save & Confirm Putaway" at bounding box center [393, 361] width 172 height 39
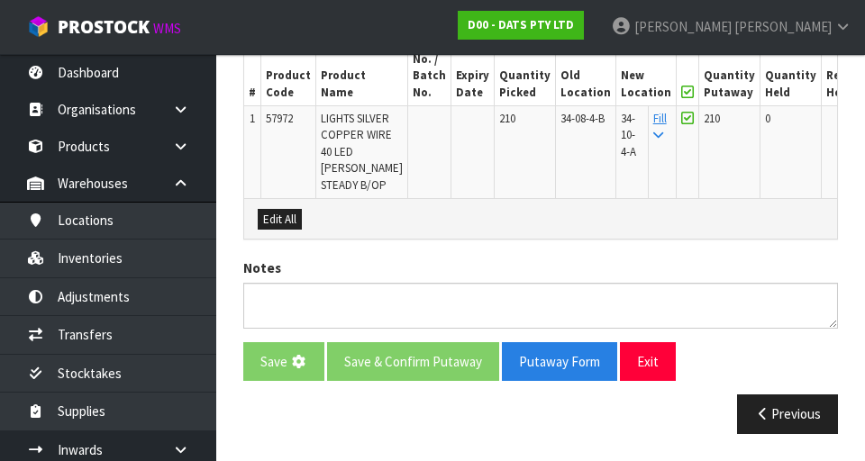
scroll to position [0, 0]
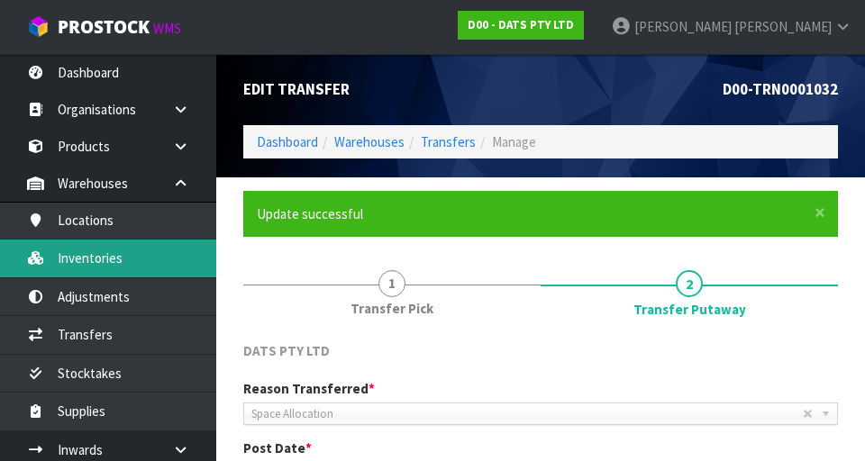
click at [73, 256] on link "Inventories" at bounding box center [108, 258] width 216 height 37
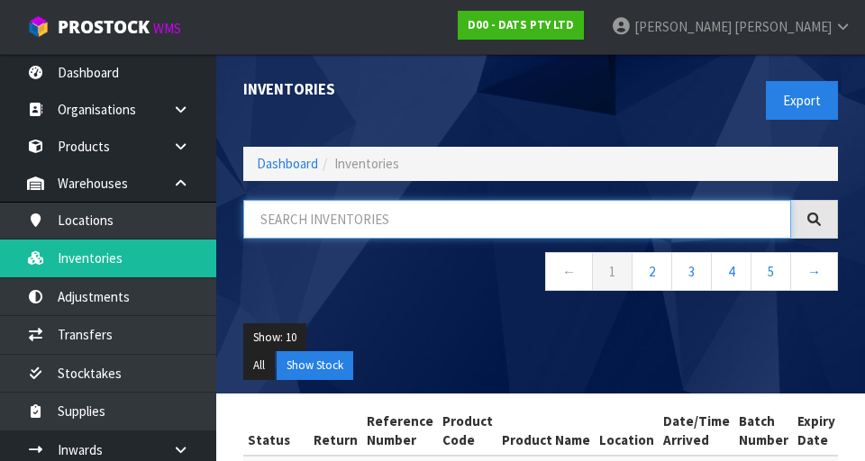
click at [606, 227] on input "text" at bounding box center [517, 219] width 548 height 39
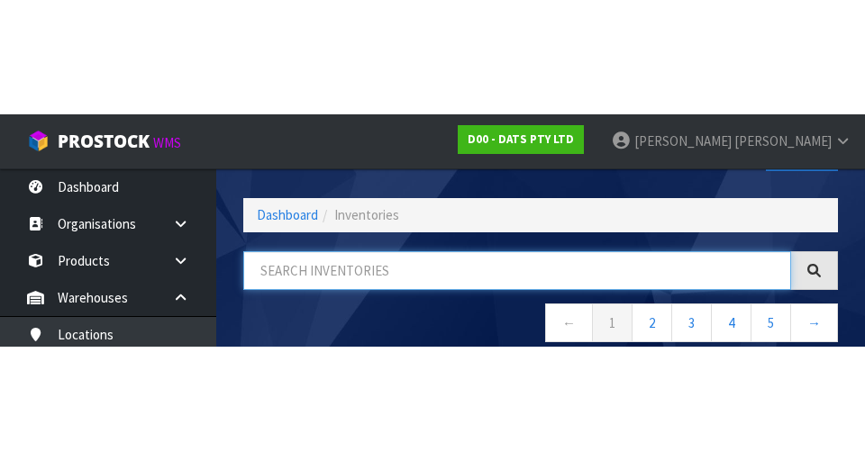
scroll to position [103, 0]
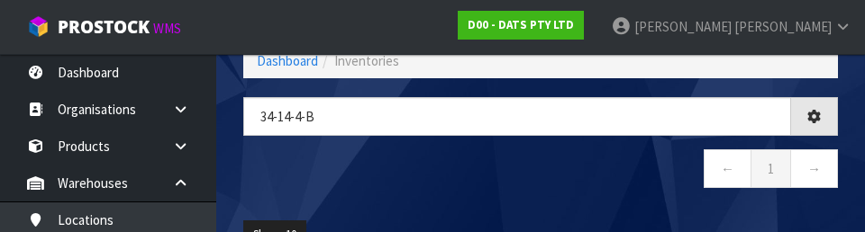
click at [647, 182] on nav "← 1 →" at bounding box center [540, 172] width 595 height 44
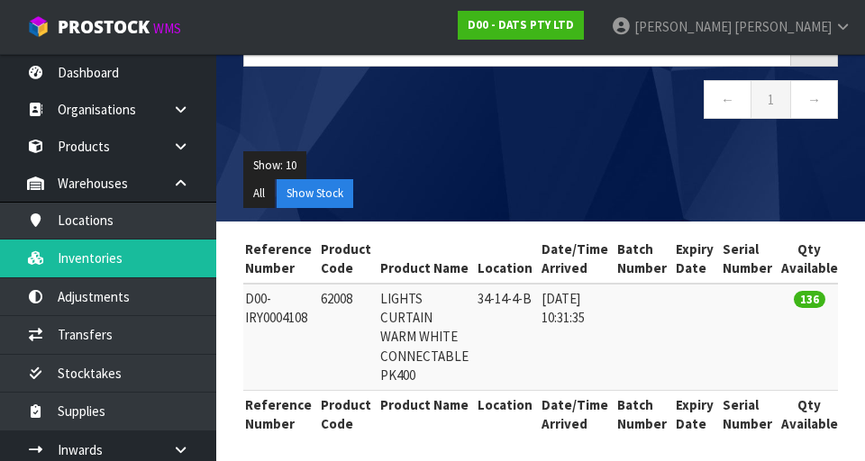
scroll to position [0, 0]
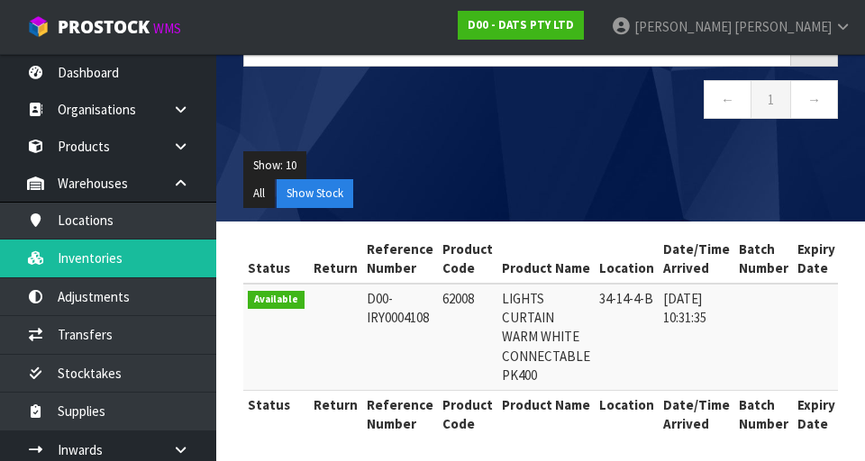
copy td "62008"
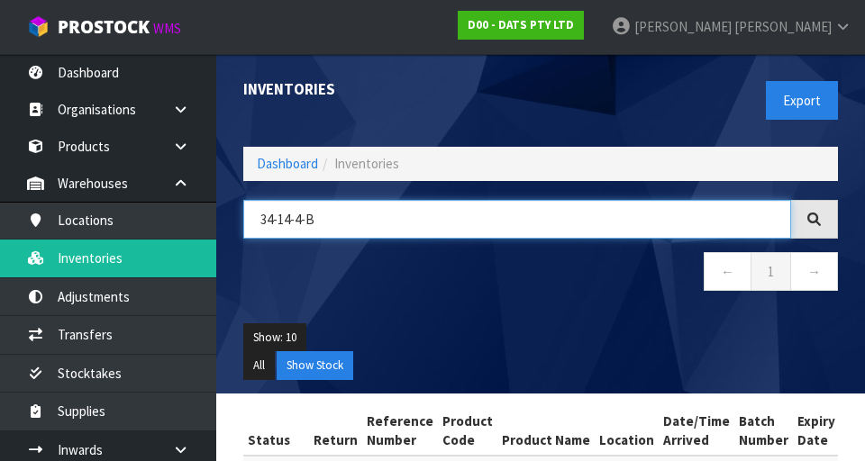
click at [641, 218] on input "34-14-4-B" at bounding box center [517, 219] width 548 height 39
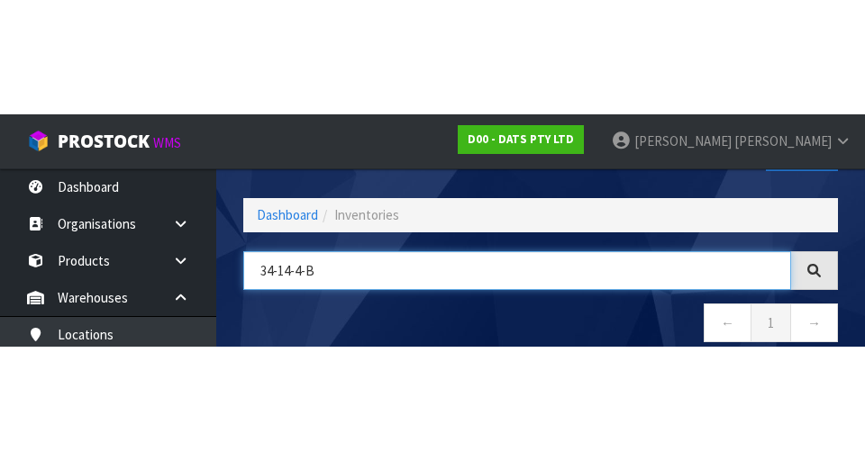
scroll to position [103, 0]
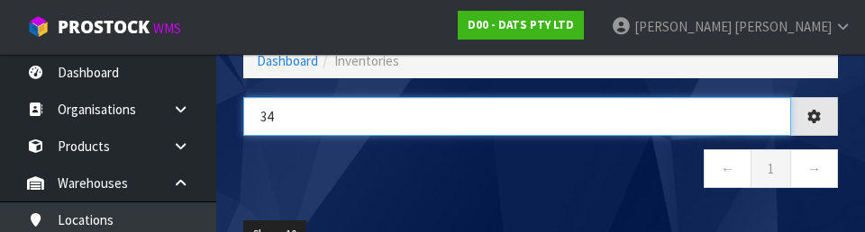
type input "3"
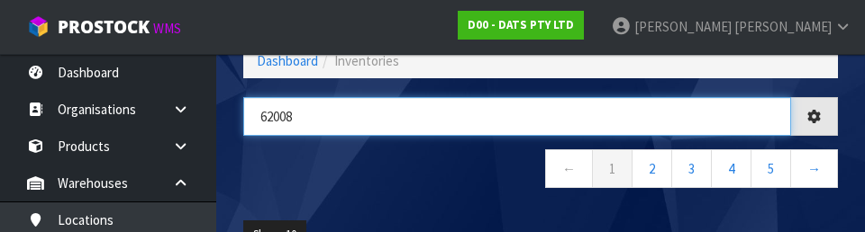
type input "62008"
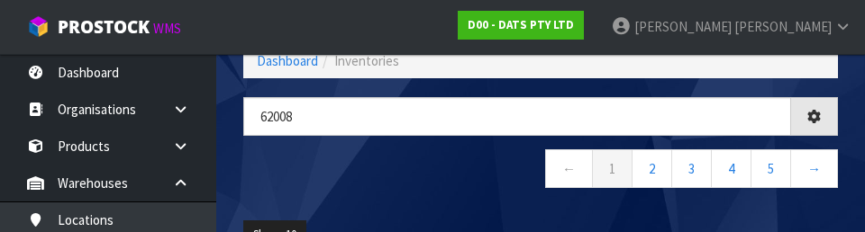
click at [284, 178] on nav "← 1 2 3 4 5 →" at bounding box center [540, 172] width 595 height 44
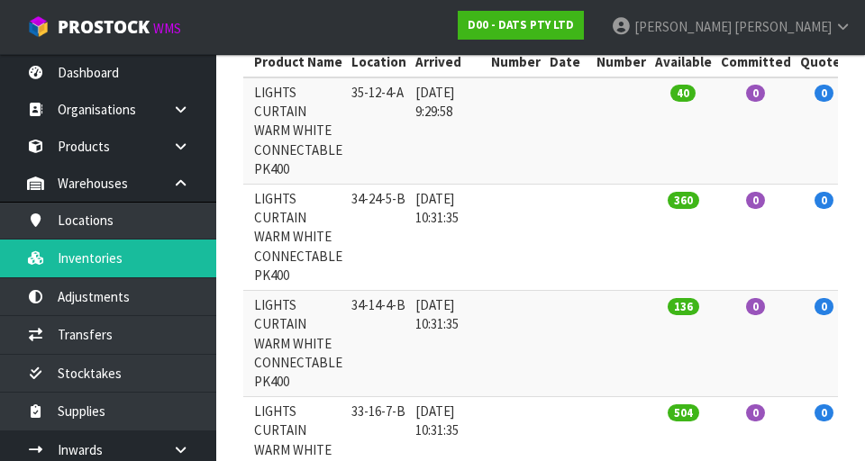
scroll to position [0, 0]
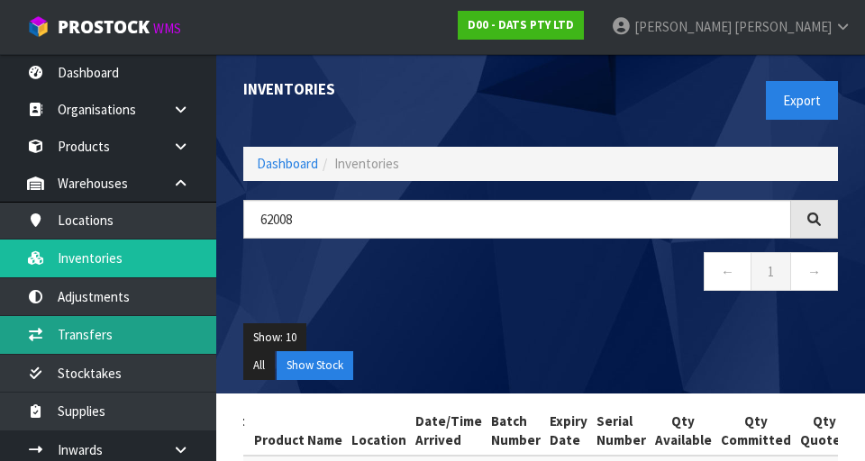
click at [69, 332] on link "Transfers" at bounding box center [108, 334] width 216 height 37
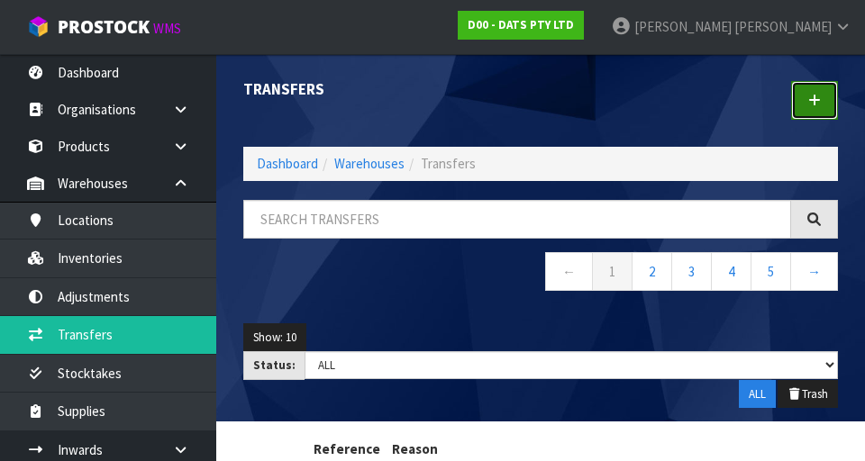
click at [828, 97] on link at bounding box center [814, 100] width 47 height 39
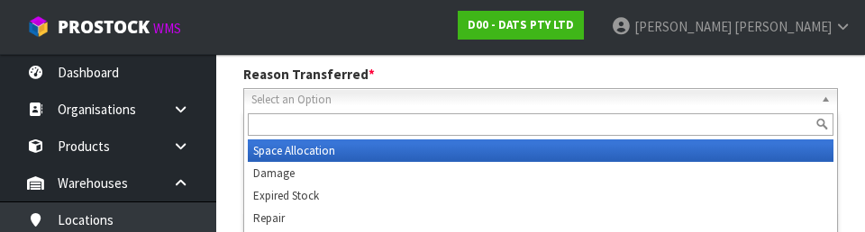
scroll to position [249, 0]
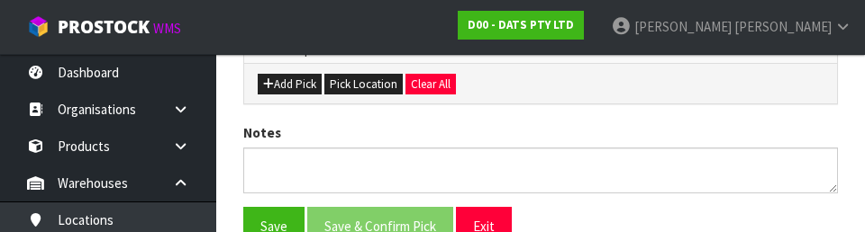
click at [733, 99] on div "Add Pick Pick Location Clear All" at bounding box center [540, 83] width 593 height 41
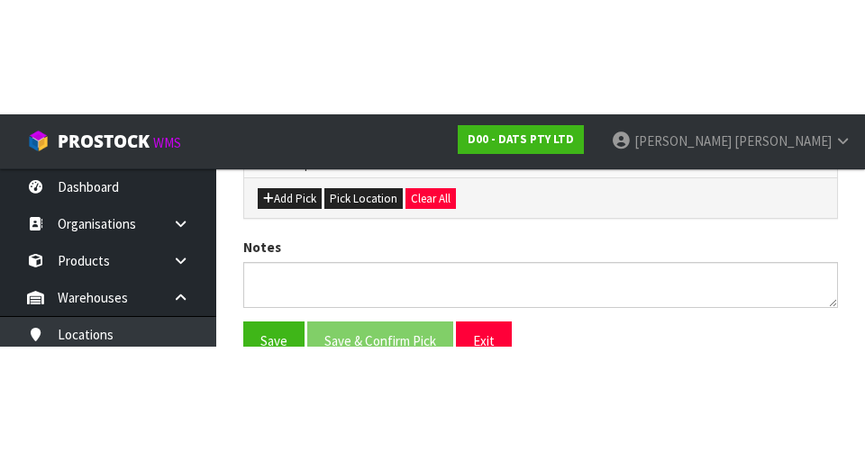
scroll to position [405, 0]
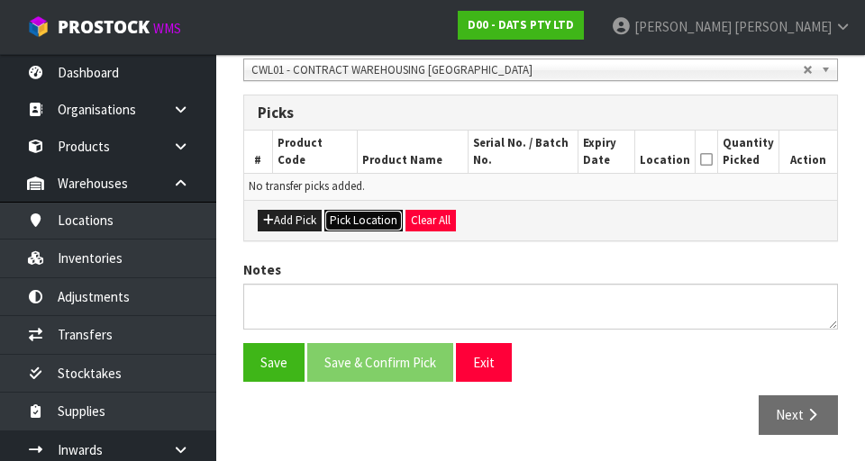
click at [345, 228] on button "Pick Location" at bounding box center [363, 221] width 78 height 22
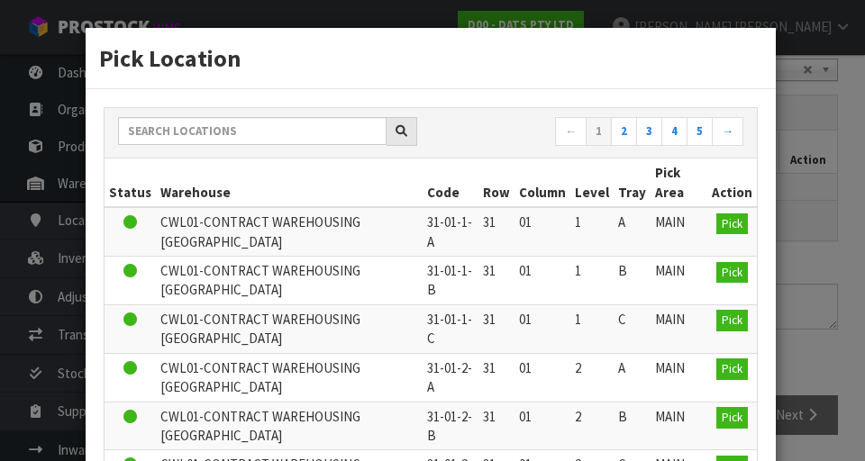
click at [806, 169] on div "Pick Location ← 1 2 3 4 5 → Status Warehouse Code Row Column Level Tray Pick Ar…" at bounding box center [432, 230] width 865 height 461
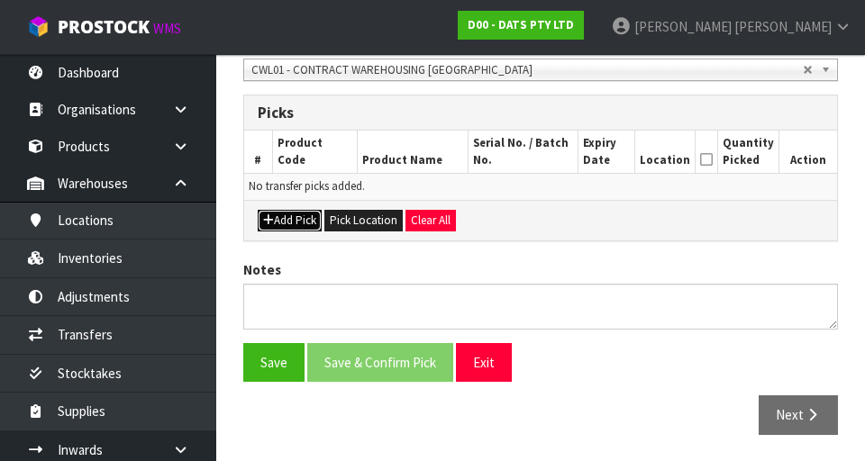
click at [281, 218] on button "Add Pick" at bounding box center [290, 221] width 64 height 22
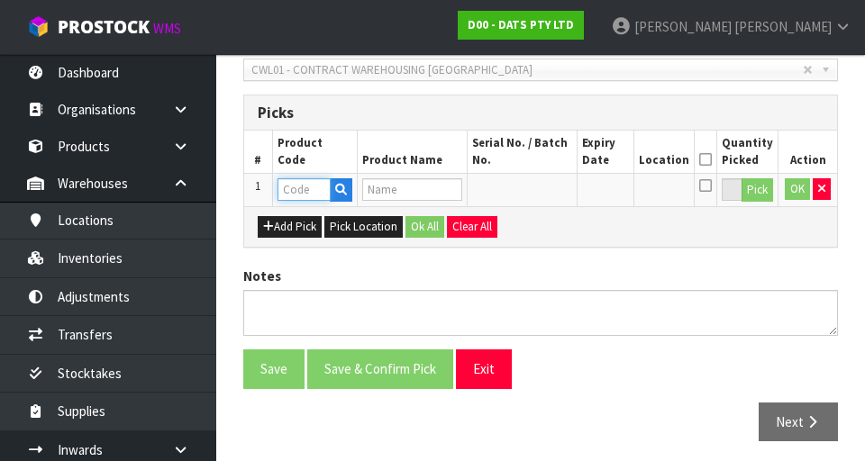
paste input "62008"
type input "62008"
type input "LIGHTS CURTAIN WARM WHITE CONNECTABLE PK400"
type input "62008"
click at [758, 184] on button "Pick" at bounding box center [758, 189] width 32 height 23
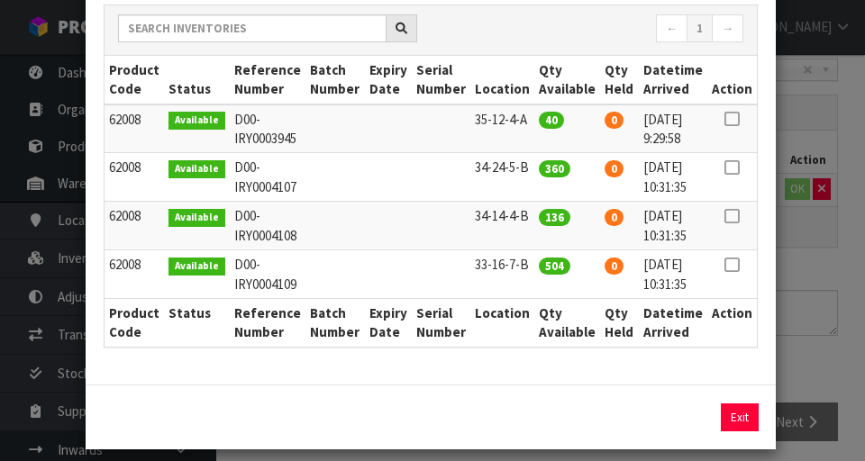
scroll to position [252, 0]
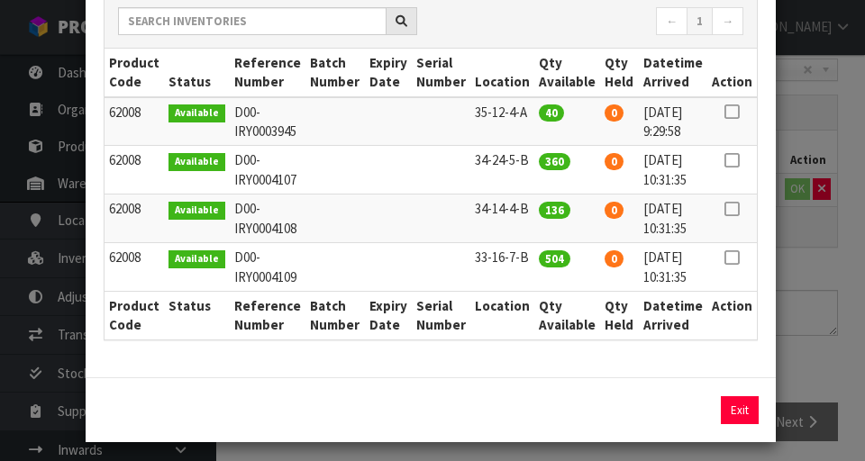
click at [734, 209] on icon at bounding box center [732, 209] width 14 height 1
click at [674, 421] on button "Assign Pick" at bounding box center [679, 411] width 74 height 28
type input "136"
click at [811, 288] on div "Pick Line Picks Product Code Product Name Serial No. / Batch No. Expiry Date Lo…" at bounding box center [432, 230] width 865 height 461
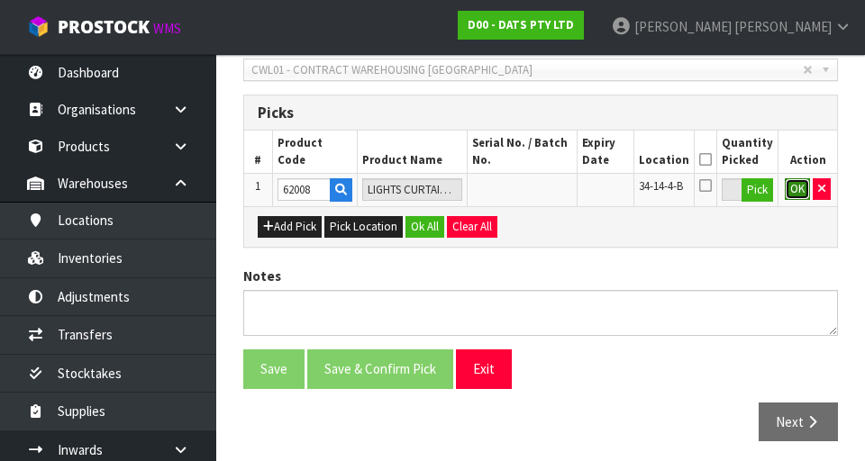
click at [797, 182] on button "OK" at bounding box center [797, 189] width 25 height 22
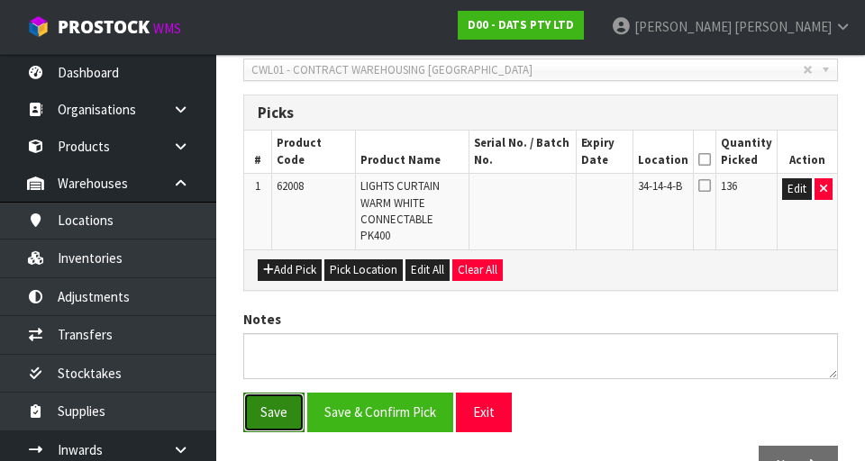
click at [273, 415] on button "Save" at bounding box center [273, 412] width 61 height 39
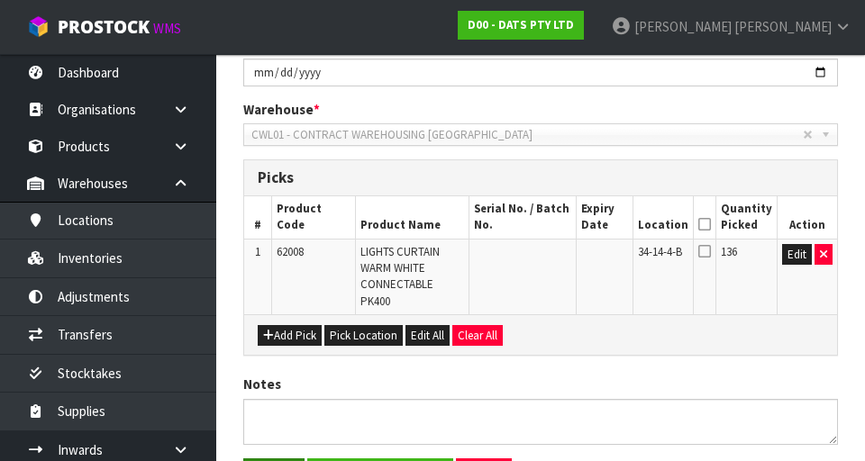
scroll to position [0, 0]
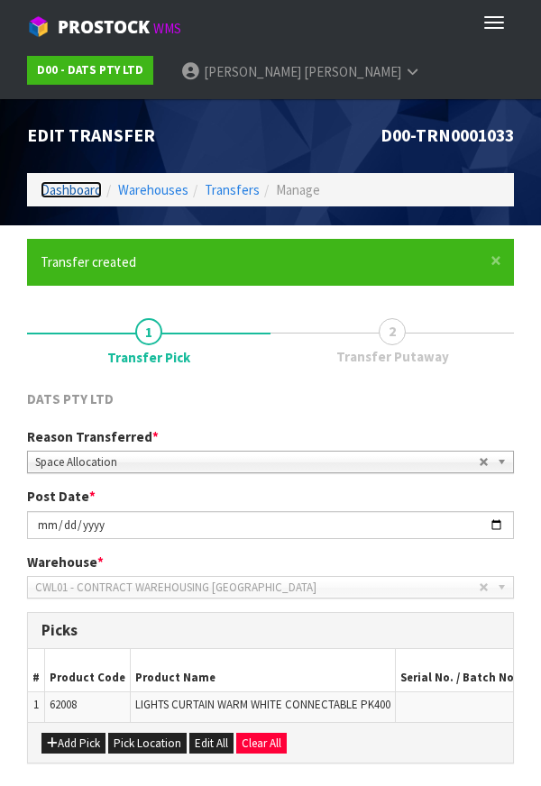
click at [85, 196] on link "Dashboard" at bounding box center [71, 189] width 61 height 17
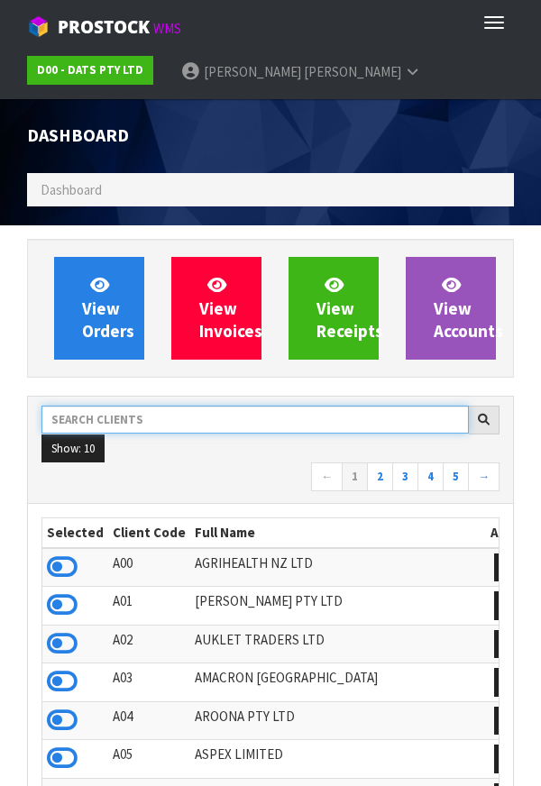
click at [178, 417] on input "text" at bounding box center [254, 420] width 427 height 28
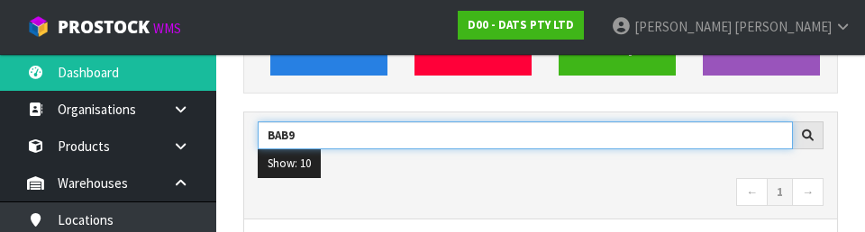
scroll to position [227, 0]
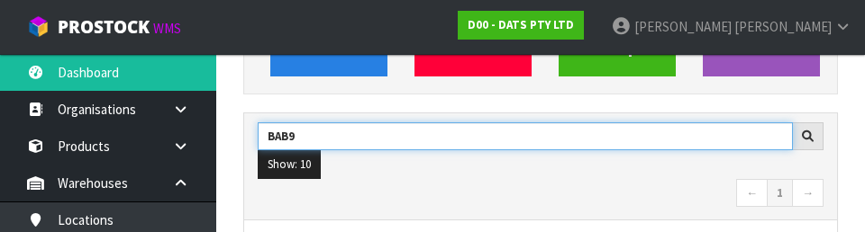
click at [697, 139] on input "BAB9" at bounding box center [525, 137] width 535 height 28
type input "BAB"
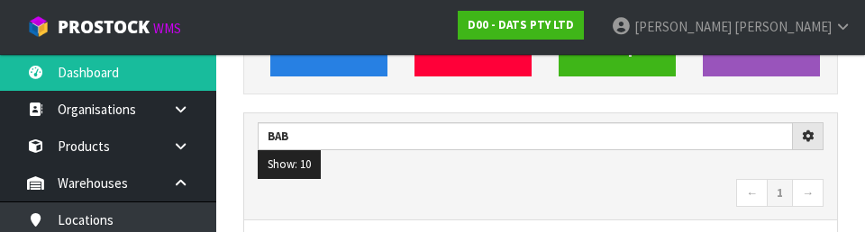
click at [623, 170] on ul "Show: 10 5 10 25 50" at bounding box center [541, 164] width 566 height 29
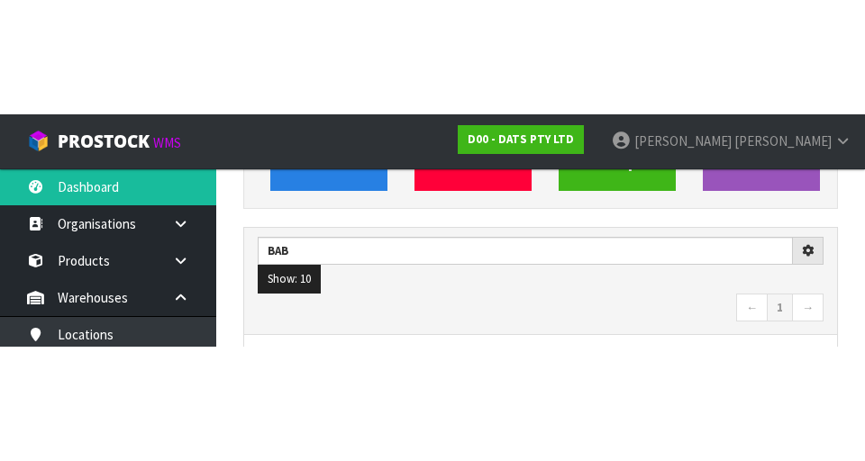
scroll to position [235, 0]
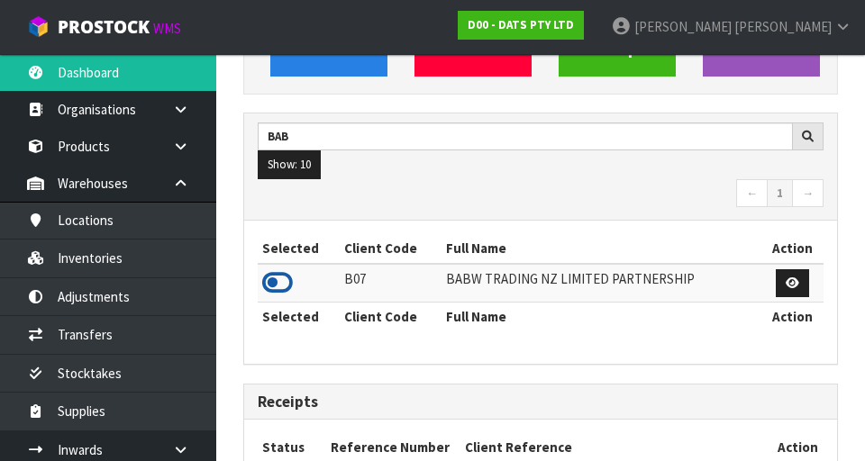
click at [278, 275] on icon at bounding box center [277, 282] width 31 height 27
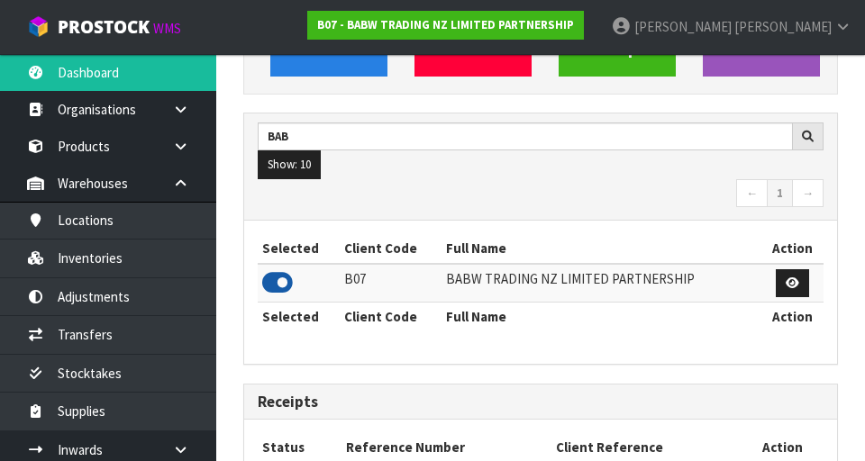
scroll to position [1188, 622]
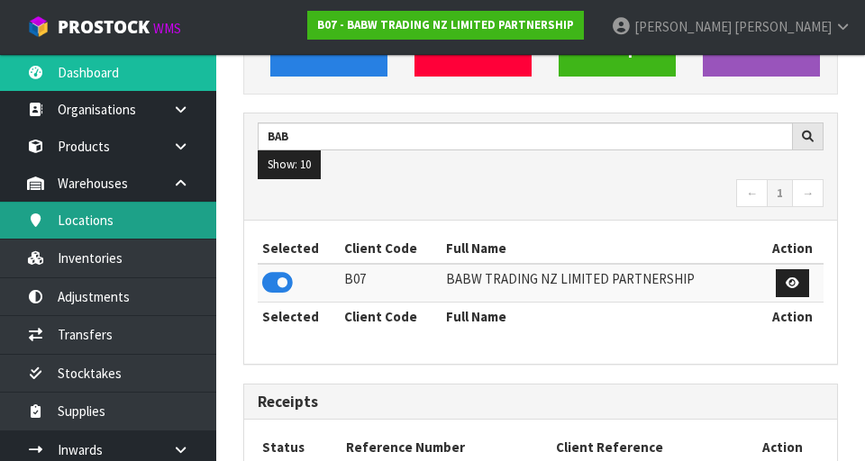
click at [136, 234] on link "Locations" at bounding box center [108, 220] width 216 height 37
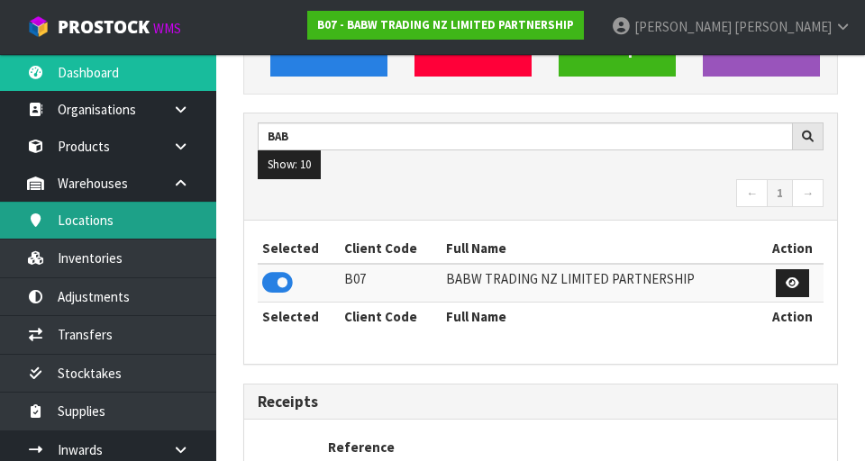
scroll to position [1430, 622]
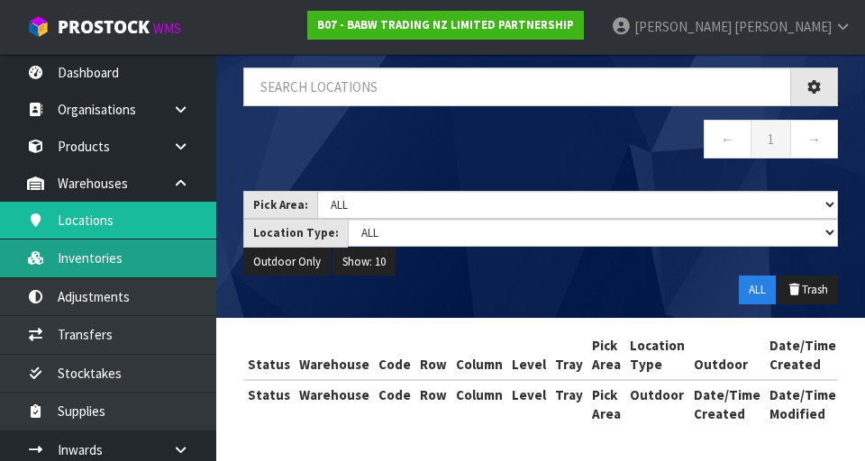
click at [149, 264] on link "Inventories" at bounding box center [108, 258] width 216 height 37
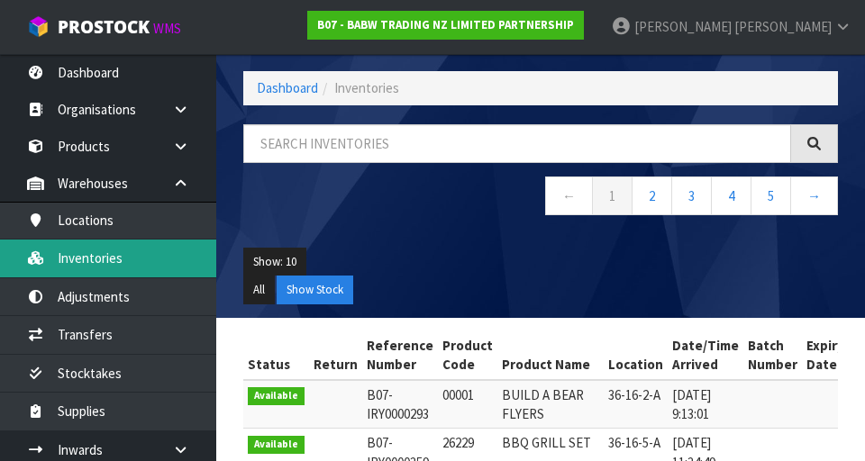
scroll to position [110, 0]
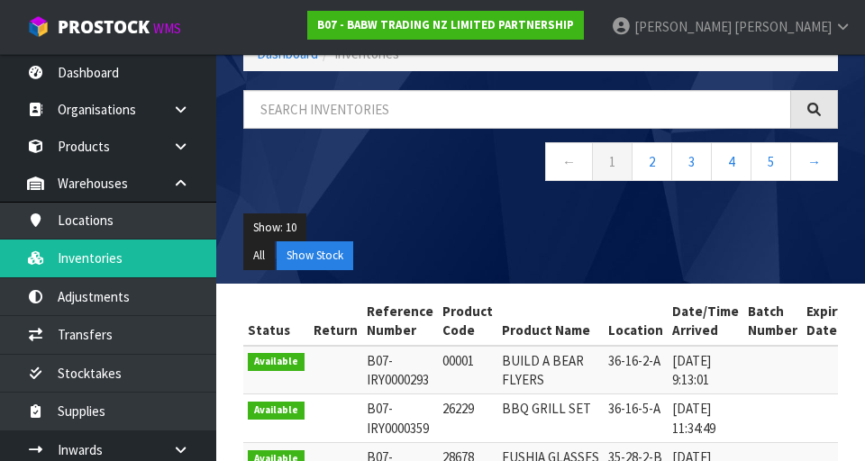
click at [406, 145] on nav "← 1 2 3 4 5 →" at bounding box center [540, 164] width 595 height 44
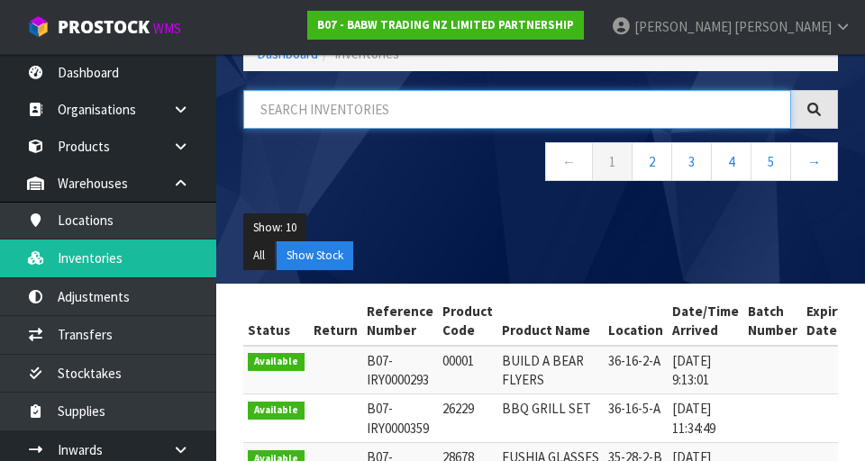
click at [440, 114] on input "text" at bounding box center [517, 109] width 548 height 39
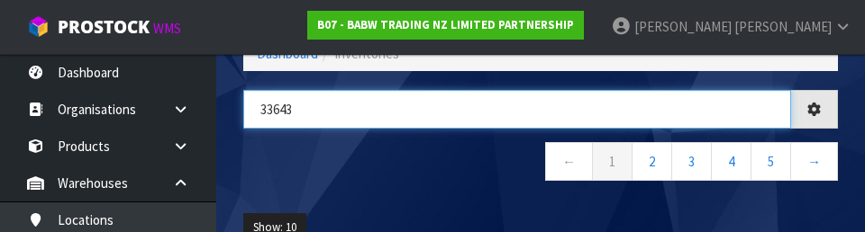
type input "33643"
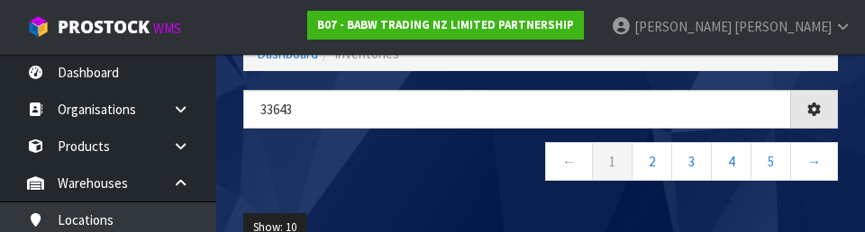
click at [422, 182] on nav "← 1 2 3 4 5 →" at bounding box center [540, 164] width 595 height 44
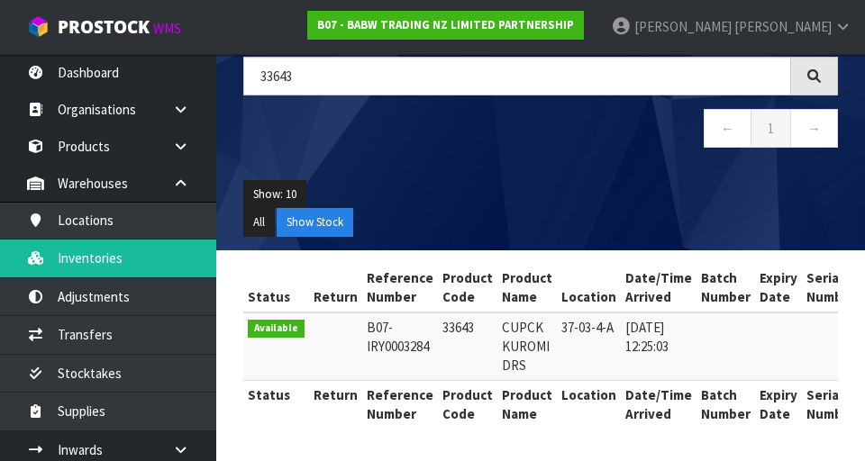
scroll to position [0, 315]
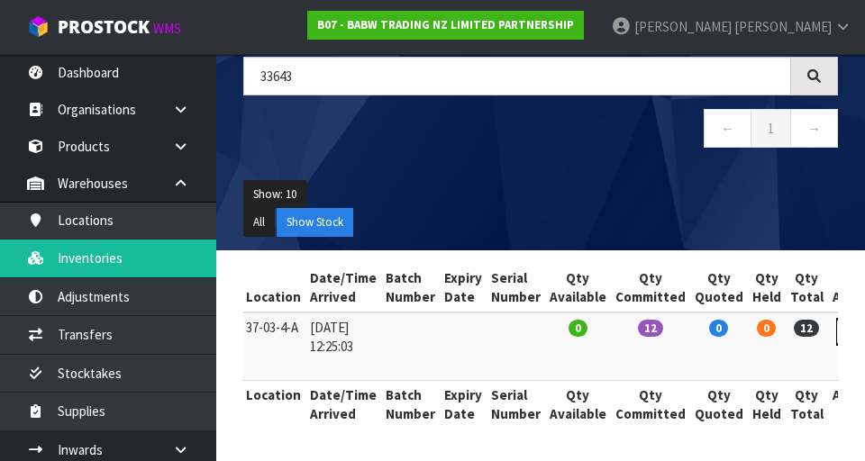
click at [836, 335] on link at bounding box center [852, 332] width 33 height 29
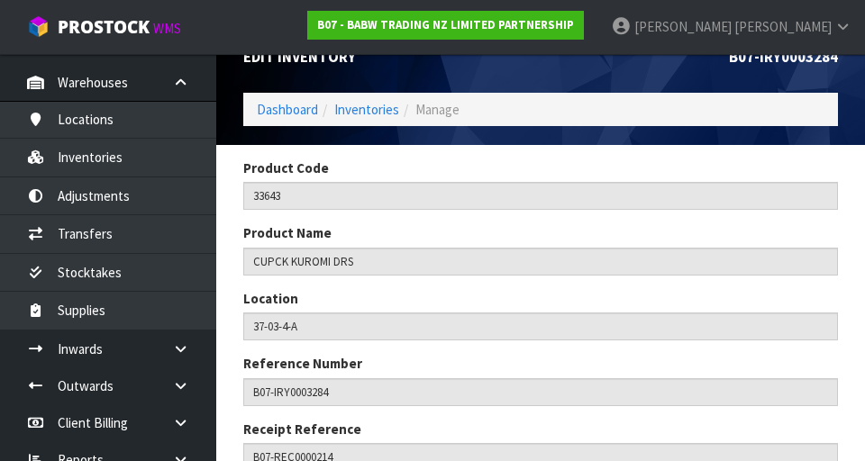
scroll to position [100, 0]
click at [178, 351] on icon at bounding box center [180, 350] width 17 height 14
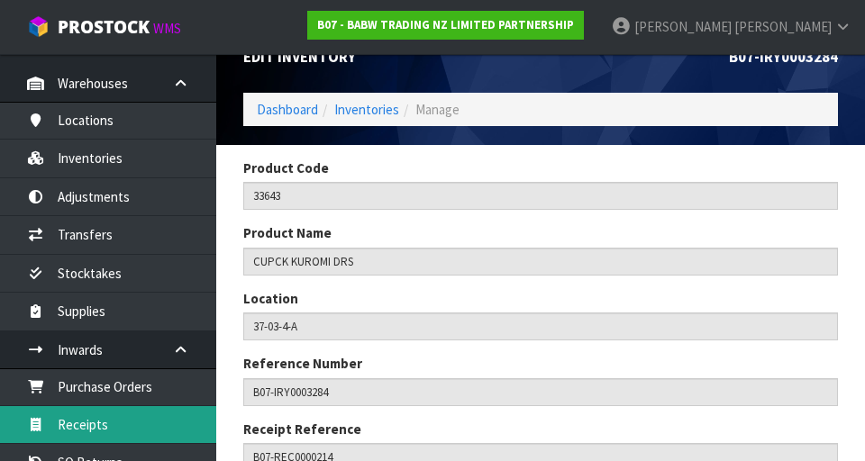
click at [117, 429] on link "Receipts" at bounding box center [108, 424] width 216 height 37
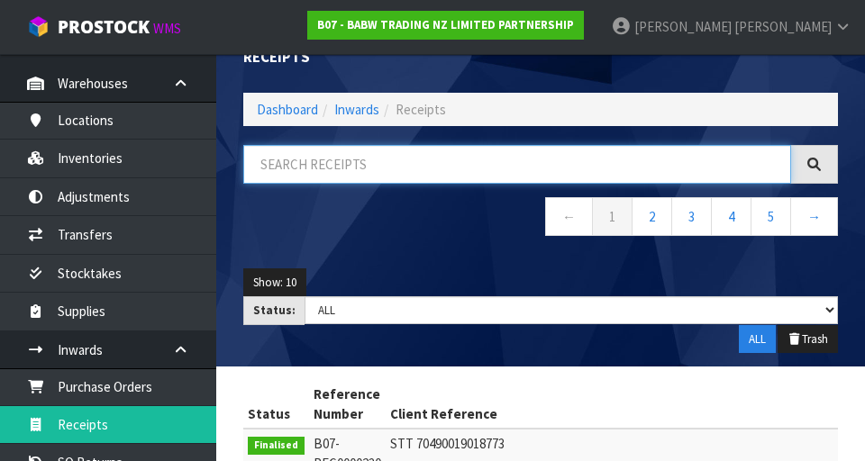
click at [402, 169] on input "text" at bounding box center [517, 164] width 548 height 39
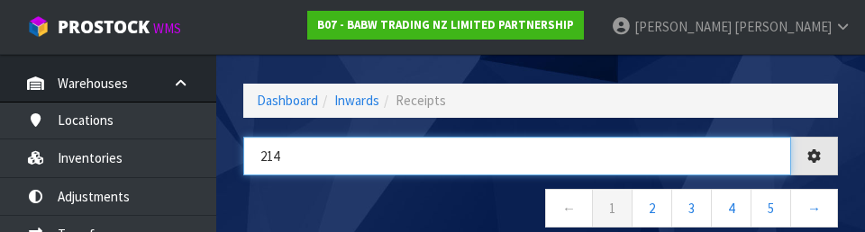
type input "214"
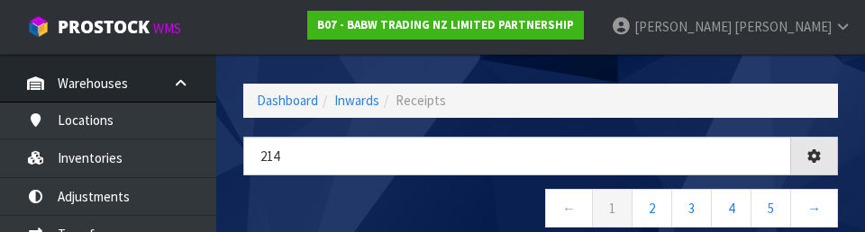
click at [361, 200] on nav "← 1 2 3 4 5 →" at bounding box center [540, 211] width 595 height 44
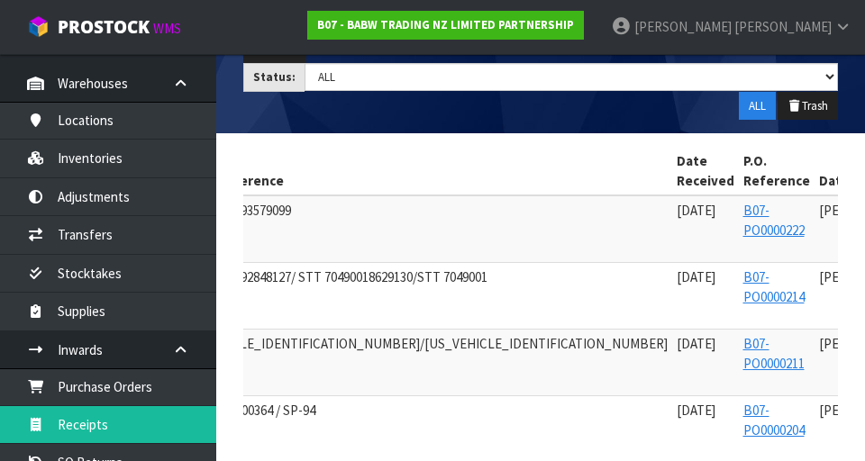
scroll to position [0, 262]
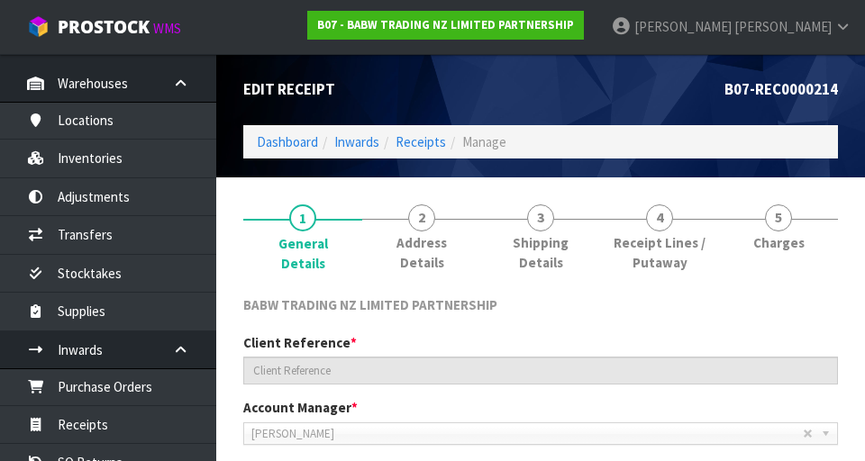
type input "STT 15690092848127/ STT 70490018629130/STT 7049001"
type input "2025-06-23"
type input "[PERSON_NAME]"
type input "23/06/2025"
type input "12"
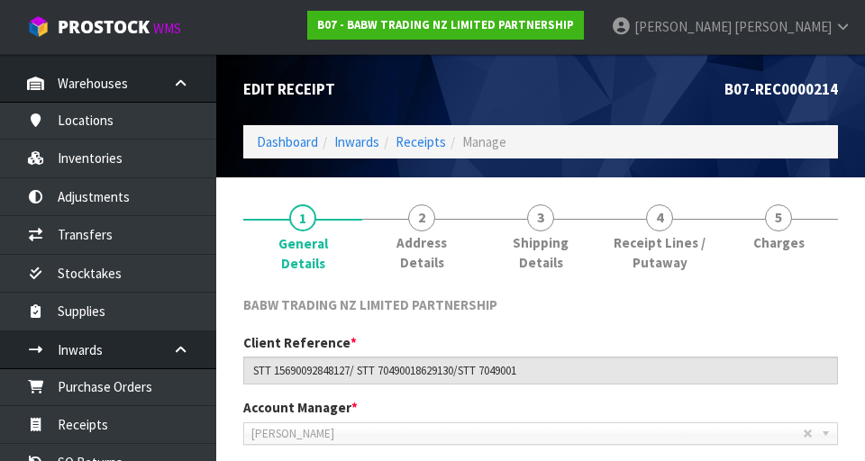
type input "25"
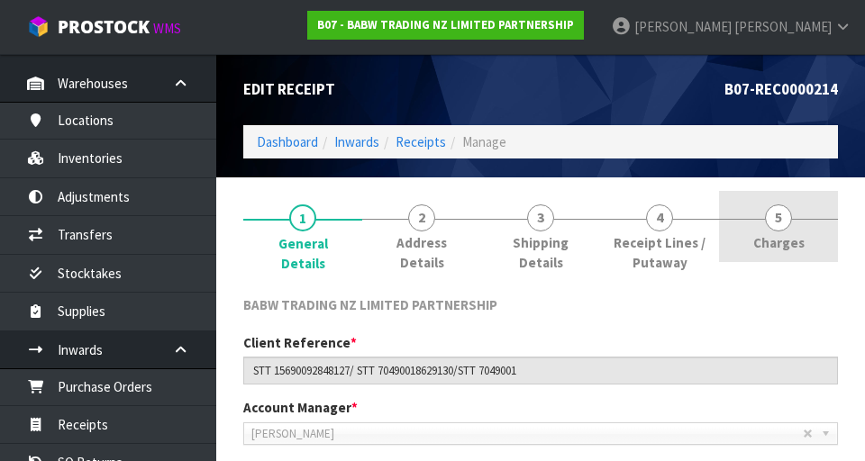
click at [772, 238] on span "Charges" at bounding box center [778, 242] width 51 height 19
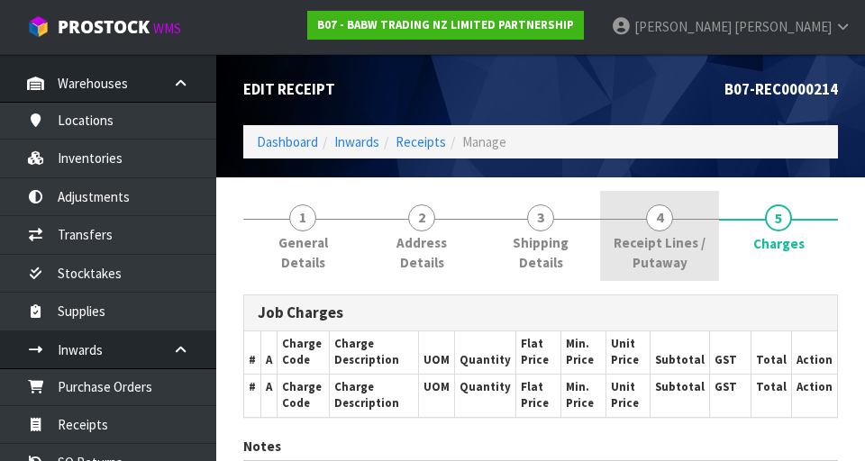
click at [656, 223] on span "4" at bounding box center [659, 218] width 27 height 27
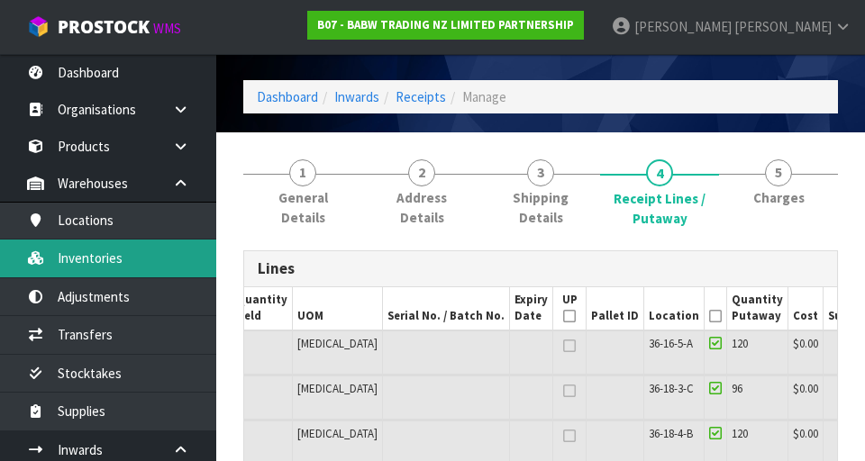
click at [136, 267] on link "Inventories" at bounding box center [108, 258] width 216 height 37
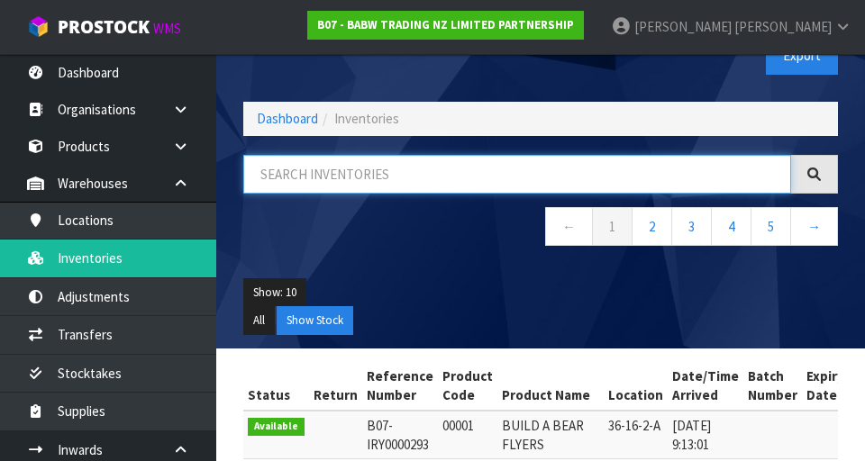
click at [364, 179] on input "text" at bounding box center [517, 174] width 548 height 39
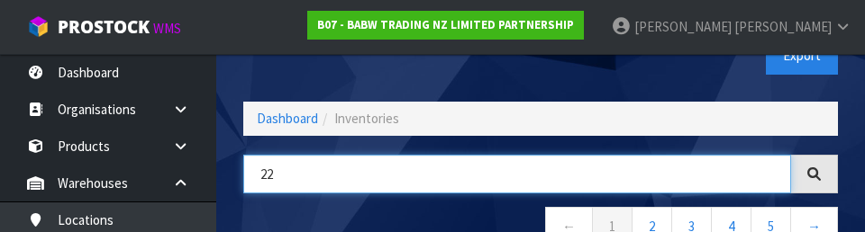
type input "2"
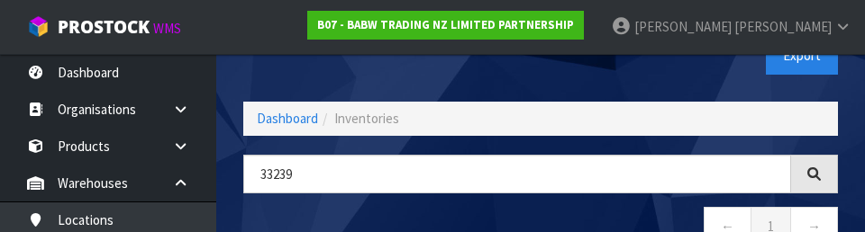
click at [461, 225] on nav "← 1 →" at bounding box center [540, 229] width 595 height 44
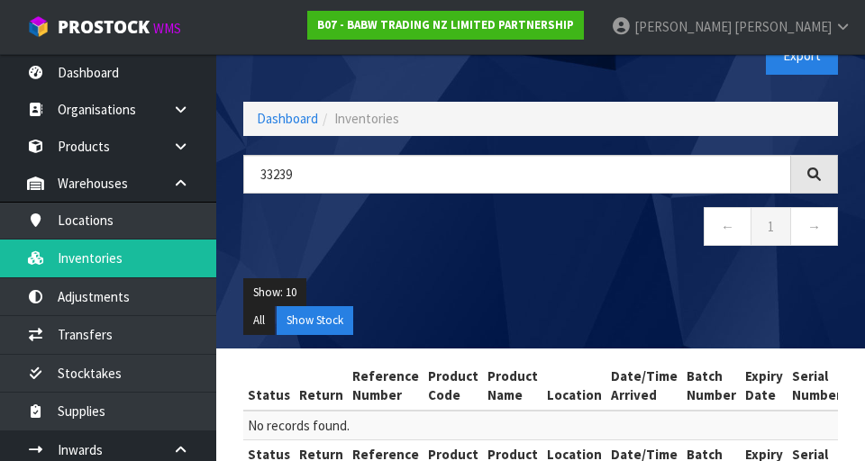
scroll to position [105, 0]
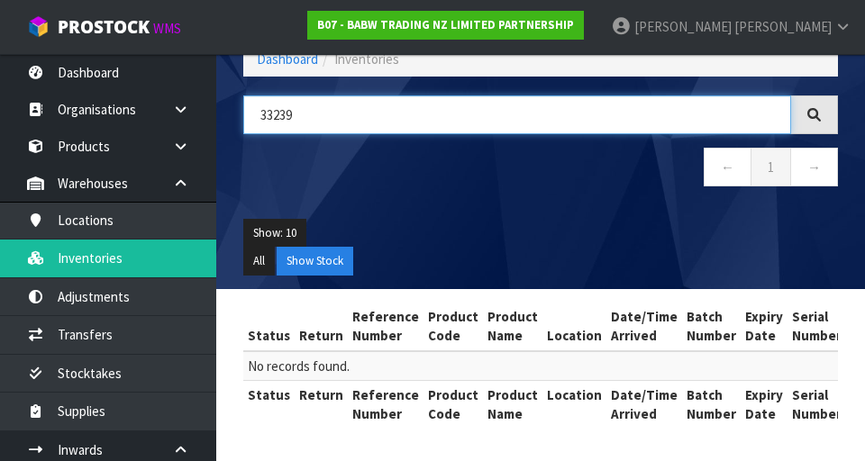
click at [407, 118] on input "33239" at bounding box center [517, 115] width 548 height 39
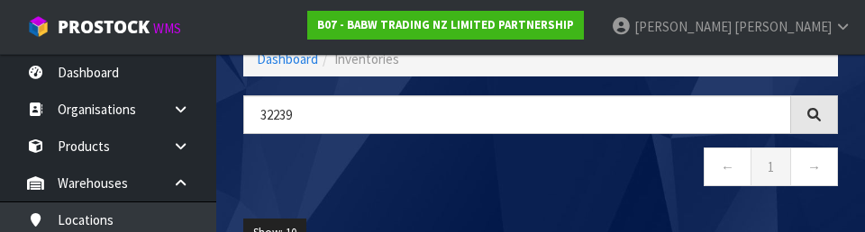
click at [479, 183] on nav "← 1 →" at bounding box center [540, 170] width 595 height 44
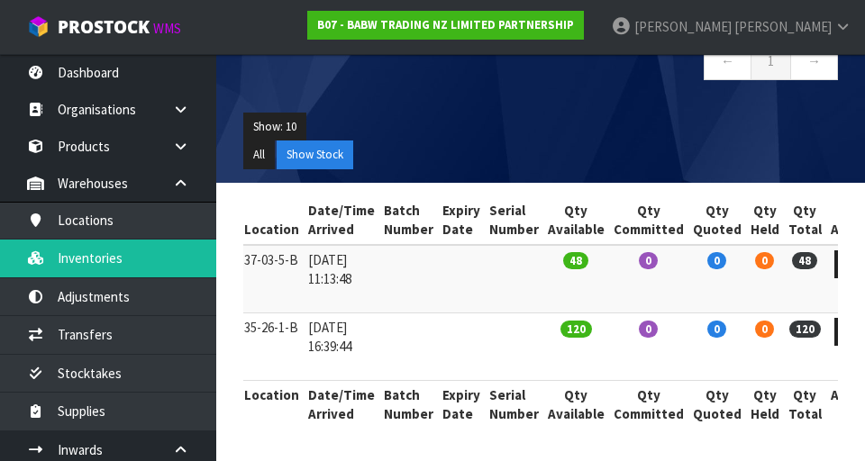
scroll to position [45, 0]
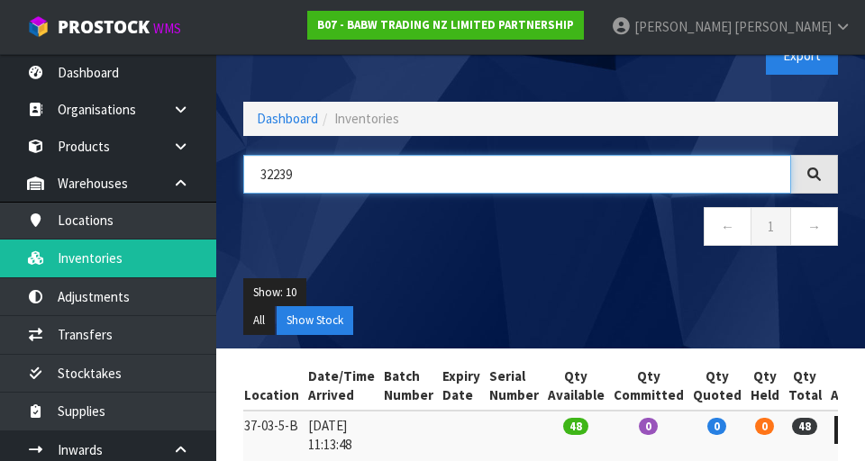
click at [427, 180] on input "32239" at bounding box center [517, 174] width 548 height 39
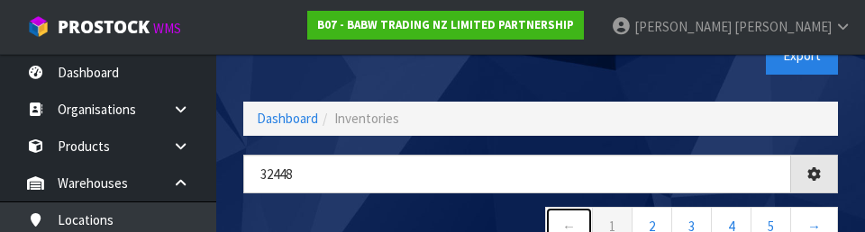
click at [547, 220] on link "←" at bounding box center [569, 226] width 48 height 39
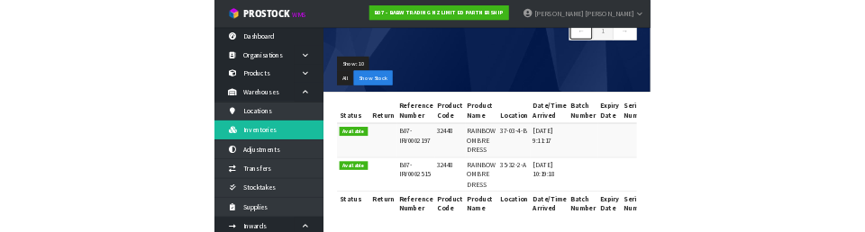
scroll to position [0, 0]
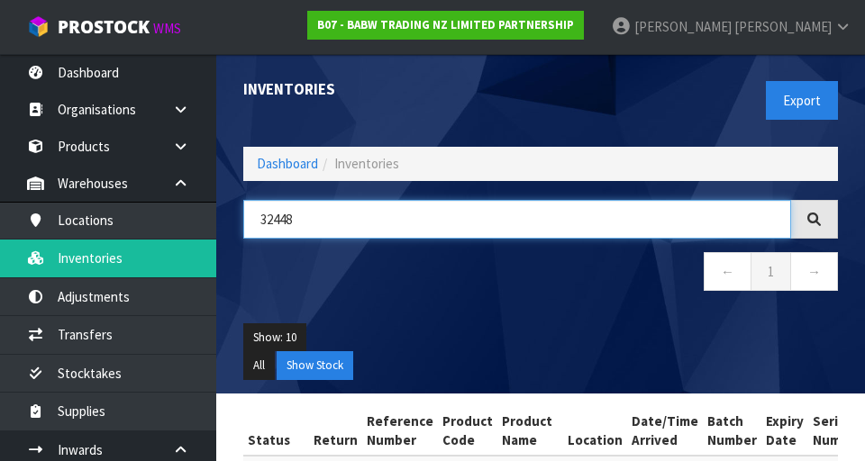
click at [341, 214] on input "32448" at bounding box center [517, 219] width 548 height 39
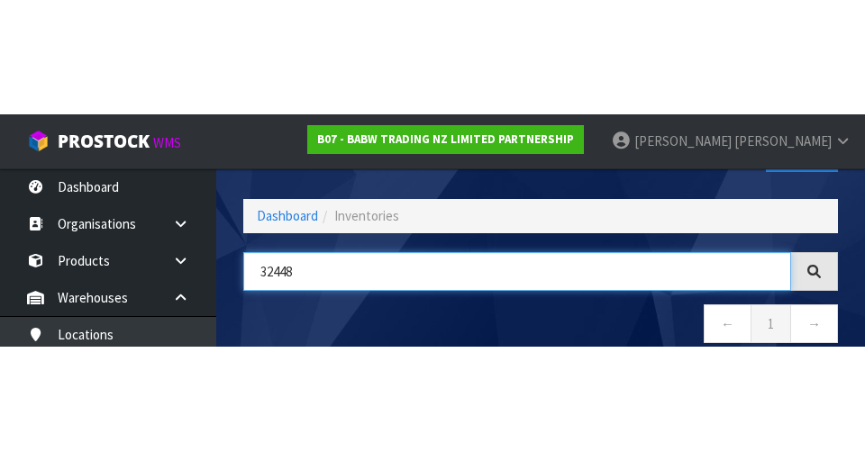
scroll to position [103, 0]
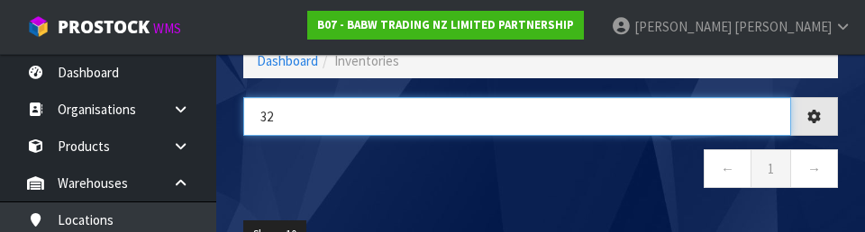
type input "3"
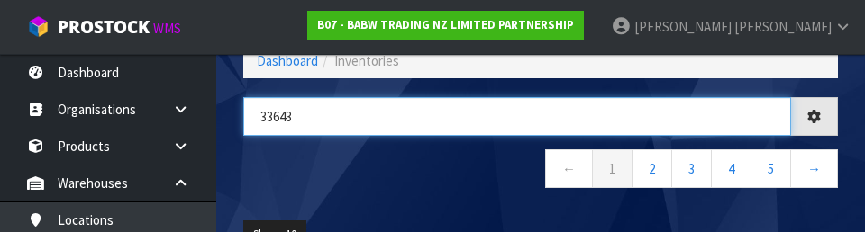
type input "33643"
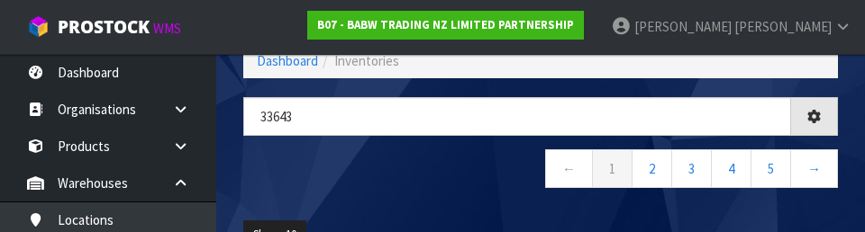
click at [412, 187] on nav "← 1 2 3 4 5 →" at bounding box center [540, 172] width 595 height 44
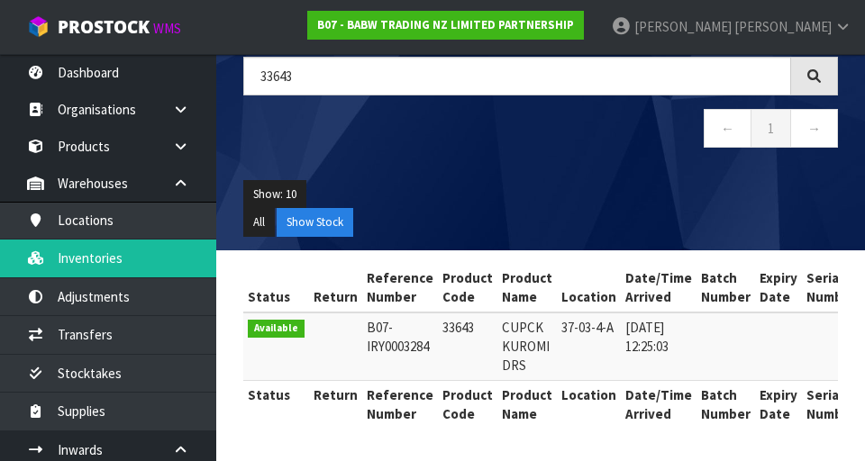
scroll to position [0, 315]
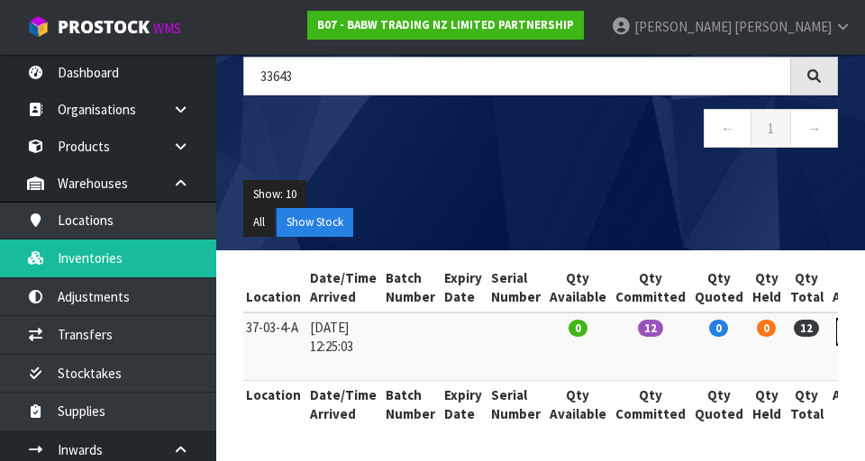
click at [846, 333] on icon at bounding box center [853, 332] width 14 height 12
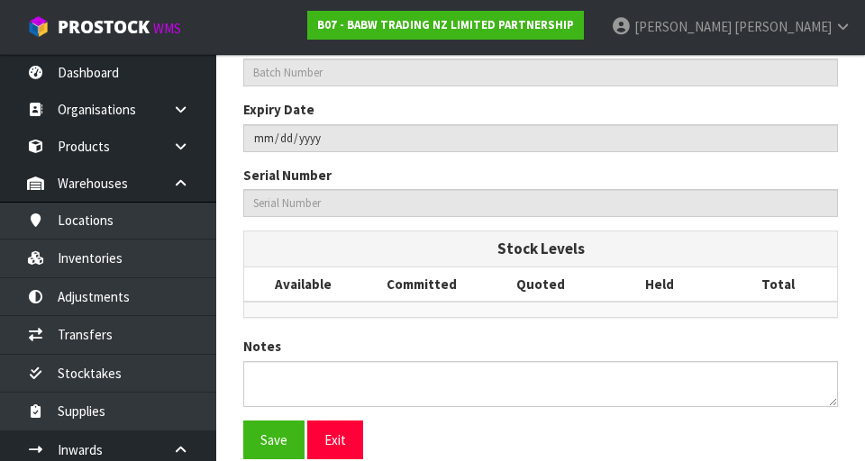
type input "33643"
type input "CUPCK KUROMI DRS"
type input "37-03-4-A"
type input "B07-IRY0003284"
type input "B07-REC0000214"
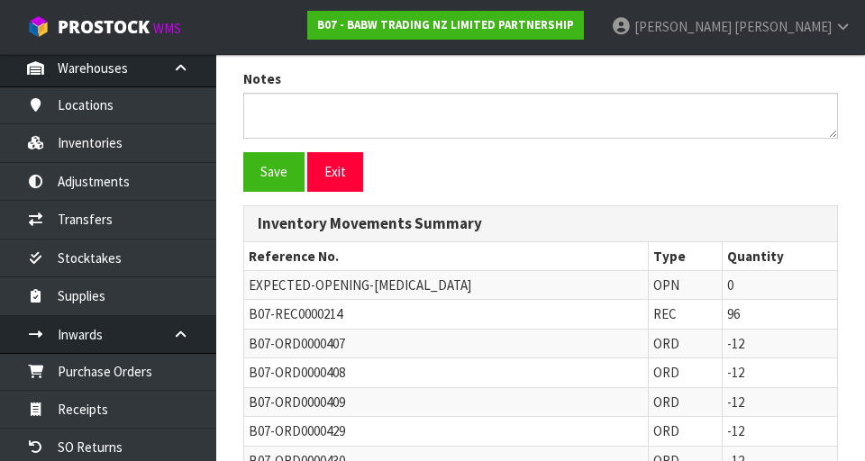
scroll to position [122, 0]
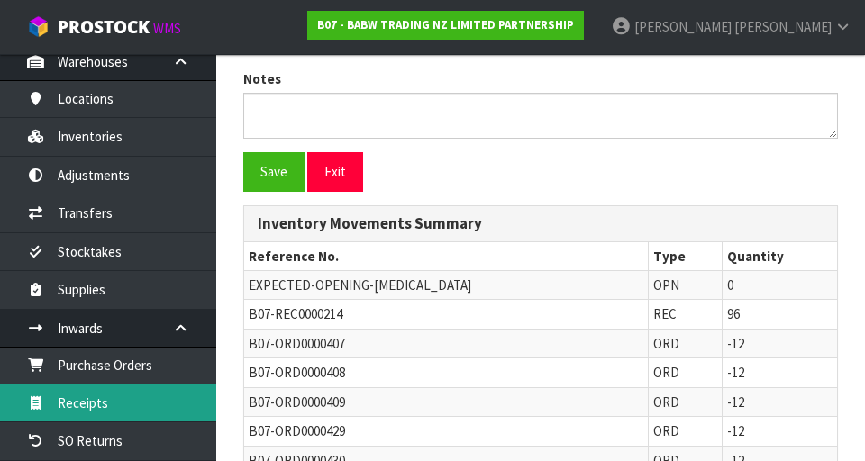
click at [116, 411] on link "Receipts" at bounding box center [108, 403] width 216 height 37
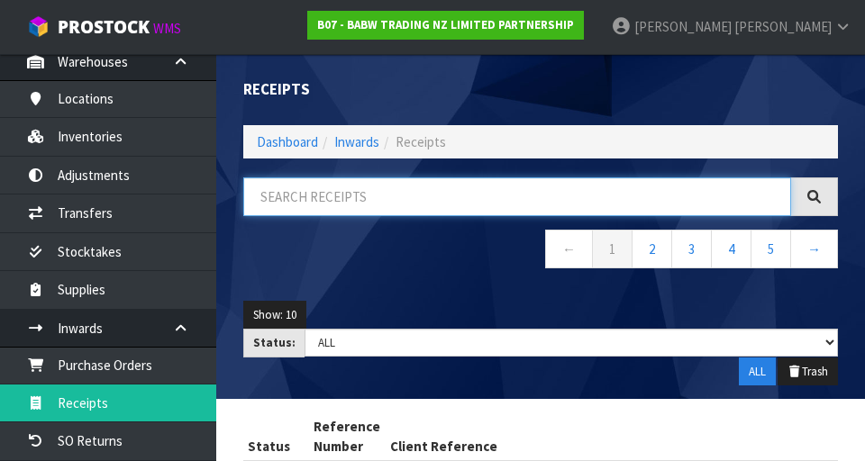
click at [375, 193] on input "text" at bounding box center [517, 197] width 548 height 39
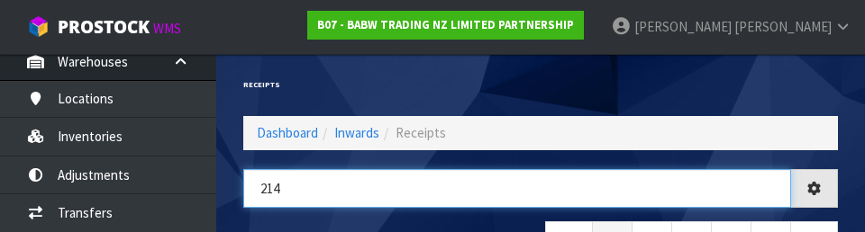
type input "214"
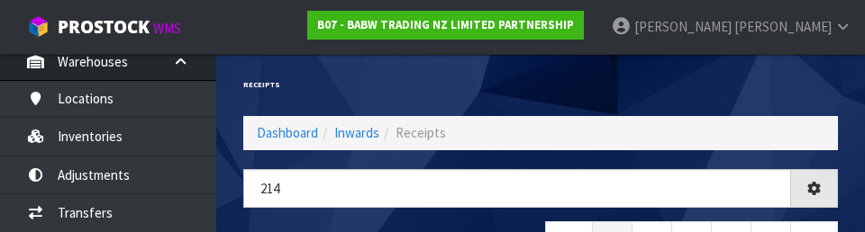
click at [733, 88] on div "Receipts" at bounding box center [541, 85] width 622 height 62
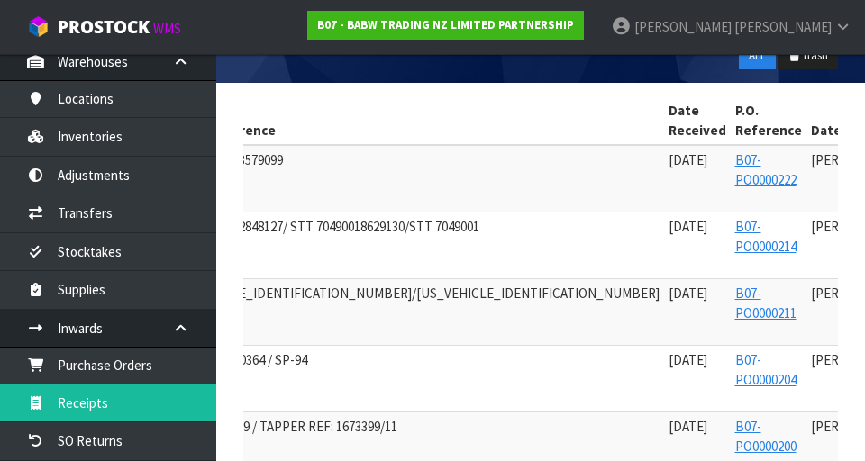
scroll to position [0, 262]
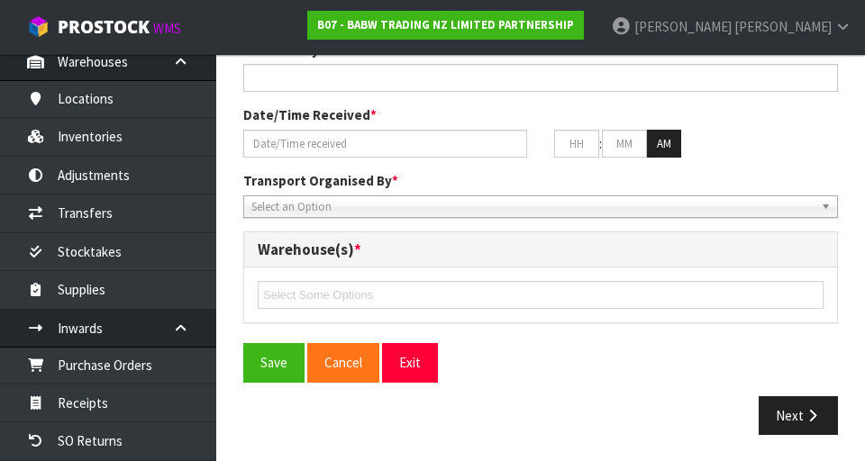
type input "STT 15690092848127/ STT 70490018629130/STT 7049001"
type input "2025-06-23"
type input "[PERSON_NAME]"
type input "23/06/2025"
type input "12"
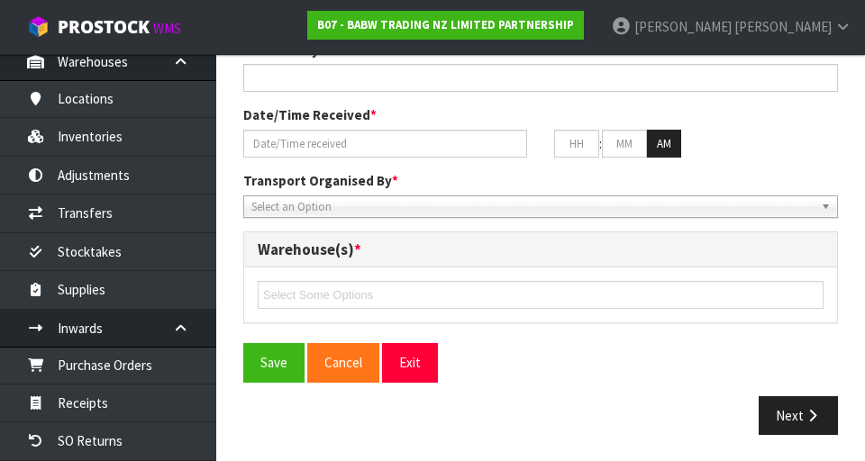
type input "25"
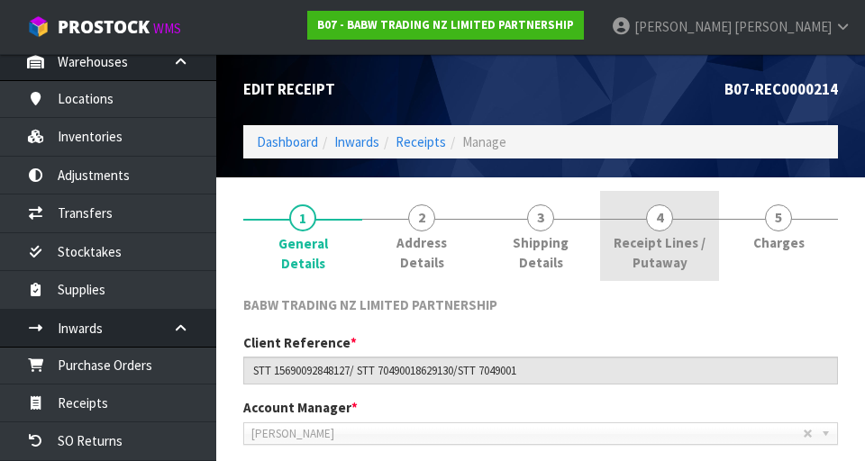
click at [666, 248] on span "Receipt Lines / Putaway" at bounding box center [660, 252] width 92 height 39
click at [647, 217] on span "4" at bounding box center [659, 218] width 27 height 27
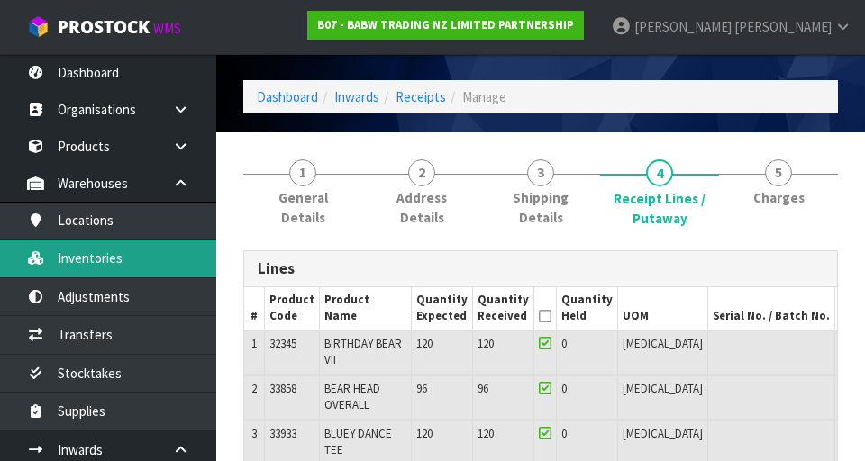
click at [129, 263] on link "Inventories" at bounding box center [108, 258] width 216 height 37
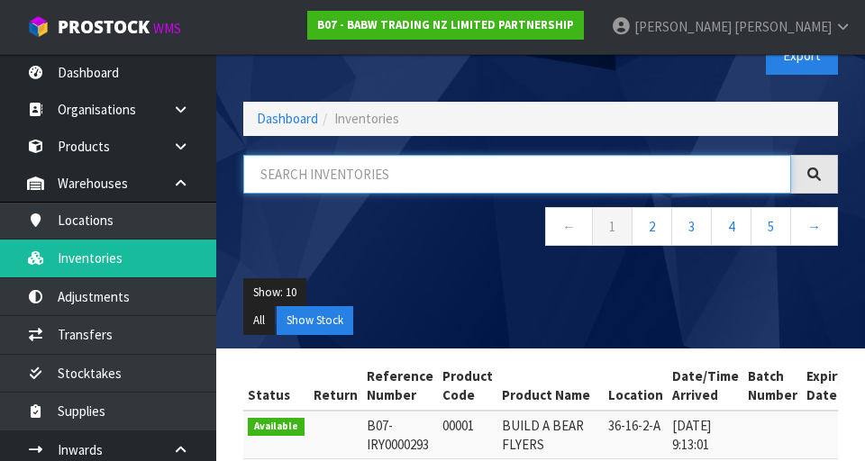
click at [336, 165] on input "text" at bounding box center [517, 174] width 548 height 39
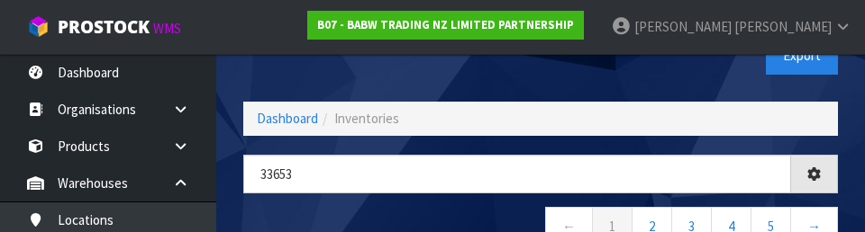
click at [395, 221] on nav "← 1 2 3 4 5 →" at bounding box center [540, 229] width 595 height 44
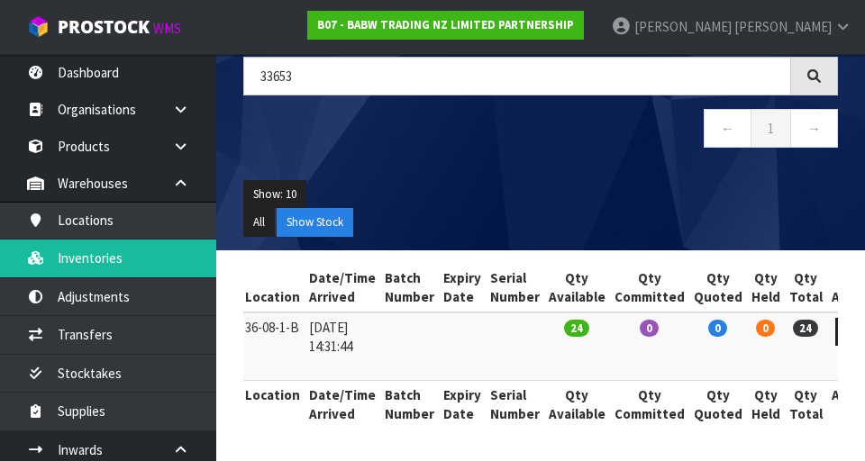
scroll to position [45, 0]
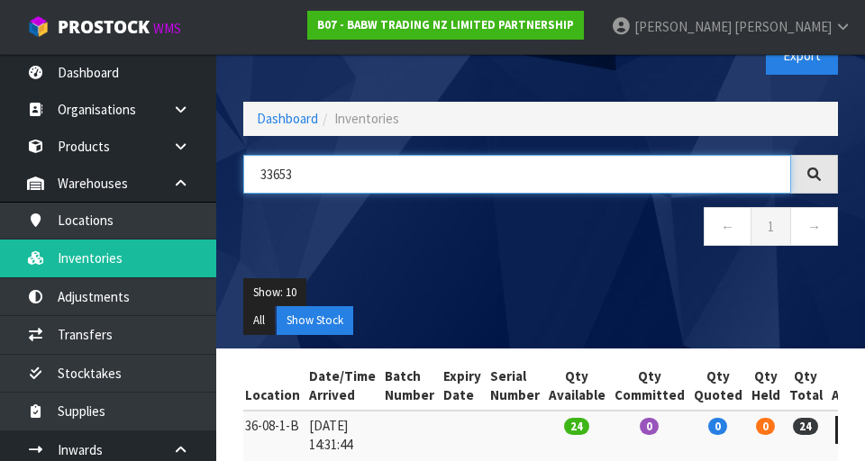
click at [377, 179] on input "33653" at bounding box center [517, 174] width 548 height 39
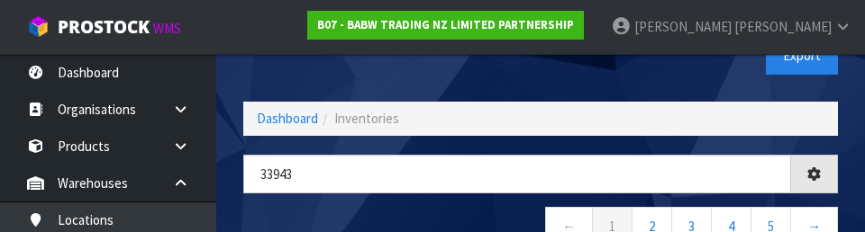
click at [397, 218] on nav "← 1 2 3 4 5 →" at bounding box center [540, 229] width 595 height 44
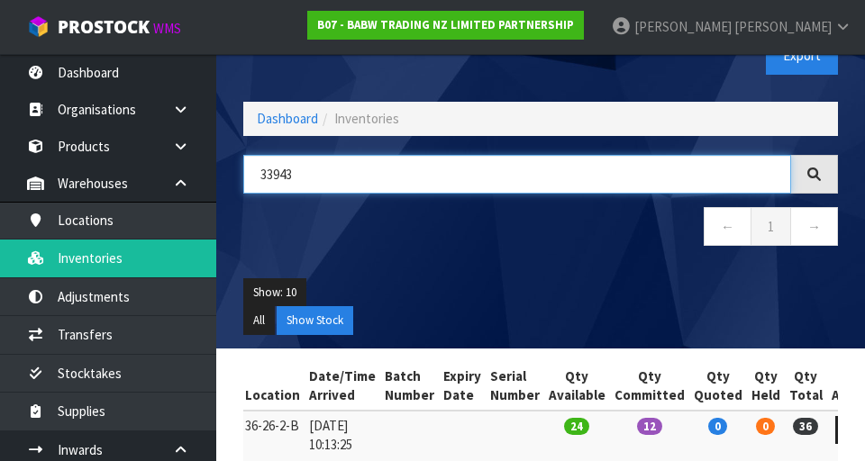
click at [434, 179] on input "33943" at bounding box center [517, 174] width 548 height 39
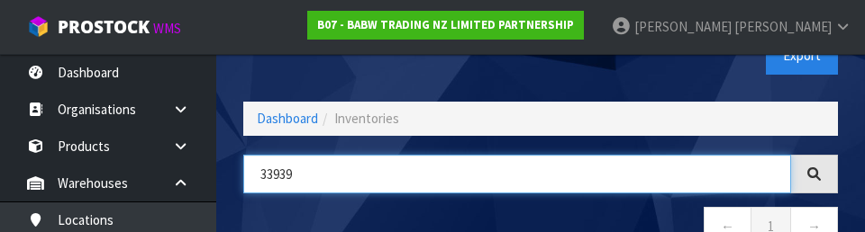
click at [507, 193] on input "33939" at bounding box center [517, 174] width 548 height 39
type input "33939"
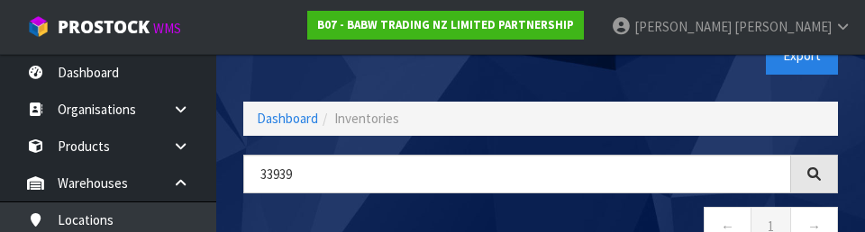
click at [685, 67] on div "Export" at bounding box center [696, 55] width 311 height 93
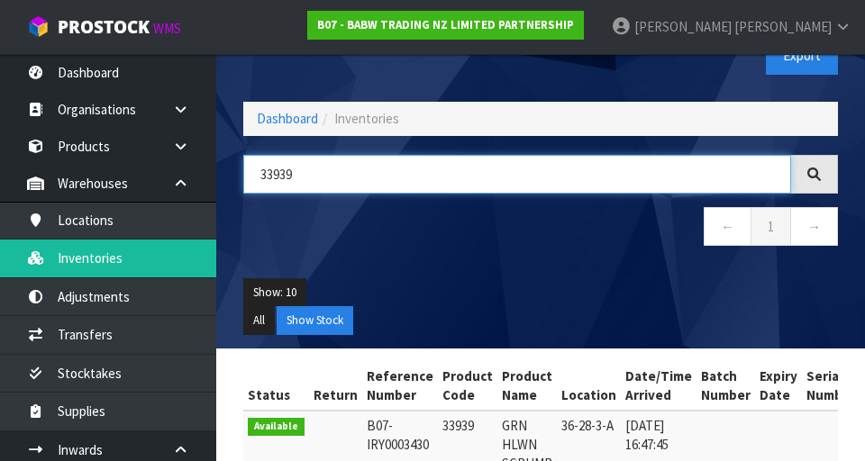
click at [381, 175] on input "33939" at bounding box center [517, 174] width 548 height 39
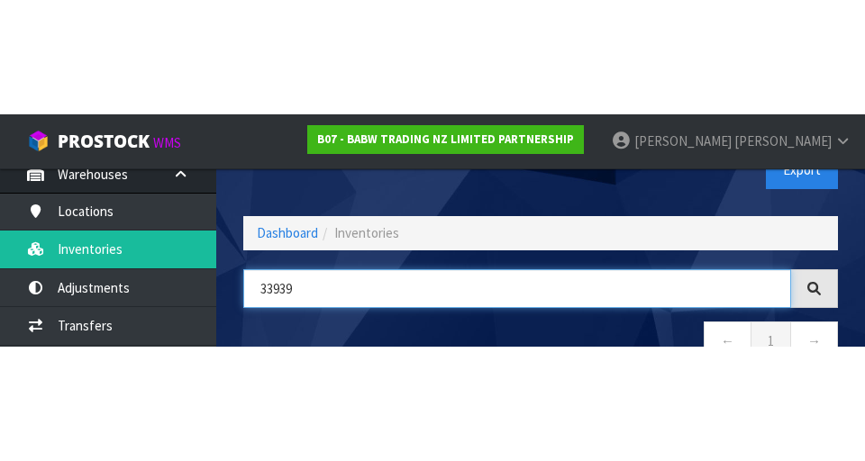
scroll to position [126, 0]
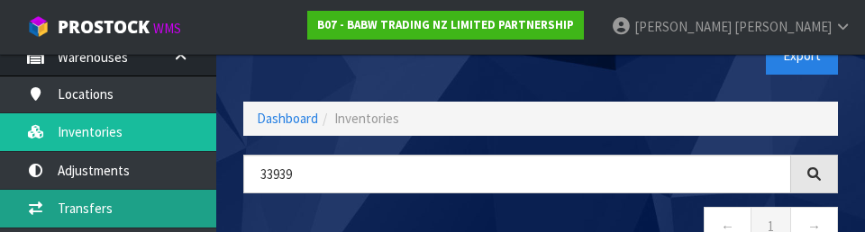
click at [138, 204] on link "Transfers" at bounding box center [108, 208] width 216 height 37
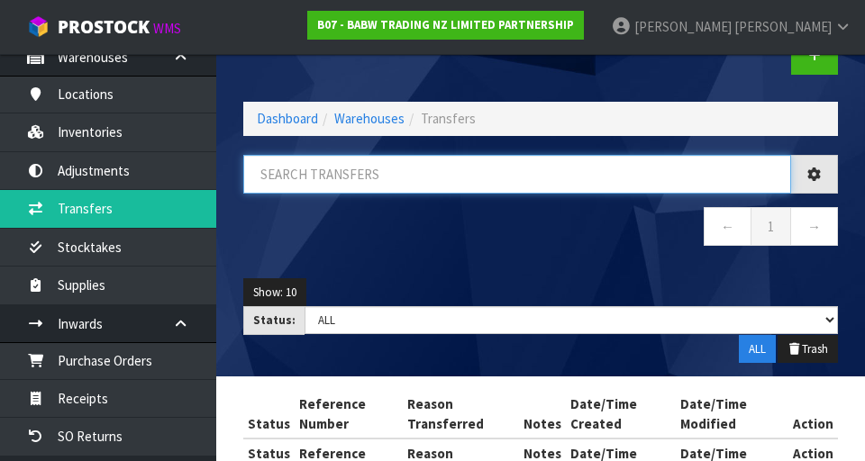
click at [344, 179] on input "text" at bounding box center [517, 174] width 548 height 39
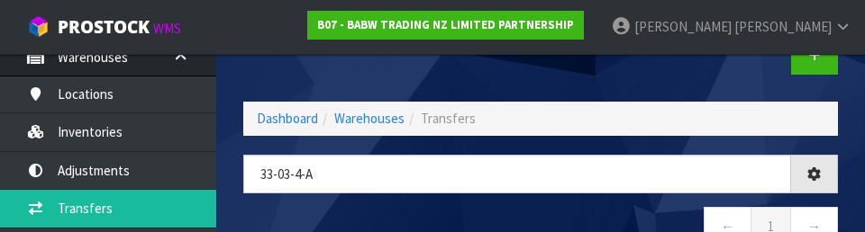
click at [689, 83] on div at bounding box center [696, 55] width 311 height 93
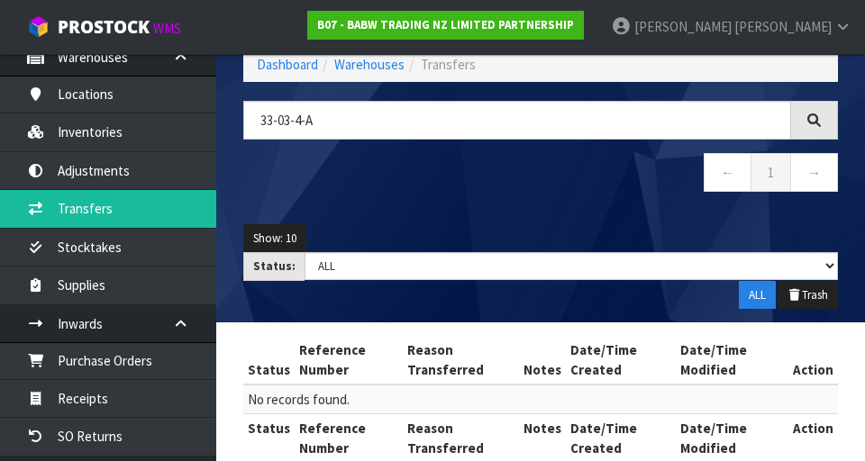
scroll to position [133, 0]
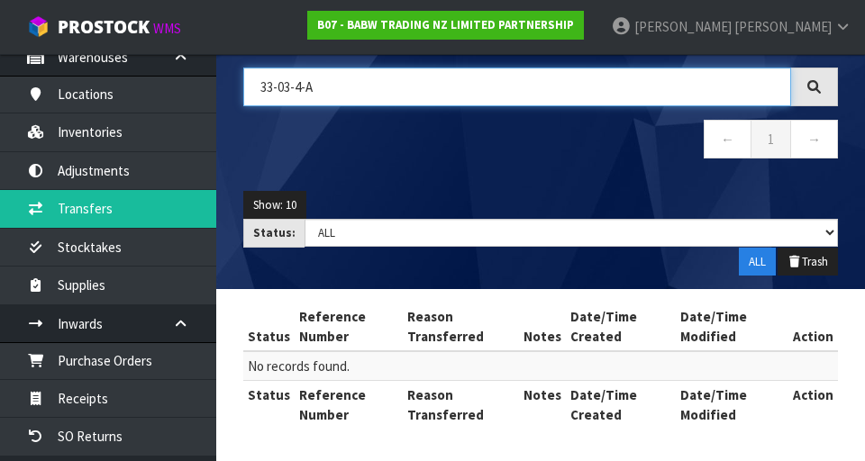
click at [454, 101] on input "33-03-4-A" at bounding box center [517, 87] width 548 height 39
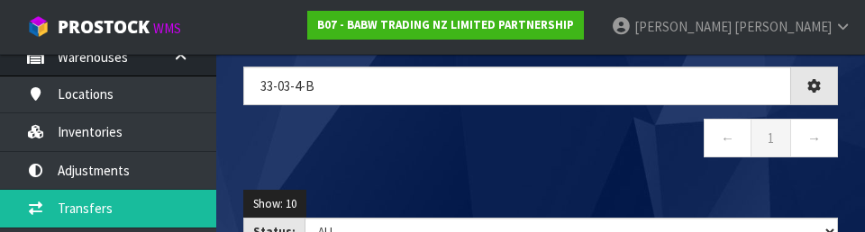
click at [552, 165] on div "33-03-4-b ← 1 →" at bounding box center [541, 122] width 622 height 110
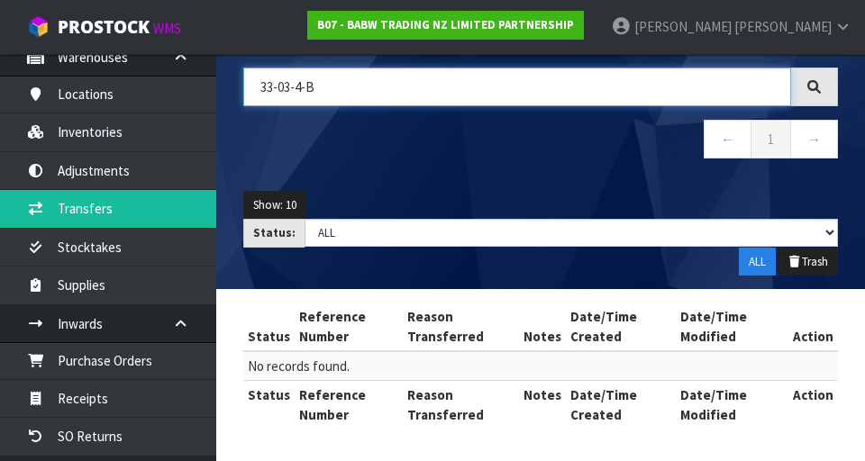
click at [270, 87] on input "33-03-4-B" at bounding box center [517, 87] width 548 height 39
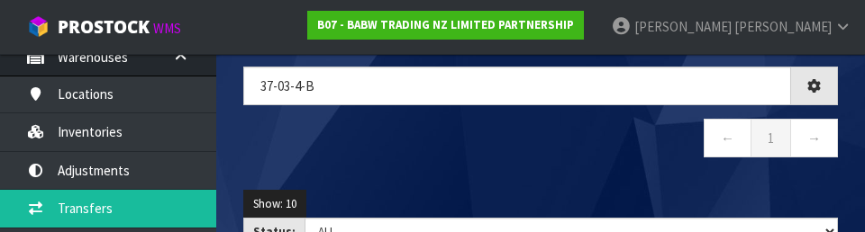
click at [546, 144] on nav "← 1 →" at bounding box center [540, 141] width 595 height 44
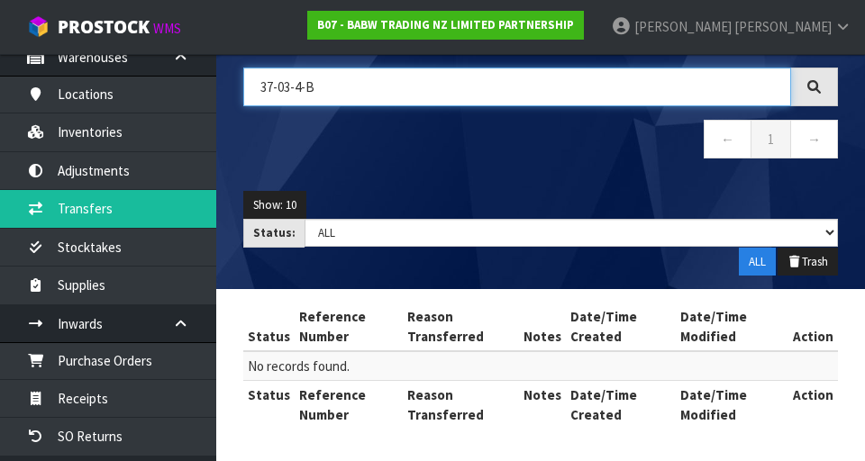
click at [517, 90] on input "37-03-4-B" at bounding box center [517, 87] width 548 height 39
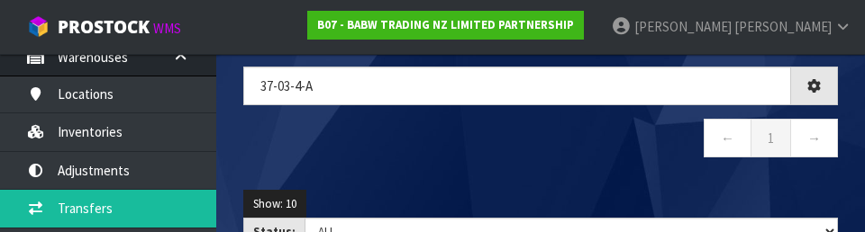
click at [517, 143] on nav "← 1 →" at bounding box center [540, 141] width 595 height 44
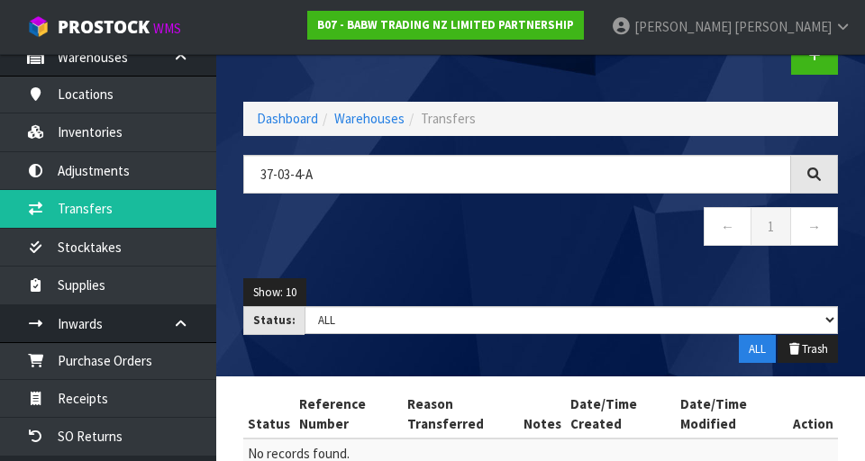
scroll to position [0, 0]
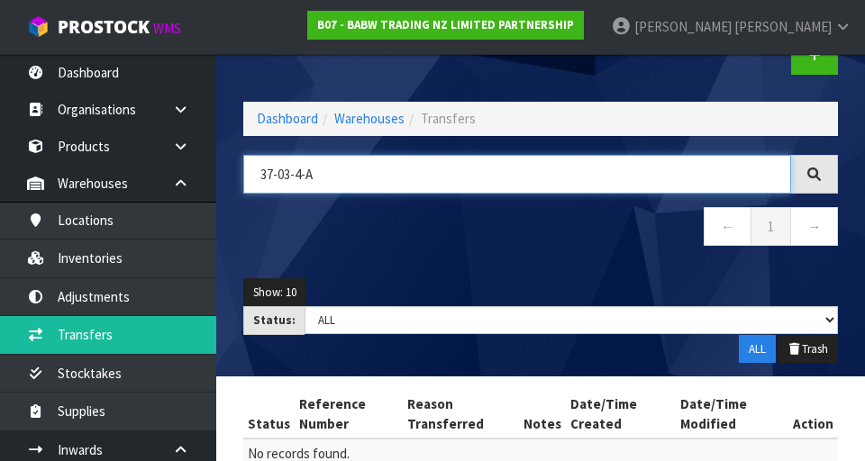
click at [387, 169] on input "37-03-4-A" at bounding box center [517, 174] width 548 height 39
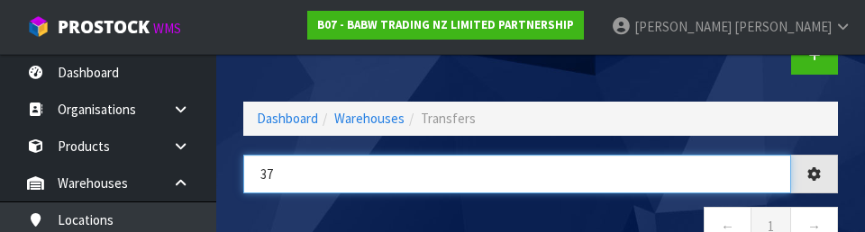
type input "3"
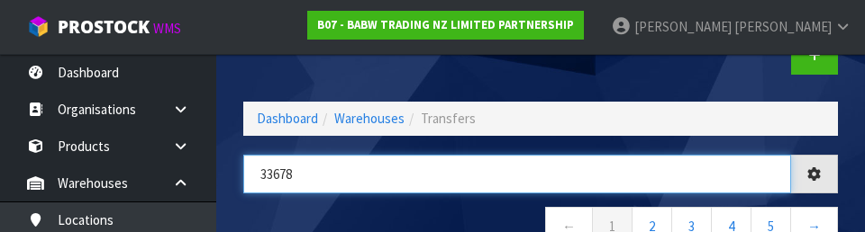
type input "33678"
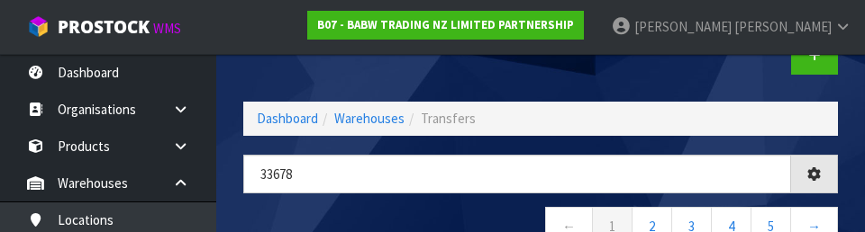
click at [451, 208] on nav "← 1 2 3 4 5 →" at bounding box center [540, 229] width 595 height 44
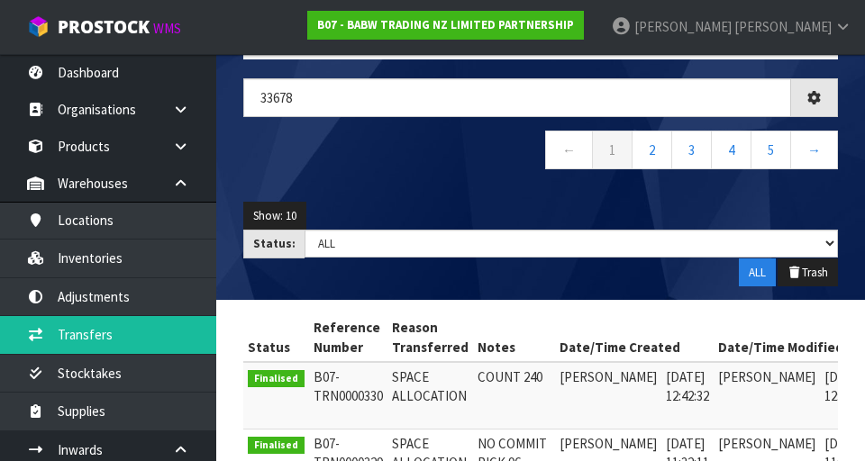
scroll to position [170, 0]
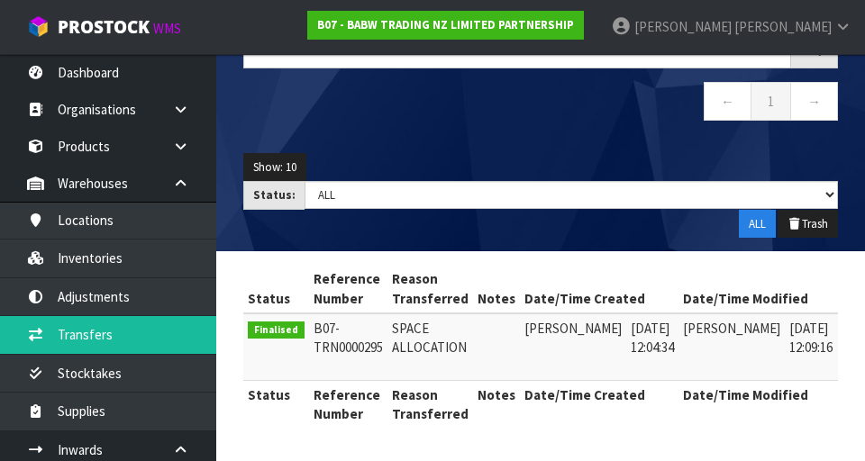
click at [845, 323] on link at bounding box center [861, 333] width 33 height 29
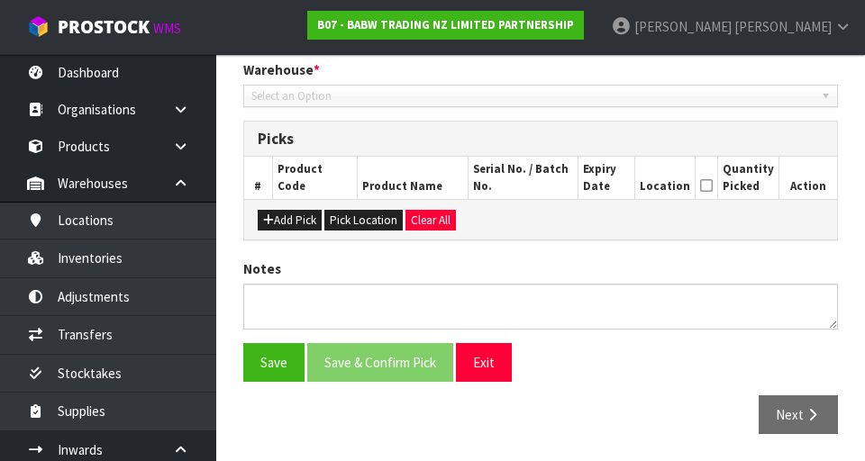
type input "2025-09-04"
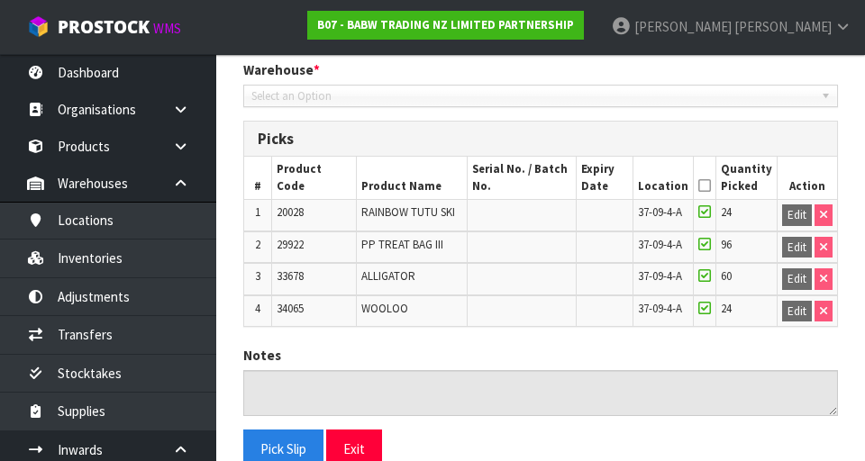
scroll to position [465, 0]
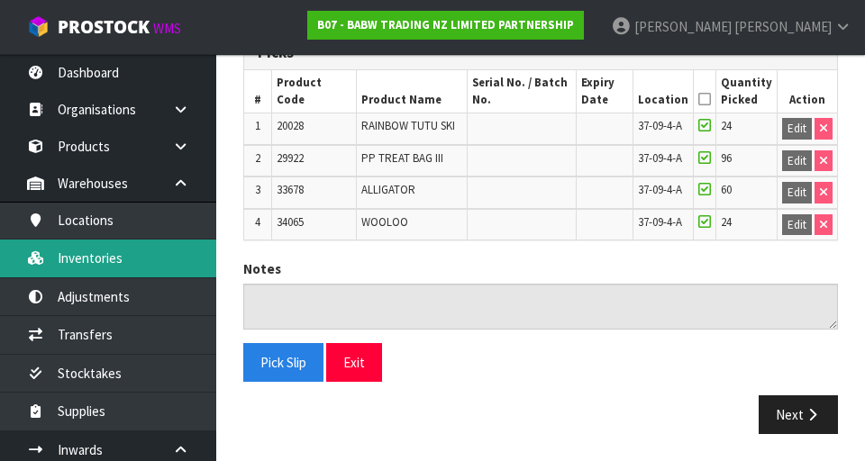
click at [133, 262] on link "Inventories" at bounding box center [108, 258] width 216 height 37
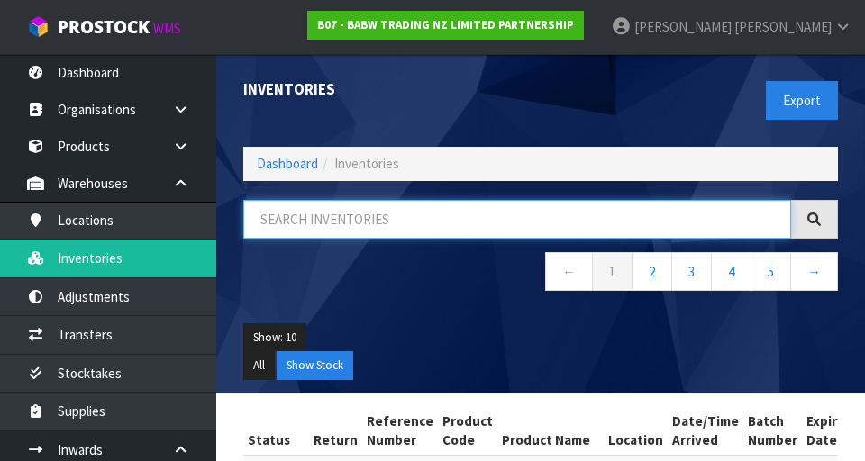
click at [345, 225] on input "text" at bounding box center [517, 219] width 548 height 39
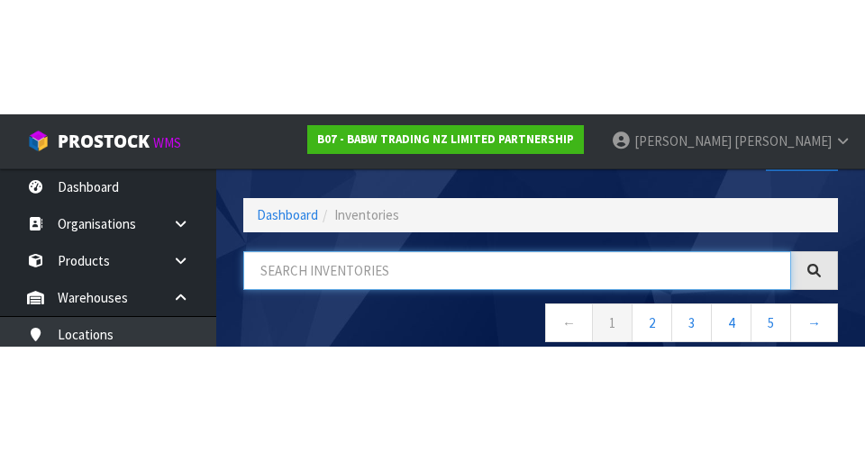
scroll to position [103, 0]
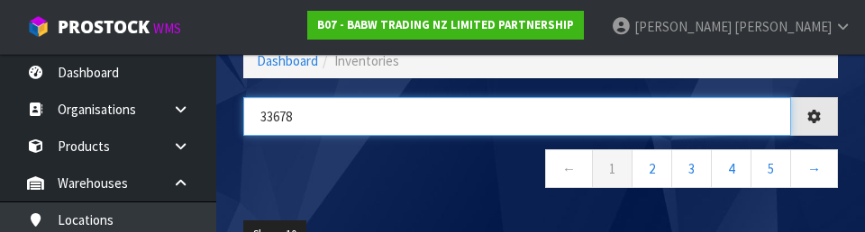
type input "33678"
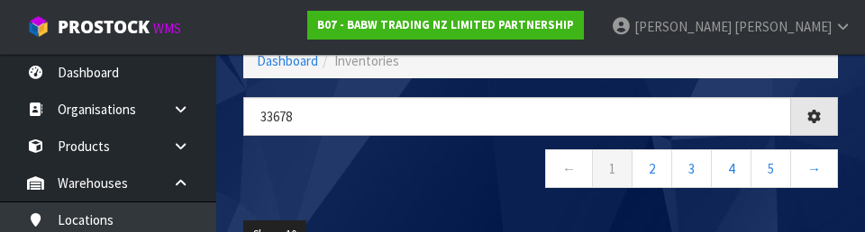
click at [480, 189] on nav "← 1 2 3 4 5 →" at bounding box center [540, 172] width 595 height 44
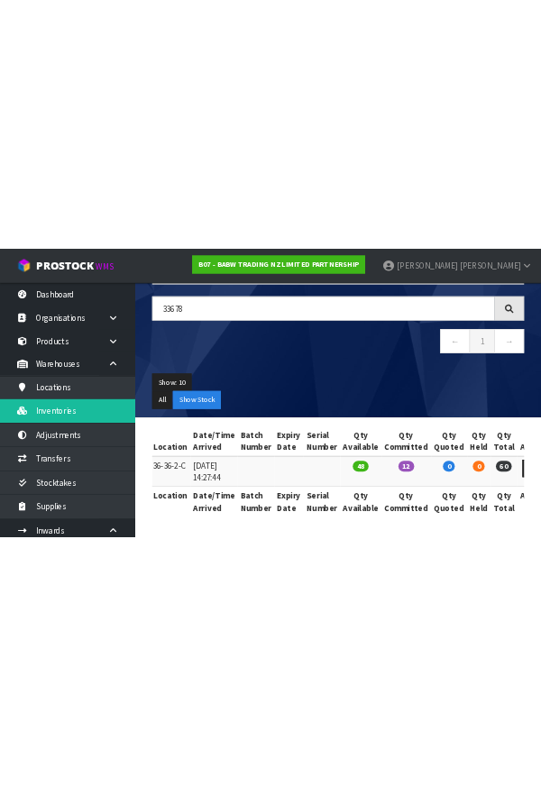
scroll to position [45, 0]
